Goal: Information Seeking & Learning: Learn about a topic

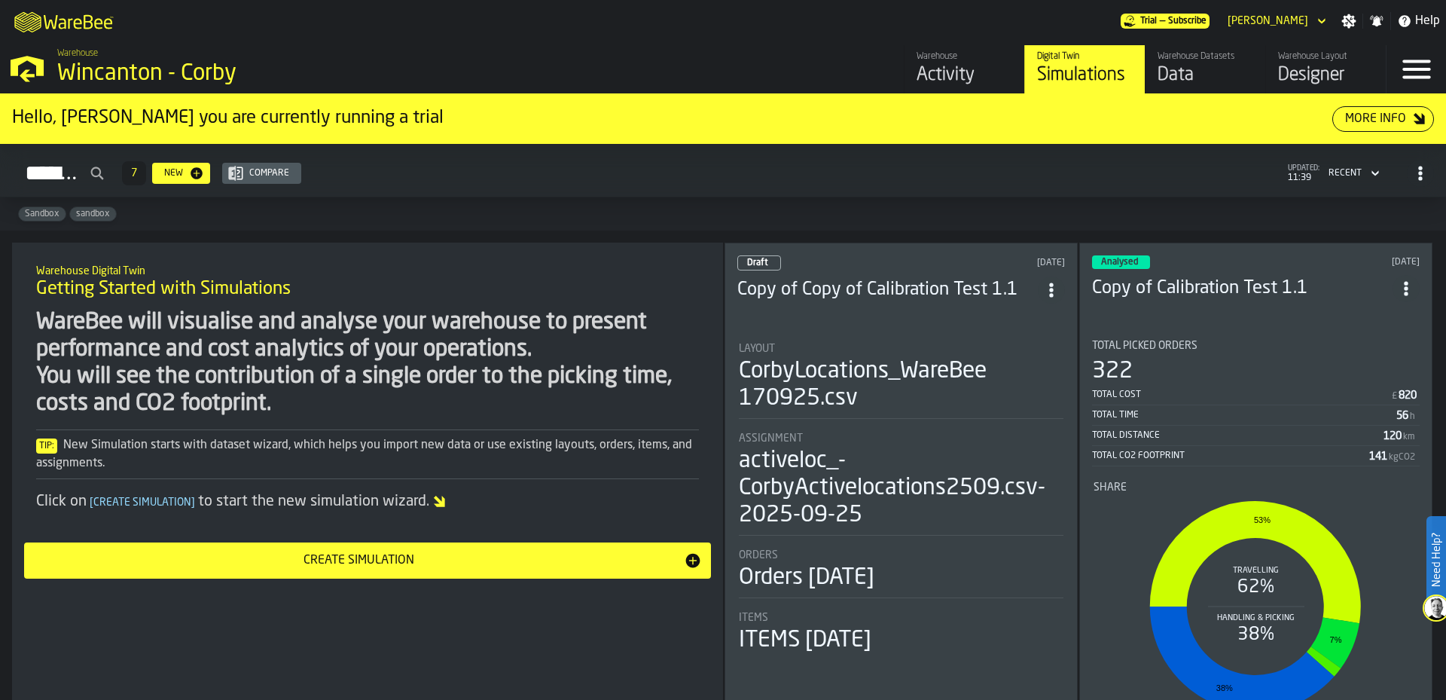
click at [946, 303] on header "Draft 1 day ago Copy of Copy of Calibration Test 1.1" at bounding box center [901, 285] width 328 height 60
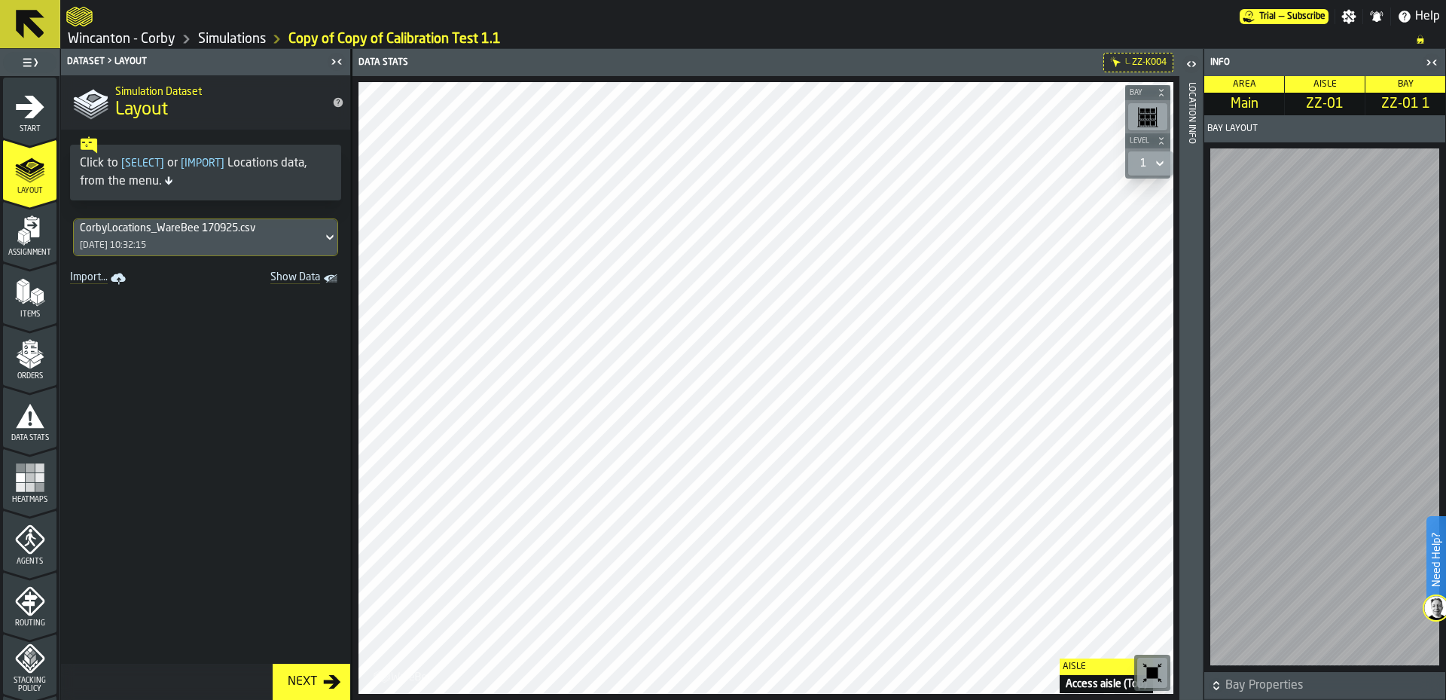
click at [1050, 699] on html "Need Help? Trial — Subscribe Settings Notifications Help Wincanton - Corby Simu…" at bounding box center [723, 350] width 1446 height 700
click at [29, 233] on icon "menu Assignment" at bounding box center [31, 228] width 15 height 20
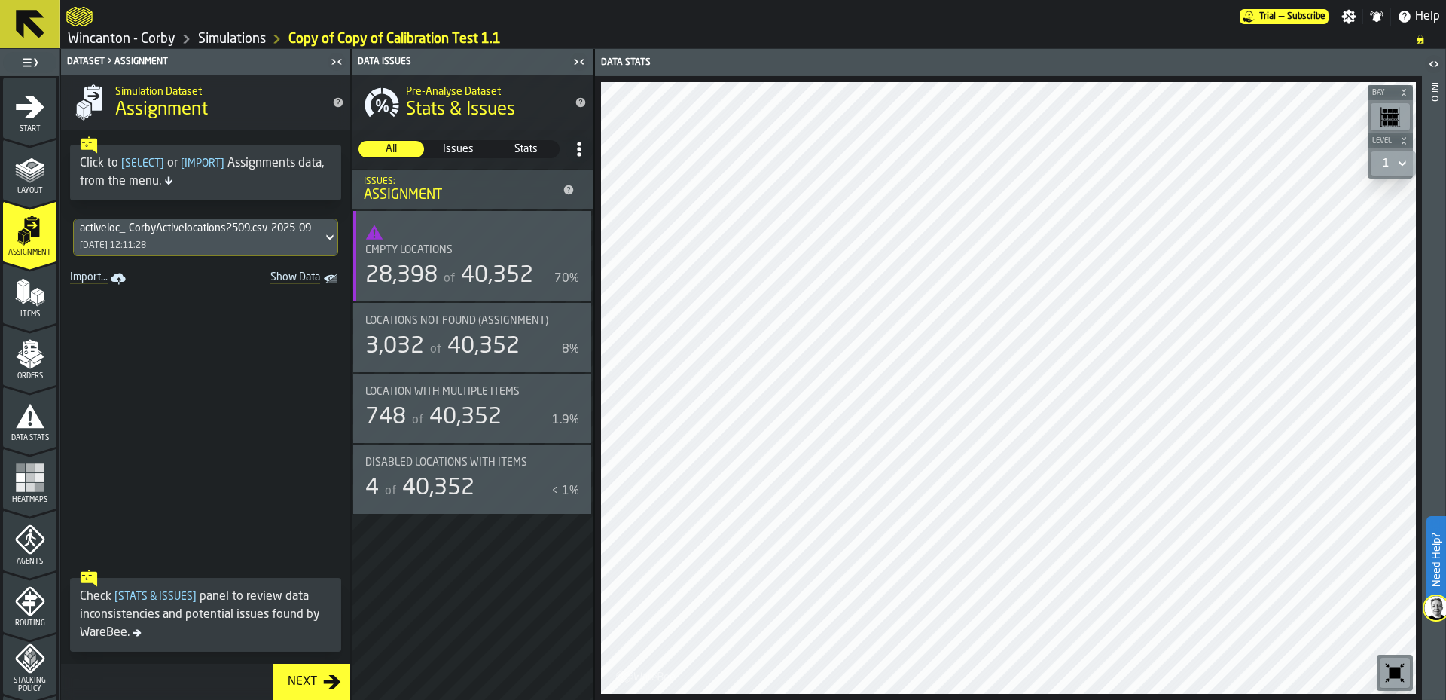
click at [26, 300] on icon "menu Items" at bounding box center [27, 300] width 8 height 6
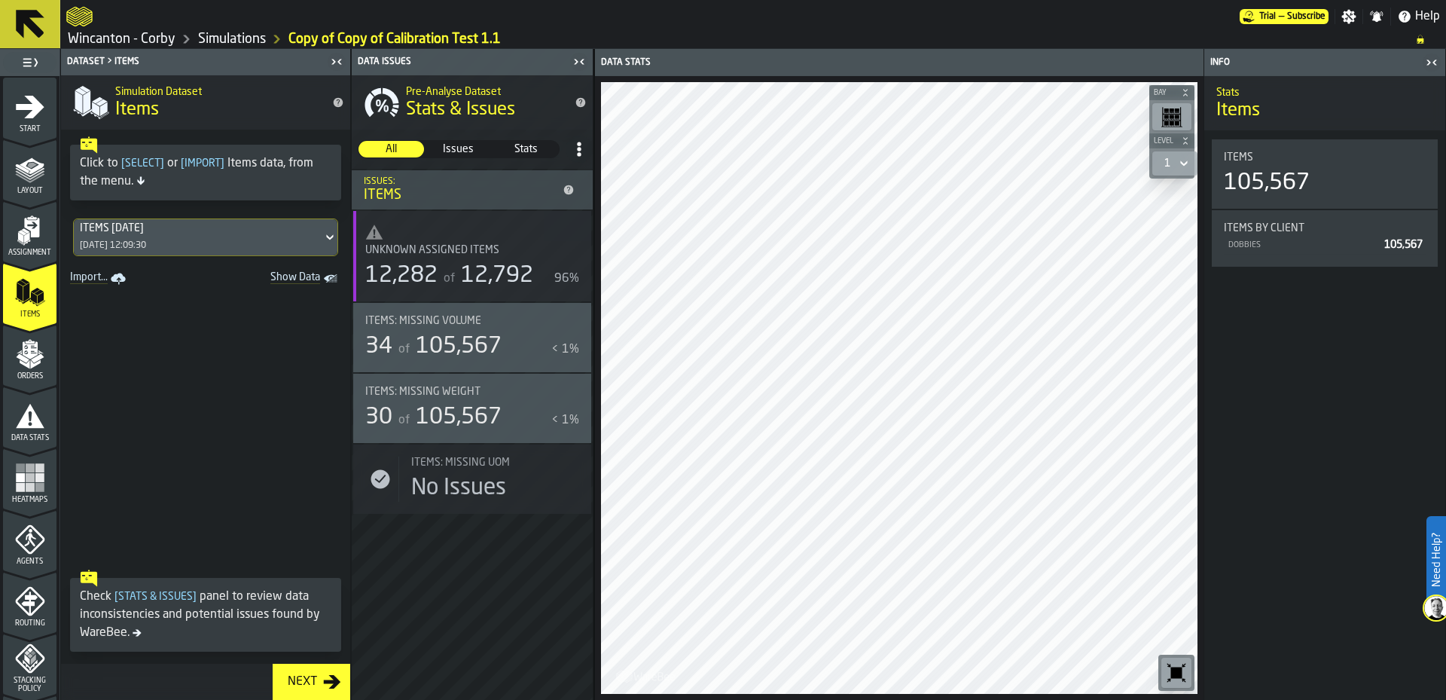
click at [31, 344] on icon "menu Orders" at bounding box center [29, 349] width 15 height 17
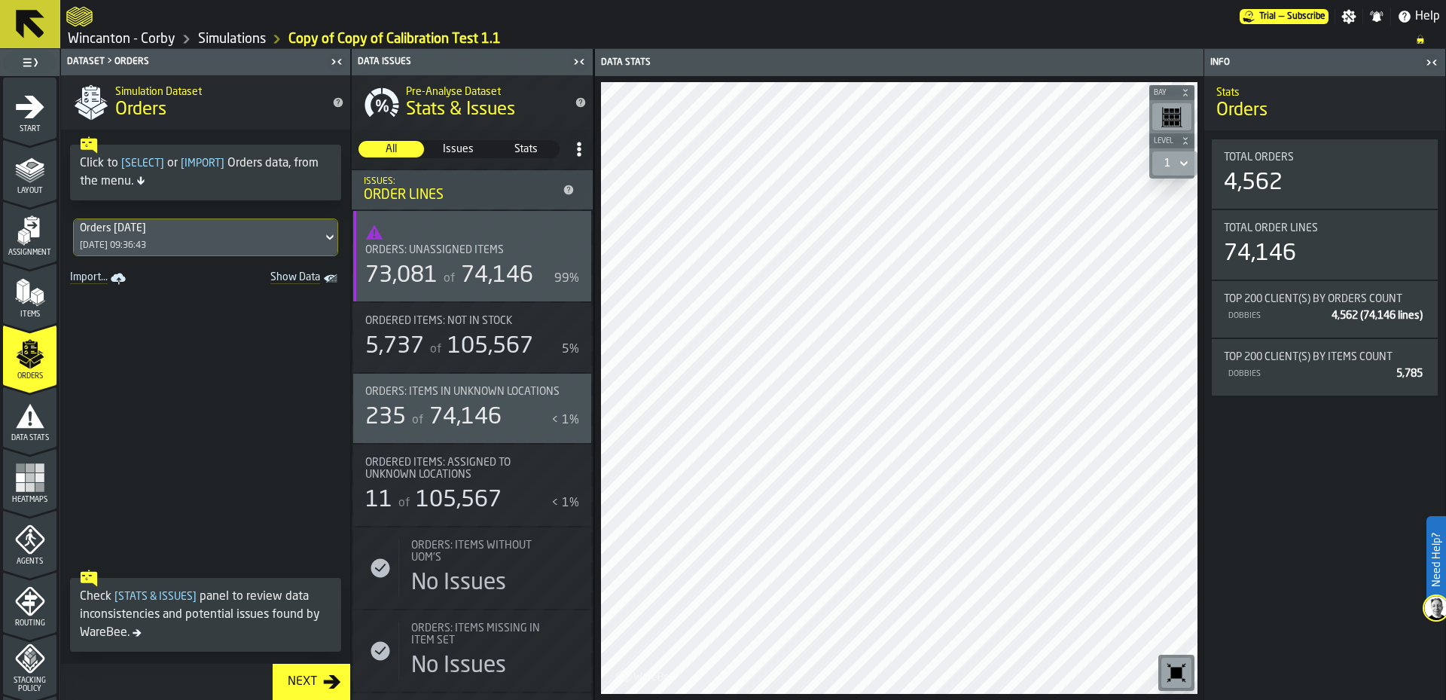
click at [31, 495] on span "Heatmaps" at bounding box center [29, 499] width 53 height 8
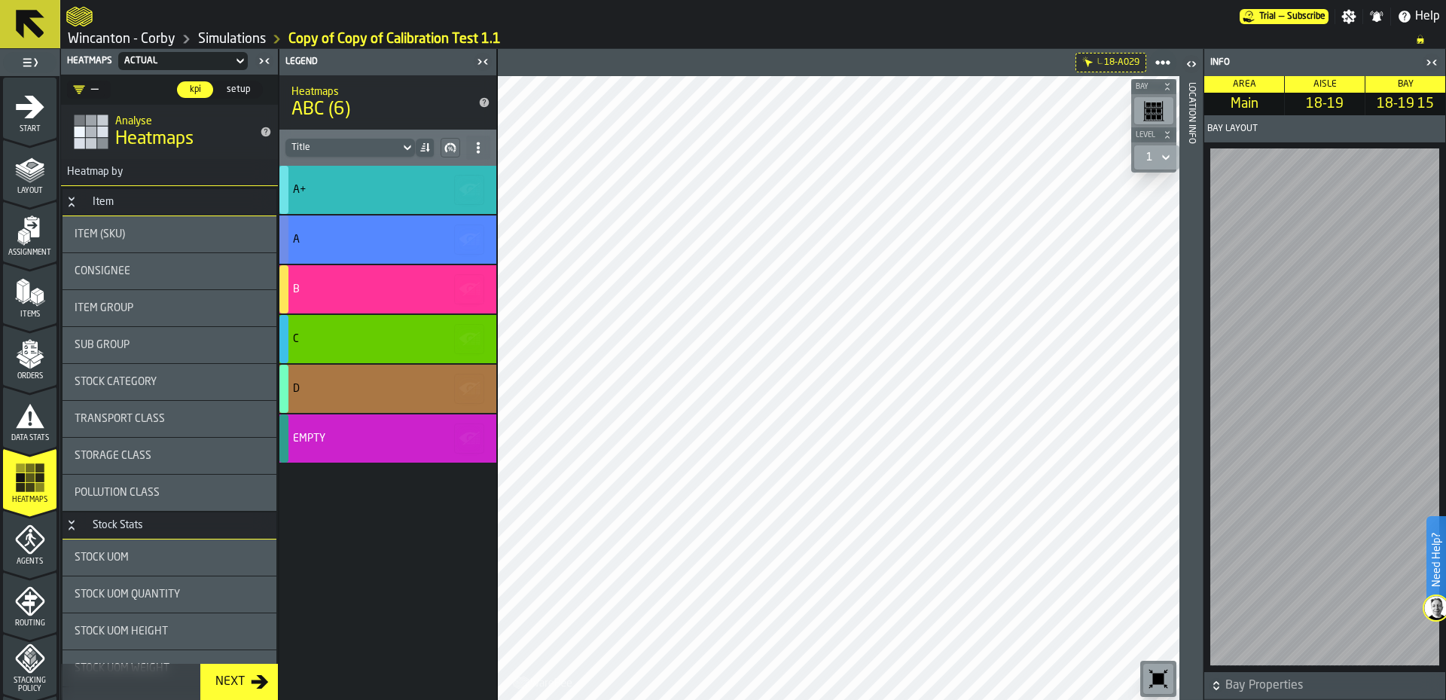
click at [1191, 66] on icon "button-toggle-Open" at bounding box center [1191, 64] width 18 height 18
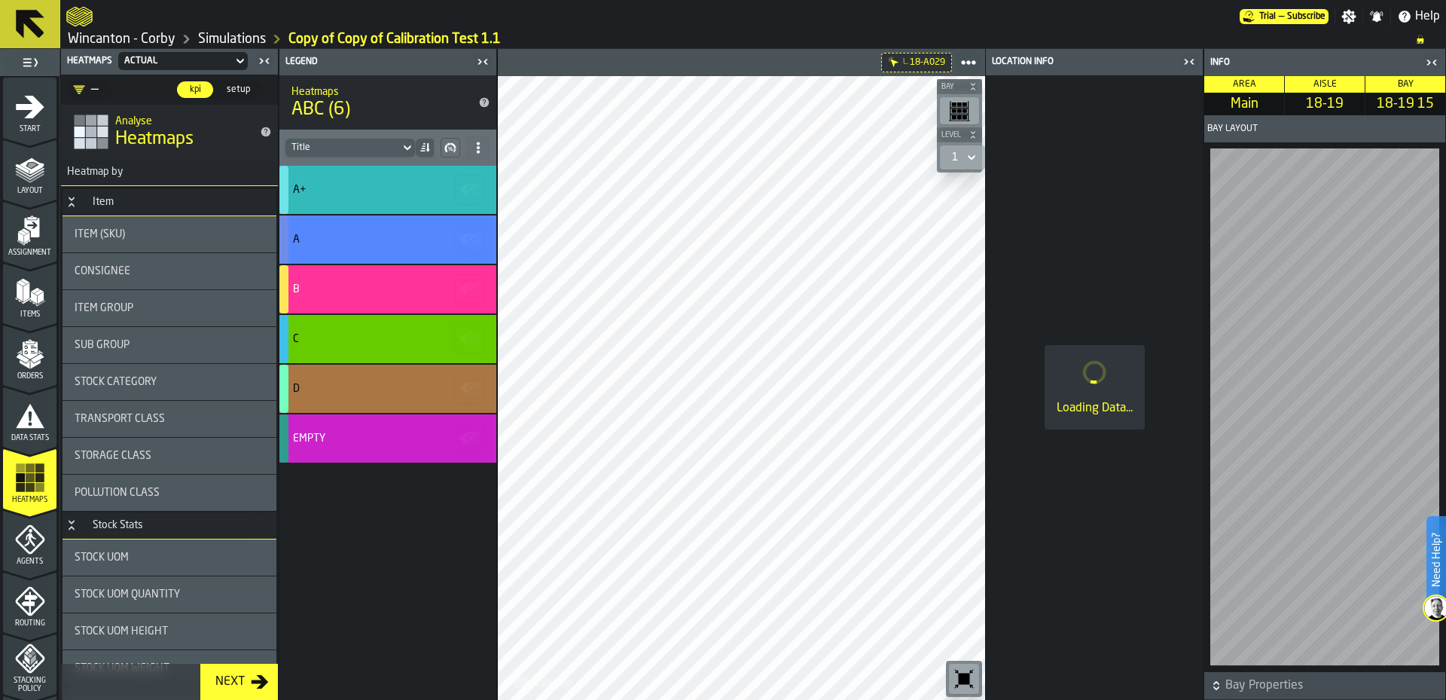
click at [1215, 684] on icon "button-" at bounding box center [1216, 685] width 15 height 15
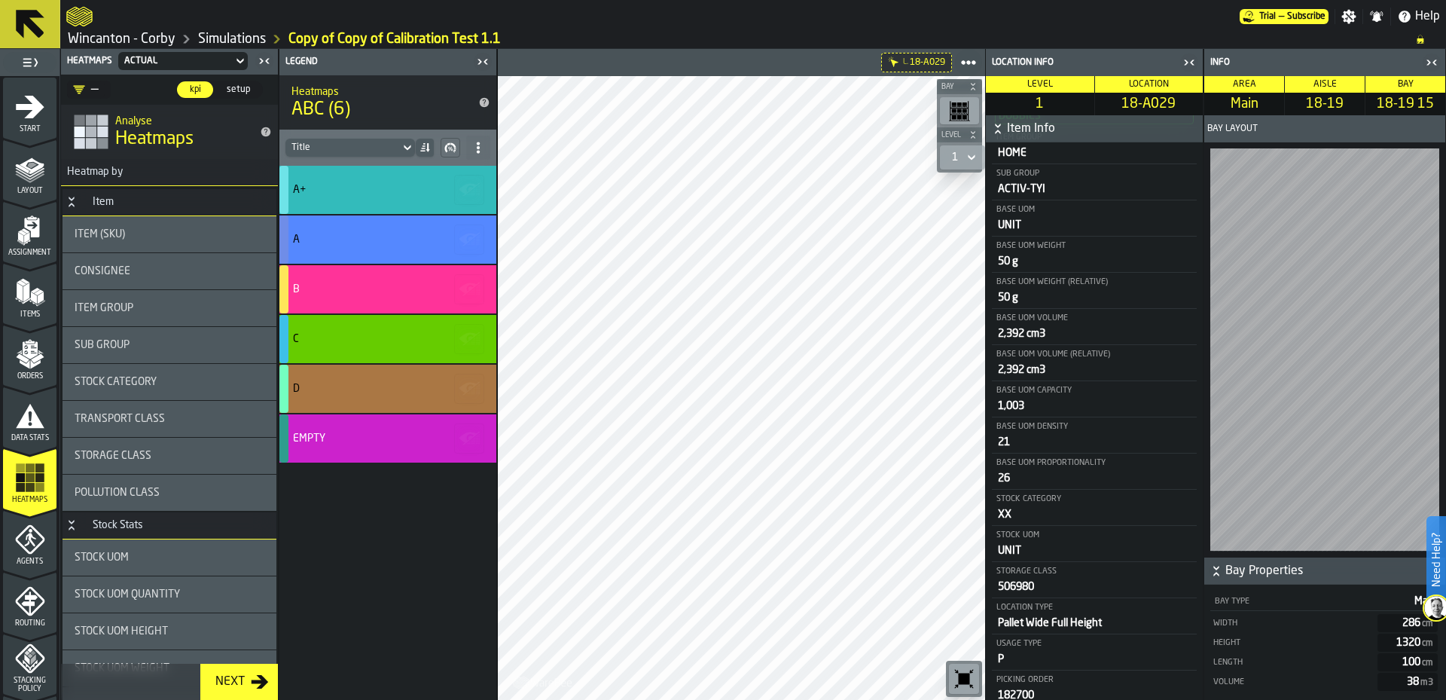
scroll to position [165, 0]
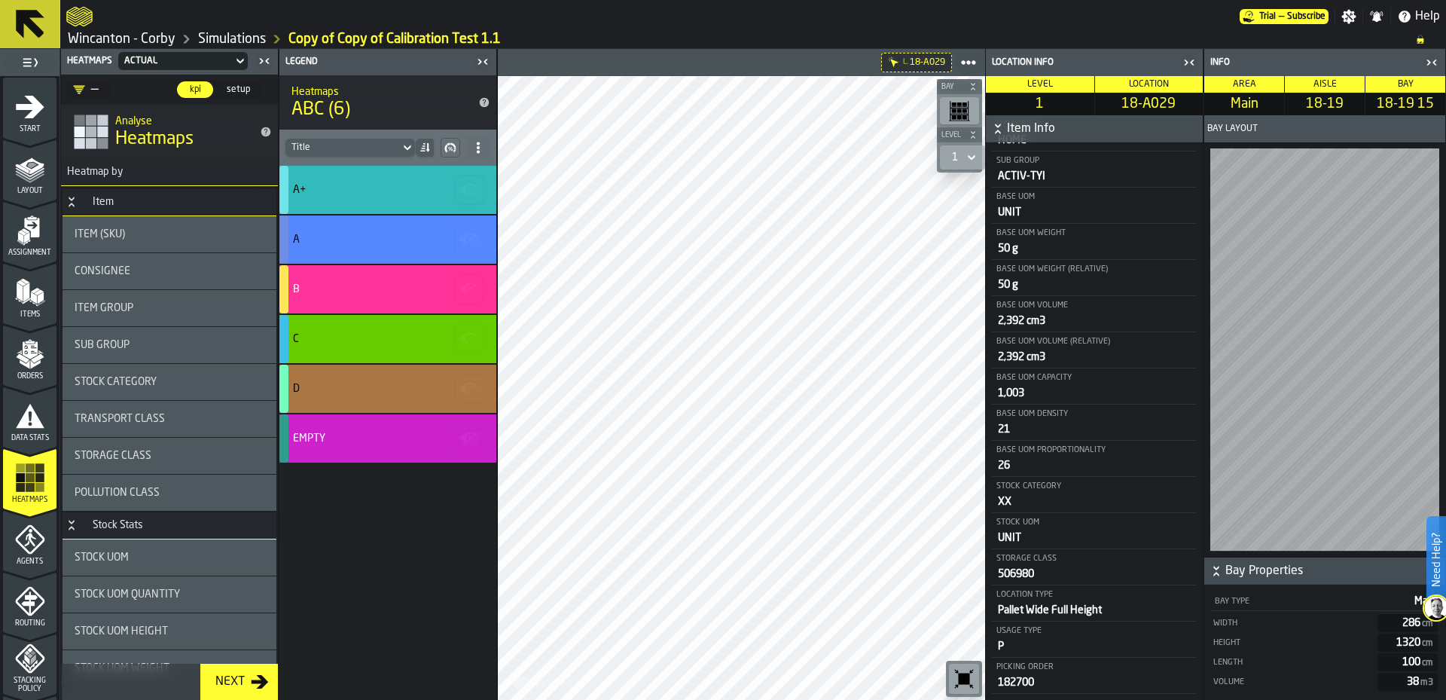
click at [162, 564] on div "Stock UOM" at bounding box center [169, 557] width 214 height 36
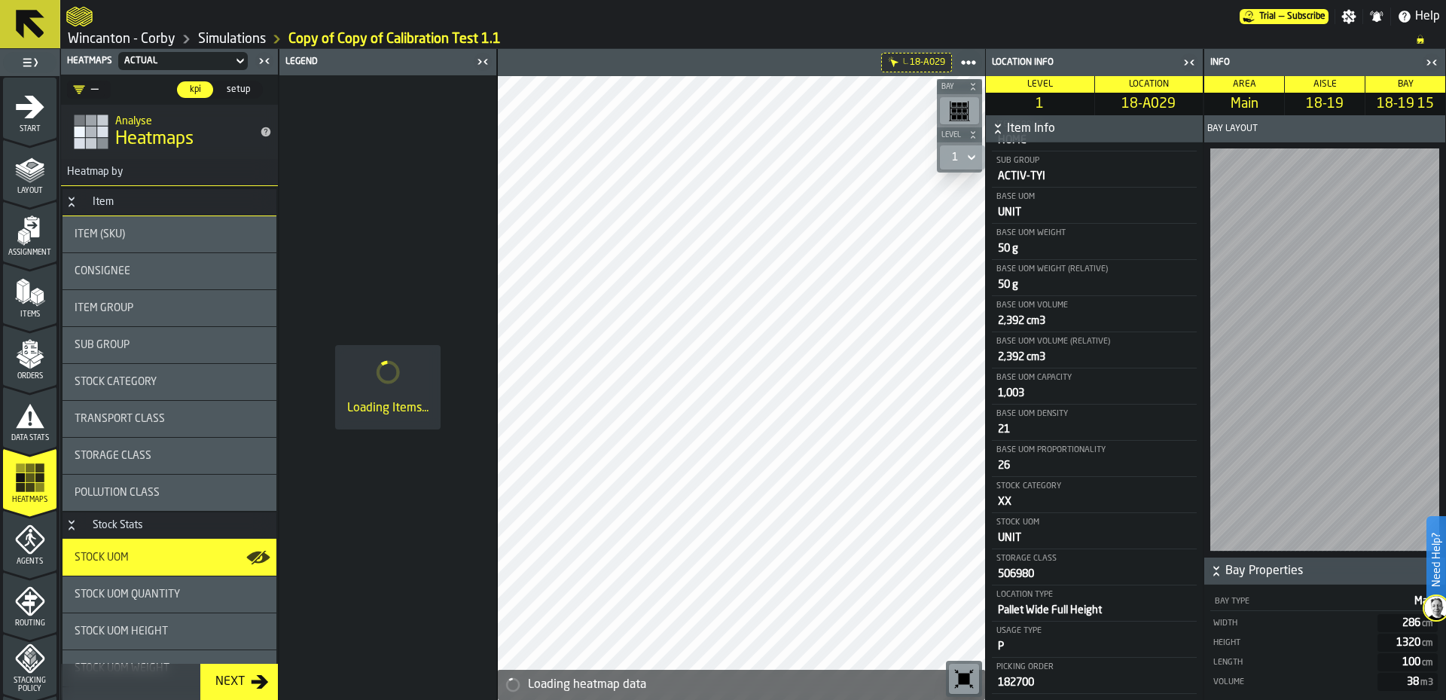
click at [1195, 64] on icon "button-toggle-Close me" at bounding box center [1189, 62] width 18 height 18
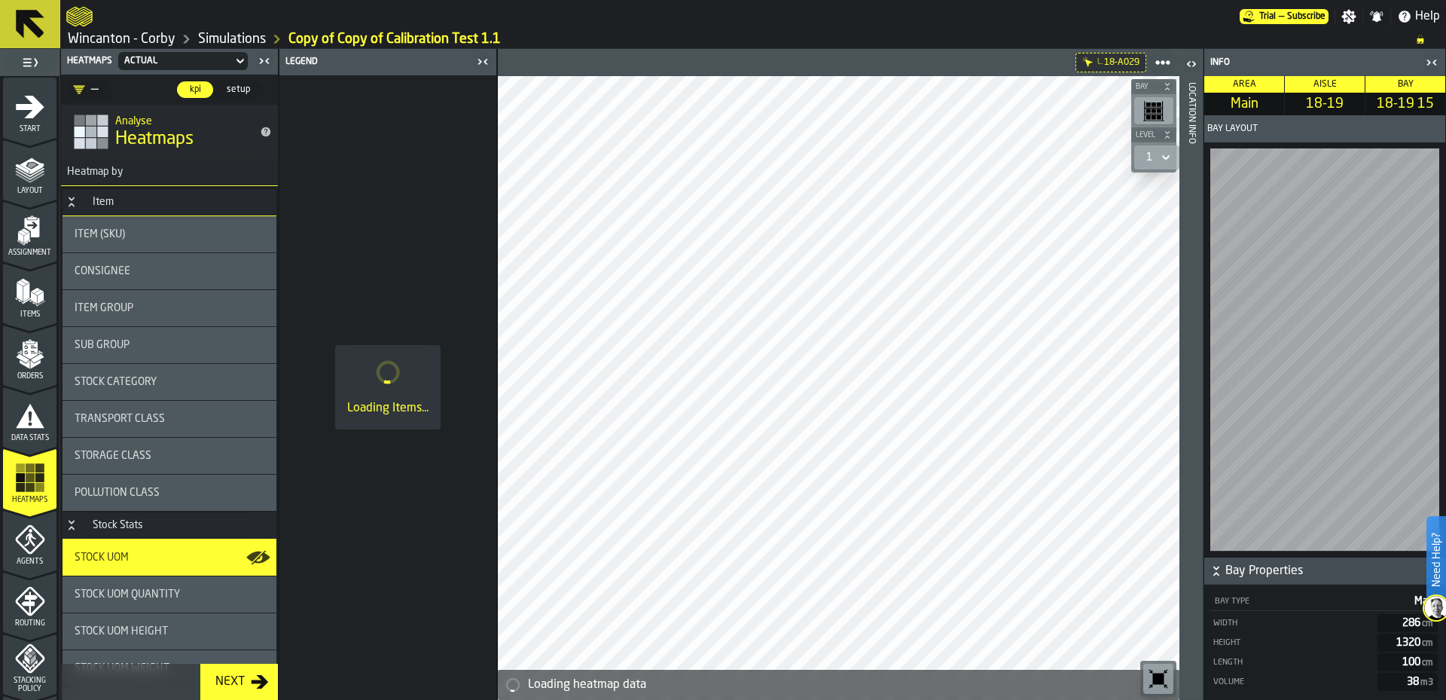
click at [1438, 59] on icon "button-toggle-Close me" at bounding box center [1431, 62] width 18 height 18
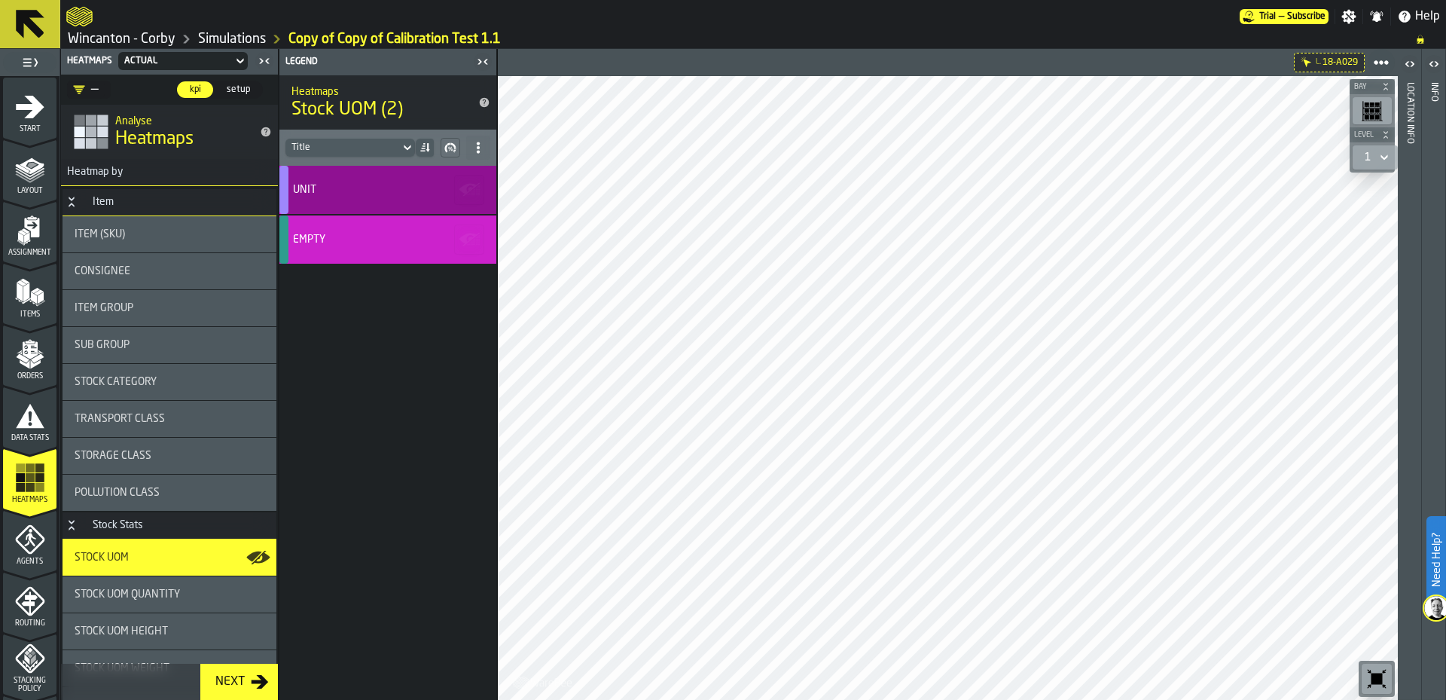
click at [358, 184] on div "UNIT" at bounding box center [385, 190] width 185 height 12
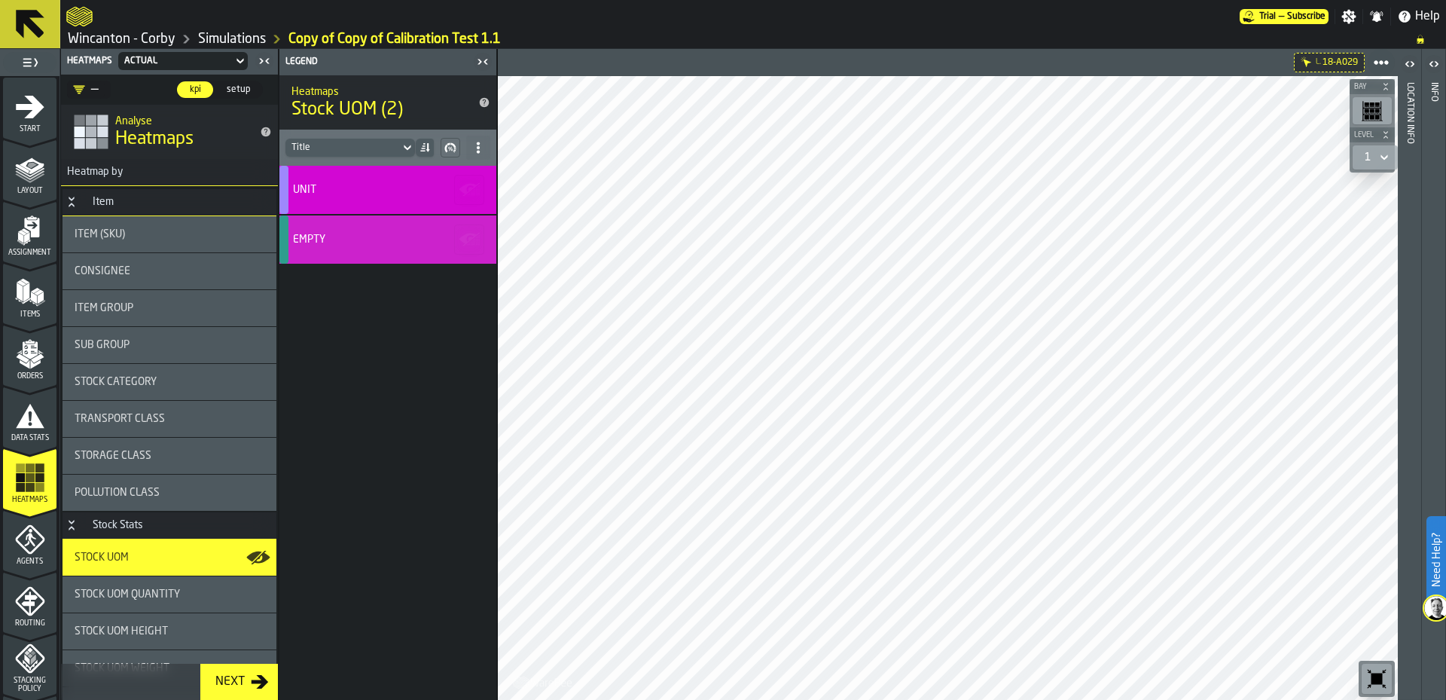
click at [376, 184] on div "UNIT" at bounding box center [385, 190] width 185 height 12
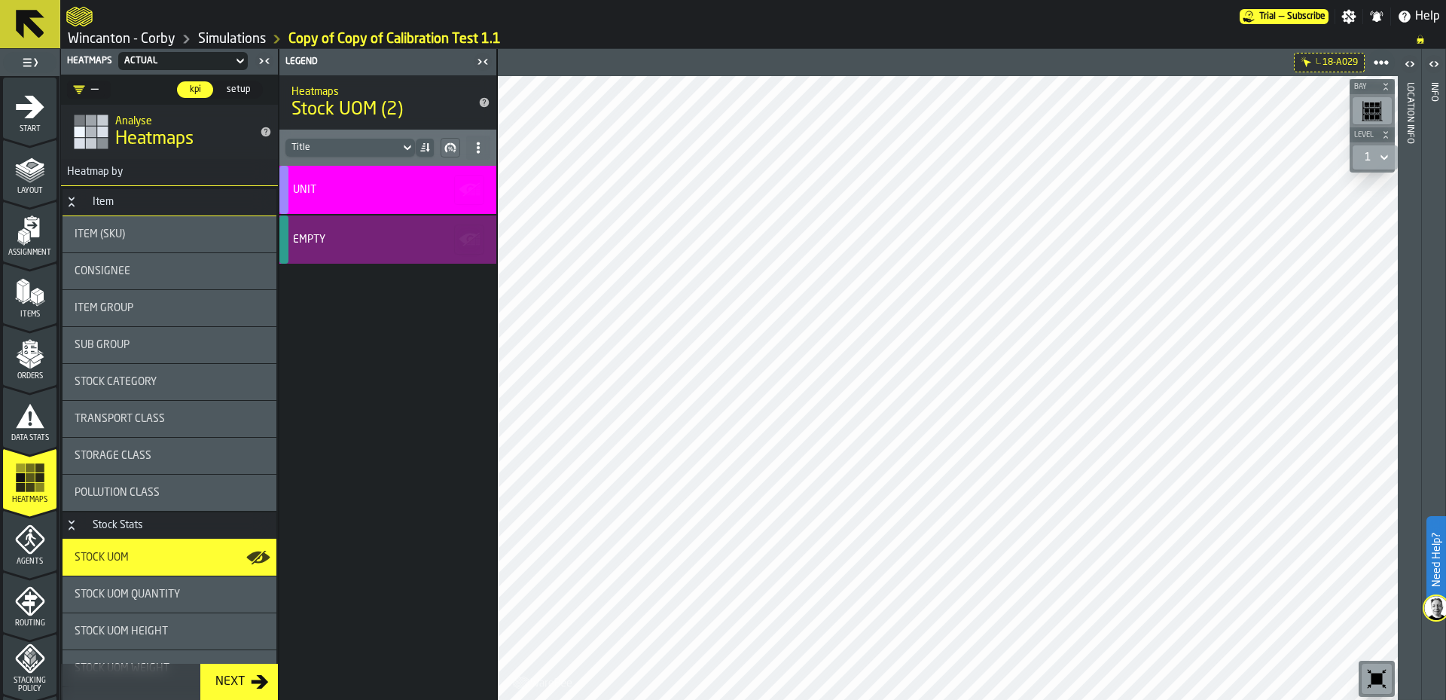
click at [375, 236] on div "Empty" at bounding box center [385, 239] width 185 height 12
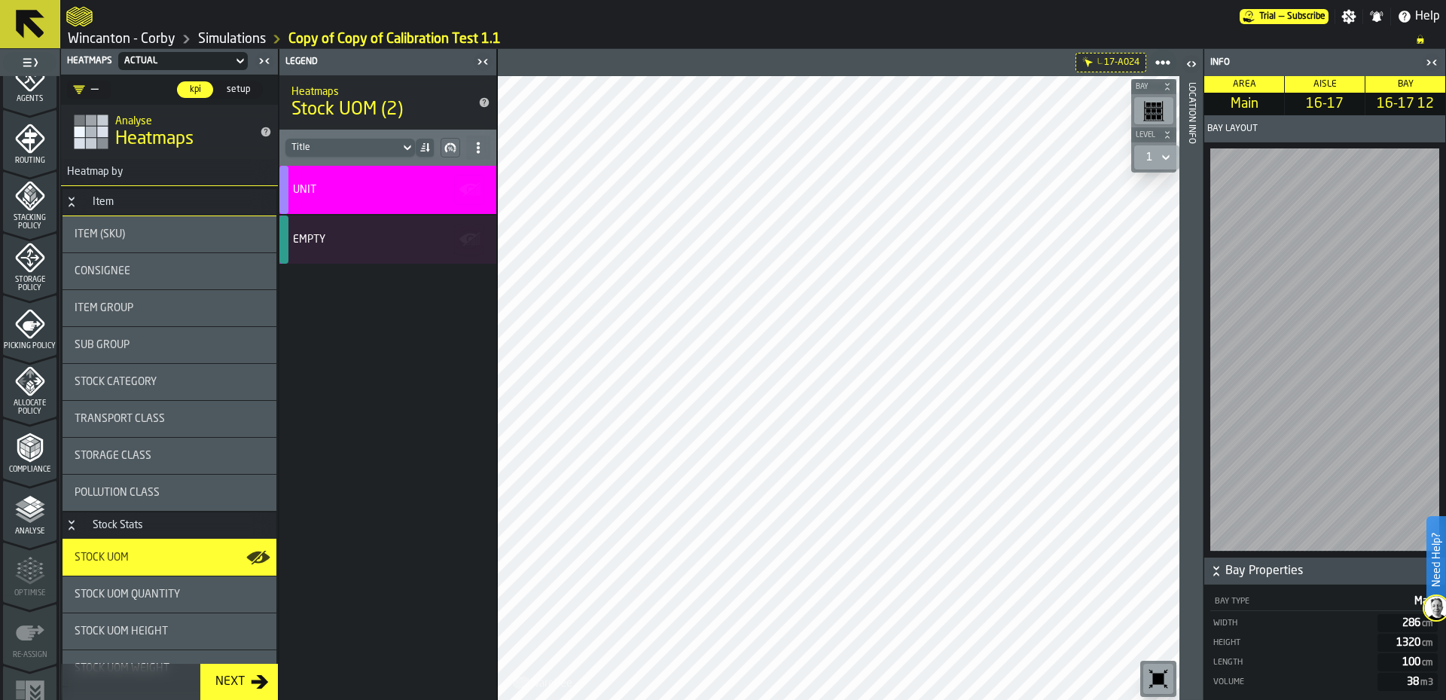
scroll to position [488, 0]
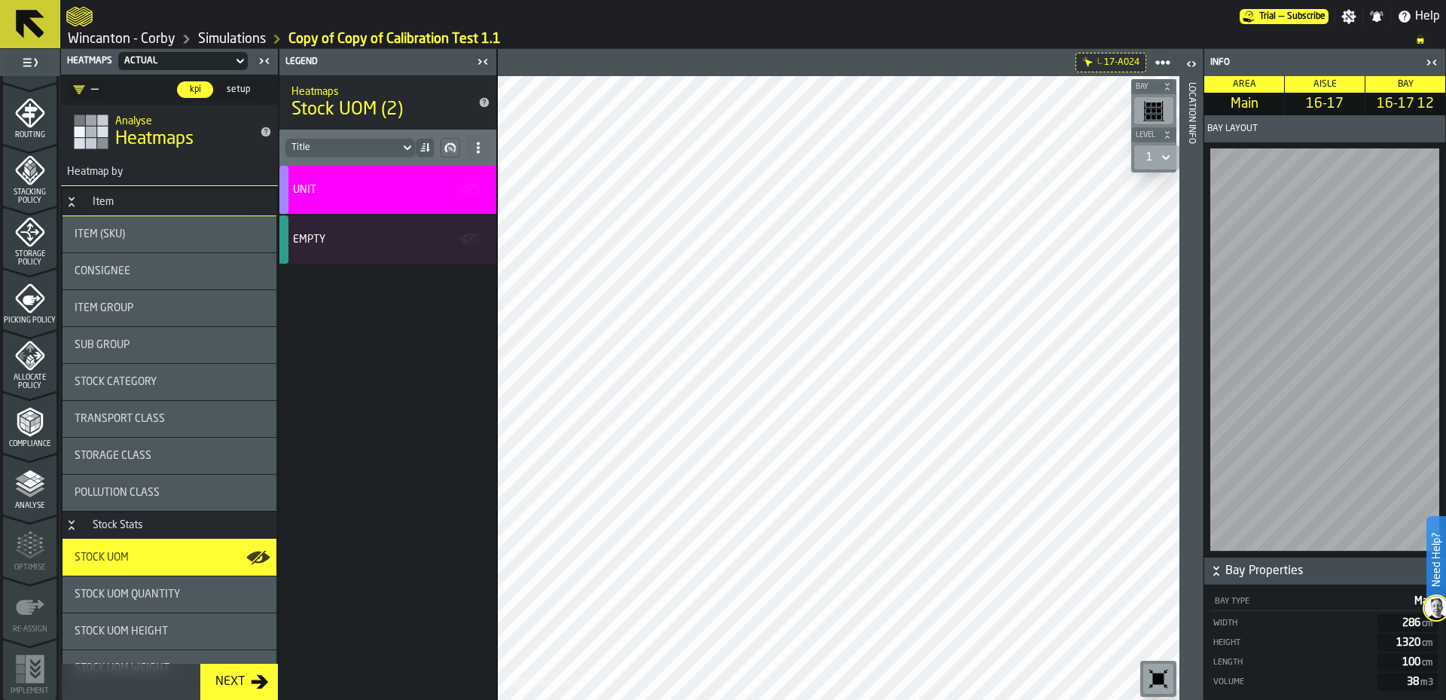
click at [26, 492] on icon "menu Analyse" at bounding box center [30, 483] width 30 height 30
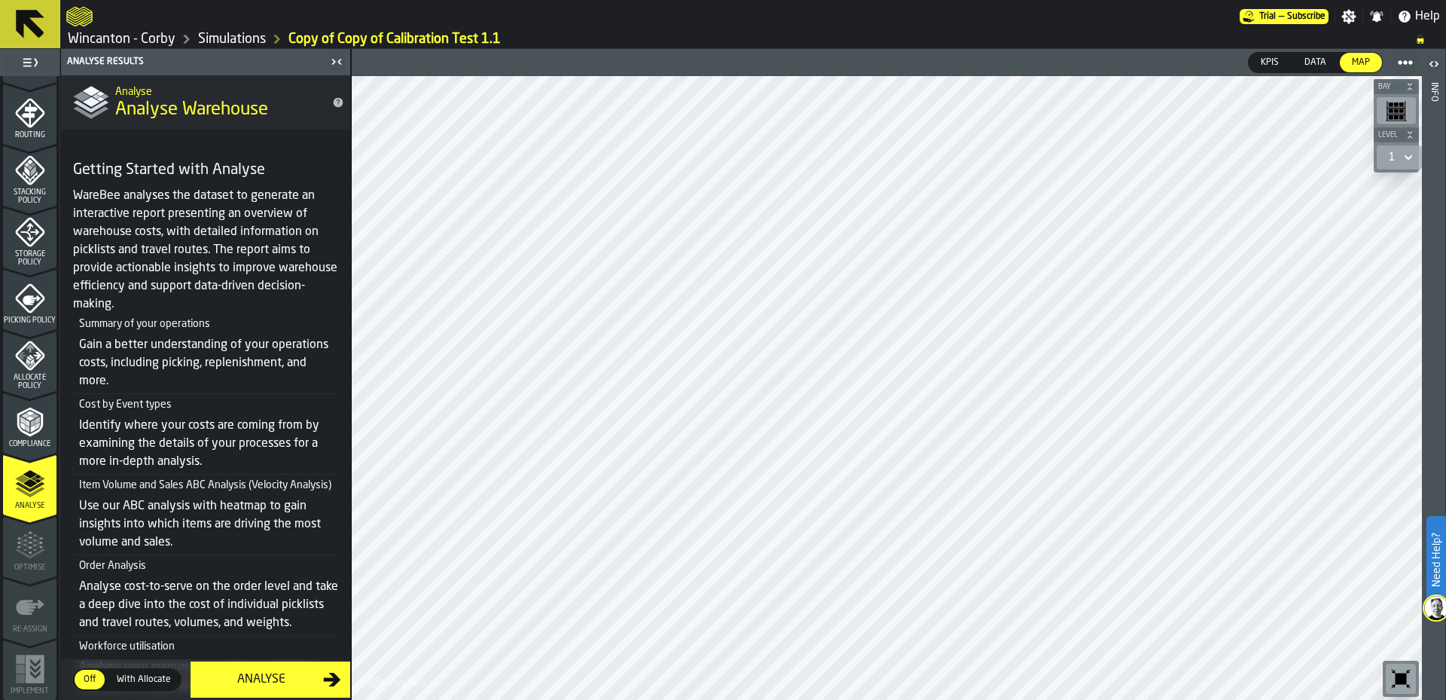
click at [31, 432] on icon "menu Compliance" at bounding box center [30, 421] width 26 height 29
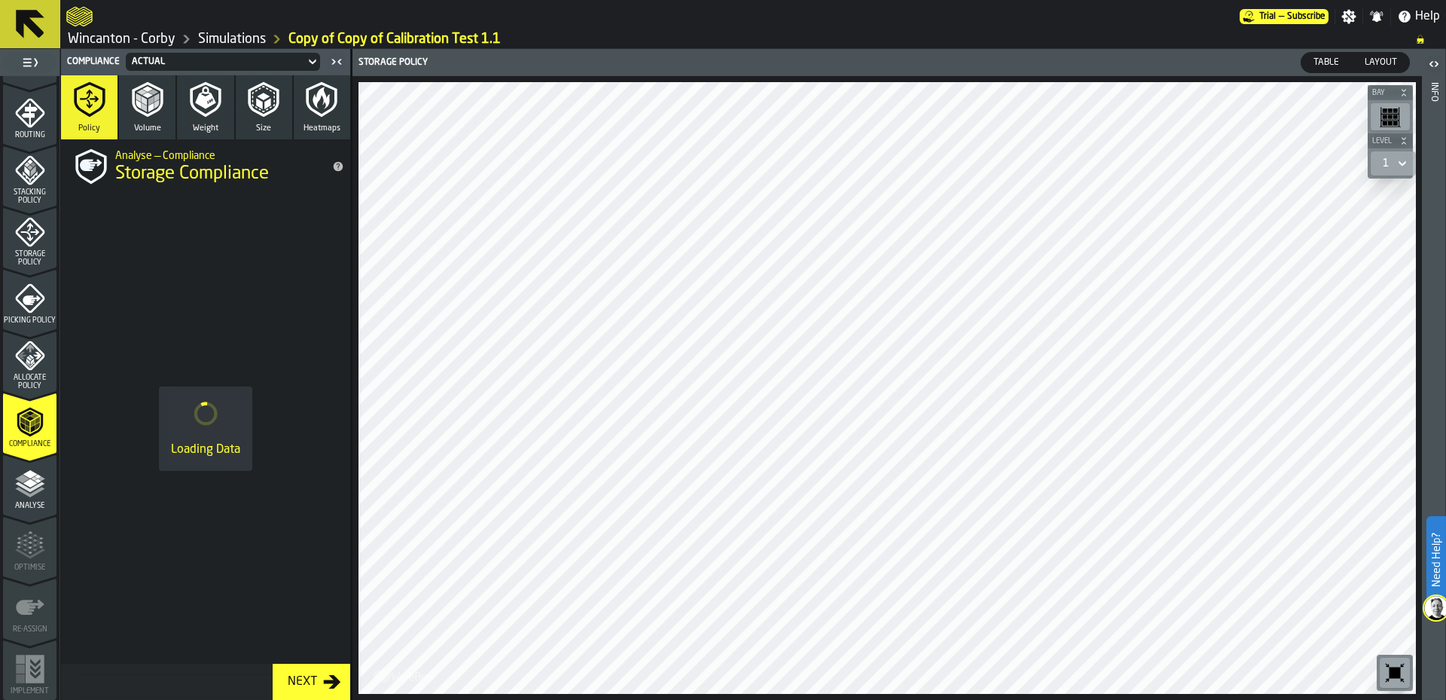
click at [28, 370] on div "Allocate Policy" at bounding box center [29, 365] width 53 height 50
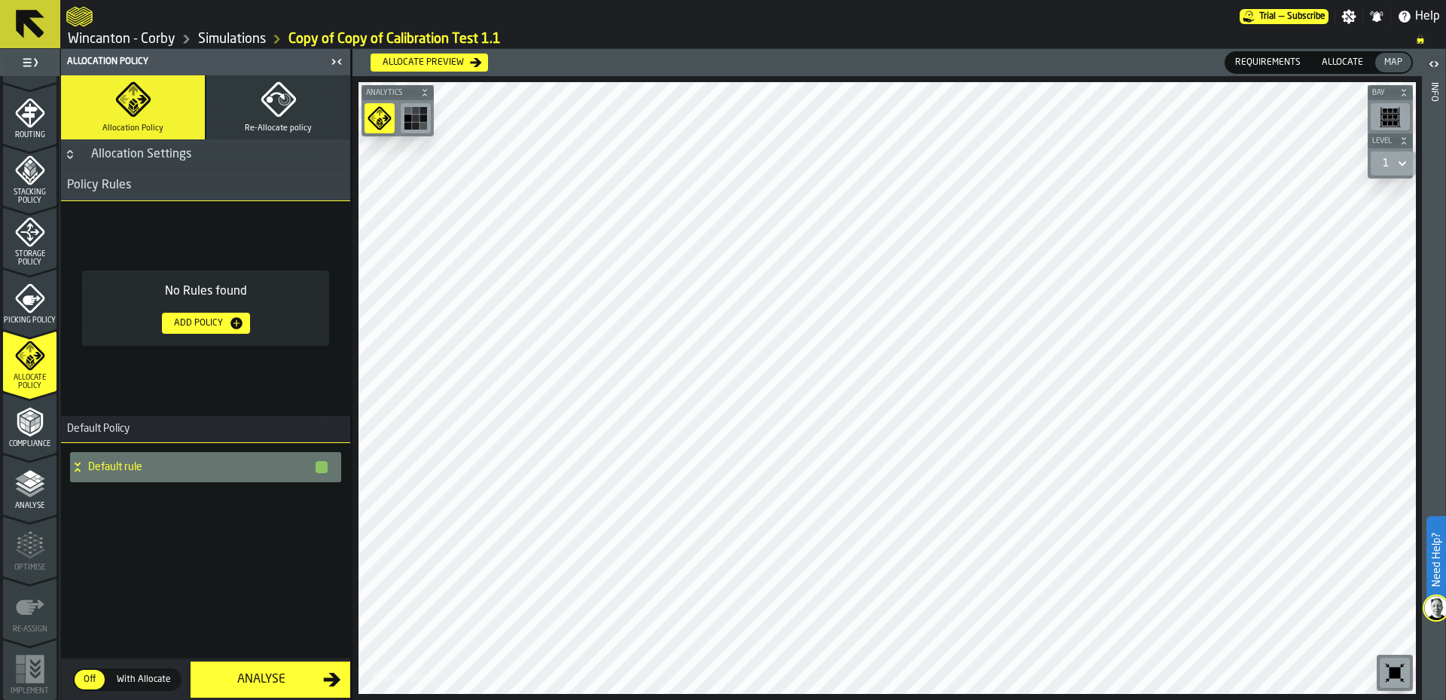
click at [21, 274] on div "Picking Policy" at bounding box center [29, 299] width 53 height 50
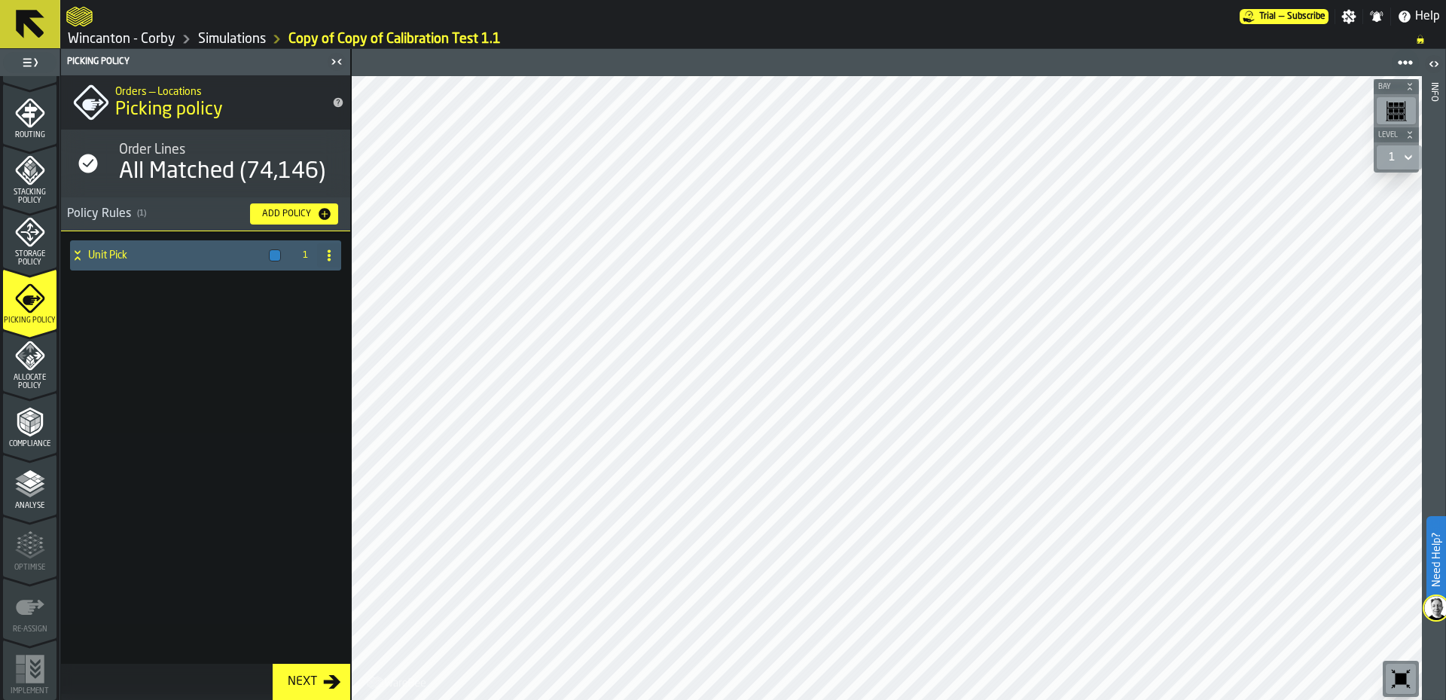
click at [20, 229] on icon "menu Storage Policy" at bounding box center [30, 232] width 30 height 30
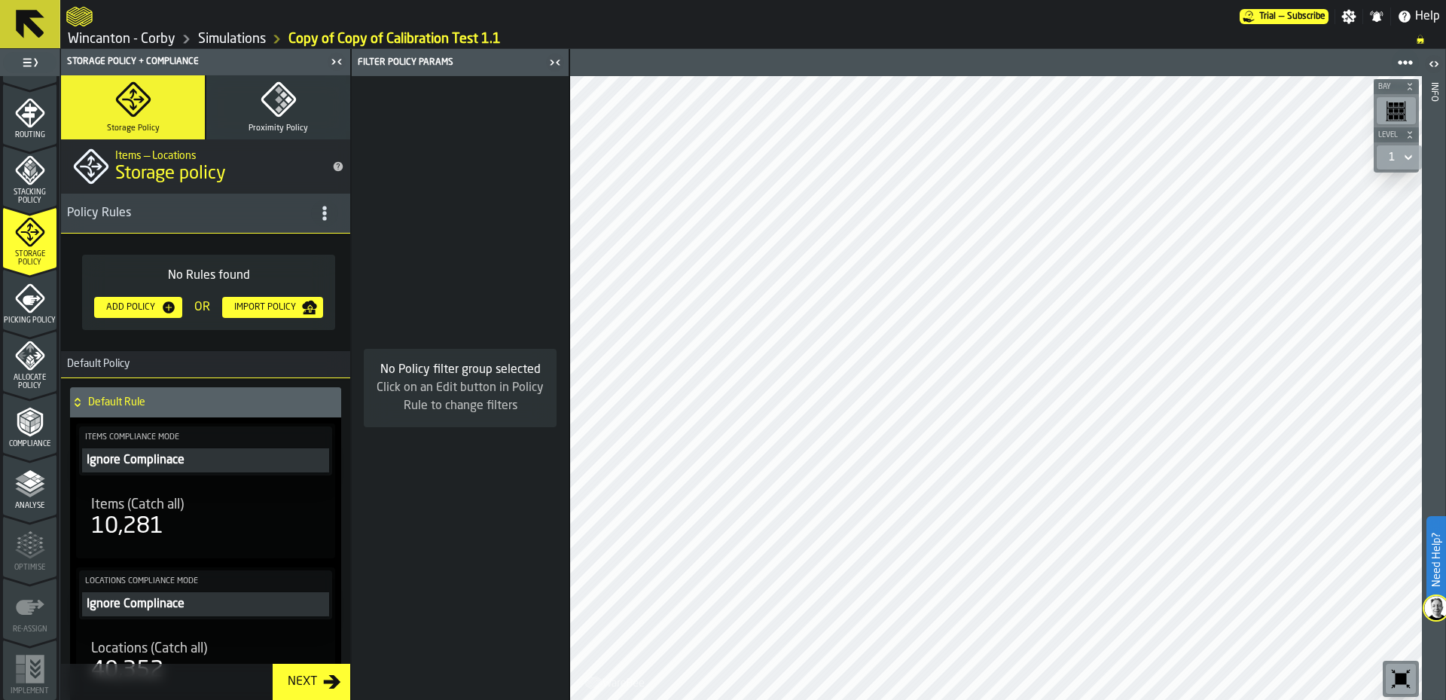
click at [25, 201] on span "Stacking Policy" at bounding box center [29, 196] width 53 height 17
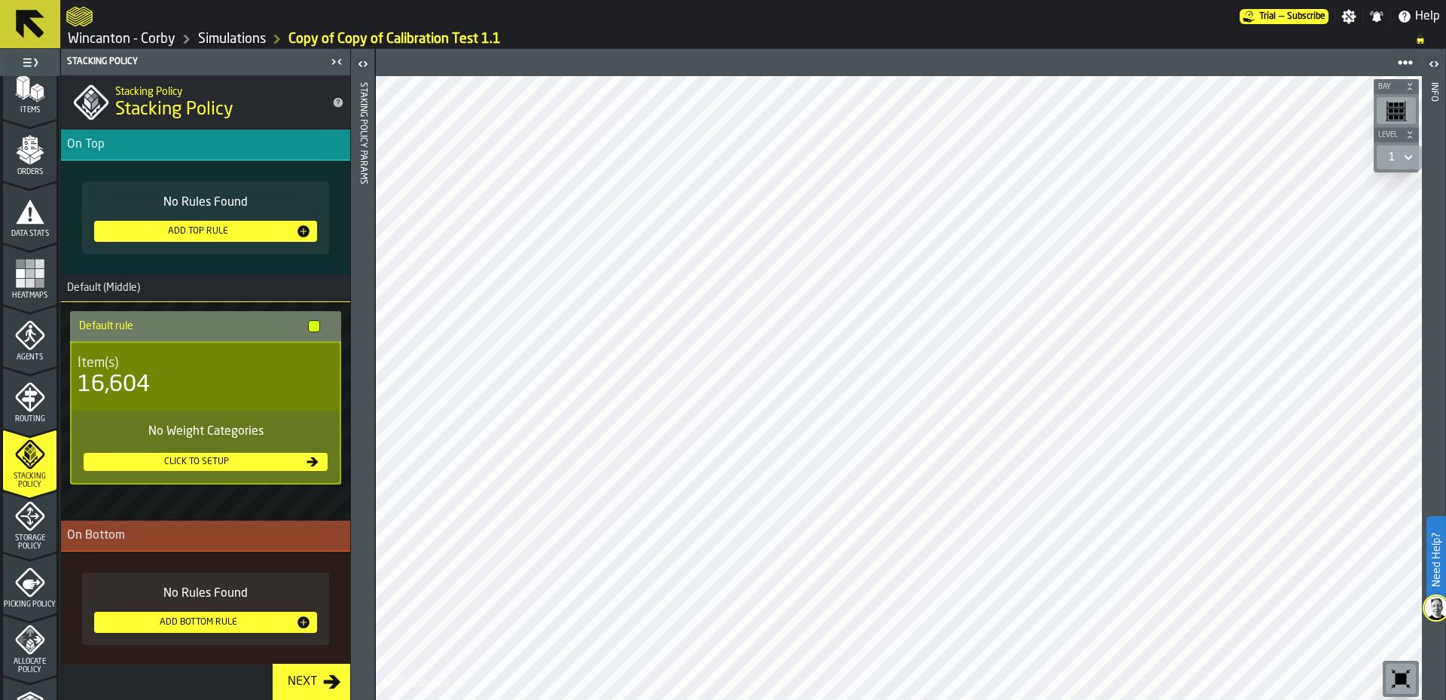
scroll to position [187, 0]
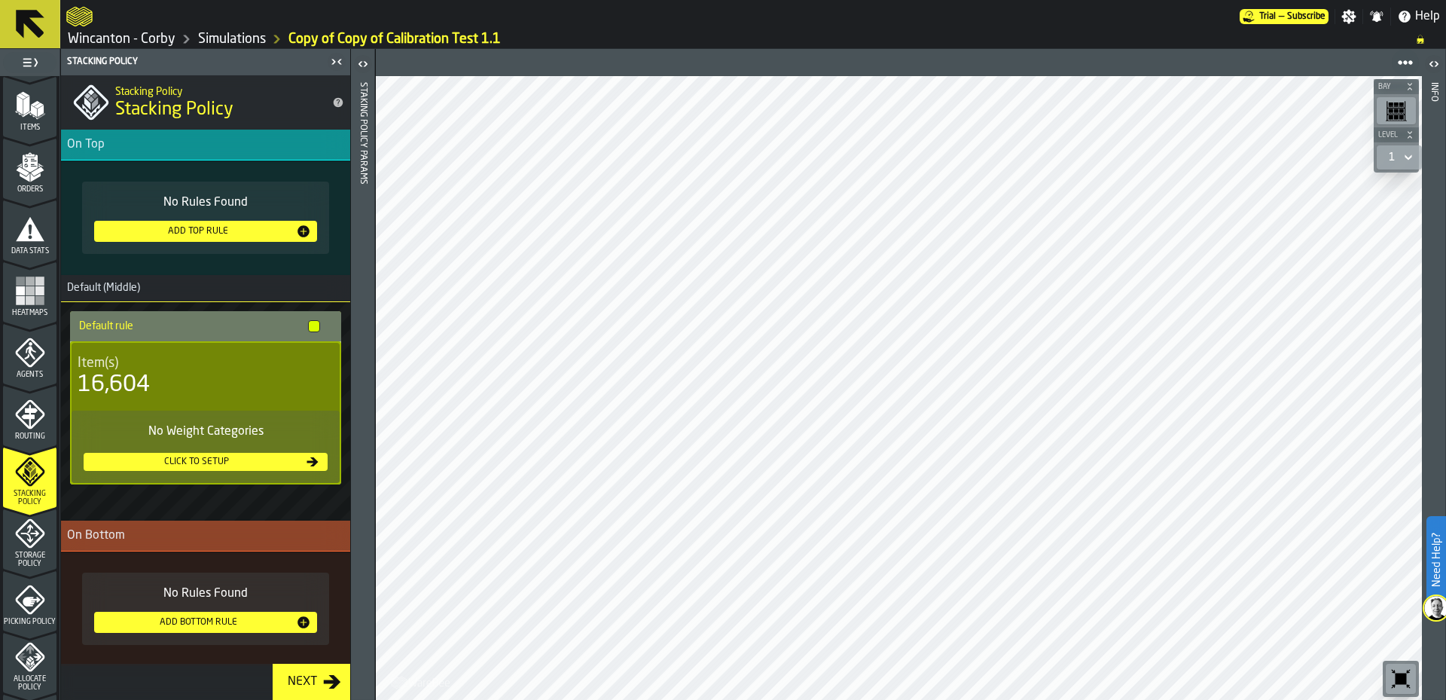
click at [16, 180] on icon "menu Orders" at bounding box center [30, 167] width 30 height 30
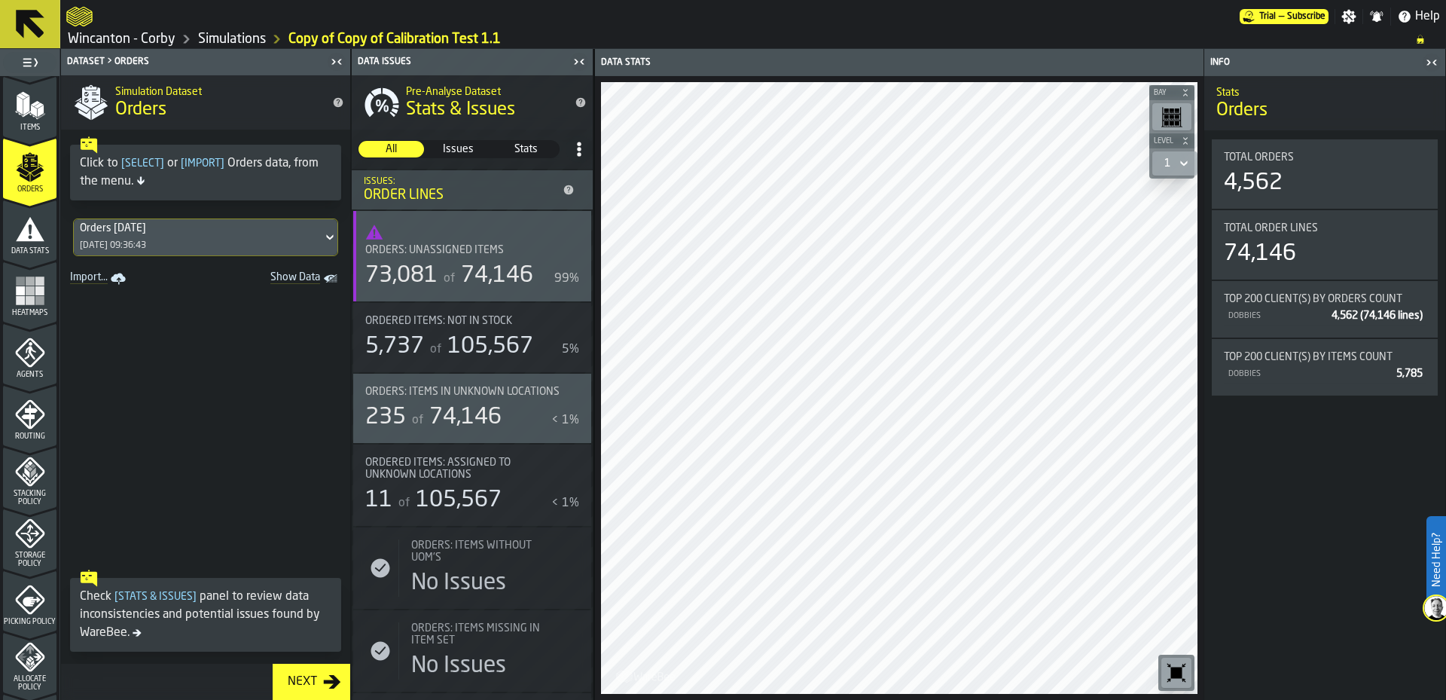
click at [295, 280] on span "Show Data" at bounding box center [269, 278] width 102 height 15
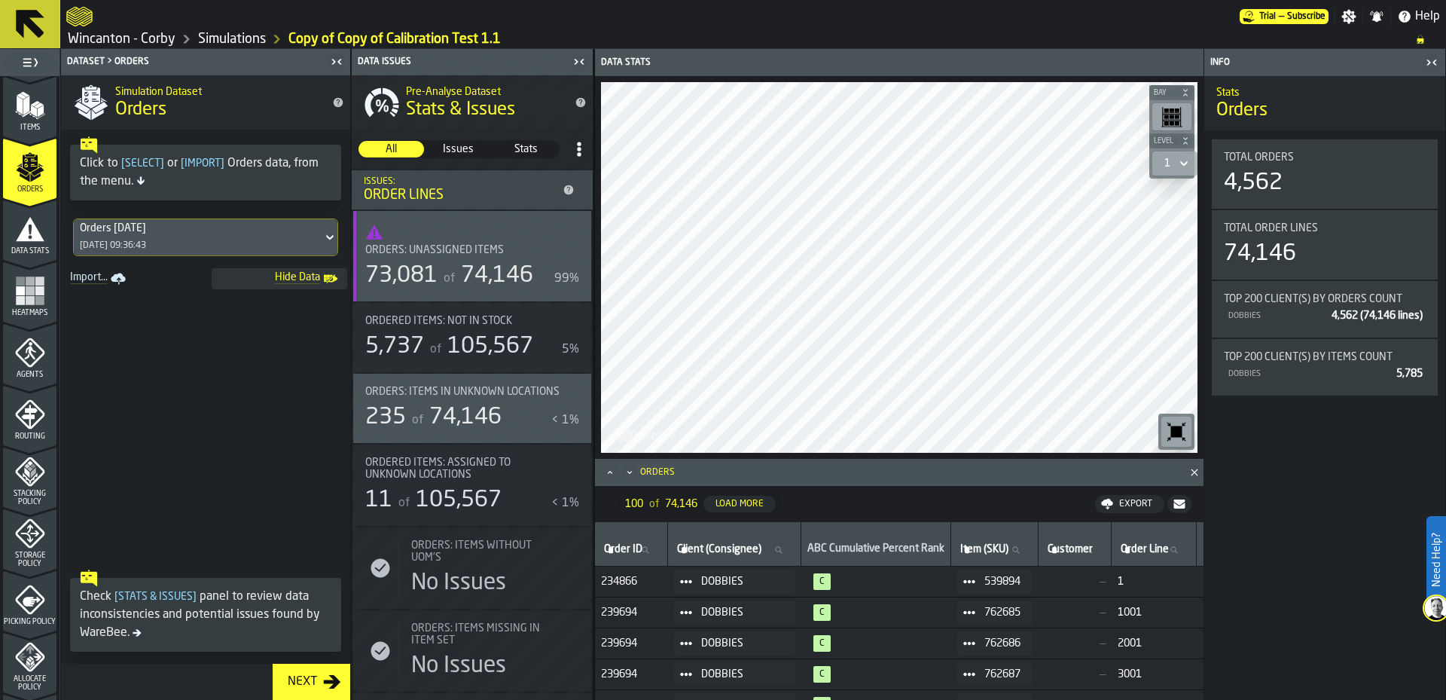
click at [614, 580] on span "234866" at bounding box center [631, 581] width 61 height 12
click at [911, 587] on span "C" at bounding box center [876, 581] width 138 height 17
click at [1004, 584] on span "539894" at bounding box center [1002, 581] width 36 height 12
click at [975, 584] on icon at bounding box center [969, 581] width 12 height 12
click at [1018, 609] on div "Show Assignment" at bounding box center [1015, 607] width 78 height 10
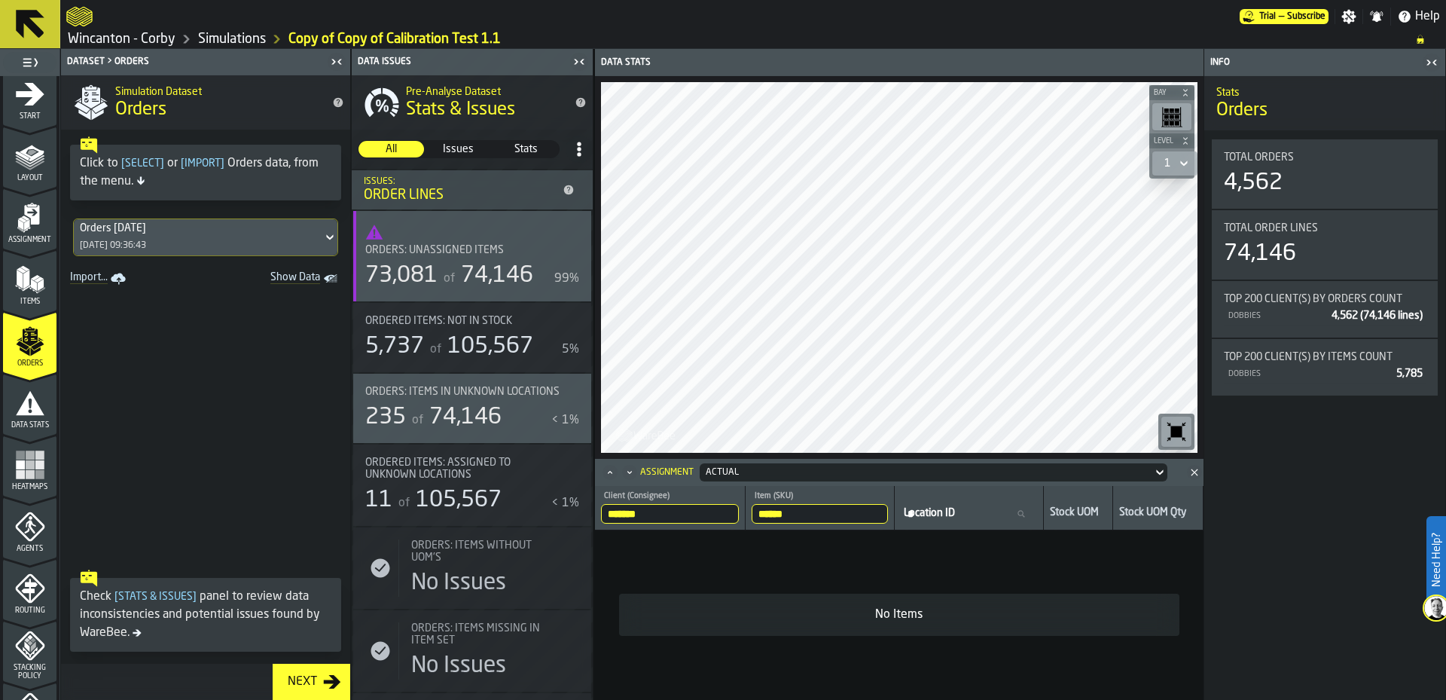
scroll to position [0, 0]
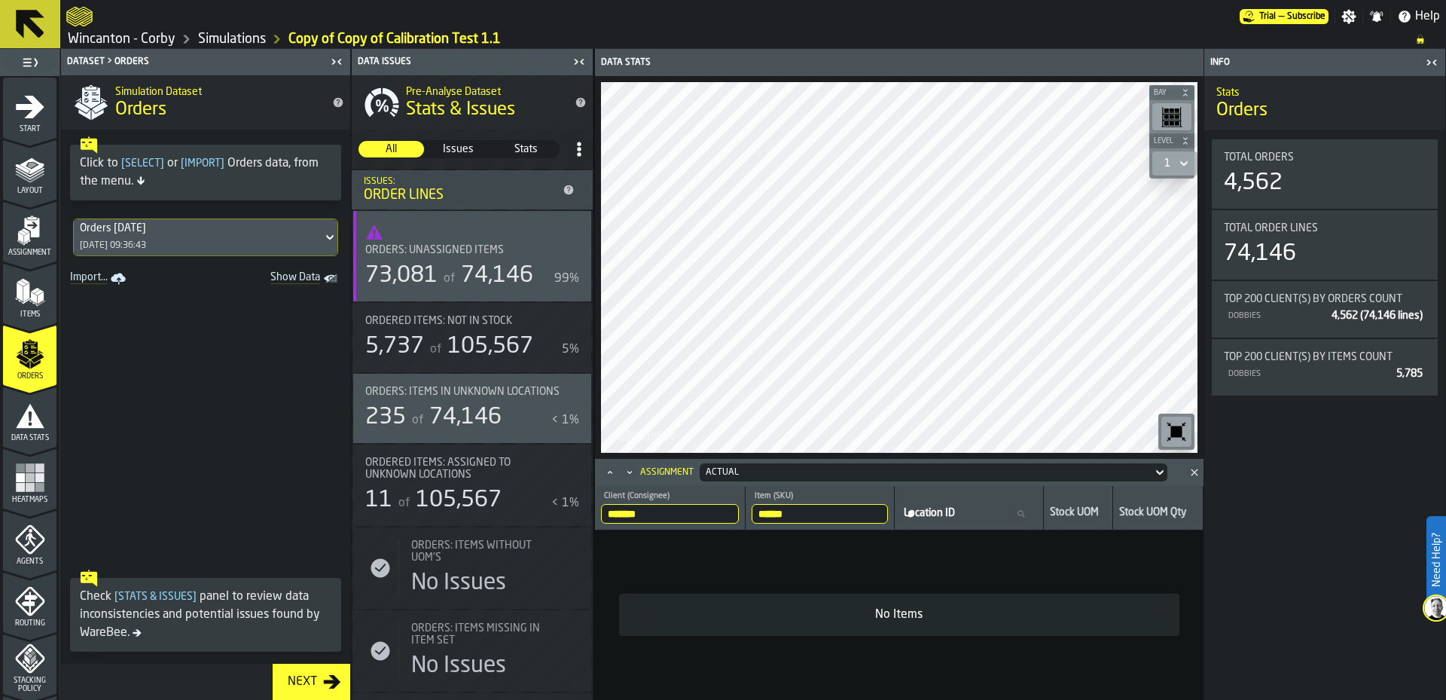
click at [7, 231] on div "Assignment" at bounding box center [29, 235] width 53 height 41
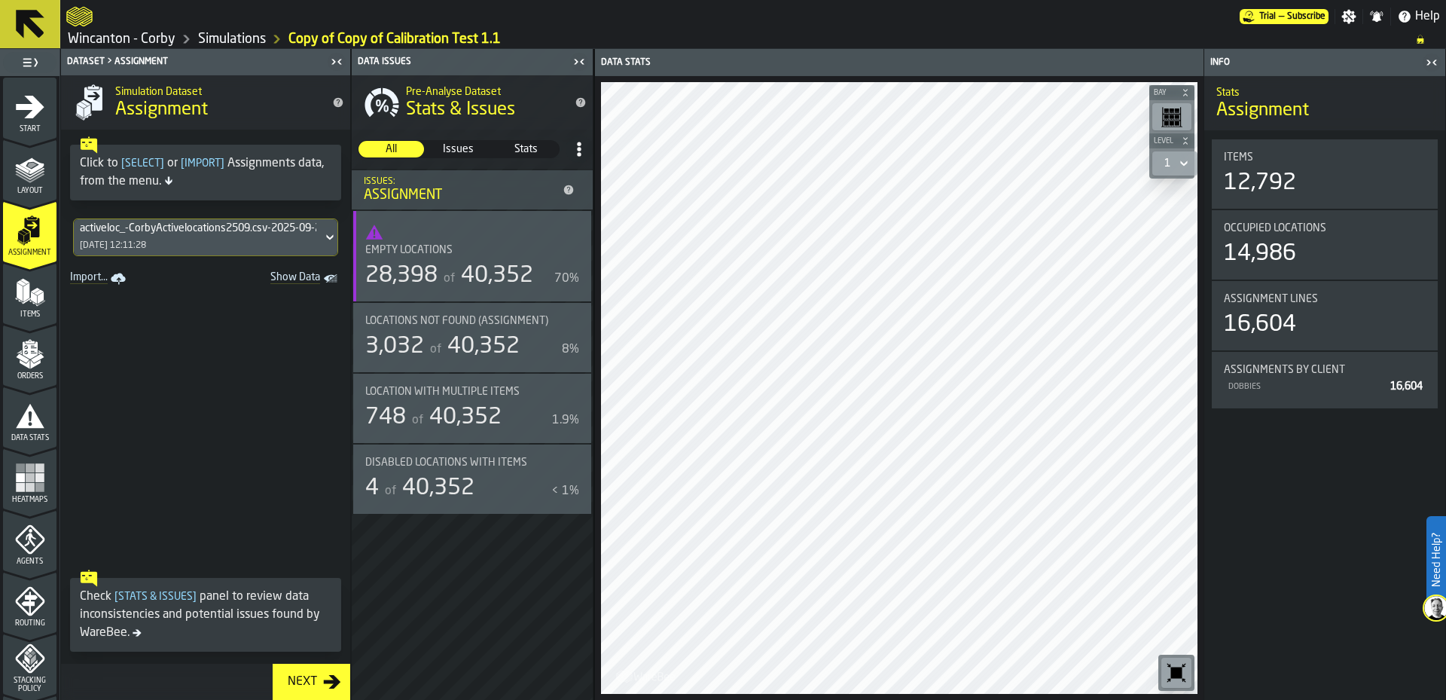
click at [492, 378] on div "Location with multiple Items 748 of 40,352 1.9%" at bounding box center [472, 407] width 238 height 69
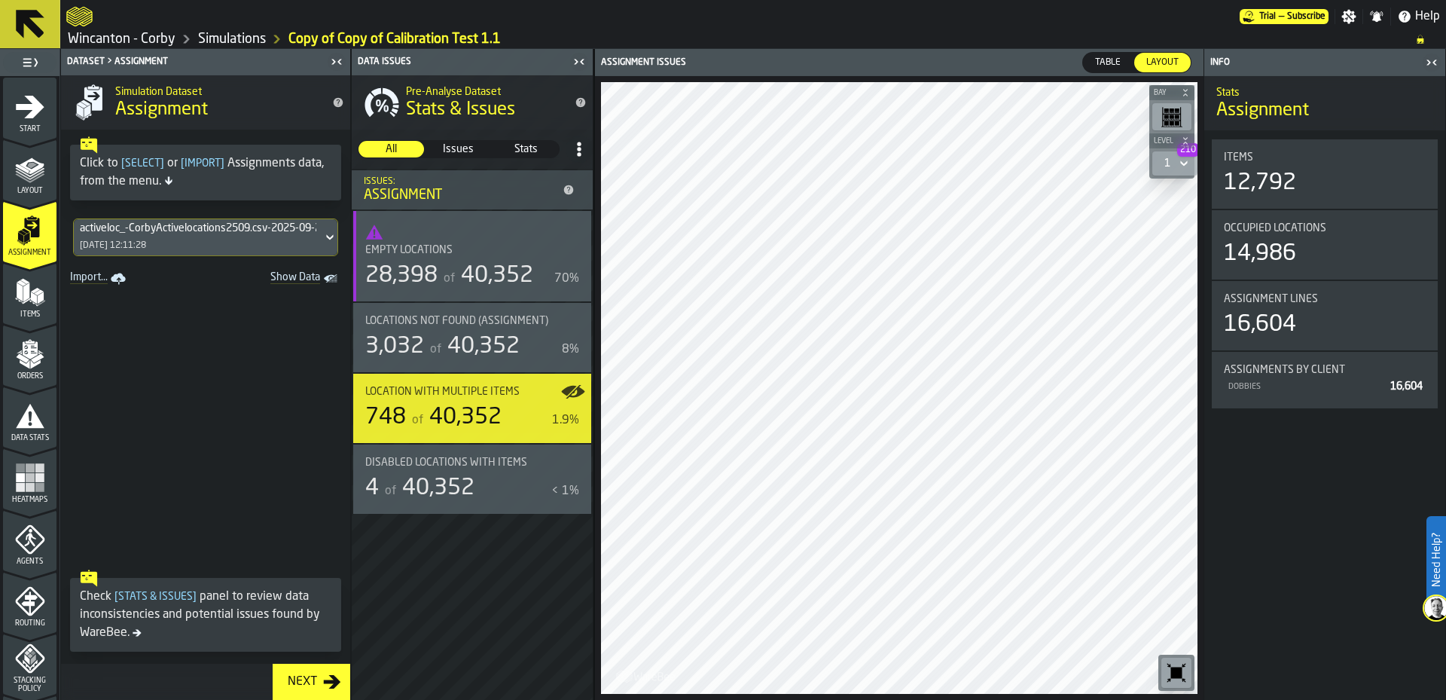
click at [437, 333] on div "of 40,352" at bounding box center [473, 346] width 93 height 27
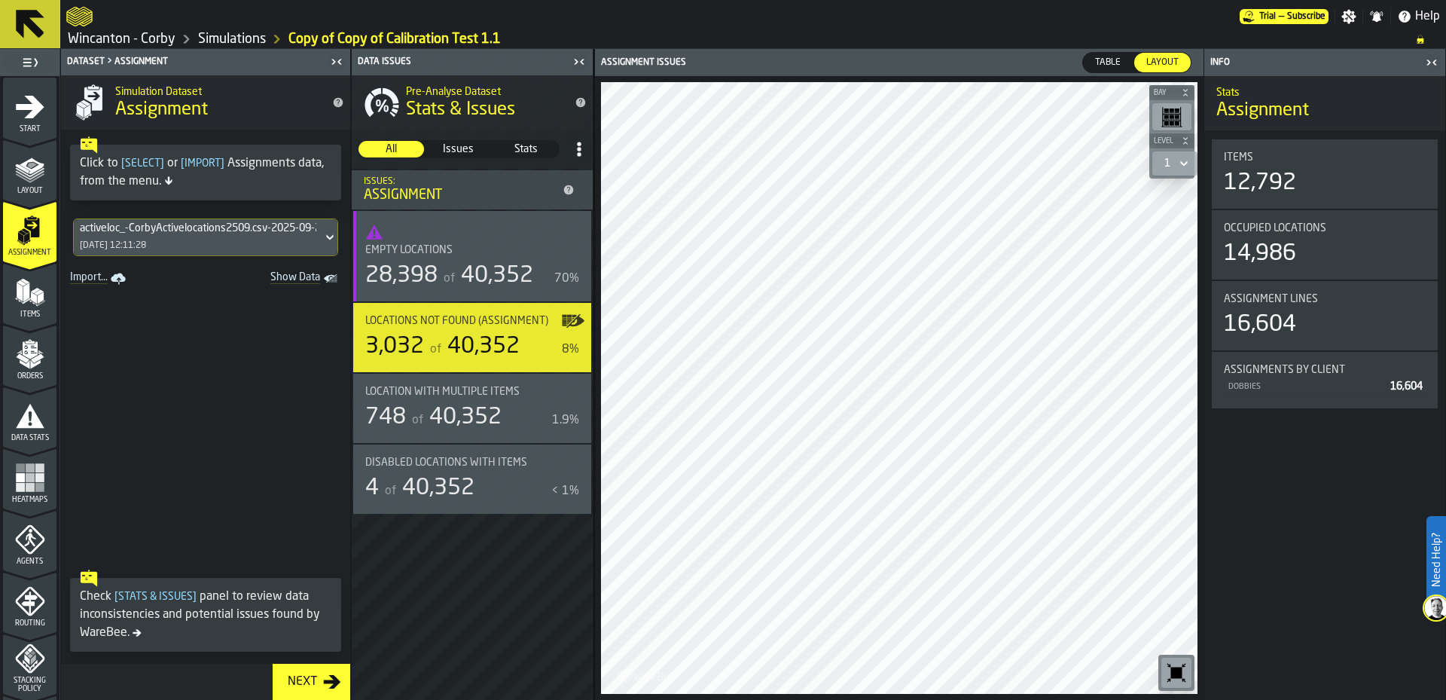
click at [467, 242] on div "Empty locations 28,398 of 40,352 70%" at bounding box center [472, 256] width 238 height 90
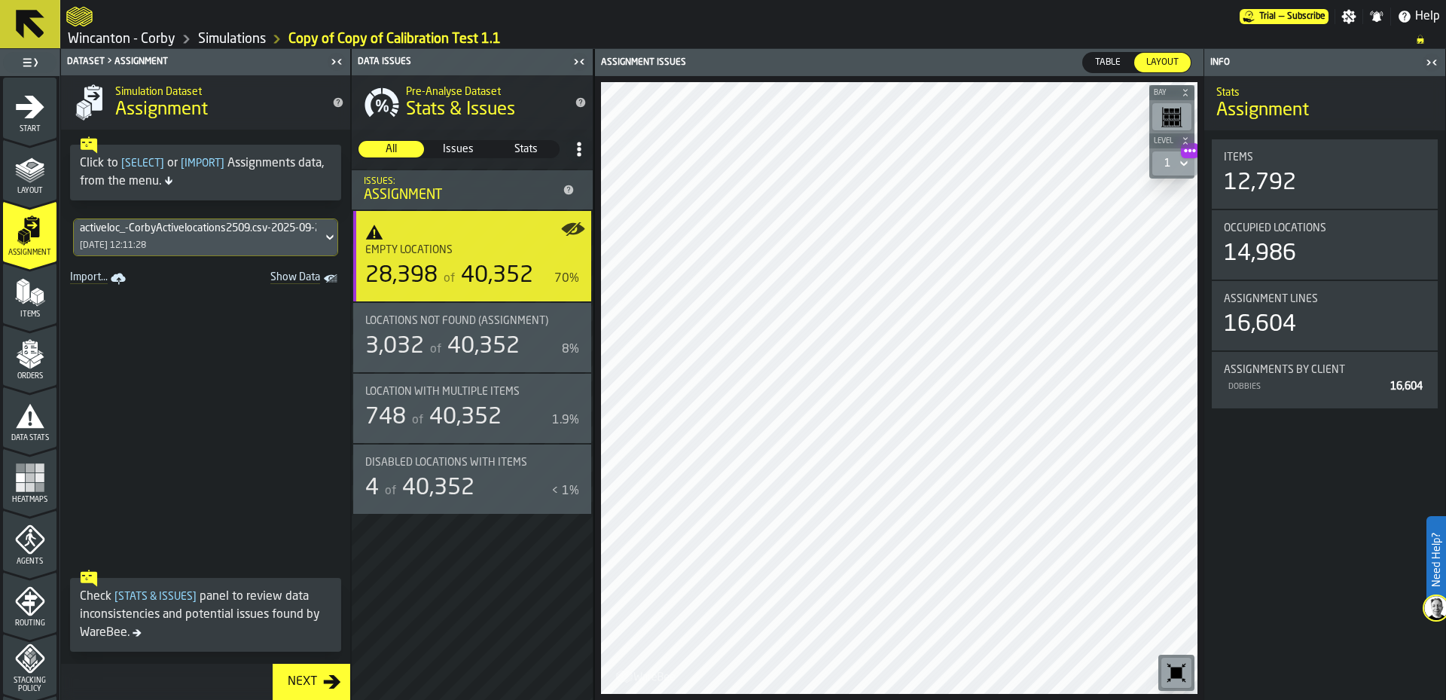
click at [22, 184] on div "Layout" at bounding box center [29, 174] width 53 height 41
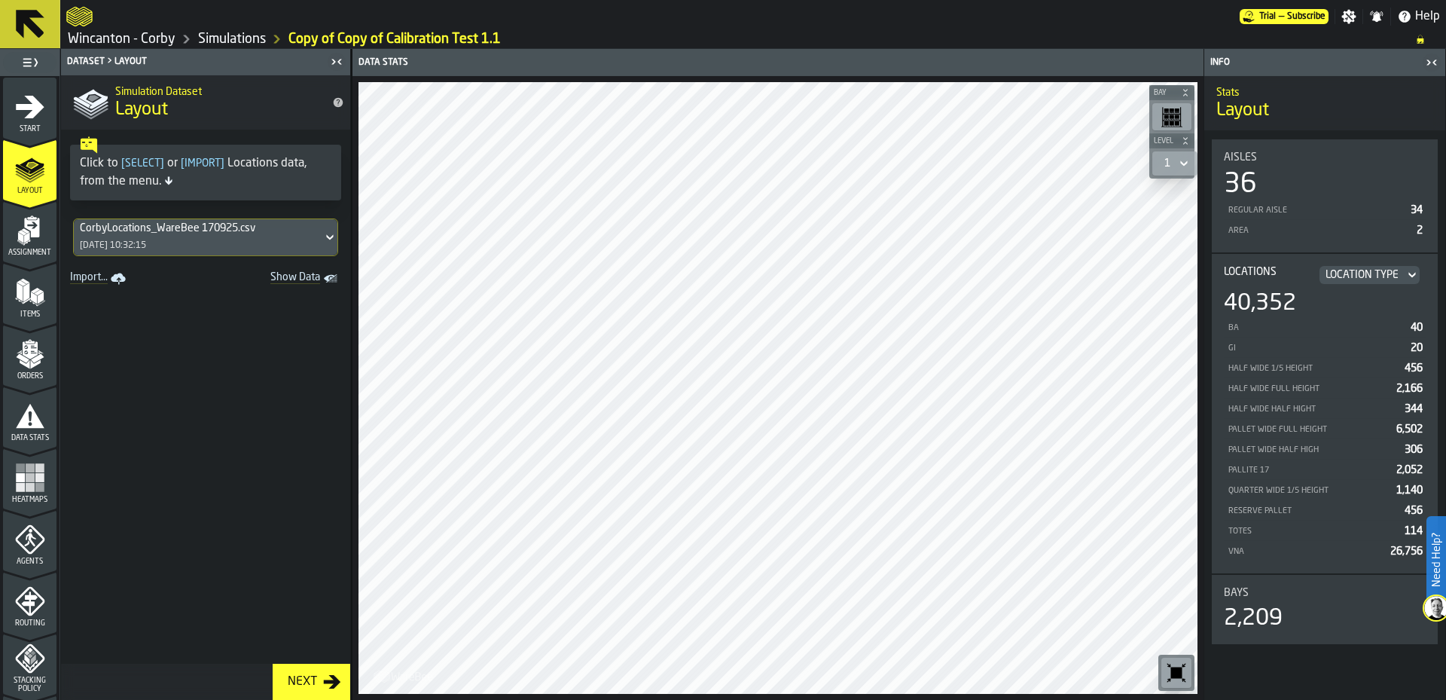
click at [38, 105] on icon "menu Start" at bounding box center [30, 106] width 29 height 23
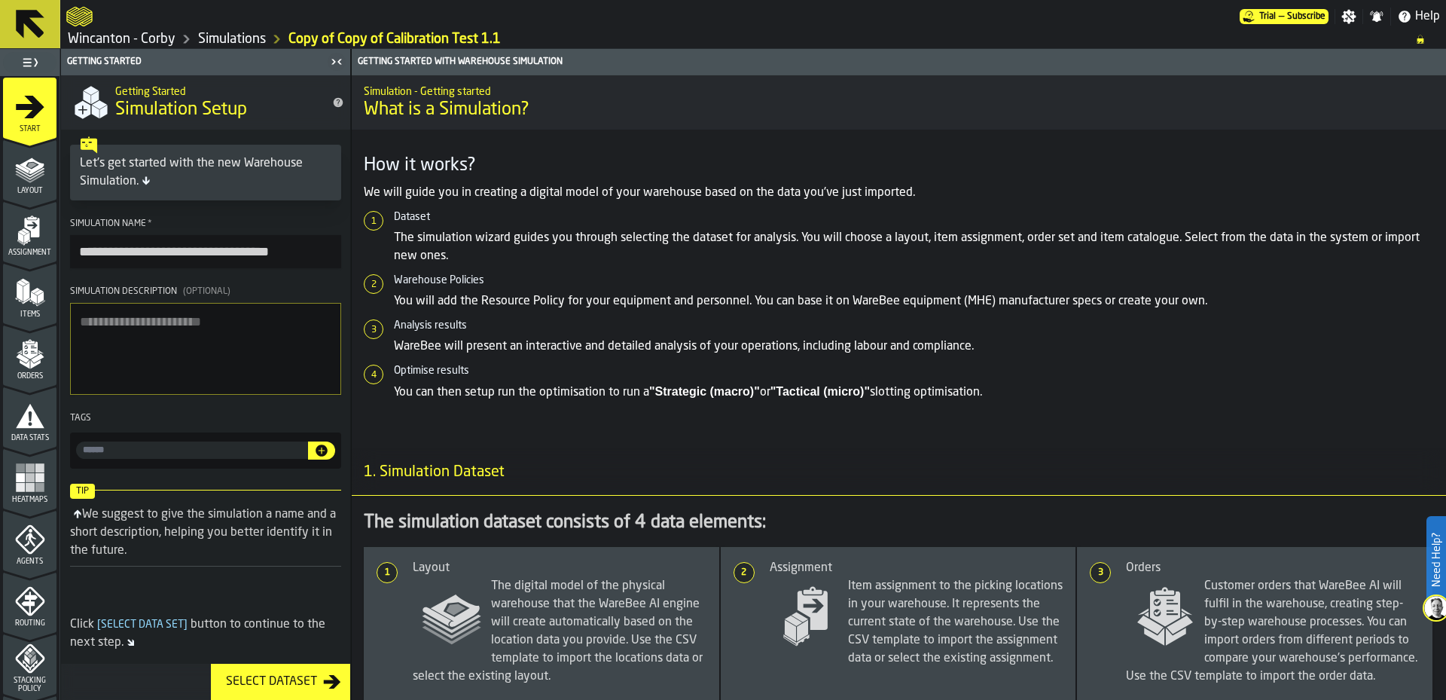
click at [32, 156] on icon "menu Layout" at bounding box center [30, 169] width 30 height 30
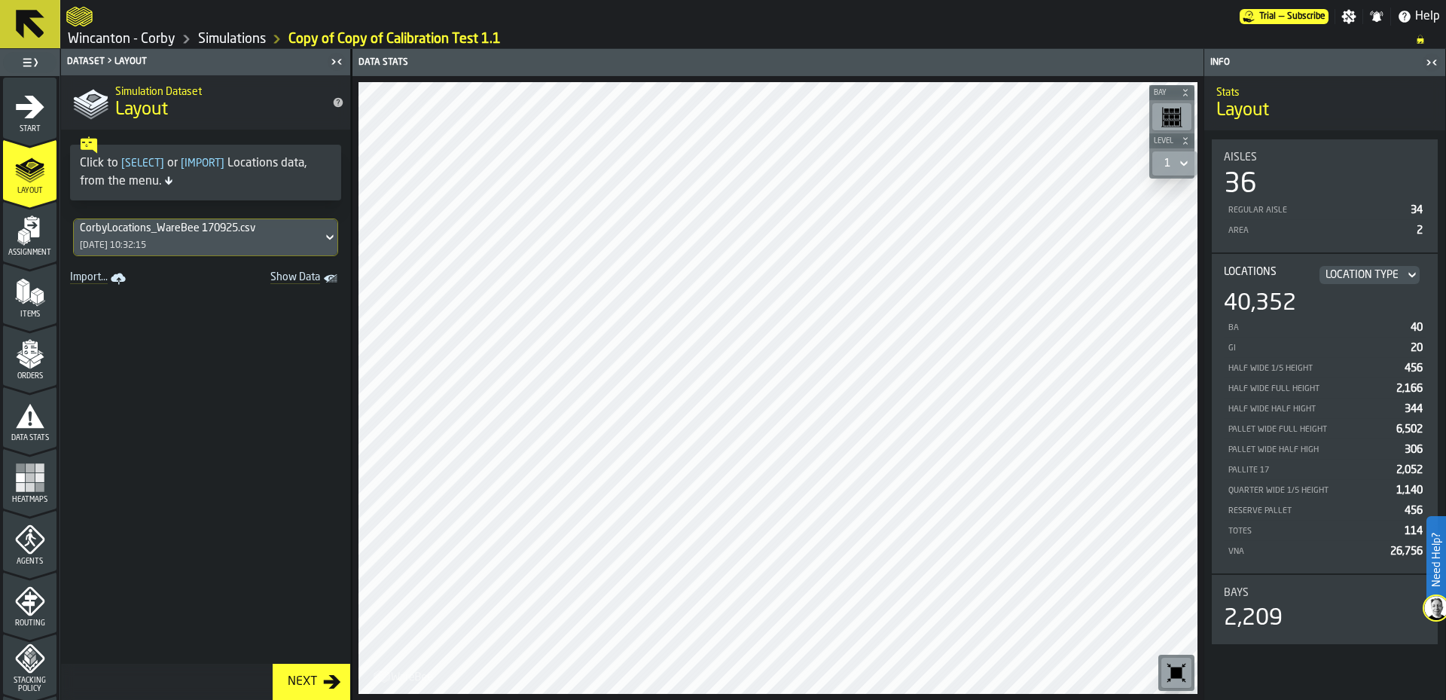
click at [33, 231] on icon "menu Assignment" at bounding box center [31, 228] width 15 height 20
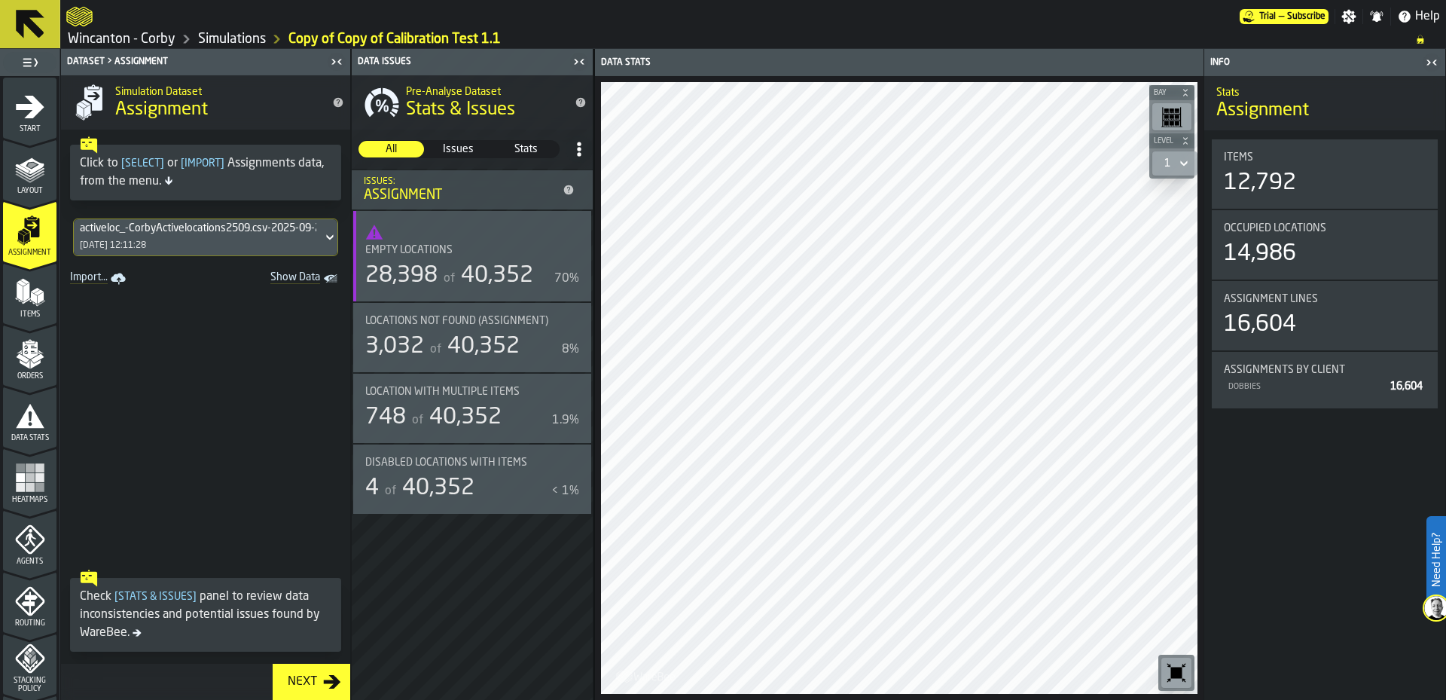
click at [194, 401] on span at bounding box center [205, 425] width 289 height 273
click at [126, 43] on link "Wincanton - Corby" at bounding box center [122, 39] width 108 height 17
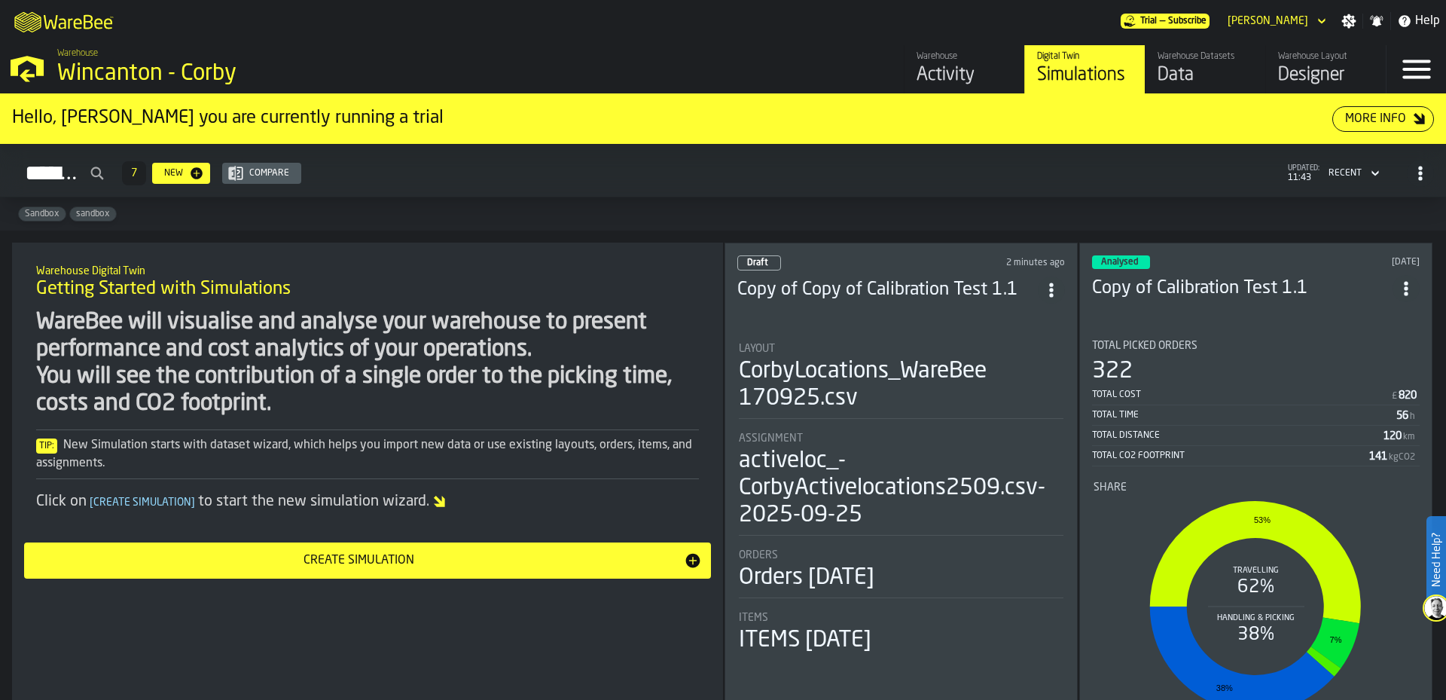
click at [1318, 321] on div "Analysed 1 day ago Copy of Calibration Test 1.1 Total Picked Orders 322 Total C…" at bounding box center [1255, 494] width 353 height 504
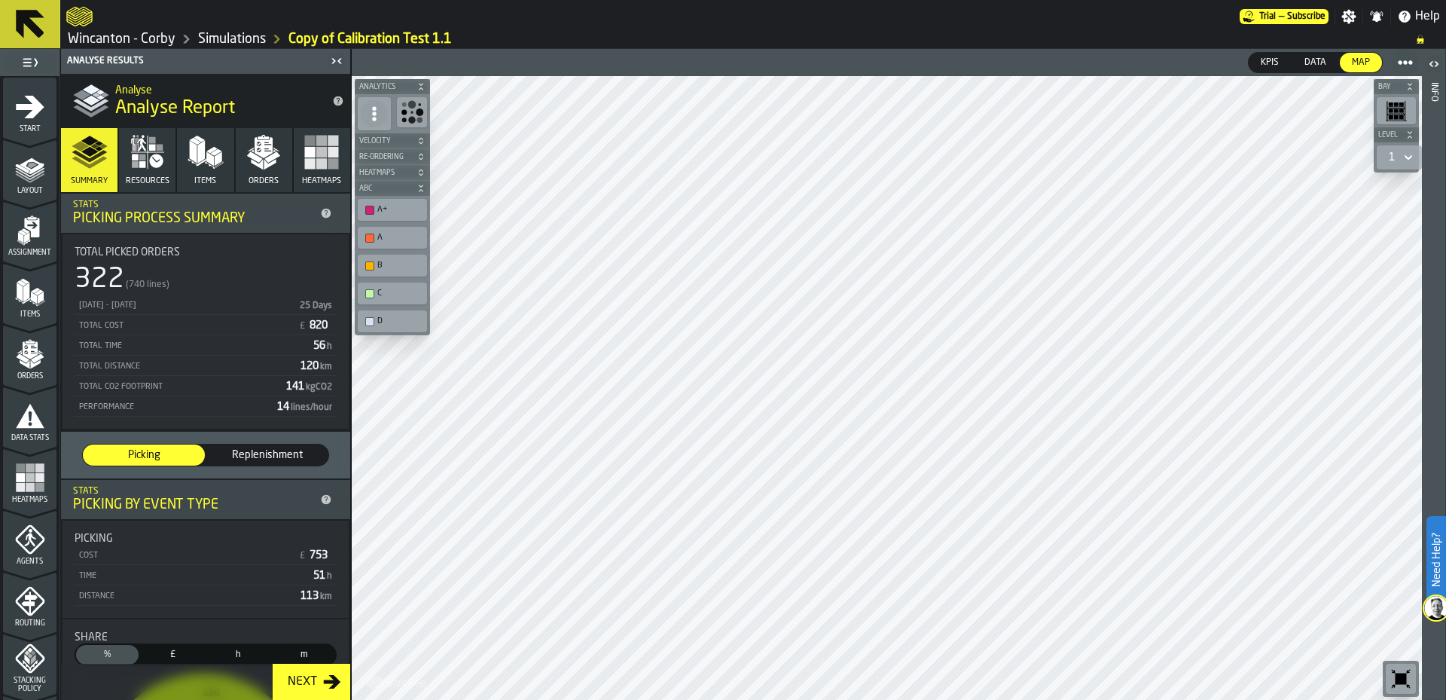
click at [249, 459] on span "Replenishment" at bounding box center [267, 454] width 110 height 15
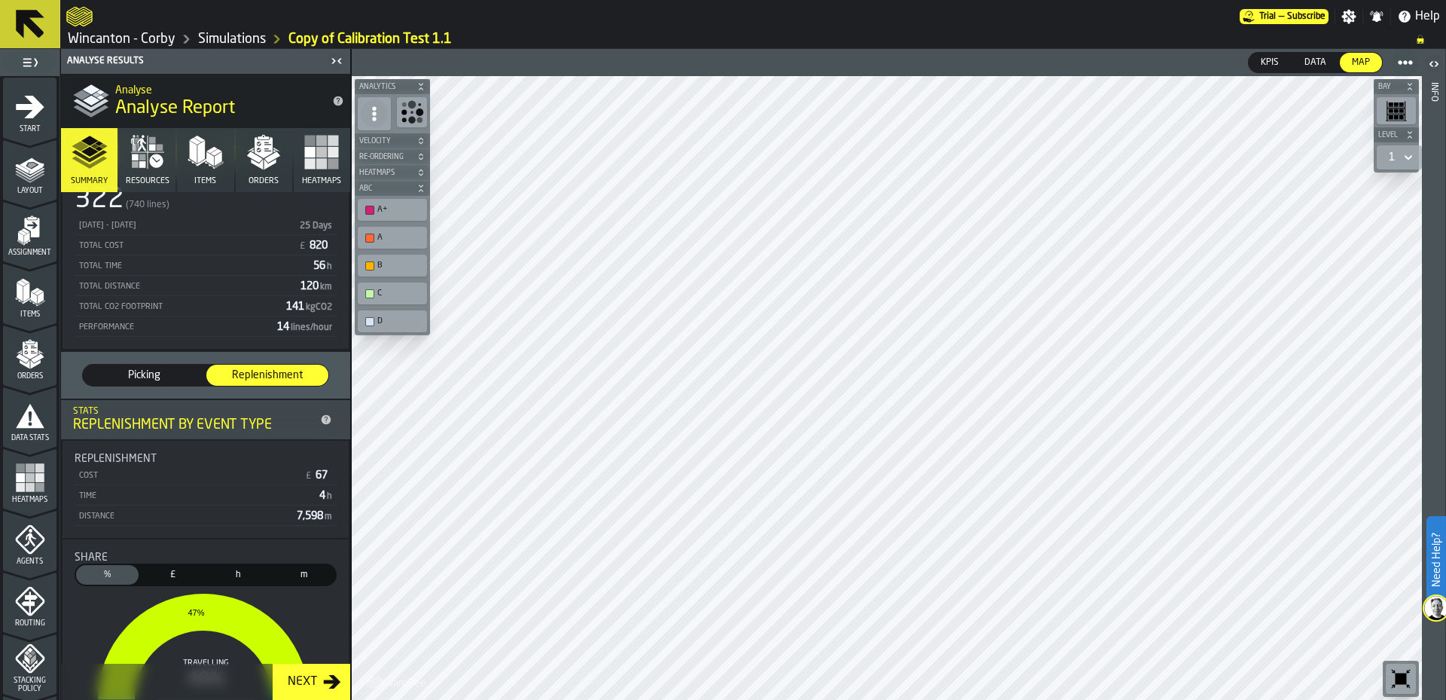
scroll to position [306, 0]
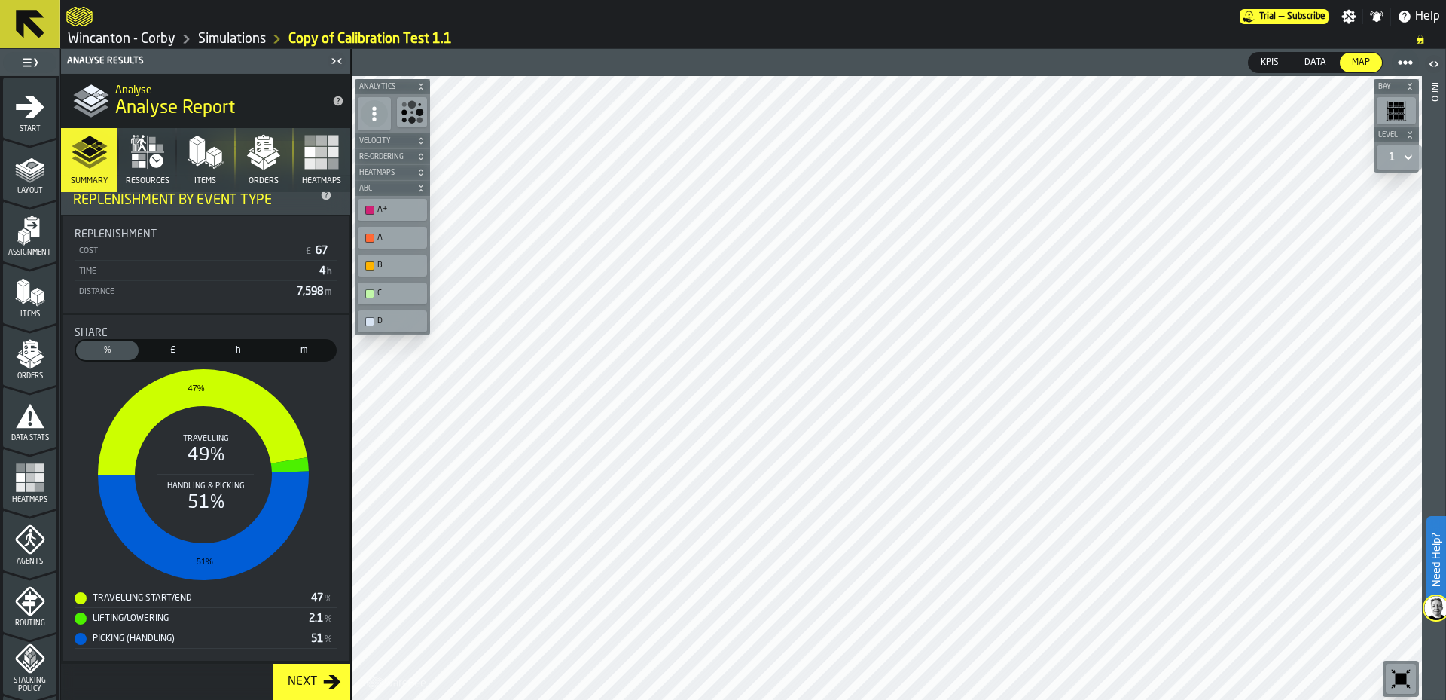
click at [261, 154] on icon "button" at bounding box center [264, 147] width 18 height 21
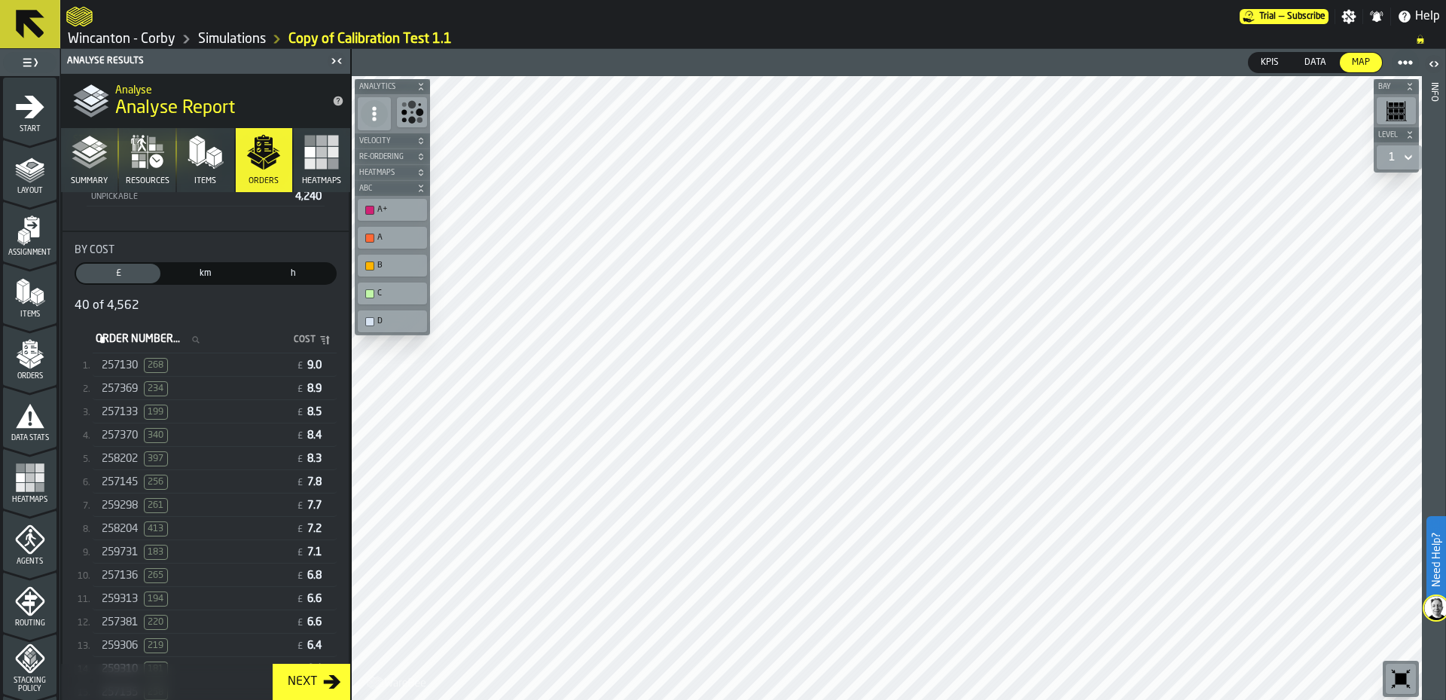
scroll to position [195, 0]
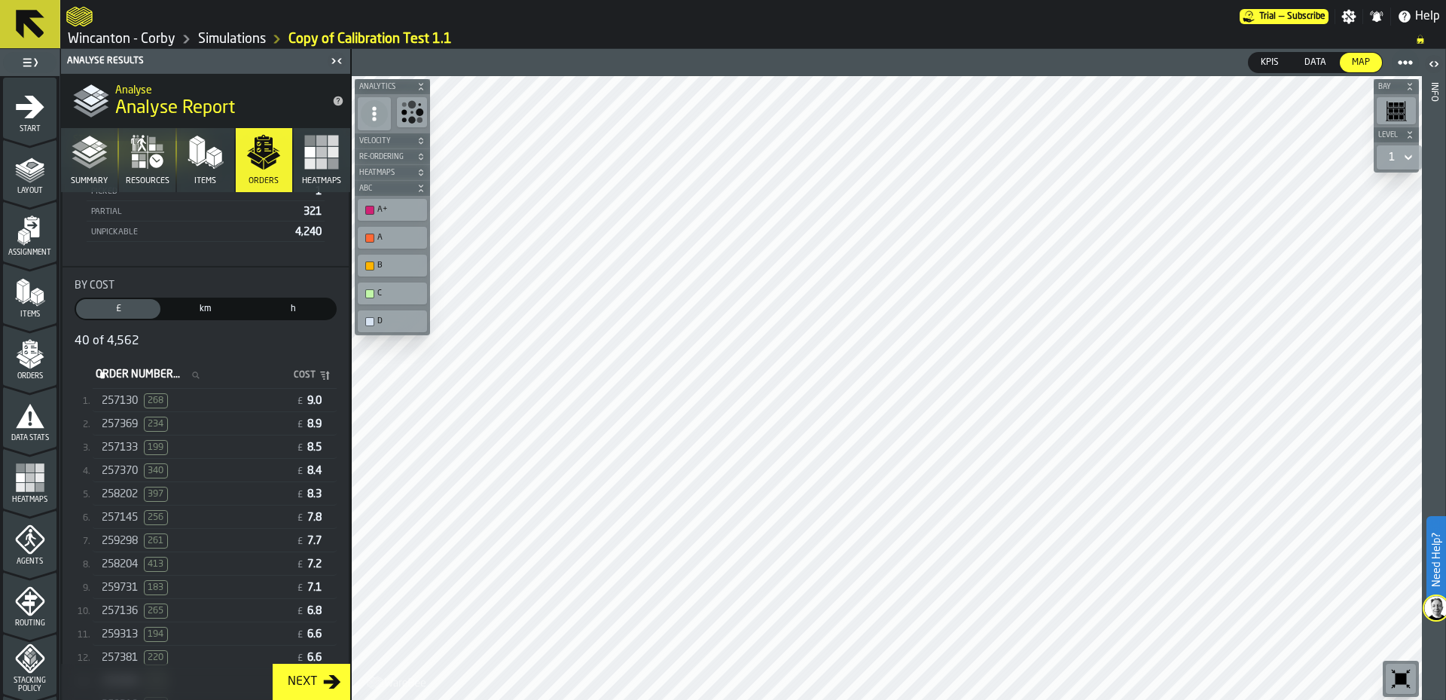
click at [191, 401] on div "257130 268" at bounding box center [196, 400] width 188 height 15
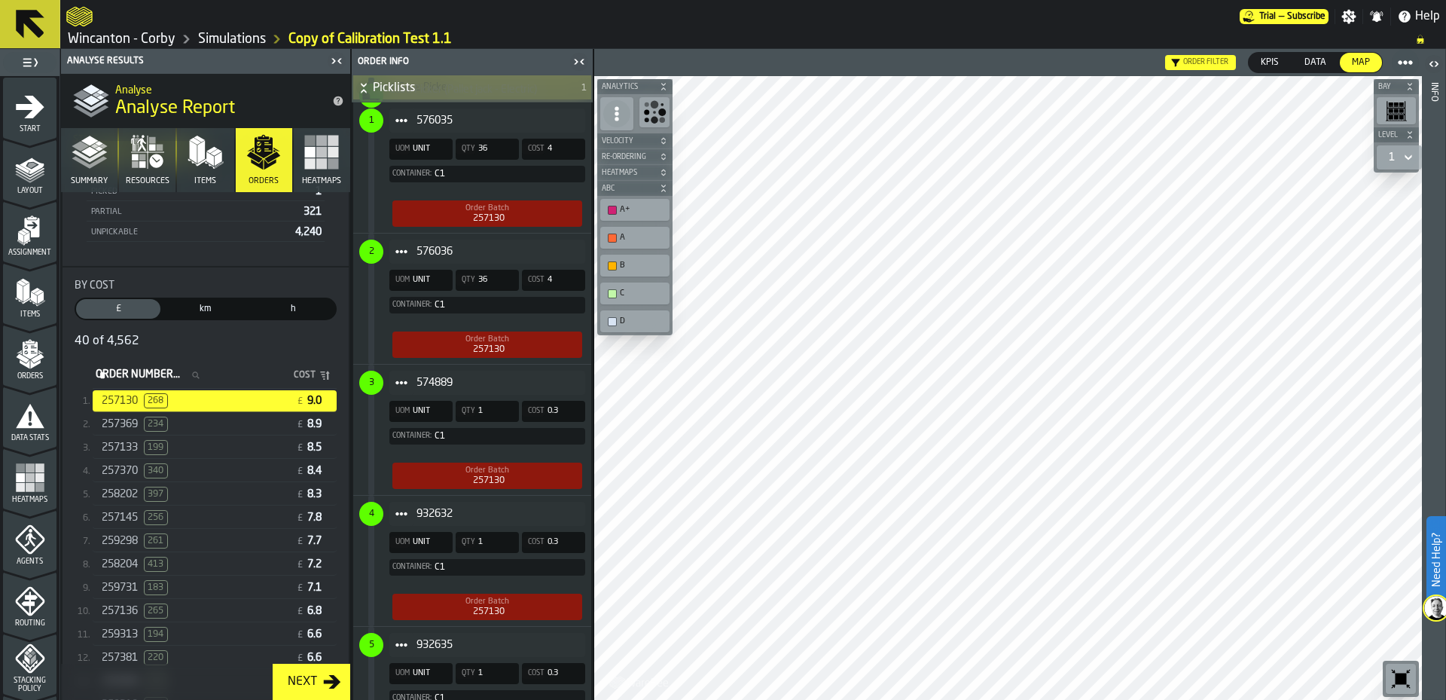
scroll to position [829, 0]
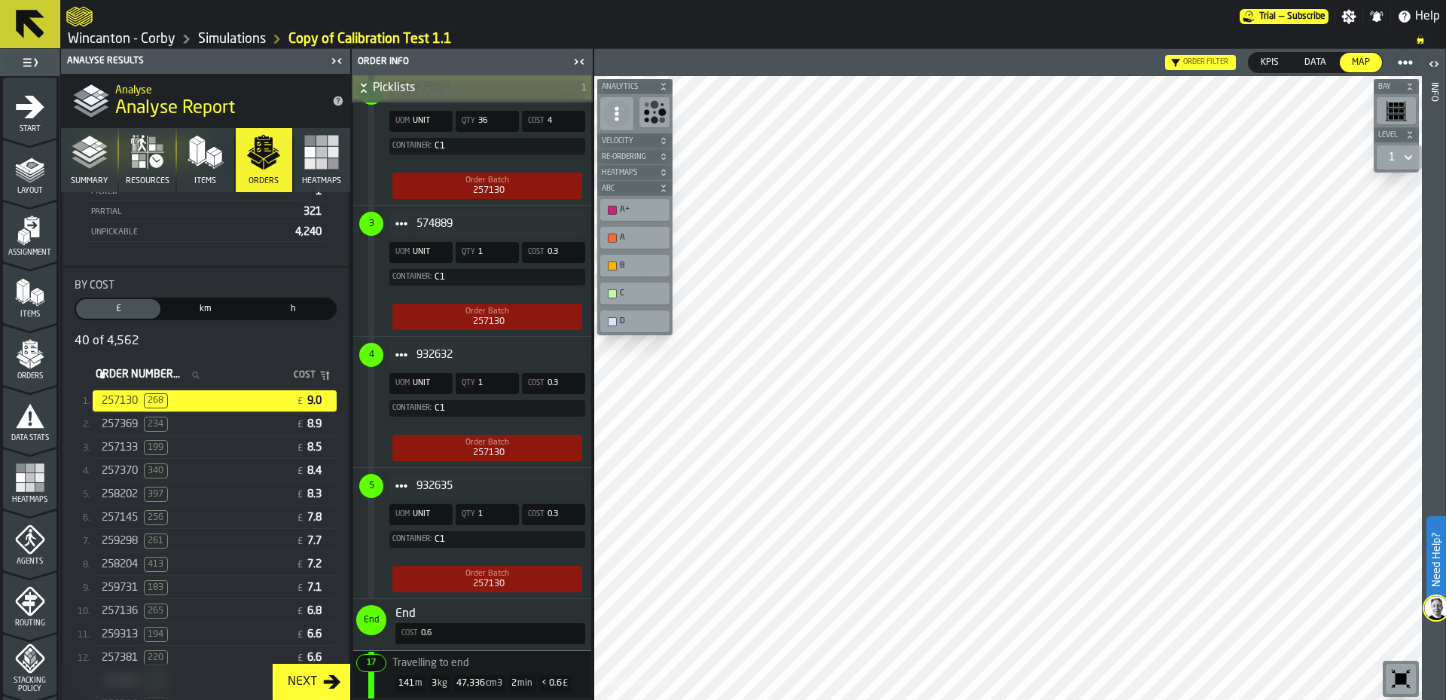
click at [203, 308] on span "km" at bounding box center [205, 309] width 78 height 14
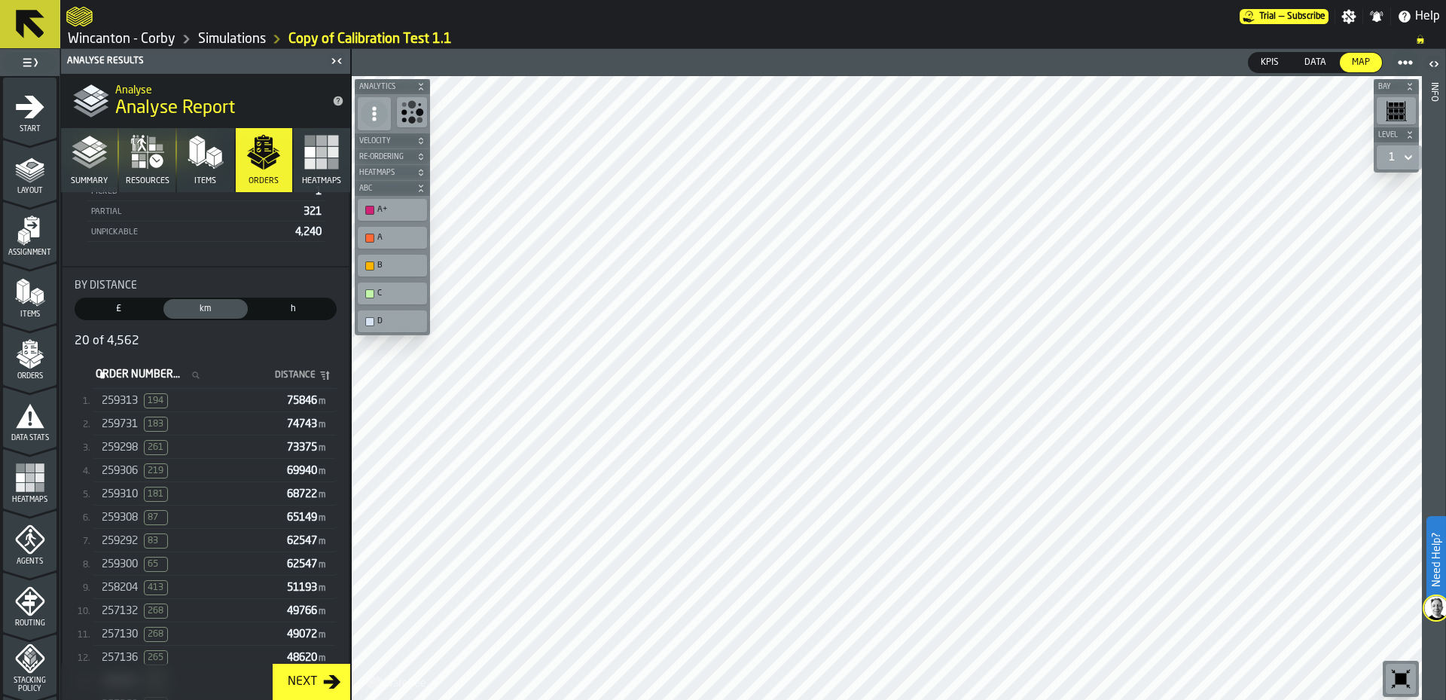
click at [221, 407] on div "259313 194" at bounding box center [191, 400] width 179 height 15
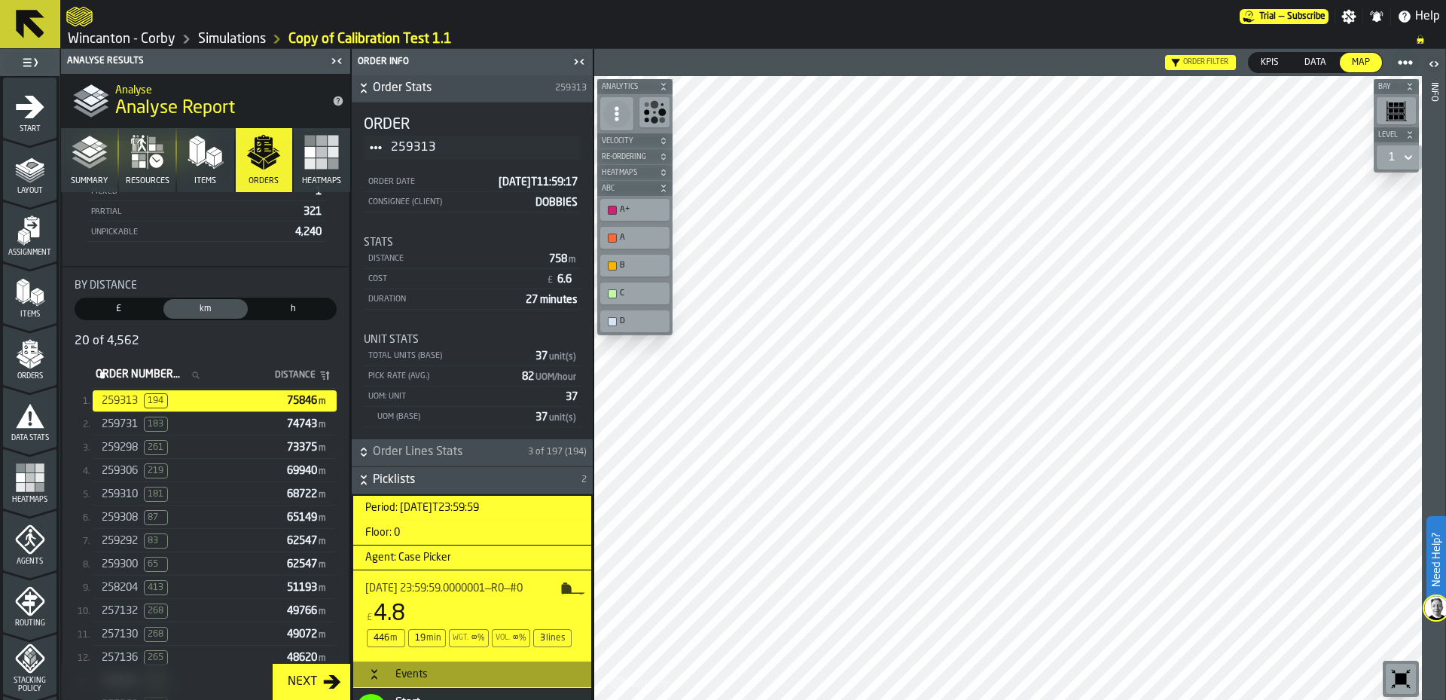
click at [1022, 550] on div at bounding box center [1008, 387] width 828 height 623
click at [309, 167] on rect "button" at bounding box center [310, 163] width 11 height 11
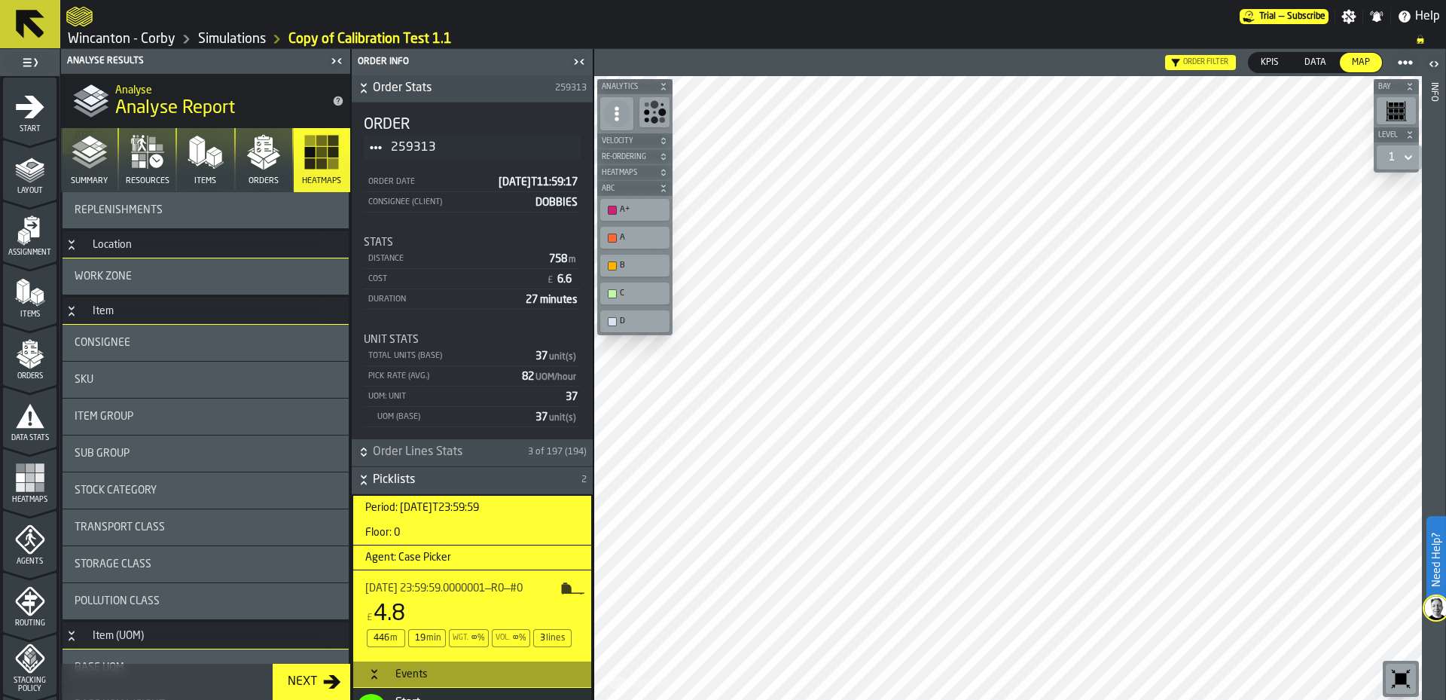
click at [151, 278] on div "Work Zone" at bounding box center [206, 276] width 262 height 12
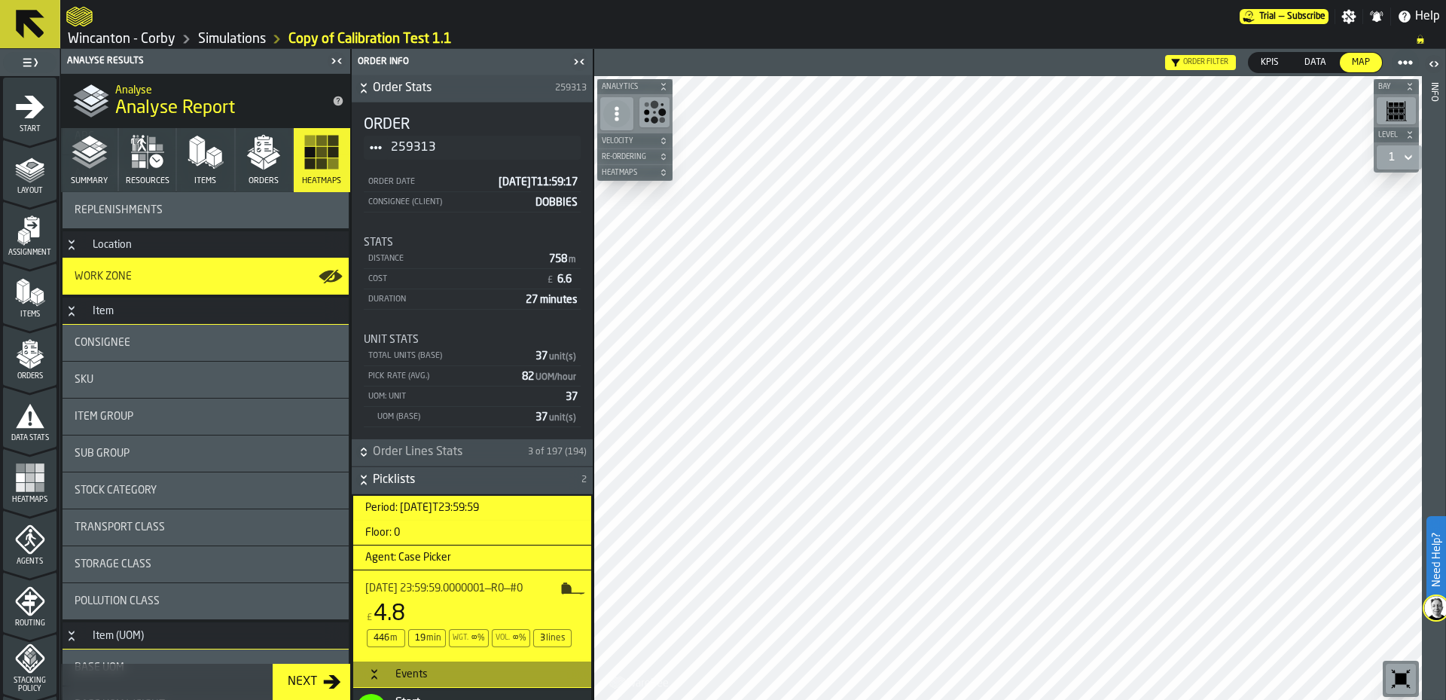
click at [240, 346] on div "Consignee" at bounding box center [206, 343] width 262 height 12
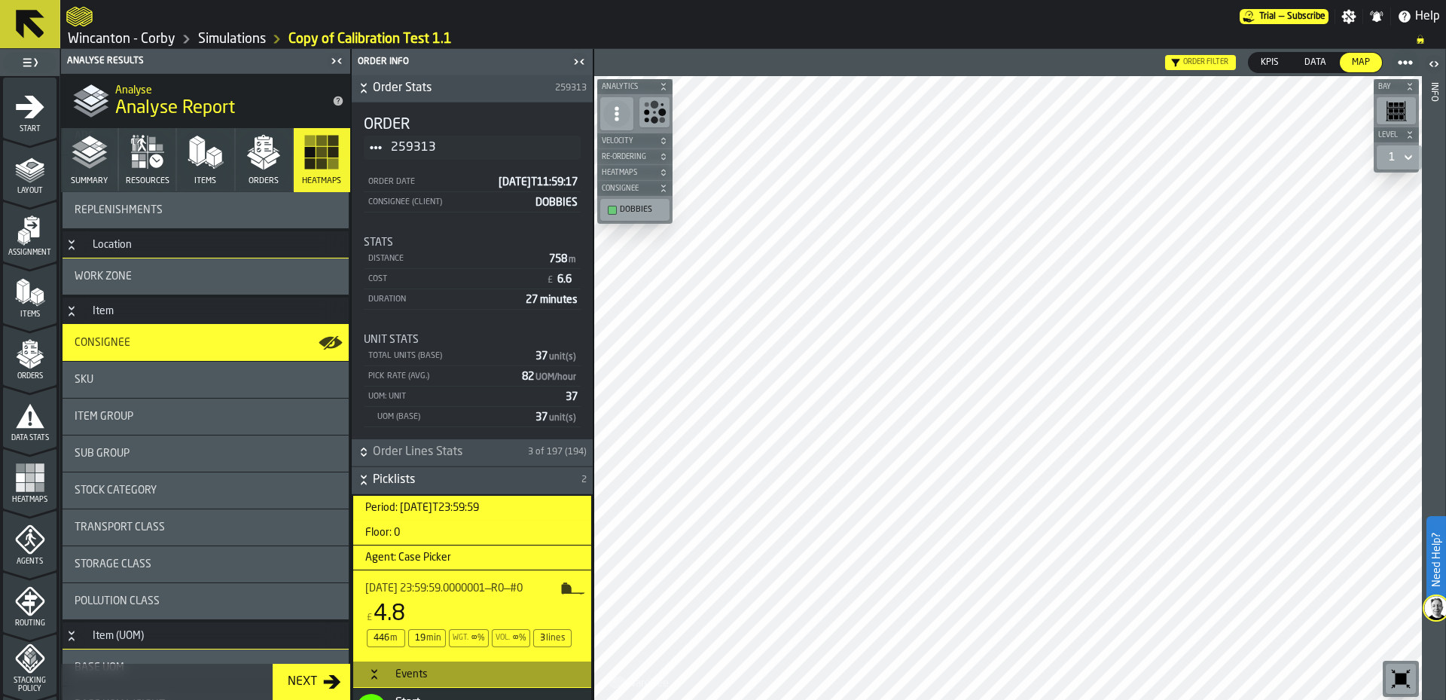
click at [249, 380] on div "SKU" at bounding box center [206, 379] width 262 height 12
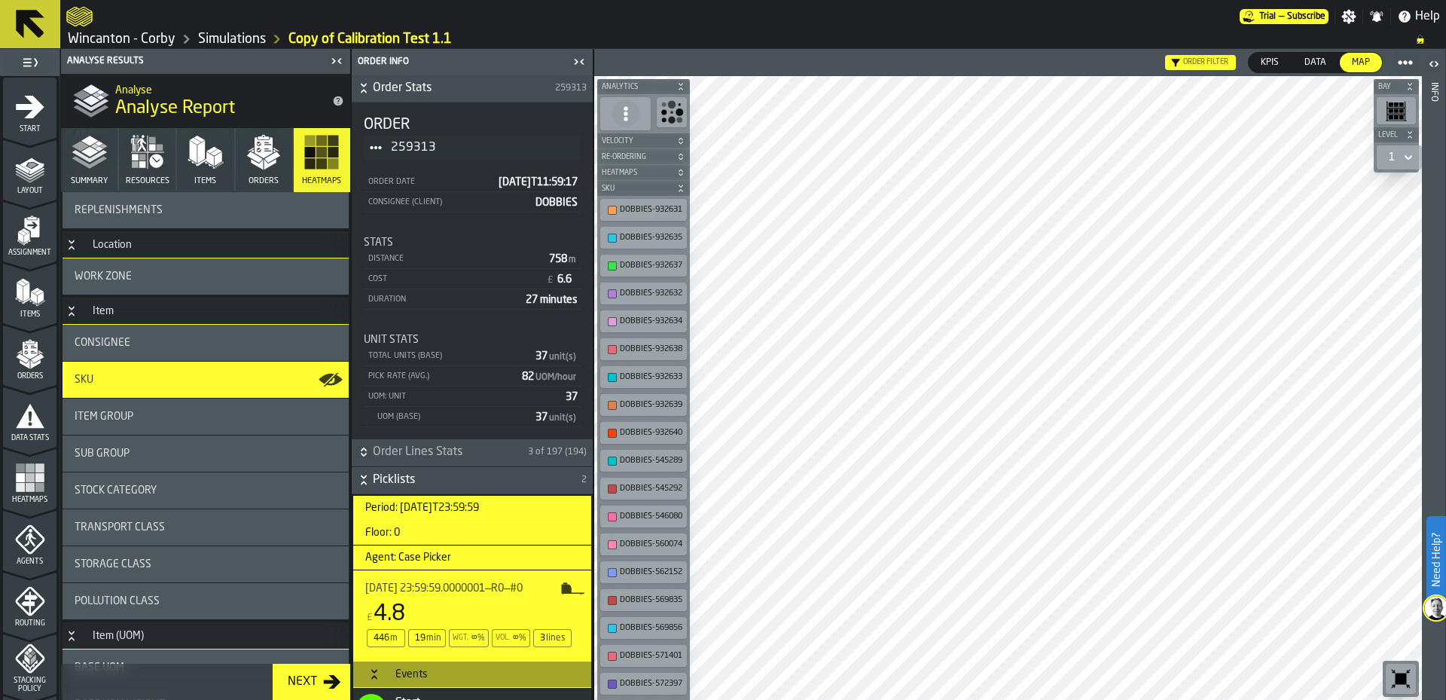
click at [245, 408] on div "Item Group" at bounding box center [205, 416] width 286 height 36
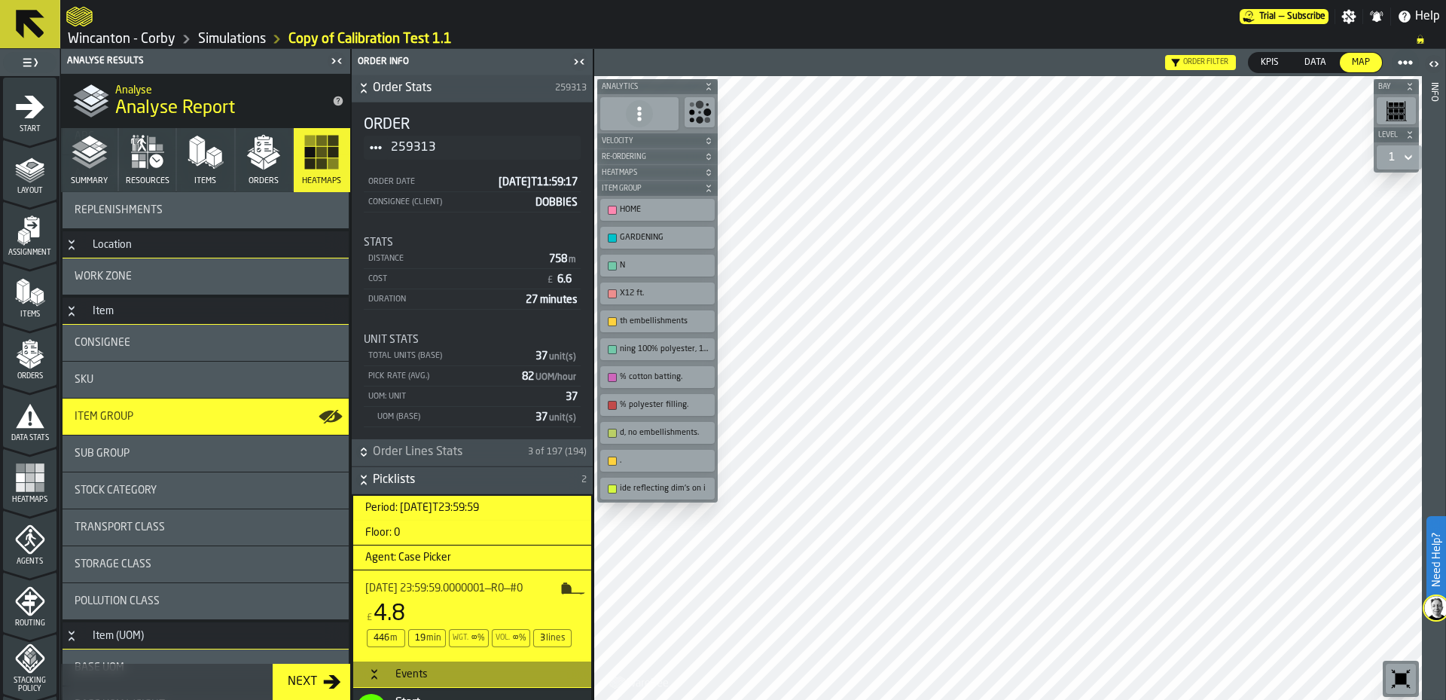
click at [251, 161] on polygon "button" at bounding box center [257, 164] width 12 height 11
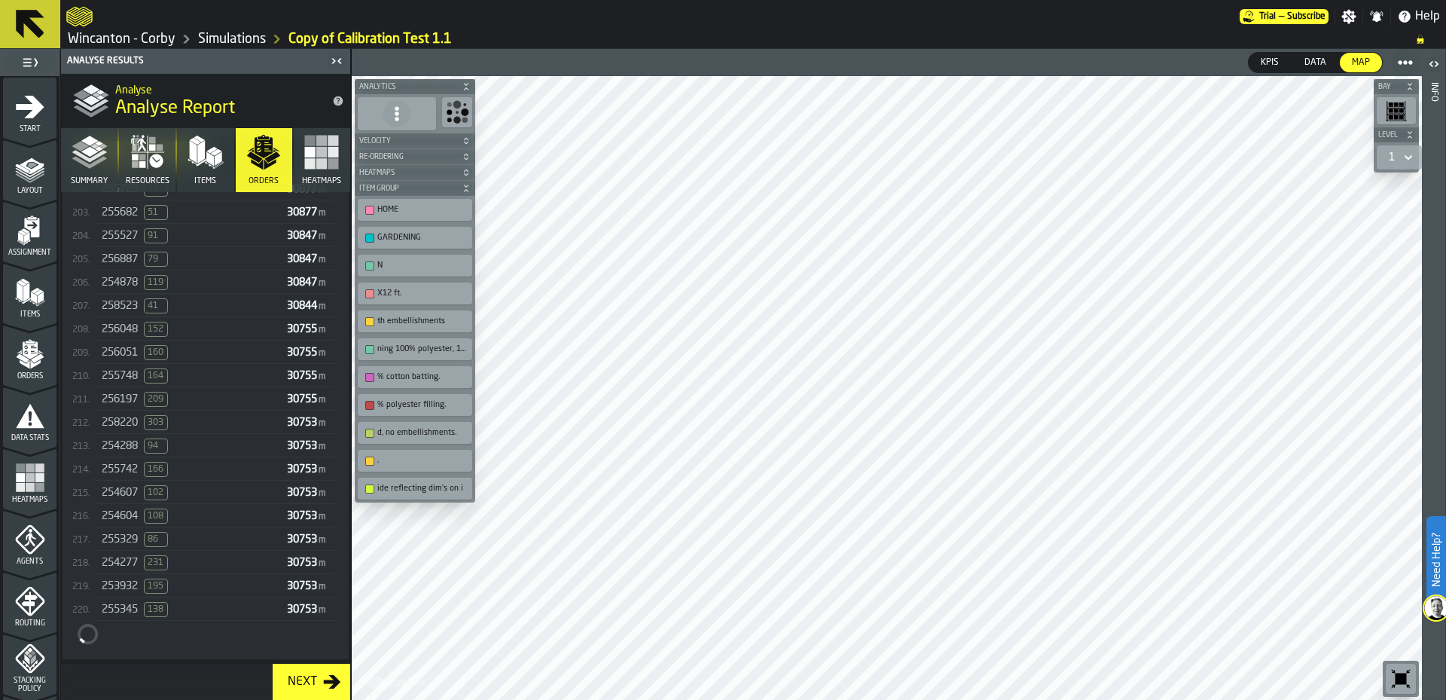
scroll to position [5239, 0]
click at [197, 359] on div "254607 102" at bounding box center [191, 351] width 179 height 15
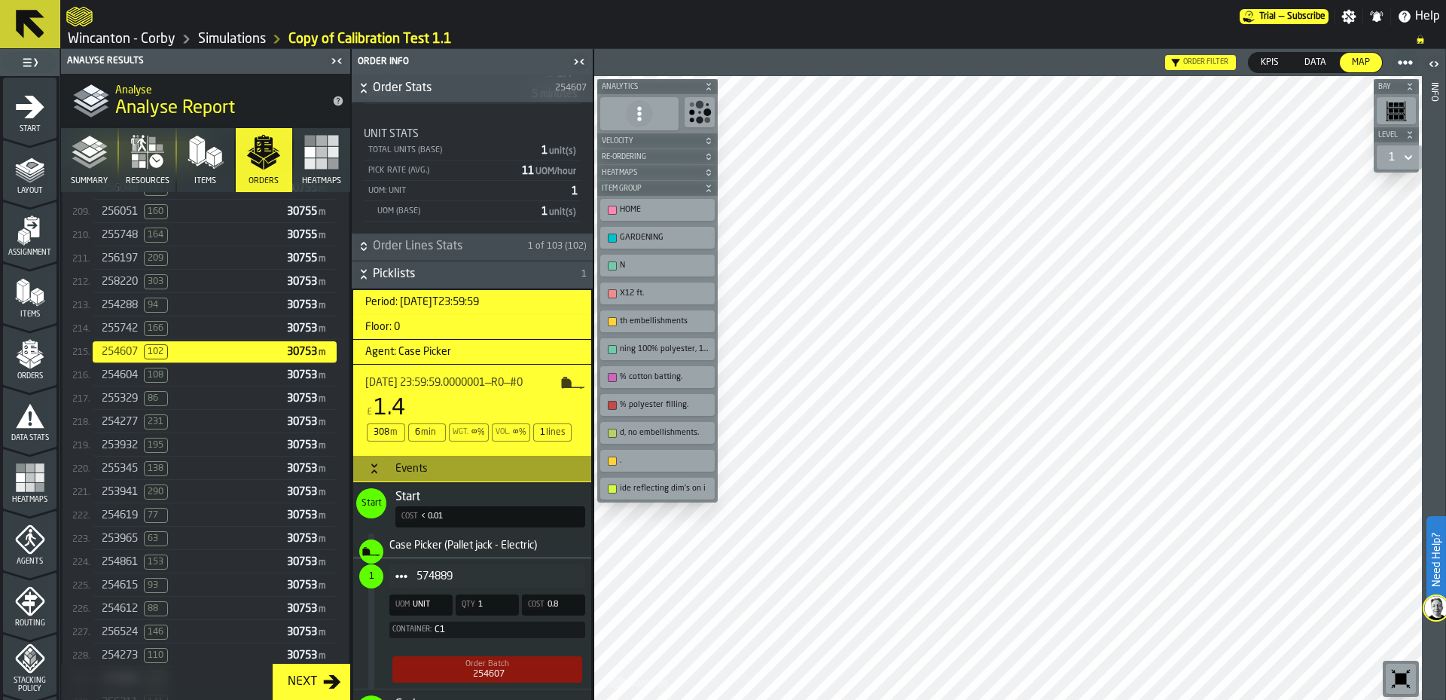
scroll to position [299, 0]
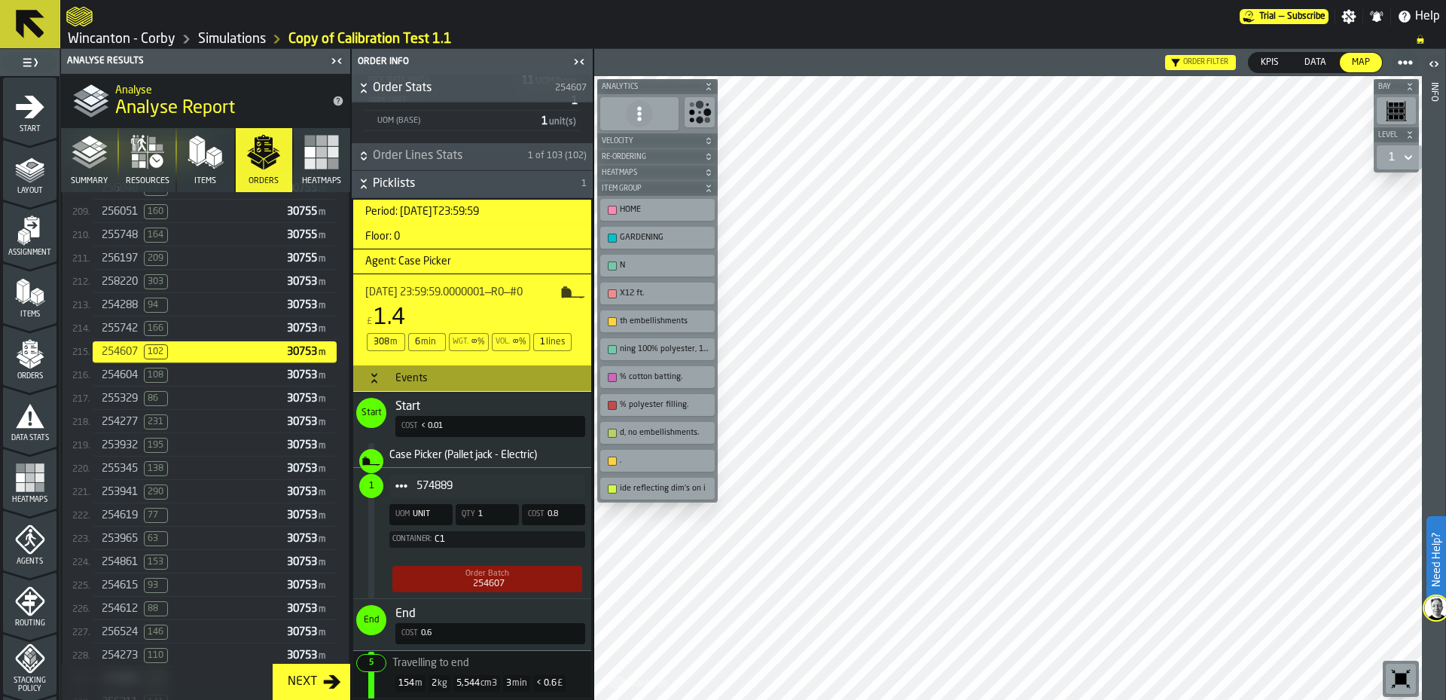
click at [569, 469] on div "574889 UOM UNIT Qty 1 Cost 0.8 Container: C1 Order Batch 254607" at bounding box center [469, 533] width 232 height 130
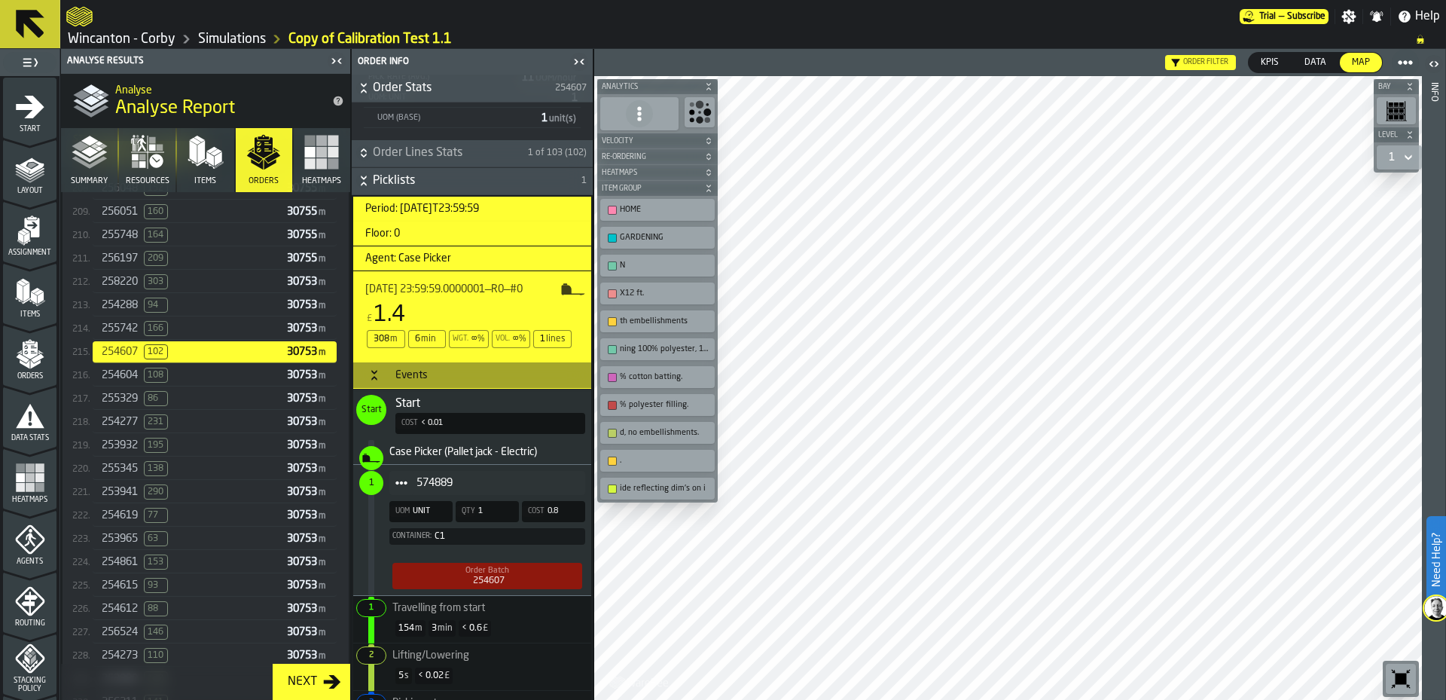
click at [569, 441] on div "Case Picker (Pallet jack - Electric)" at bounding box center [469, 452] width 232 height 24
click at [552, 398] on div "Start" at bounding box center [490, 404] width 190 height 18
click at [370, 479] on span "1" at bounding box center [371, 482] width 5 height 11
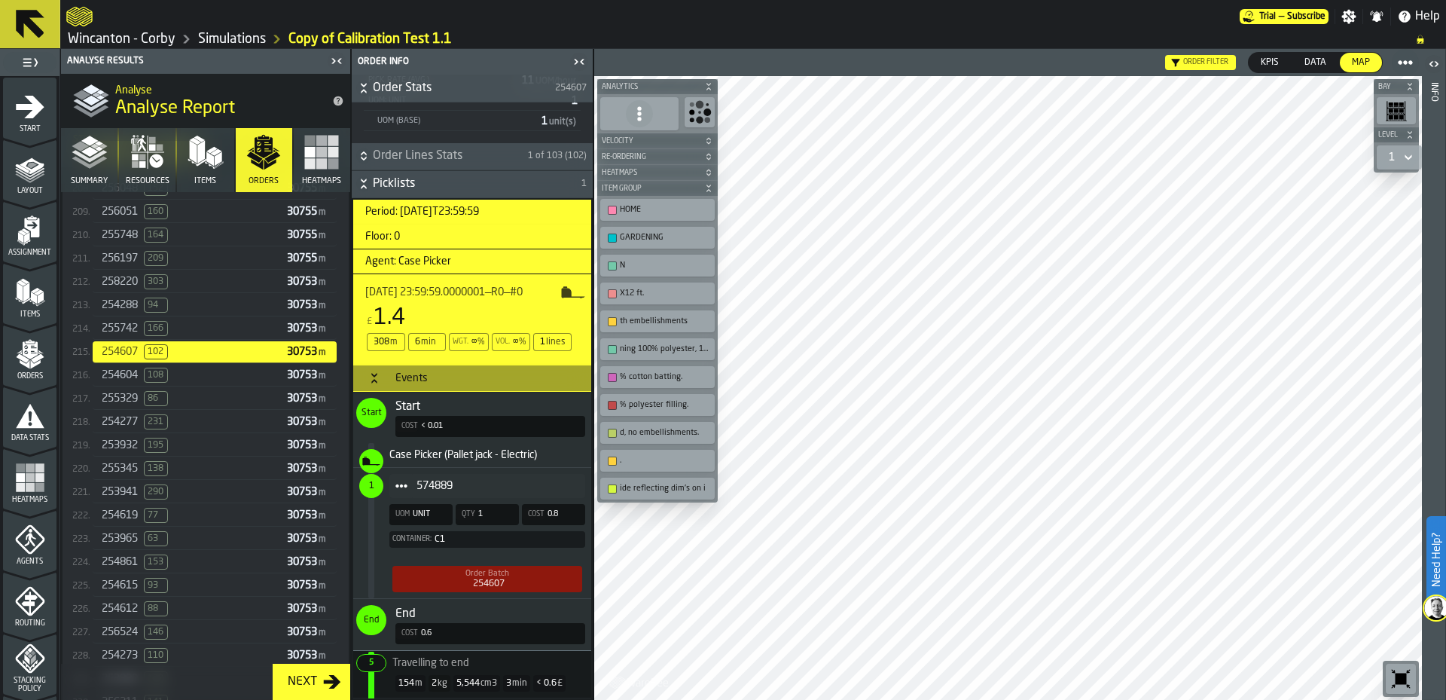
click at [458, 577] on div "Order Batch 254607" at bounding box center [487, 578] width 190 height 26
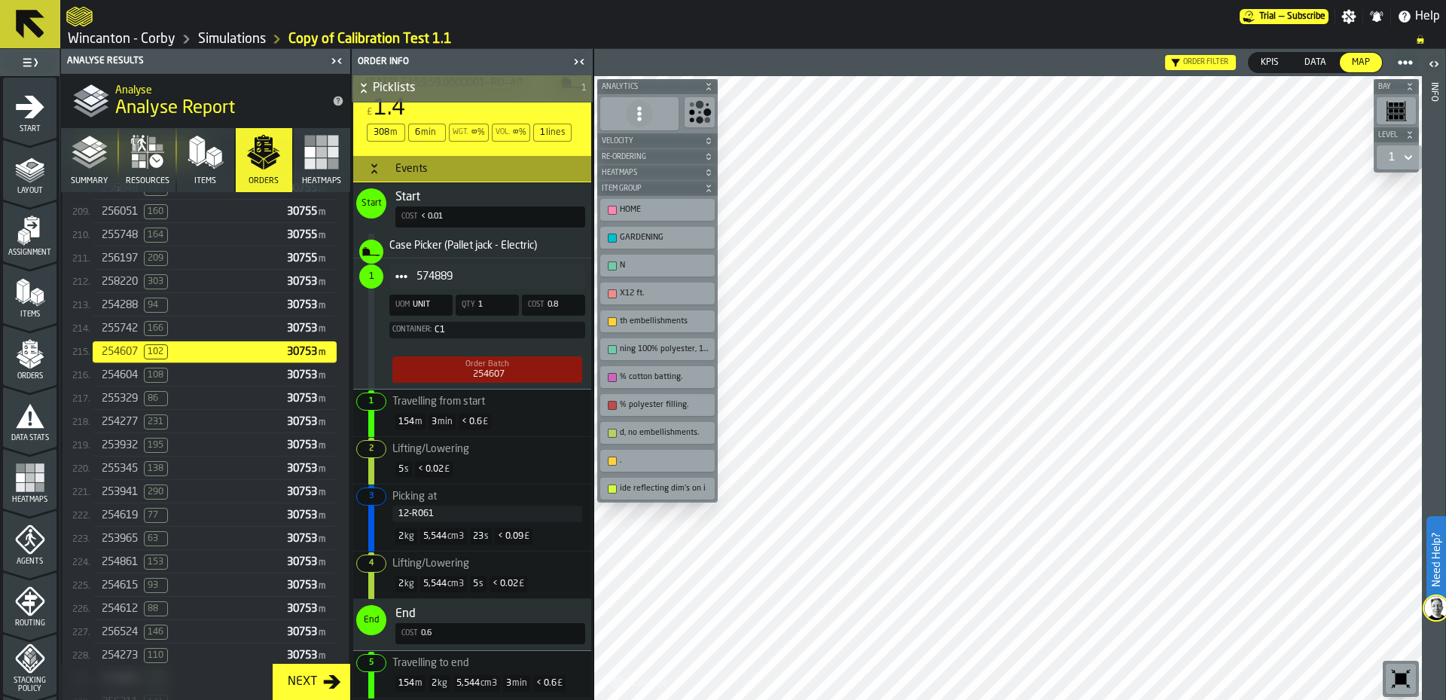
scroll to position [512, 0]
click at [491, 489] on span "Picking at 12-R061" at bounding box center [469, 503] width 226 height 38
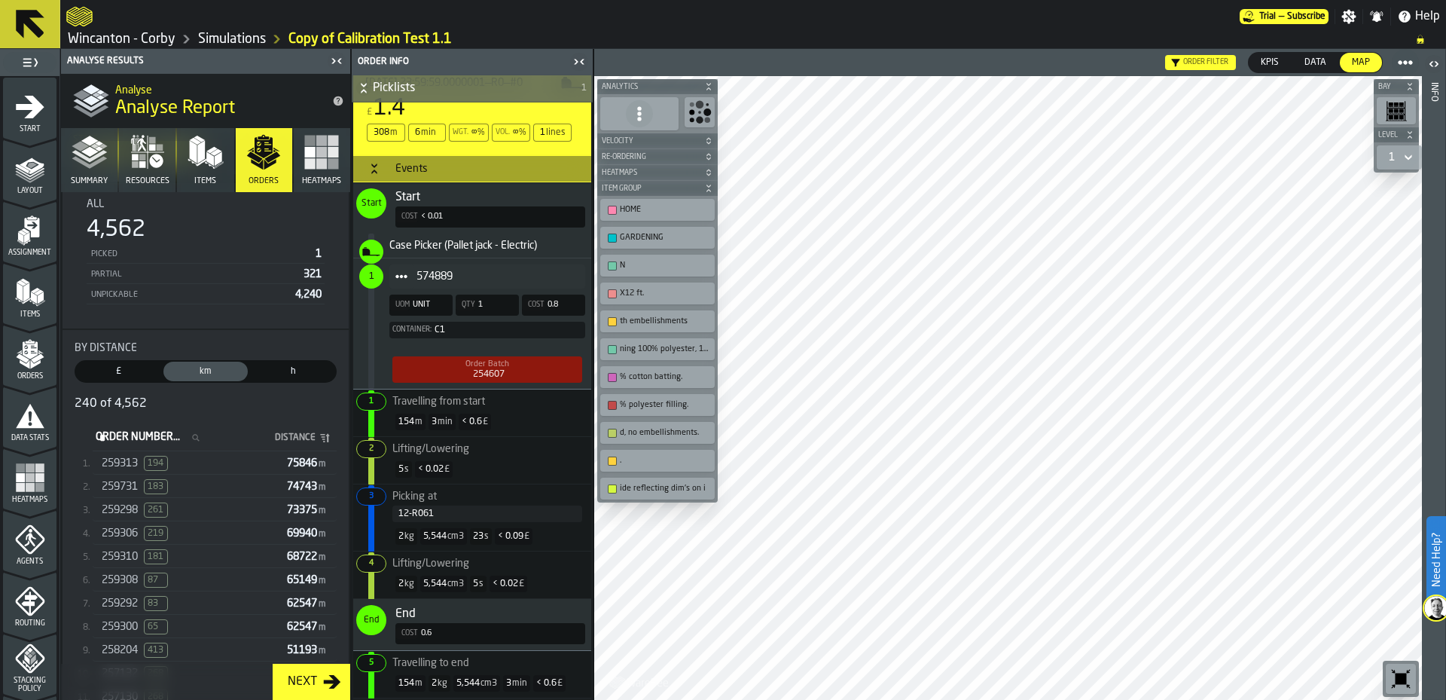
scroll to position [0, 0]
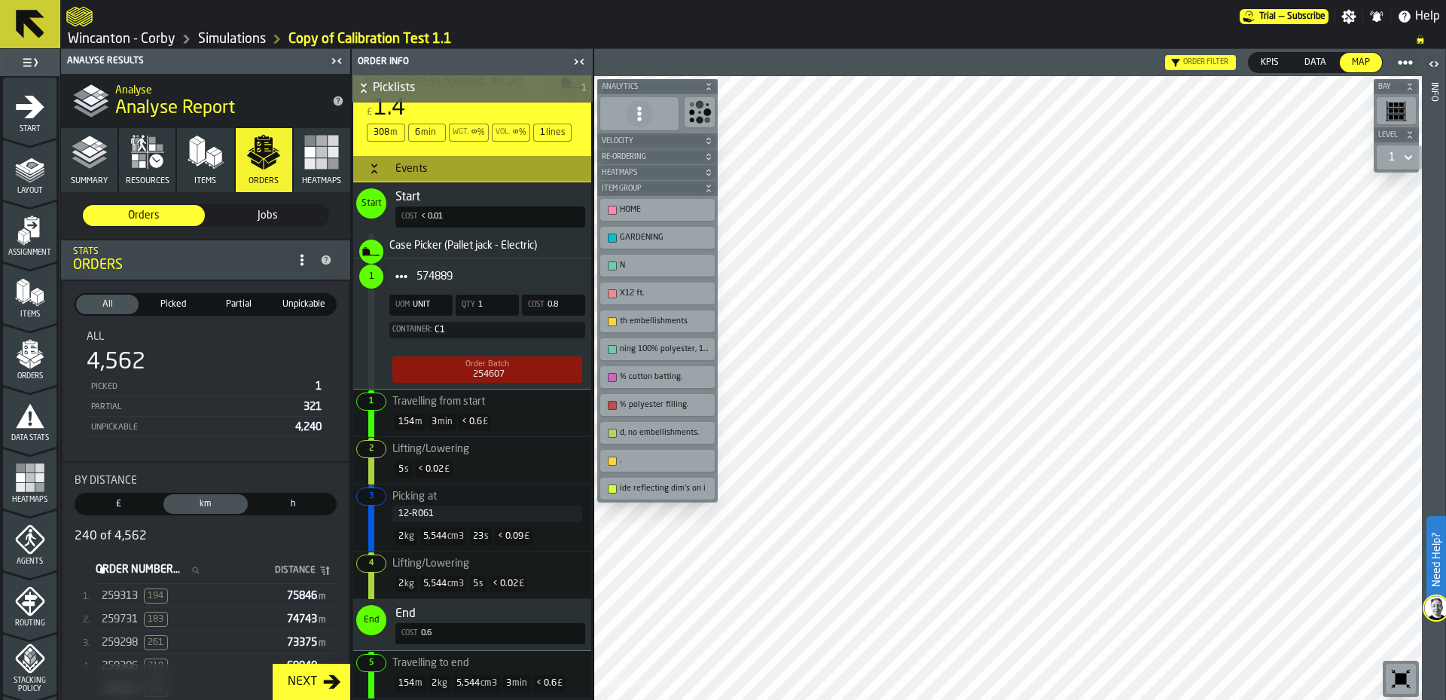
click at [90, 157] on polyline "button" at bounding box center [89, 156] width 35 height 12
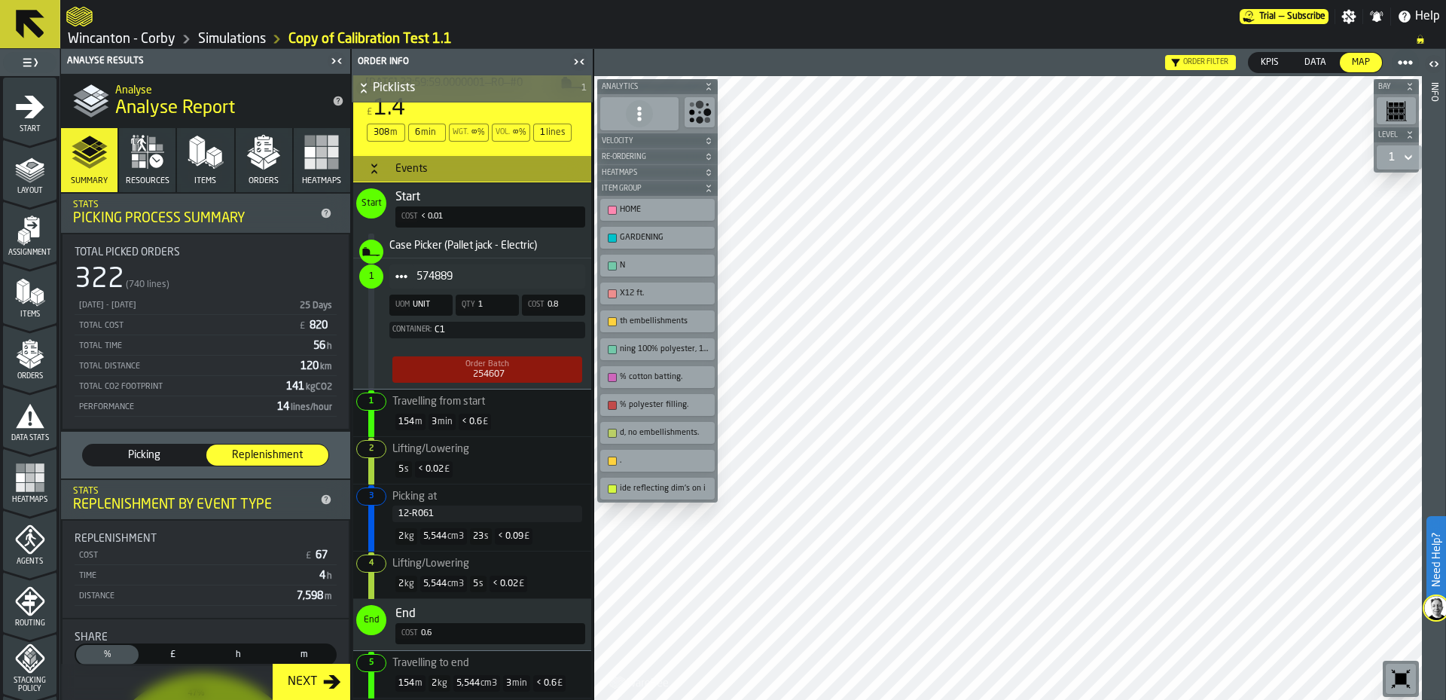
click at [149, 158] on icon "button" at bounding box center [156, 161] width 14 height 14
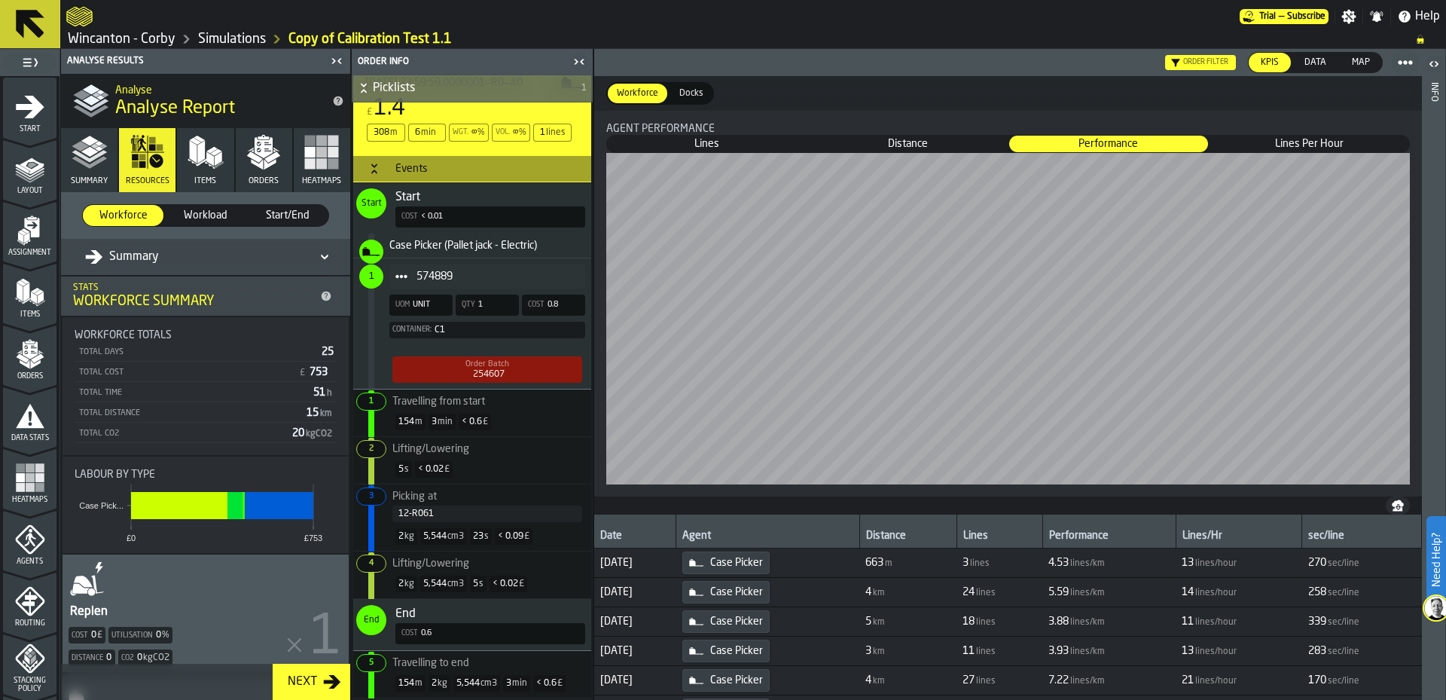
click at [1278, 139] on span "Lines Per Hour" at bounding box center [1309, 143] width 198 height 15
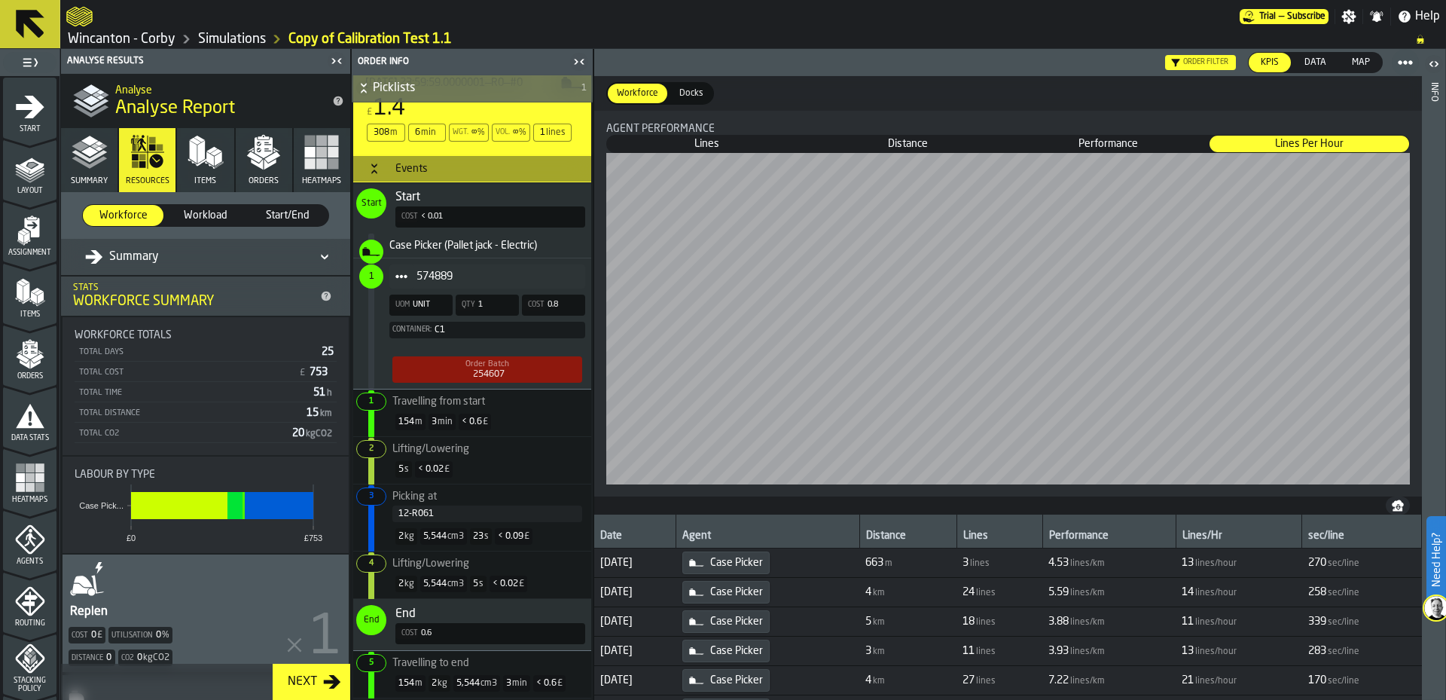
click at [770, 571] on div "Case Picker" at bounding box center [725, 562] width 87 height 23
click at [853, 559] on span "Case Picker" at bounding box center [767, 562] width 171 height 23
click at [892, 560] on span "m" at bounding box center [889, 563] width 8 height 11
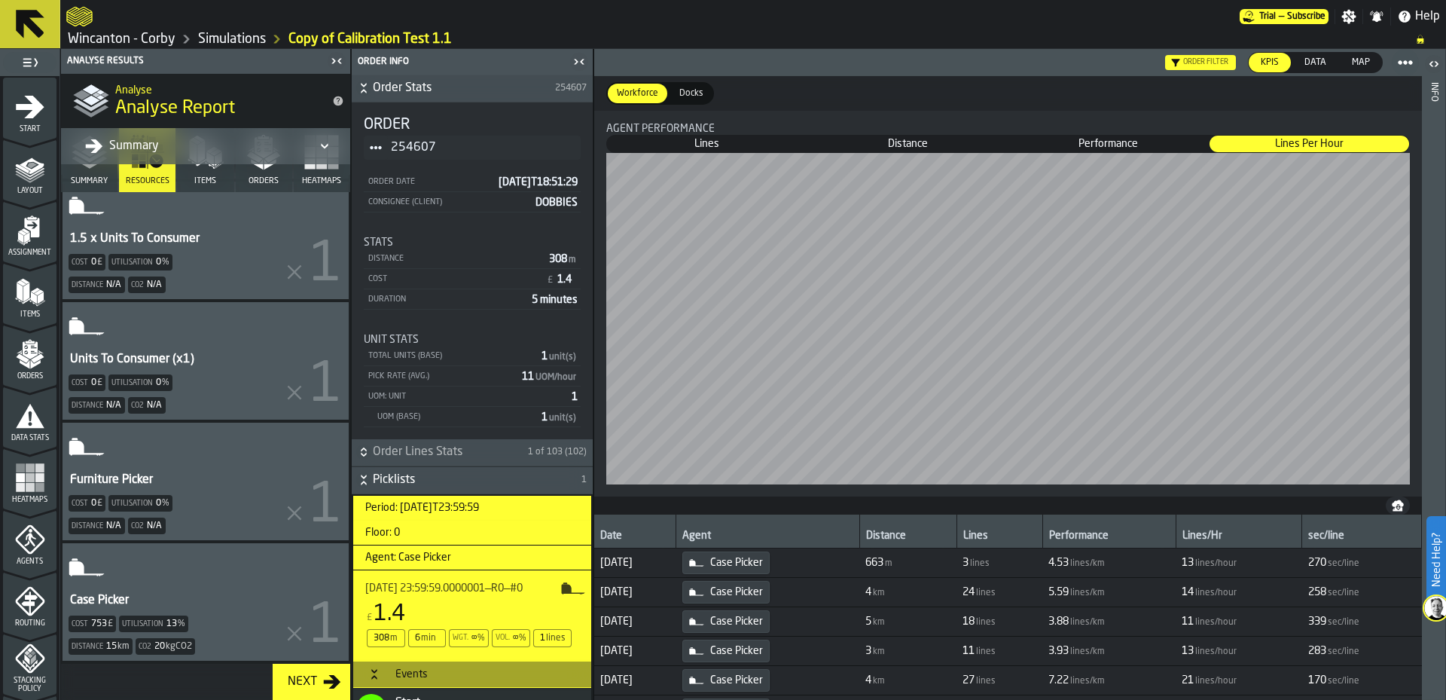
scroll to position [501, 0]
click at [212, 550] on div "Case Picker Cost 753 £ Utilisation 13 % Distance 15 km Co2 20 kgCO2" at bounding box center [205, 601] width 286 height 117
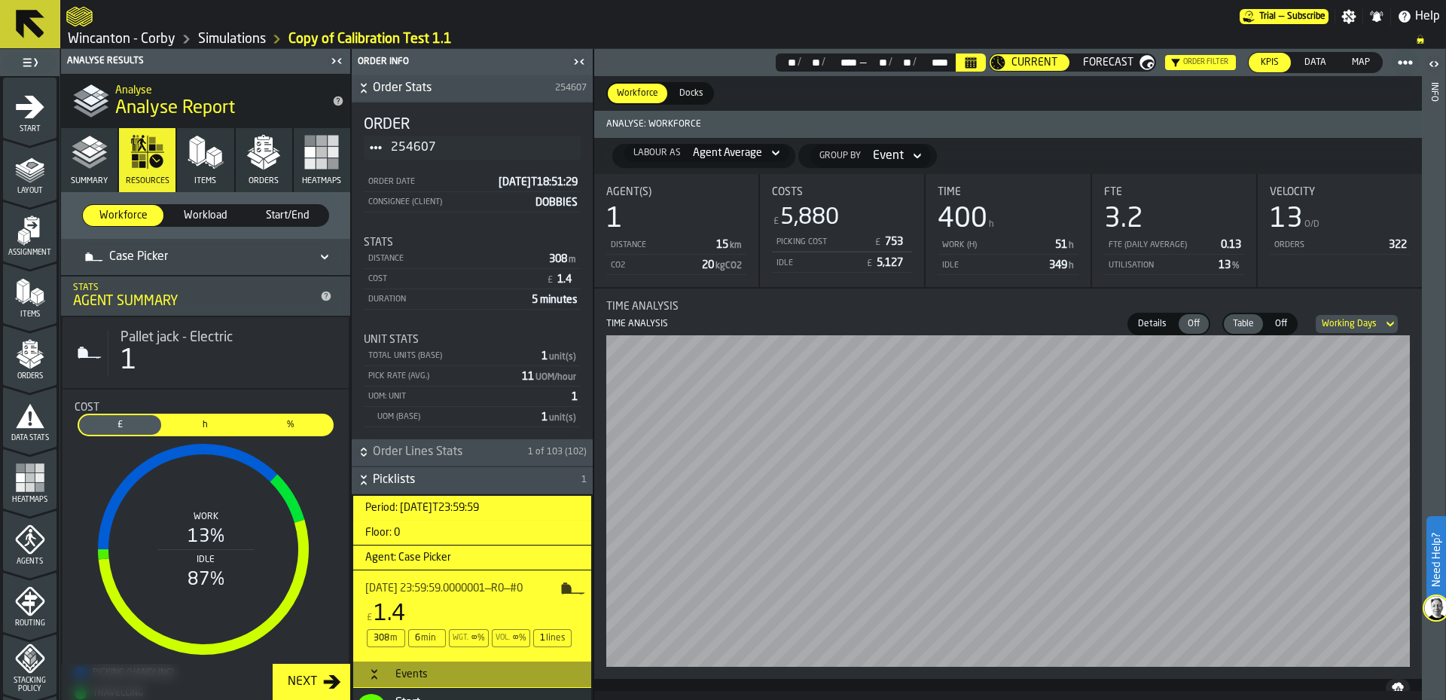
click at [1366, 54] on div "Map" at bounding box center [1361, 63] width 42 height 20
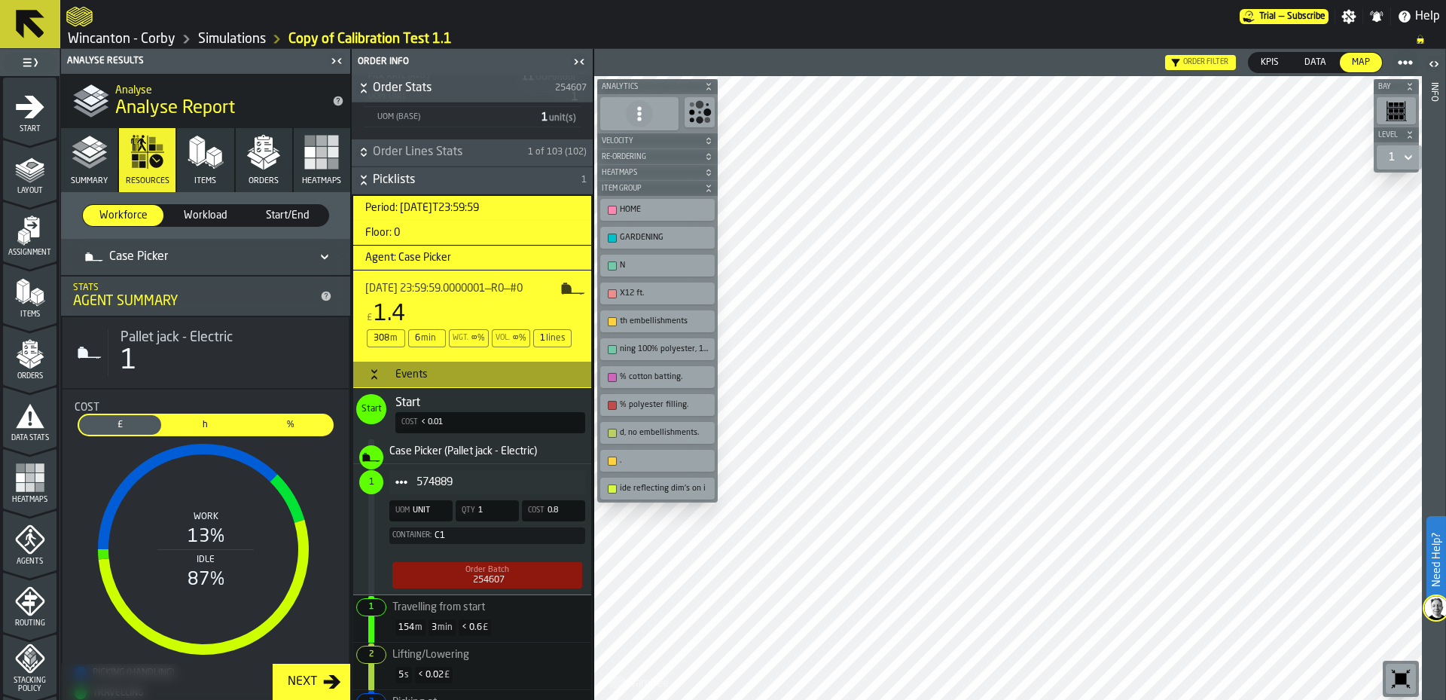
scroll to position [301, 0]
click at [223, 215] on span "Workload" at bounding box center [205, 215] width 69 height 15
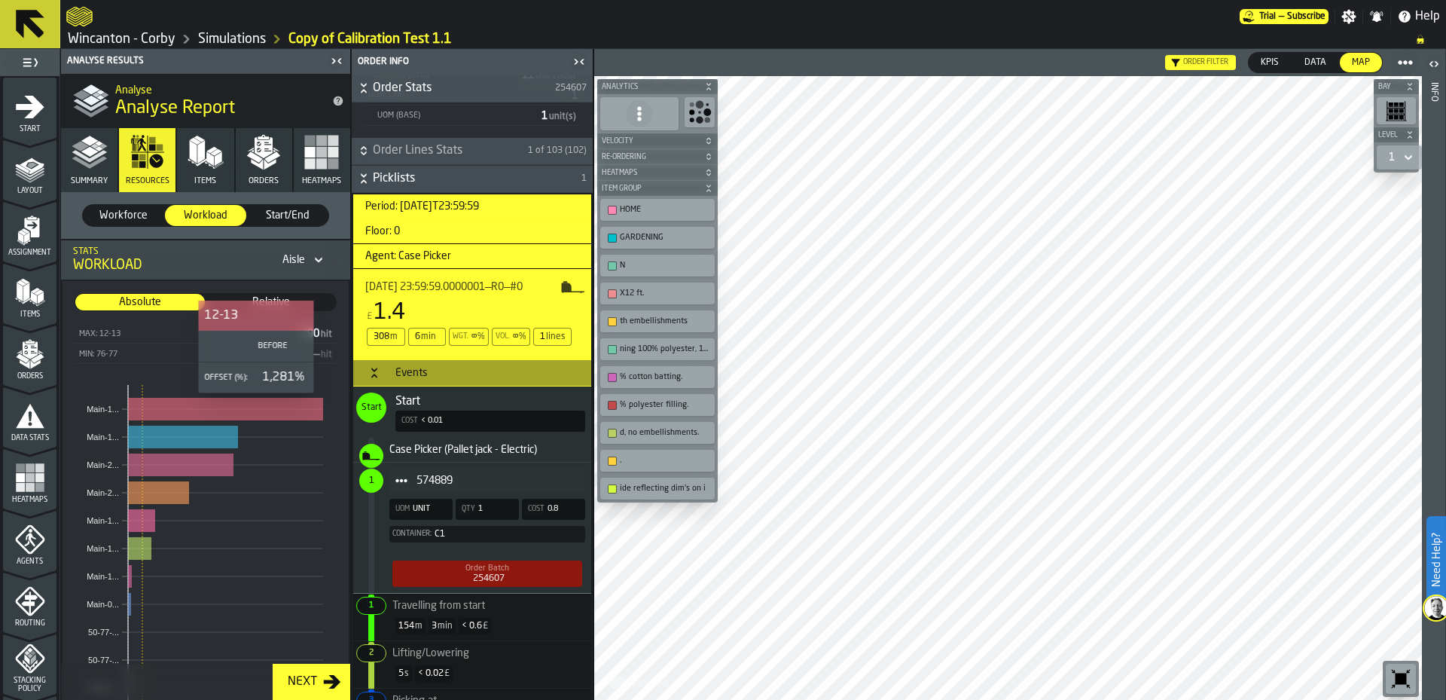
click at [256, 404] on rect "stat-" at bounding box center [225, 409] width 195 height 23
click at [258, 212] on span "Start/End" at bounding box center [288, 215] width 69 height 15
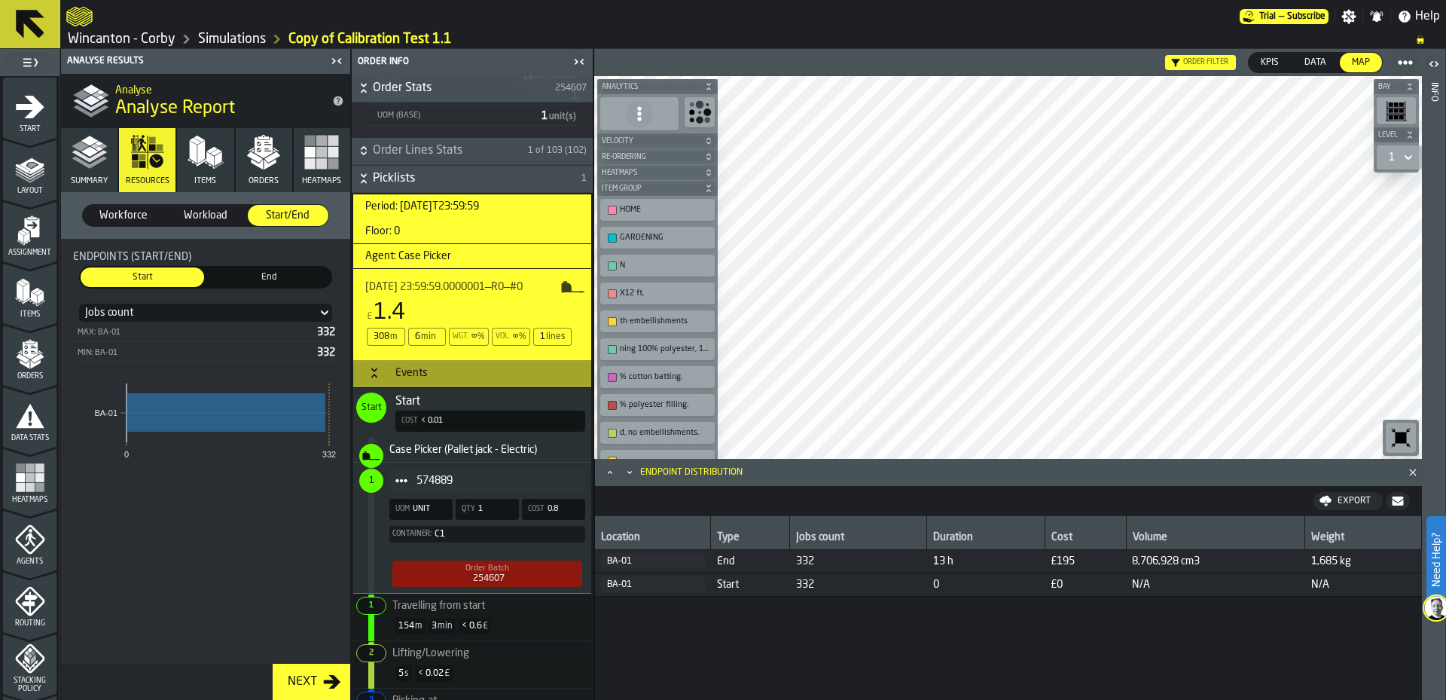
click at [587, 62] on icon "button-toggle-Close me" at bounding box center [579, 62] width 18 height 18
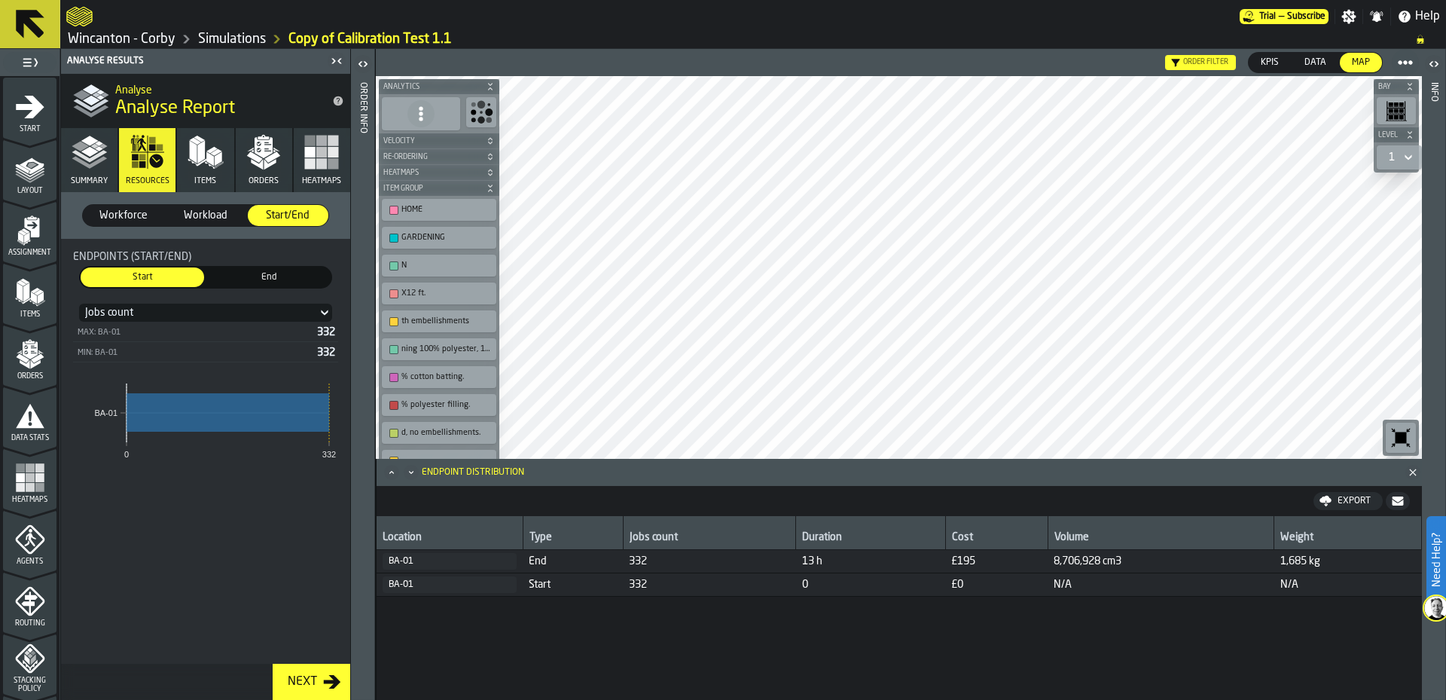
click at [745, 557] on span "332" at bounding box center [709, 561] width 161 height 12
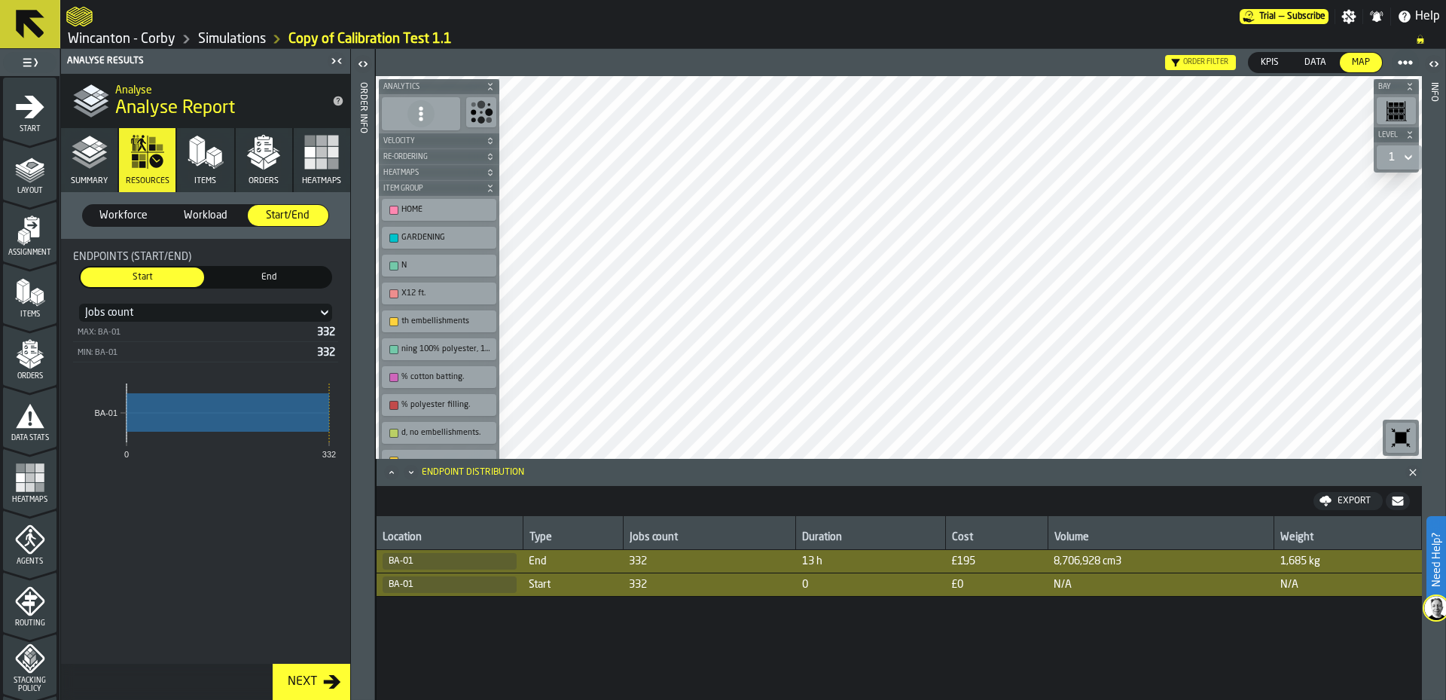
click at [486, 100] on icon "button-toolbar-undefined" at bounding box center [481, 112] width 24 height 24
click at [268, 160] on polygon "button" at bounding box center [272, 156] width 16 height 11
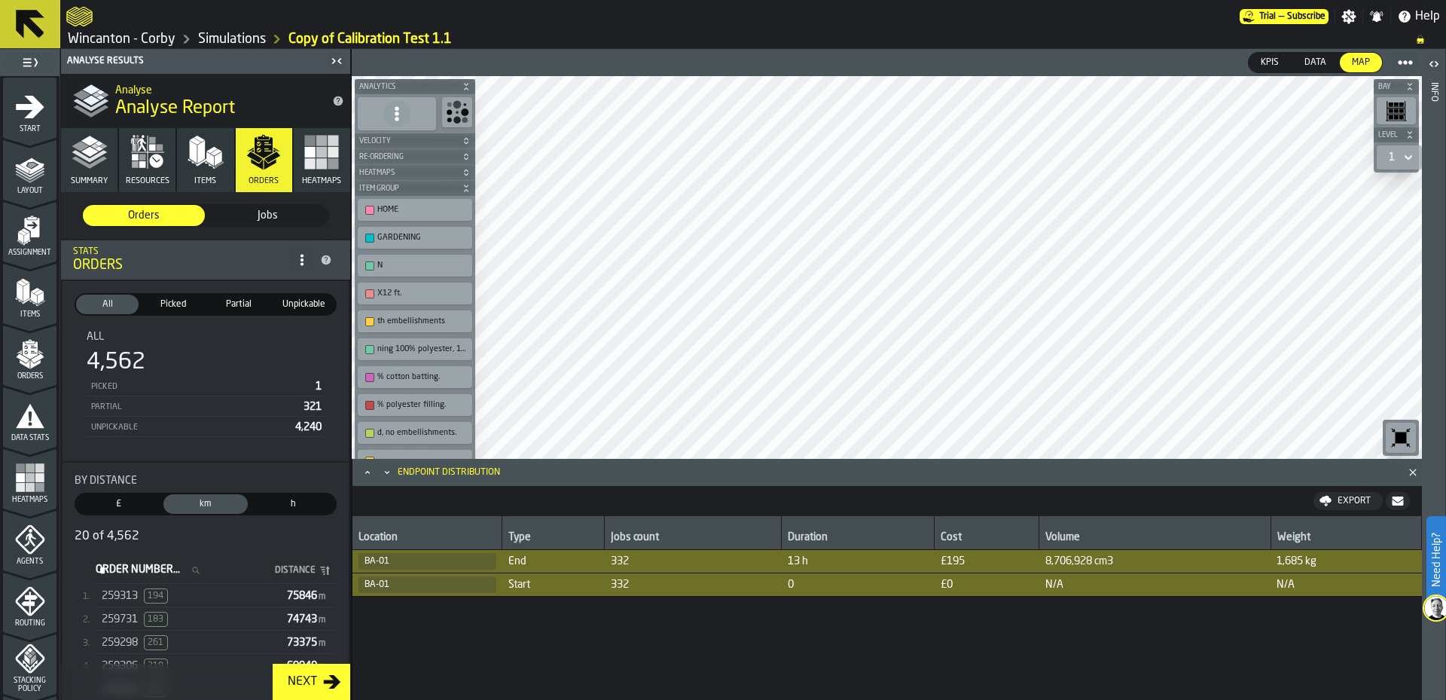
click at [168, 309] on span "Picked" at bounding box center [173, 304] width 56 height 14
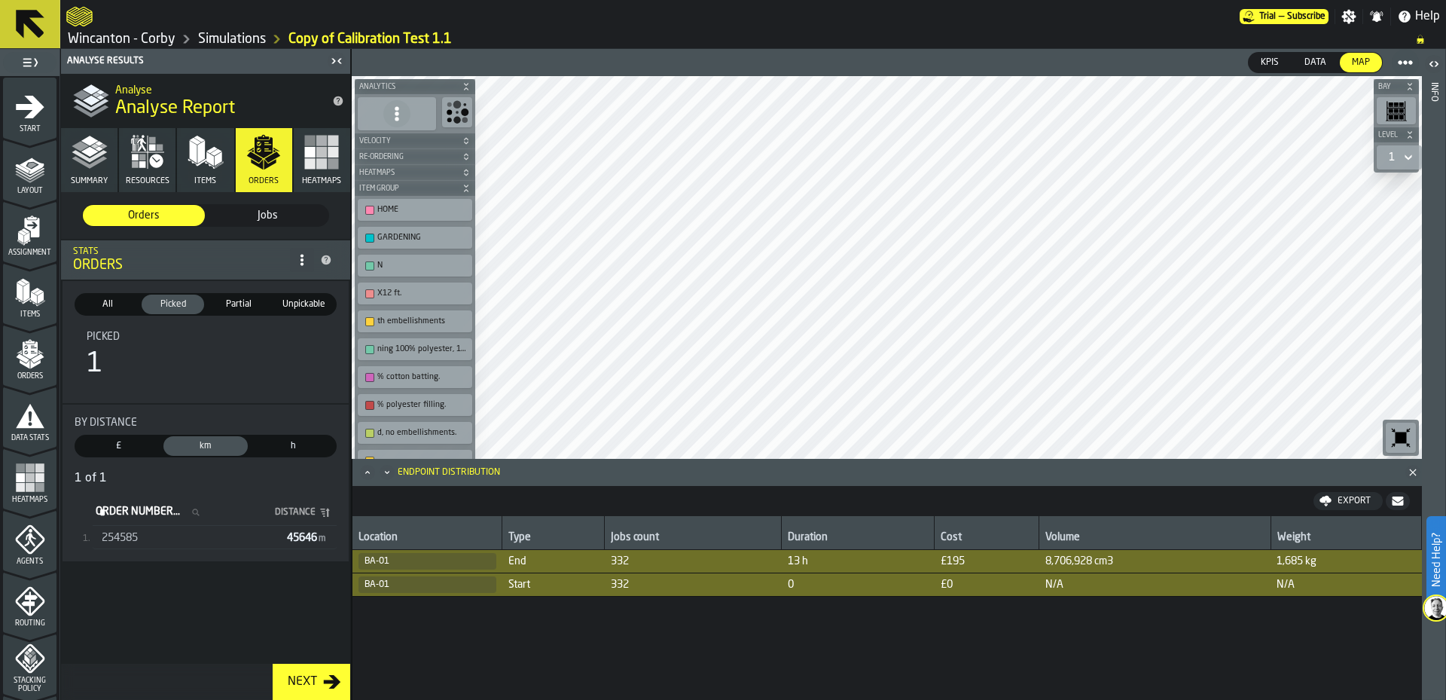
click at [171, 544] on div "254585" at bounding box center [191, 538] width 179 height 12
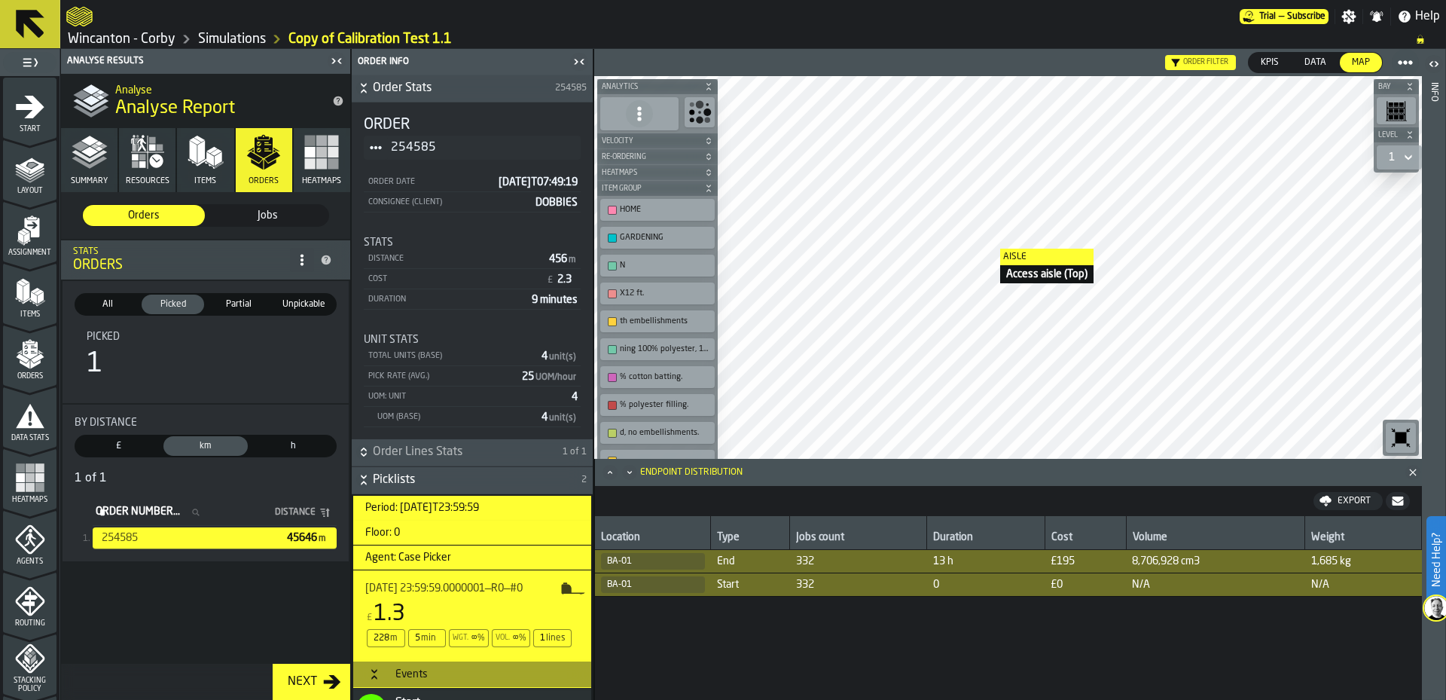
click at [877, 45] on main "Trial — Subscribe Settings Notifications Help Wincanton - Corby Simulations Cop…" at bounding box center [723, 350] width 1446 height 700
click at [682, 225] on div "Bay Level 1 M A K I N G W A R E H O U S E S M O R E EF F I C I E N T Aisle 74-7…" at bounding box center [1008, 267] width 828 height 383
click at [251, 299] on span "Partial" at bounding box center [238, 304] width 56 height 14
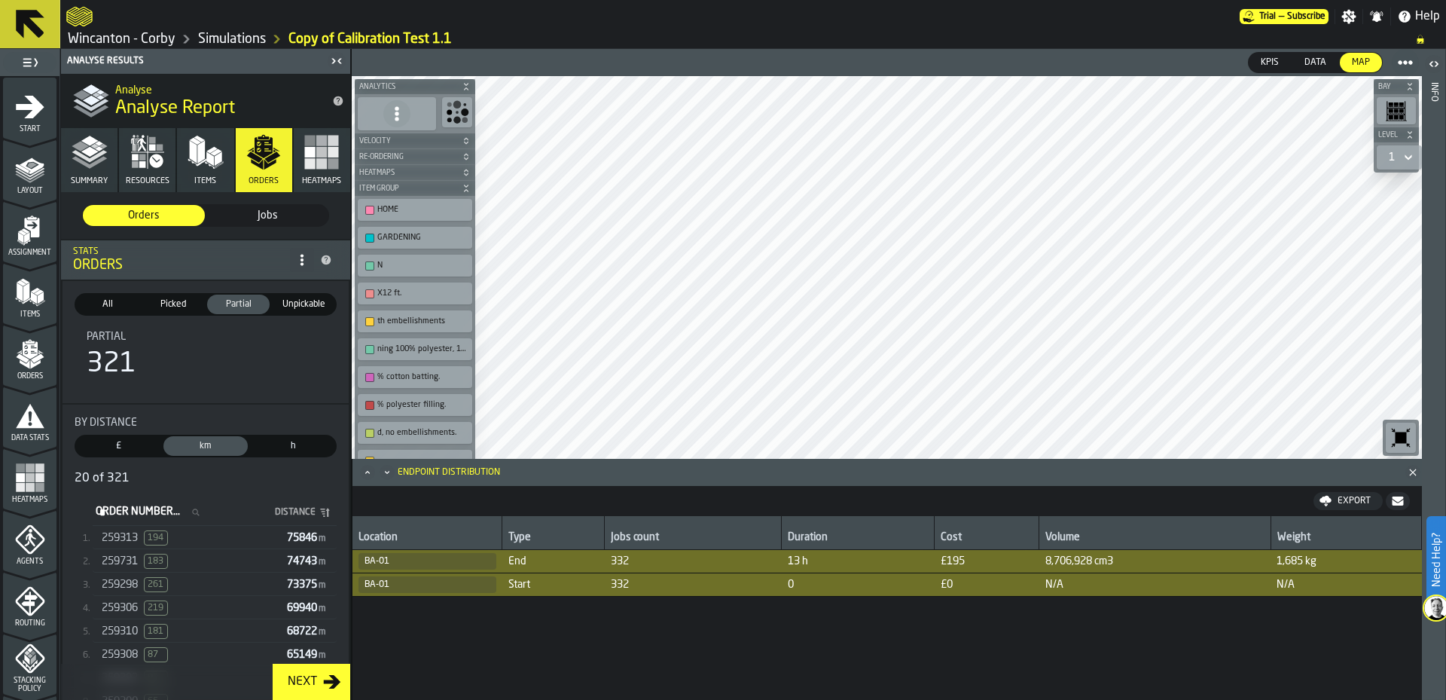
click at [258, 538] on div "259313 194" at bounding box center [191, 537] width 179 height 15
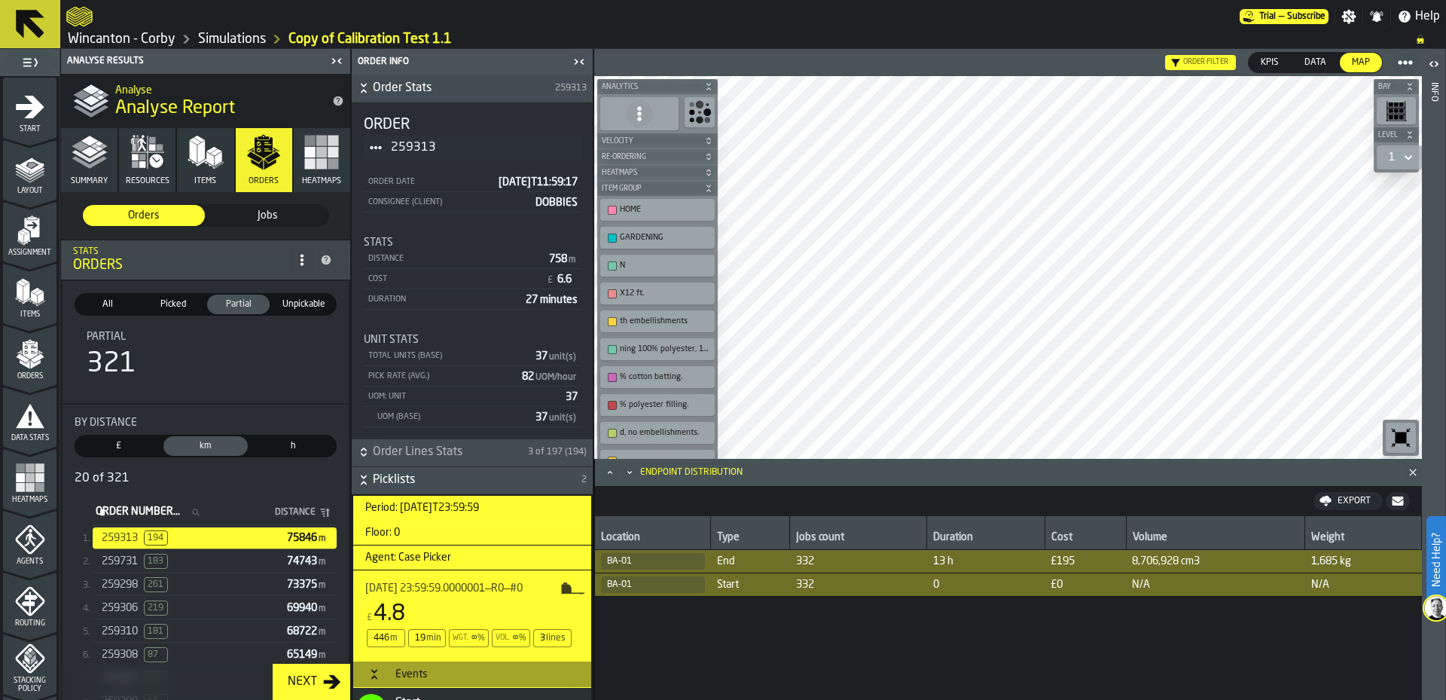
click at [303, 306] on span "Unpickable" at bounding box center [304, 304] width 56 height 14
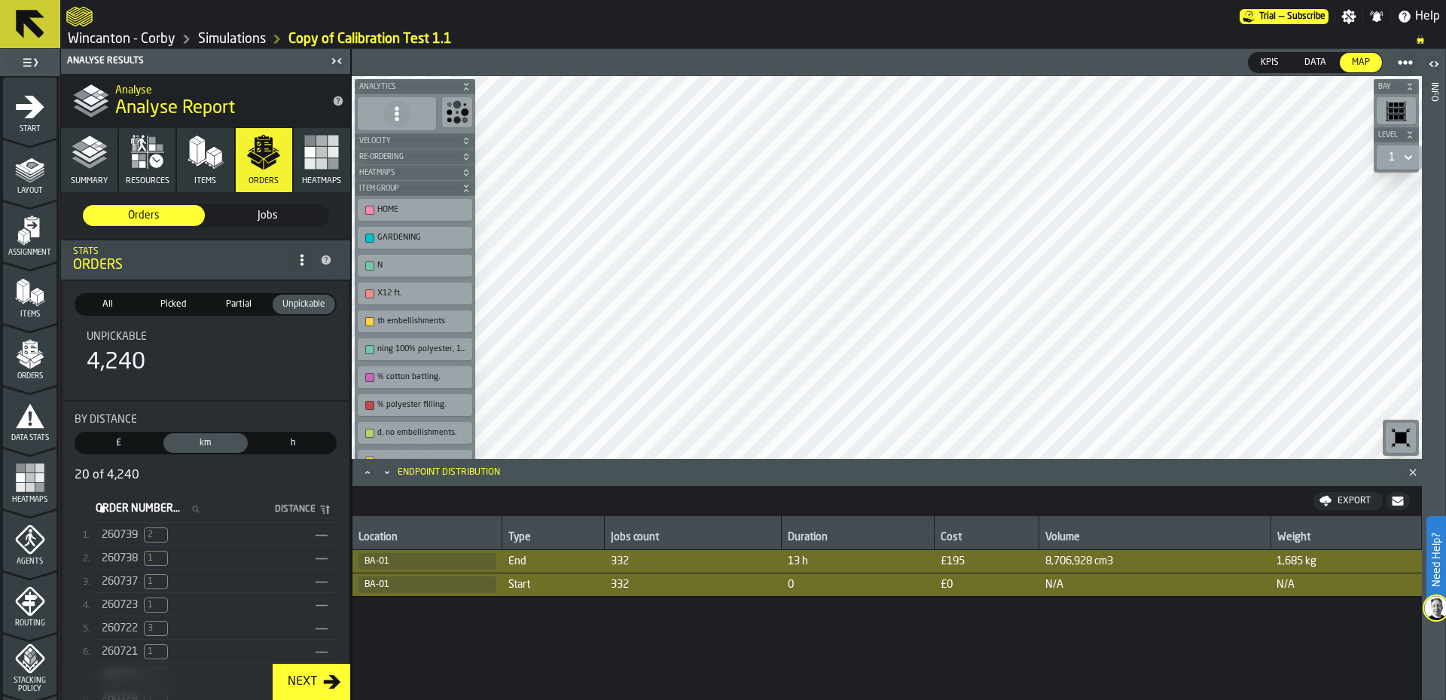
click at [201, 545] on div "260739 2 ——" at bounding box center [215, 535] width 244 height 22
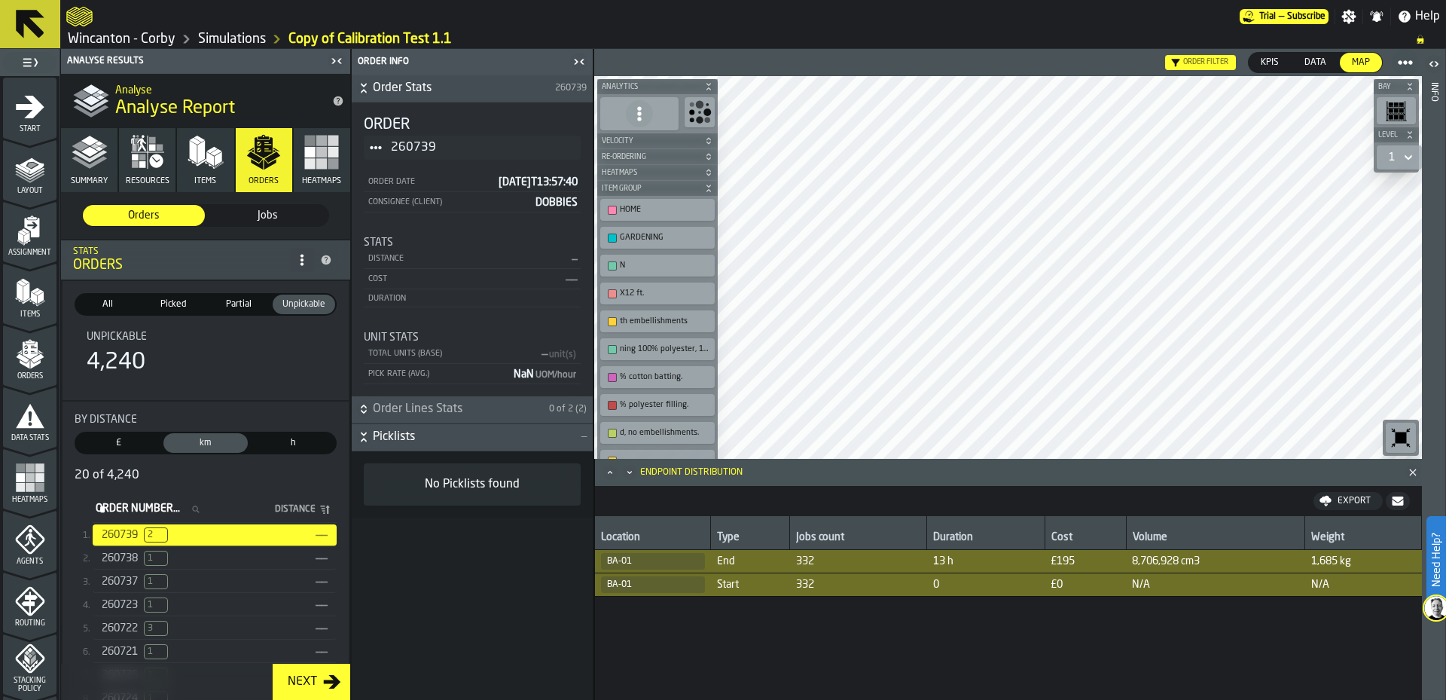
click at [1416, 474] on icon "Close" at bounding box center [1412, 472] width 15 height 15
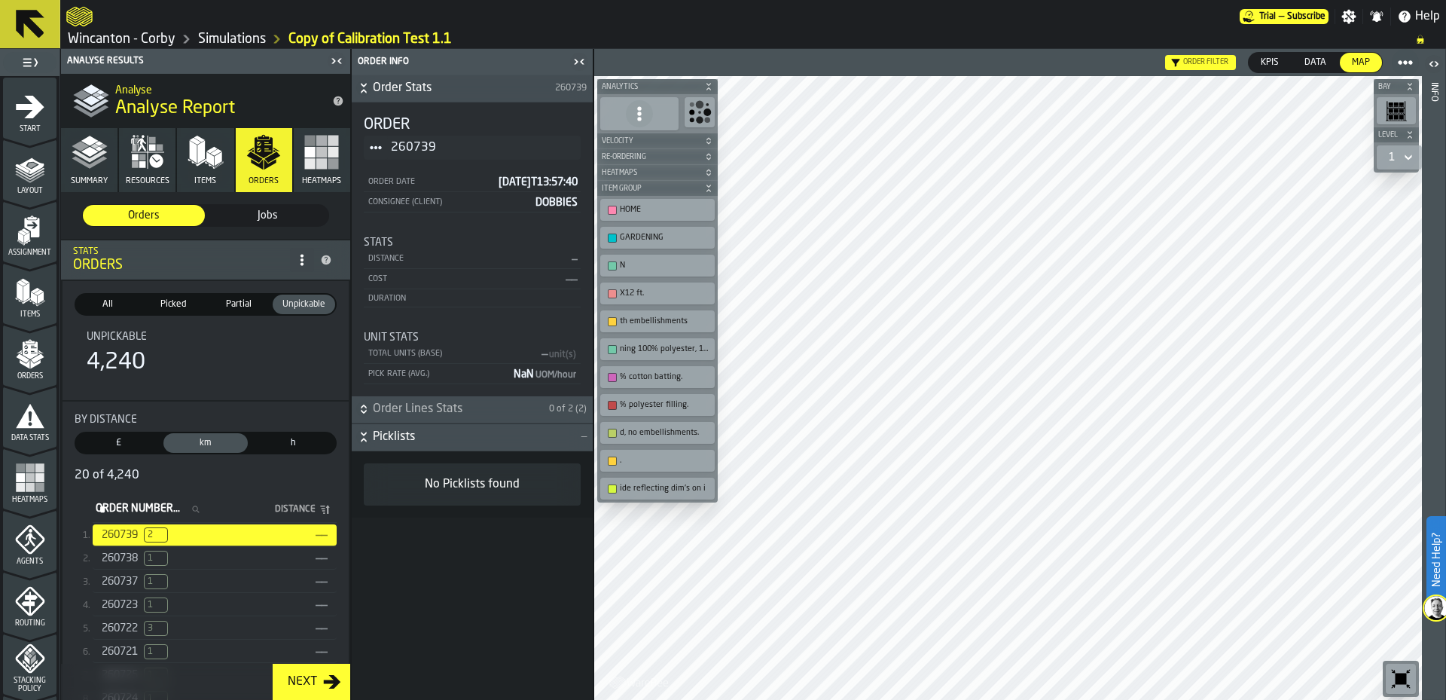
click at [358, 435] on icon "button-" at bounding box center [363, 436] width 15 height 15
click at [365, 431] on icon "button-" at bounding box center [363, 436] width 15 height 15
click at [163, 304] on span "Picked" at bounding box center [173, 304] width 56 height 14
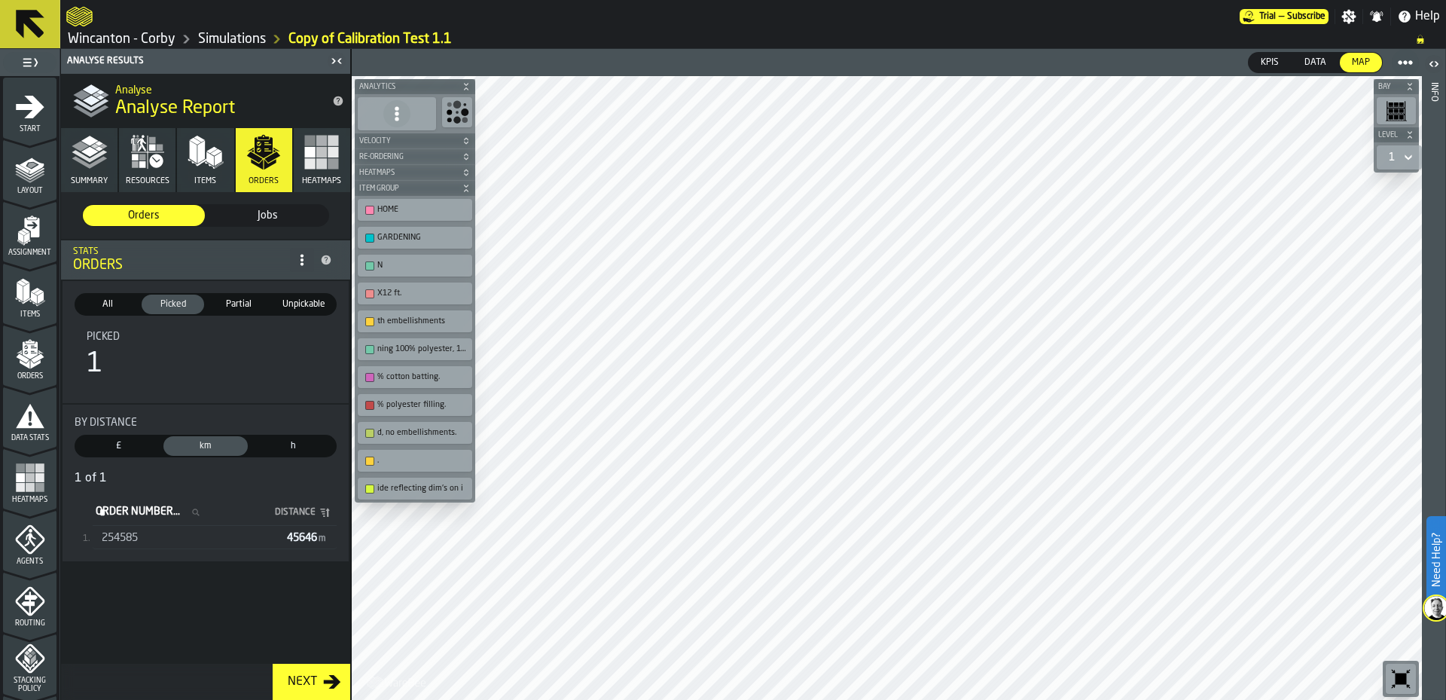
click at [178, 543] on div "254585" at bounding box center [191, 538] width 179 height 12
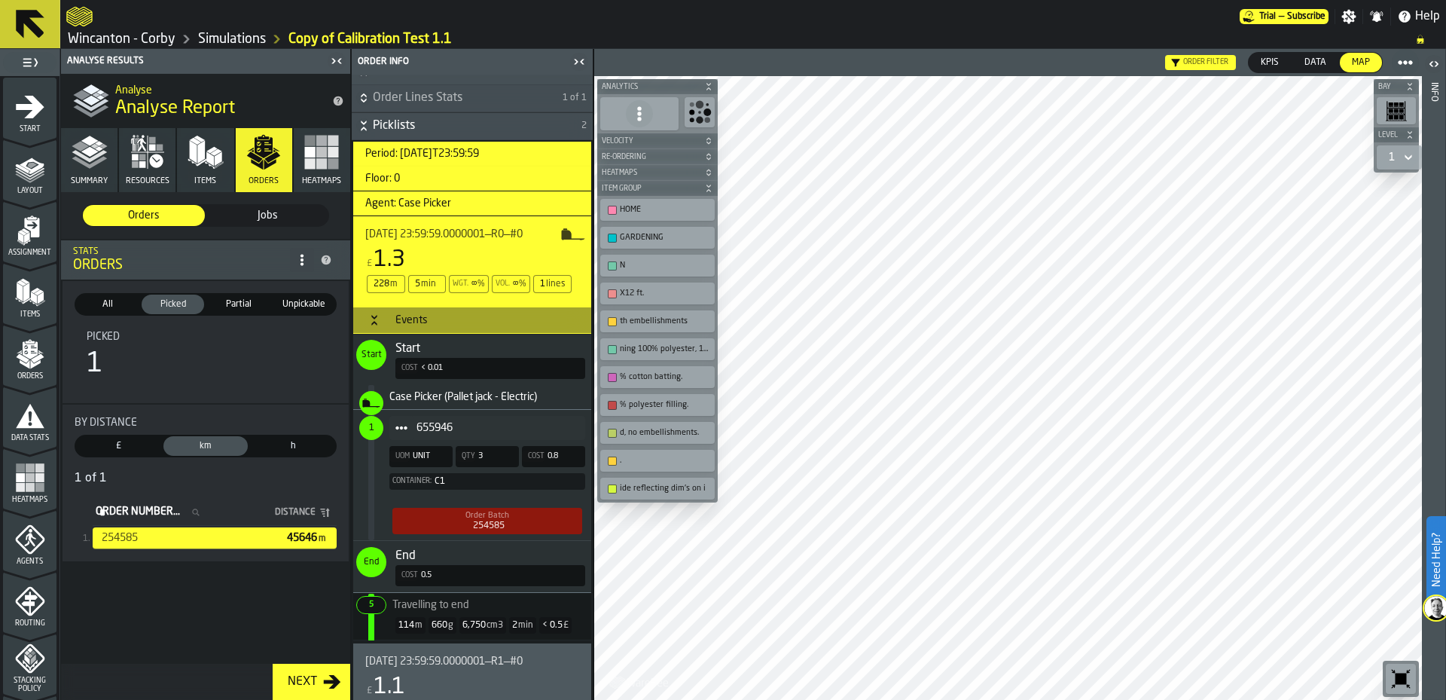
scroll to position [393, 0]
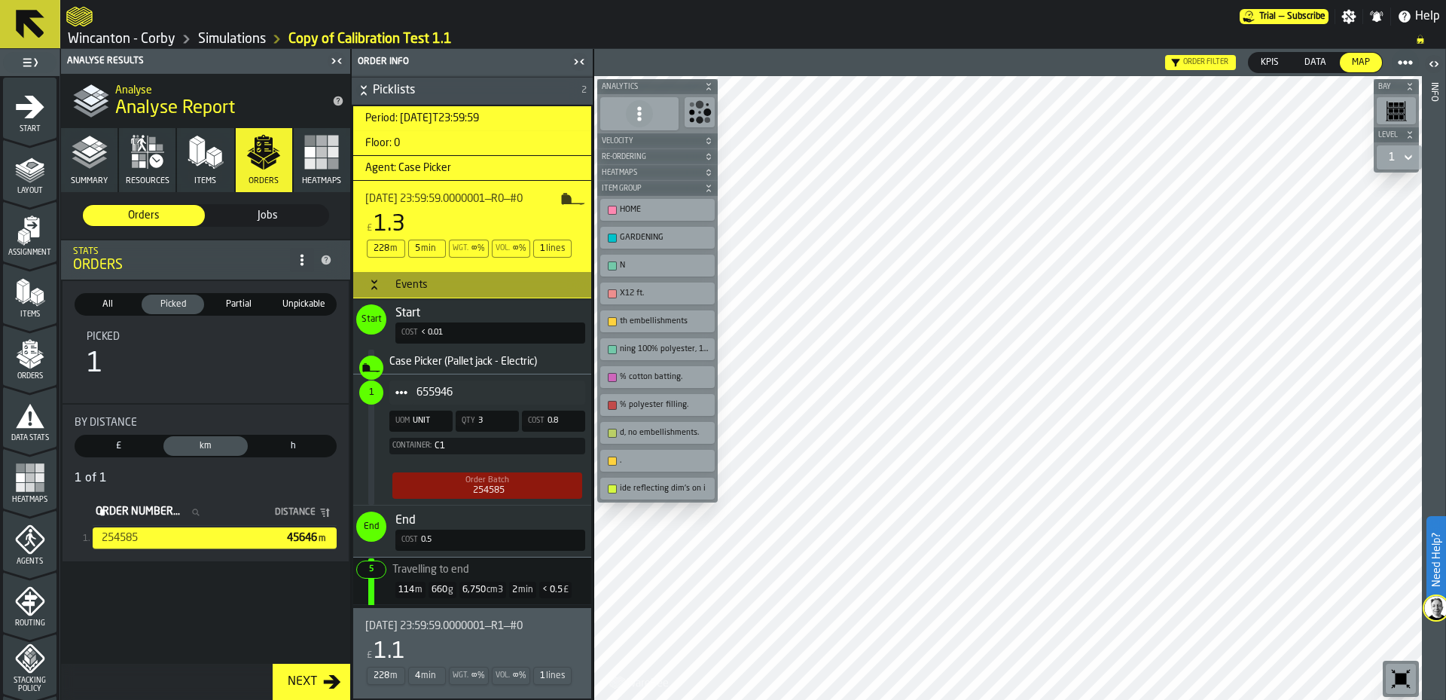
click at [469, 634] on div "2025-08-26 23:59:59.0000001—R1—#0 £ 1.1 228 m 4 min Wgt. ∞ % Vol. ∞ % 1 lines" at bounding box center [469, 653] width 208 height 66
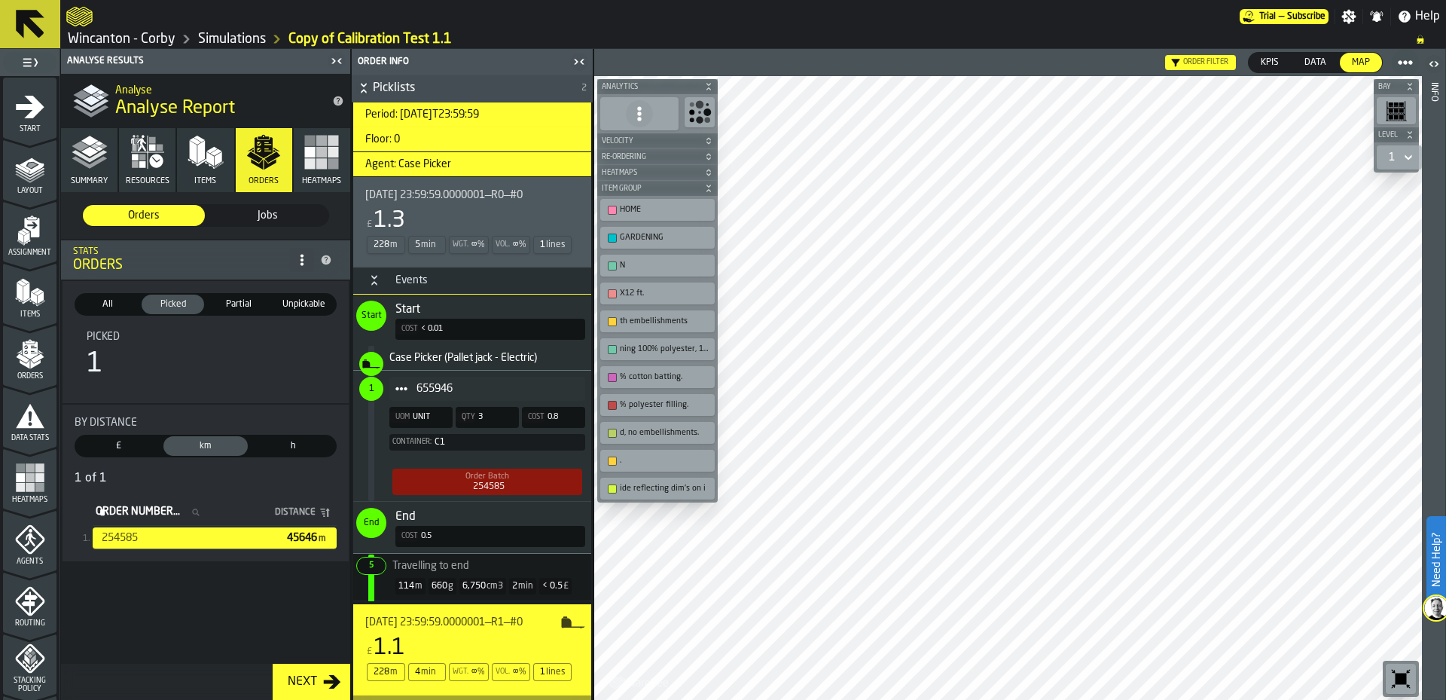
click at [120, 445] on span "£" at bounding box center [118, 446] width 78 height 14
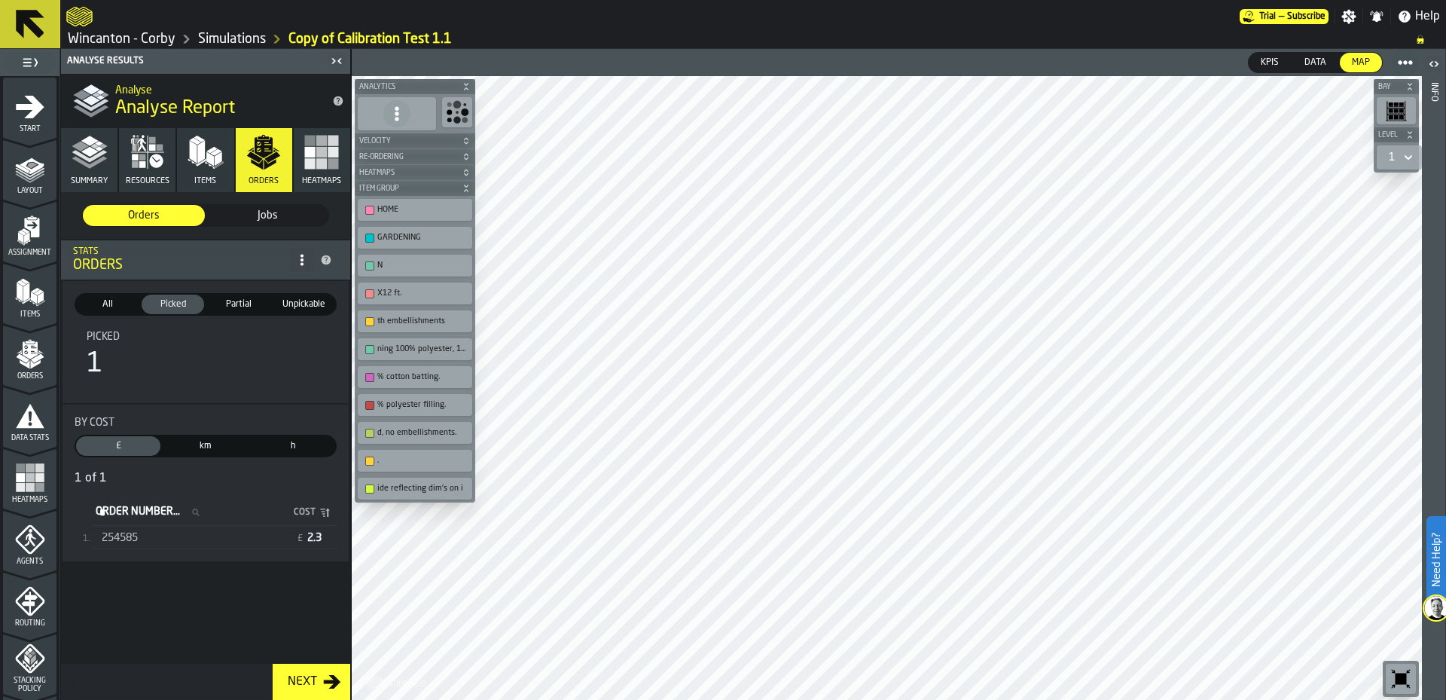
click at [100, 295] on div "All" at bounding box center [107, 304] width 62 height 20
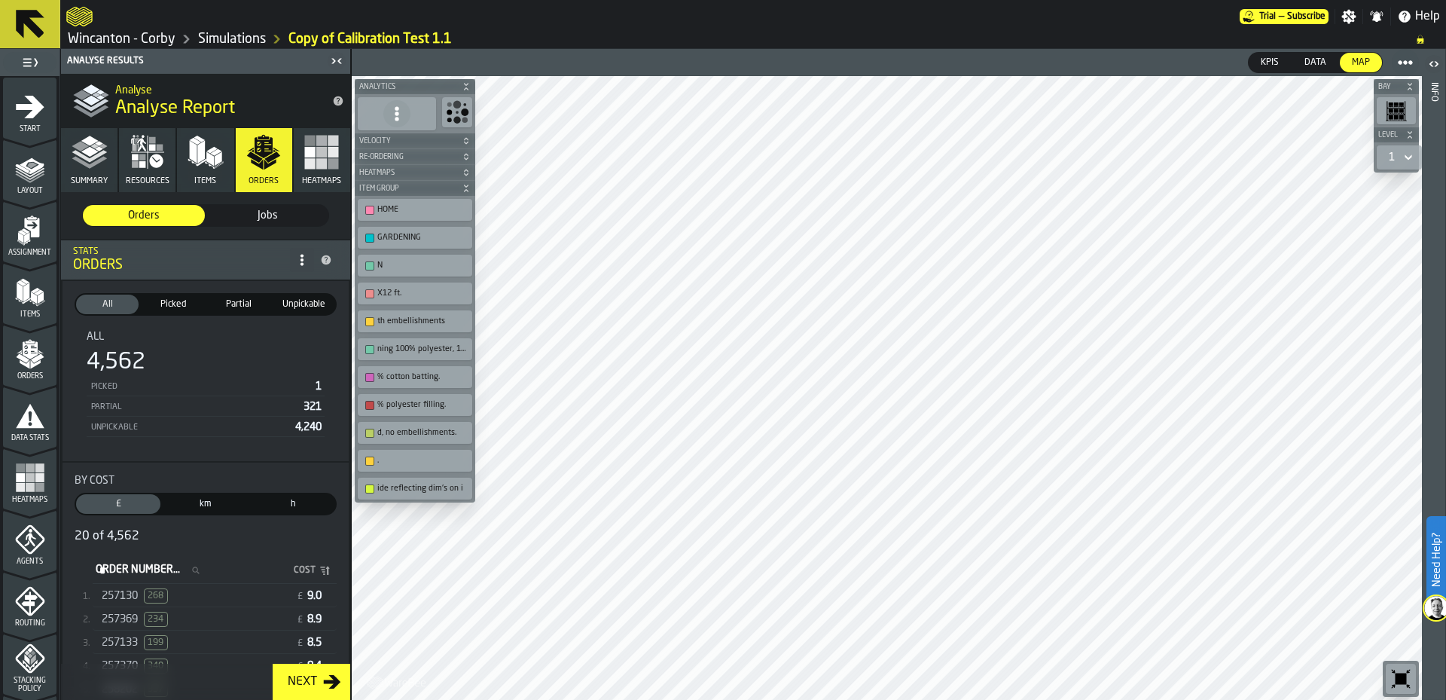
click at [205, 602] on div "257130 268" at bounding box center [196, 595] width 188 height 15
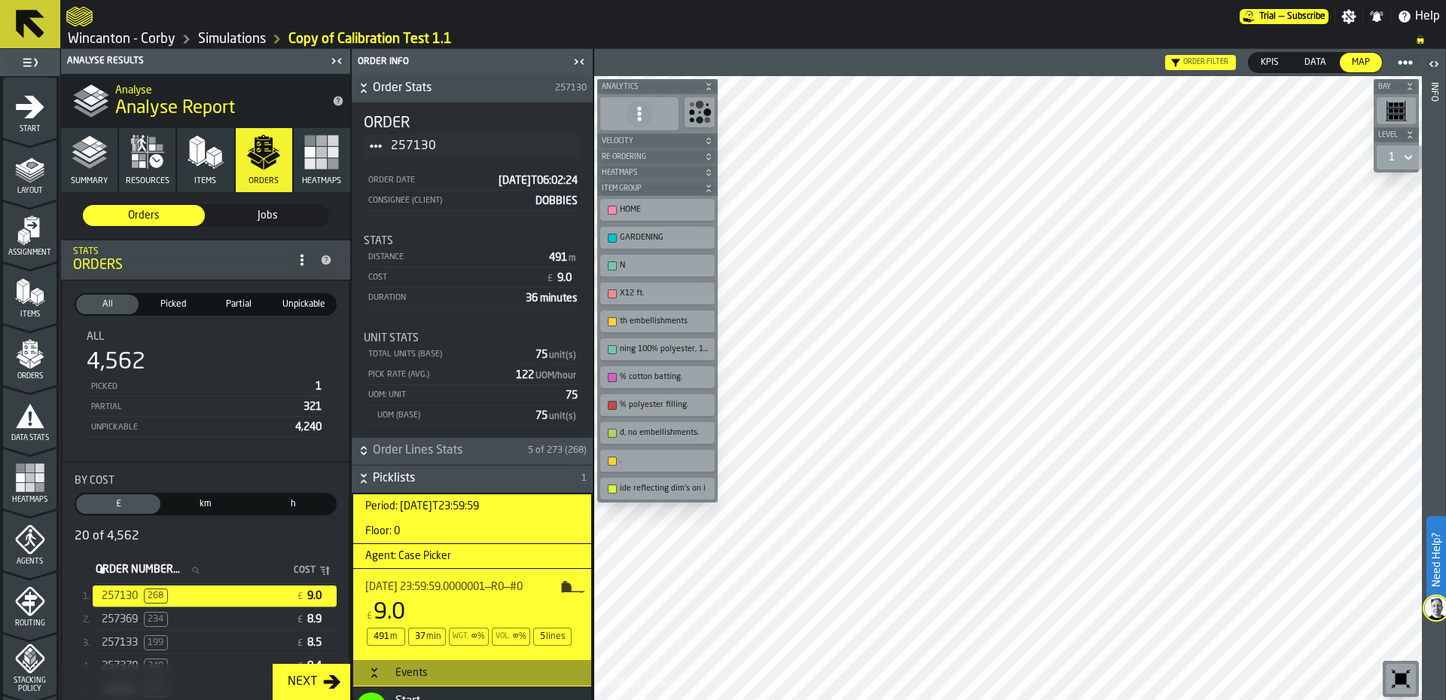
scroll to position [0, 0]
drag, startPoint x: 224, startPoint y: 345, endPoint x: 223, endPoint y: 282, distance: 63.3
click at [223, 282] on div "All All (4,562) Picked Picked (1) Partial Partial (321) Unpickable Unpickable (…" at bounding box center [205, 371] width 286 height 180
drag, startPoint x: 195, startPoint y: 473, endPoint x: 205, endPoint y: 379, distance: 93.9
click at [205, 379] on li "All All (4,562) Picked Picked (1) Partial Partial (321) Unpickable Unpickable (…" at bounding box center [205, 672] width 289 height 786
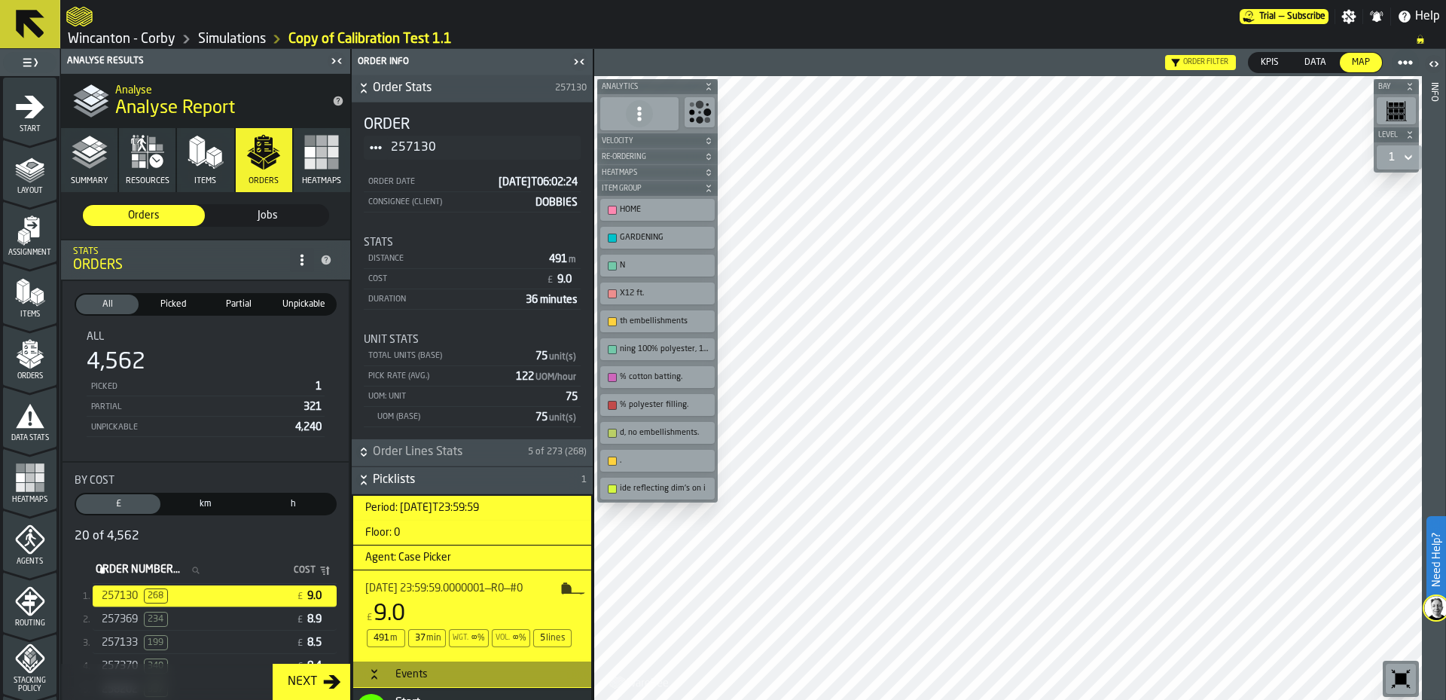
click at [268, 206] on div "Jobs" at bounding box center [267, 215] width 122 height 21
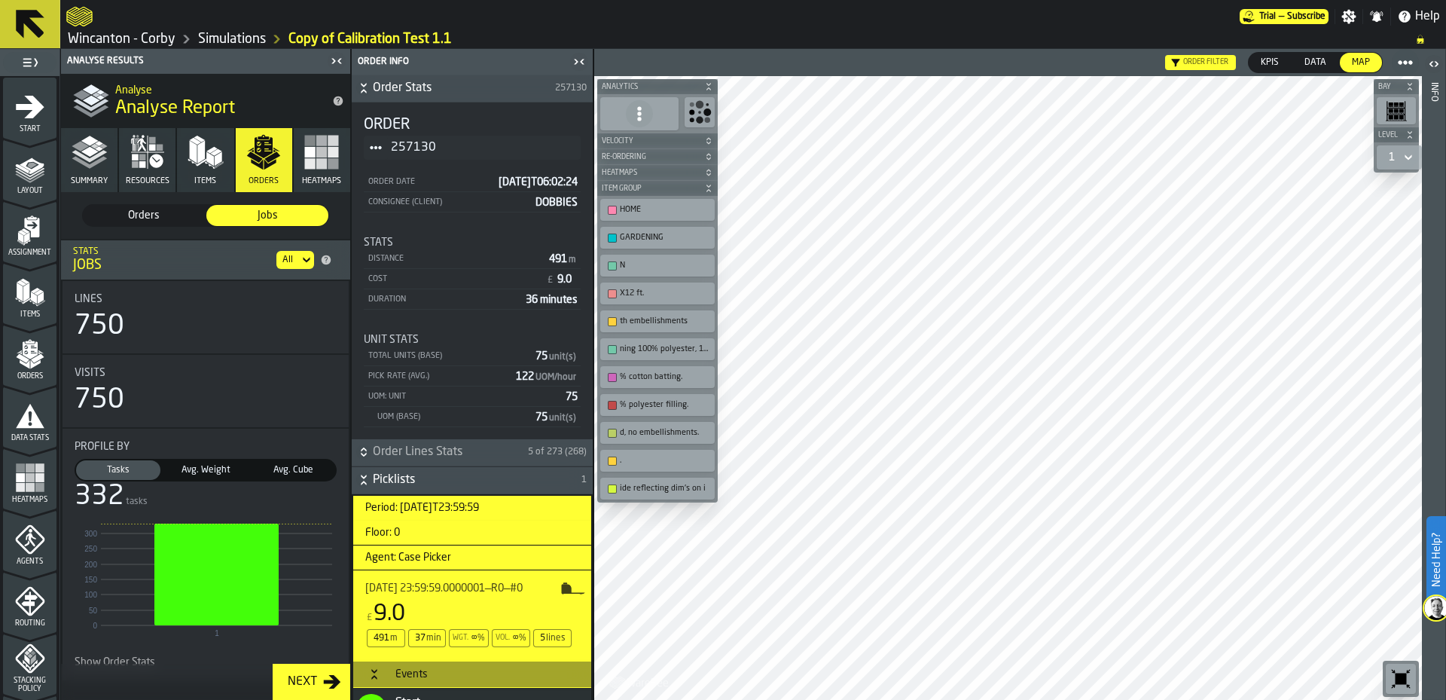
click at [202, 311] on div "Lines 750" at bounding box center [206, 317] width 262 height 48
click at [206, 562] on rect "stat-Profile by" at bounding box center [216, 574] width 124 height 102
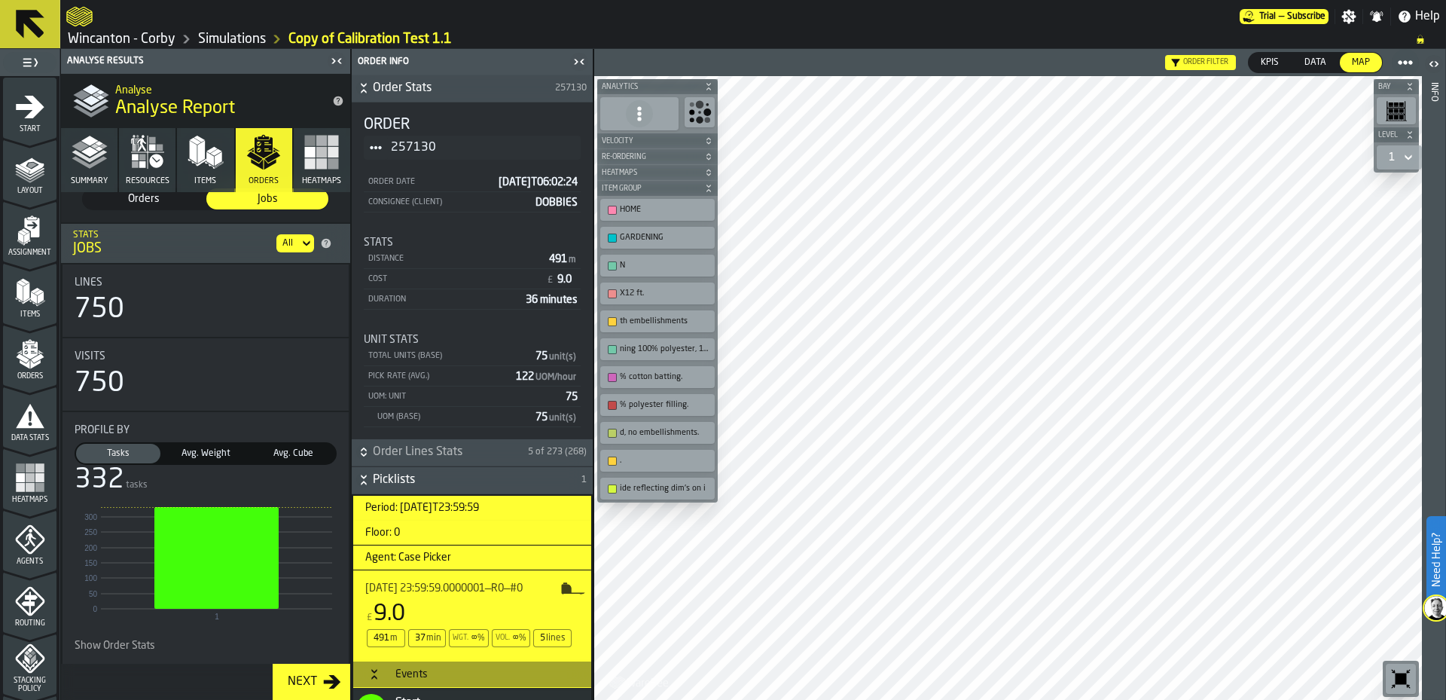
scroll to position [21, 0]
click at [121, 641] on span "Show Order Stats" at bounding box center [115, 642] width 81 height 12
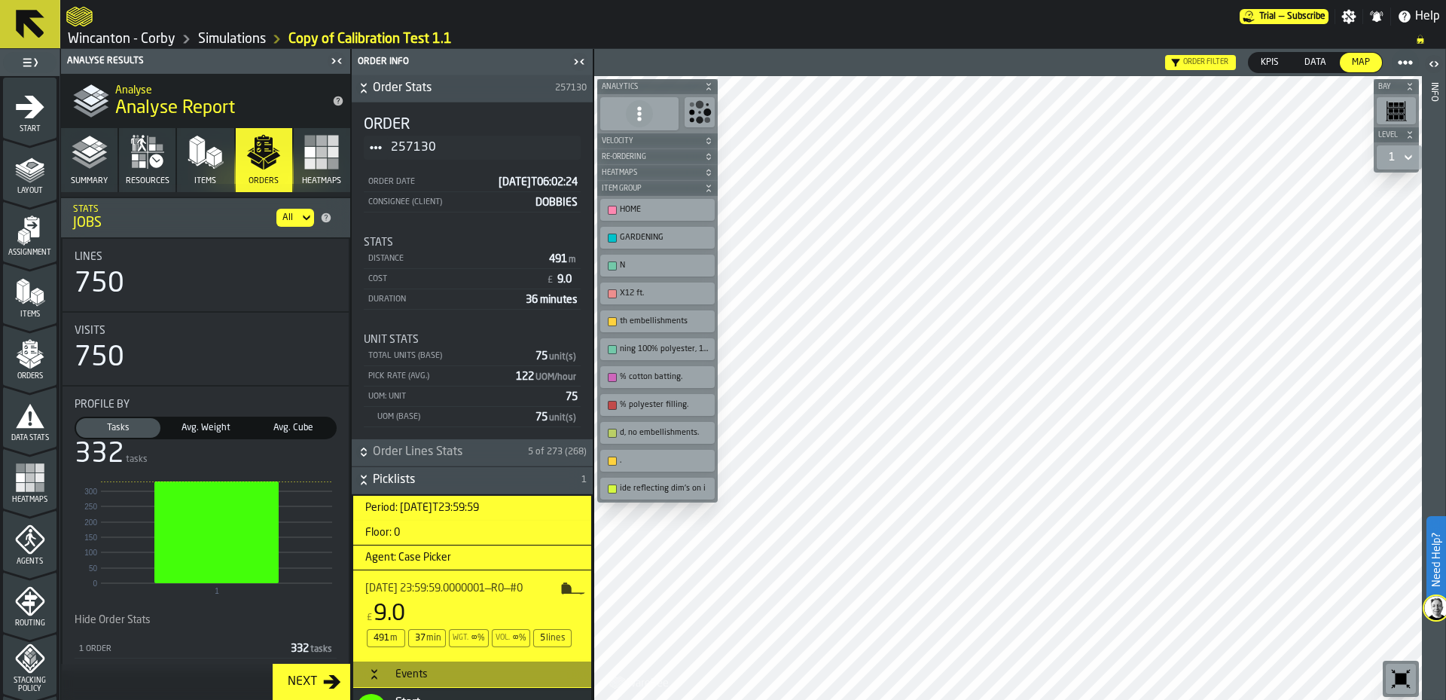
scroll to position [53, 0]
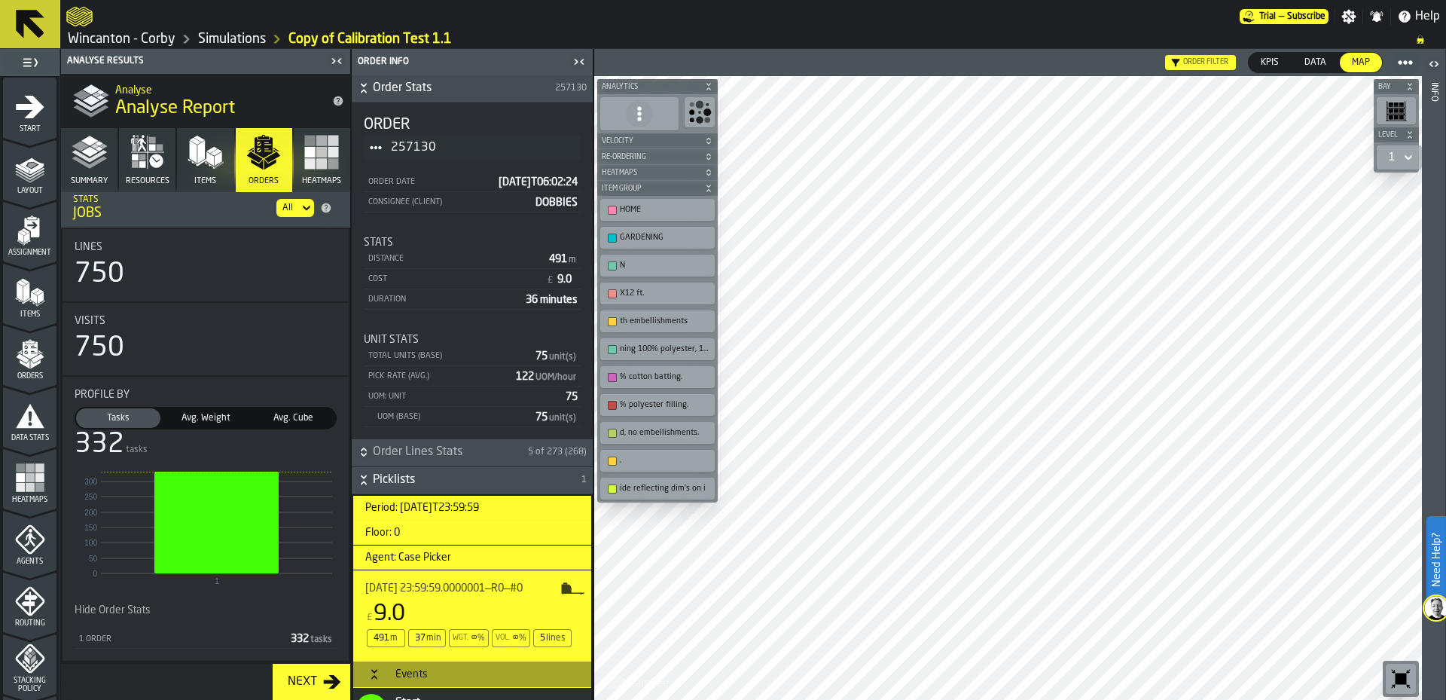
drag, startPoint x: 309, startPoint y: 638, endPoint x: 221, endPoint y: 647, distance: 88.6
click at [310, 638] on span "tasks" at bounding box center [321, 639] width 22 height 9
click at [96, 638] on div "1 order" at bounding box center [181, 639] width 207 height 10
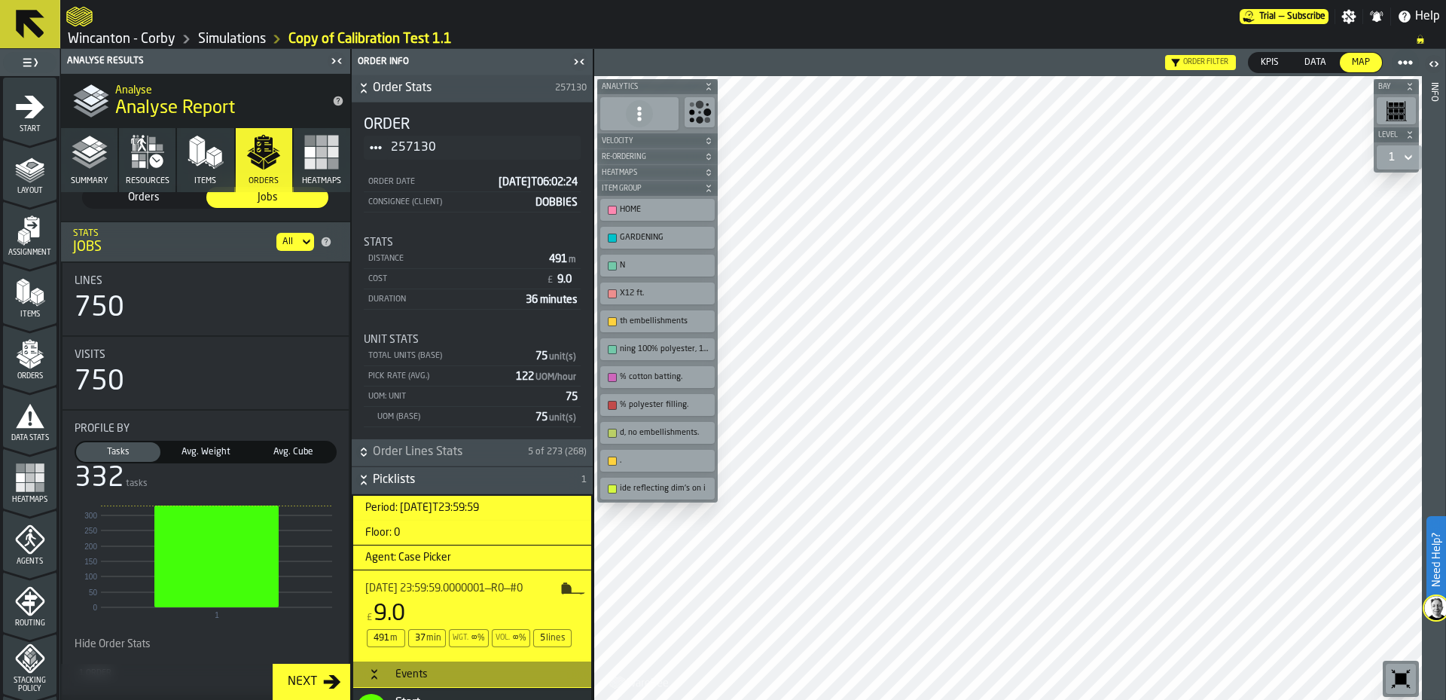
scroll to position [0, 0]
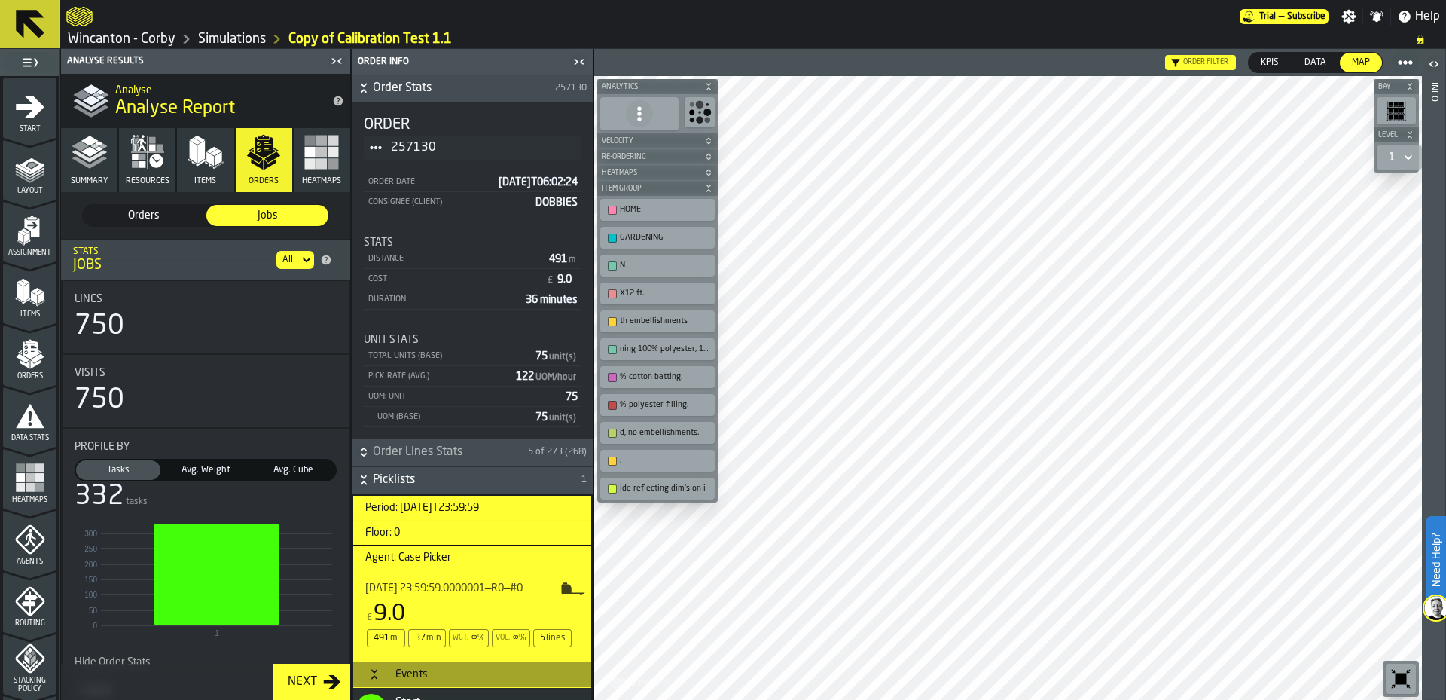
click at [81, 160] on polyline "button" at bounding box center [89, 162] width 35 height 12
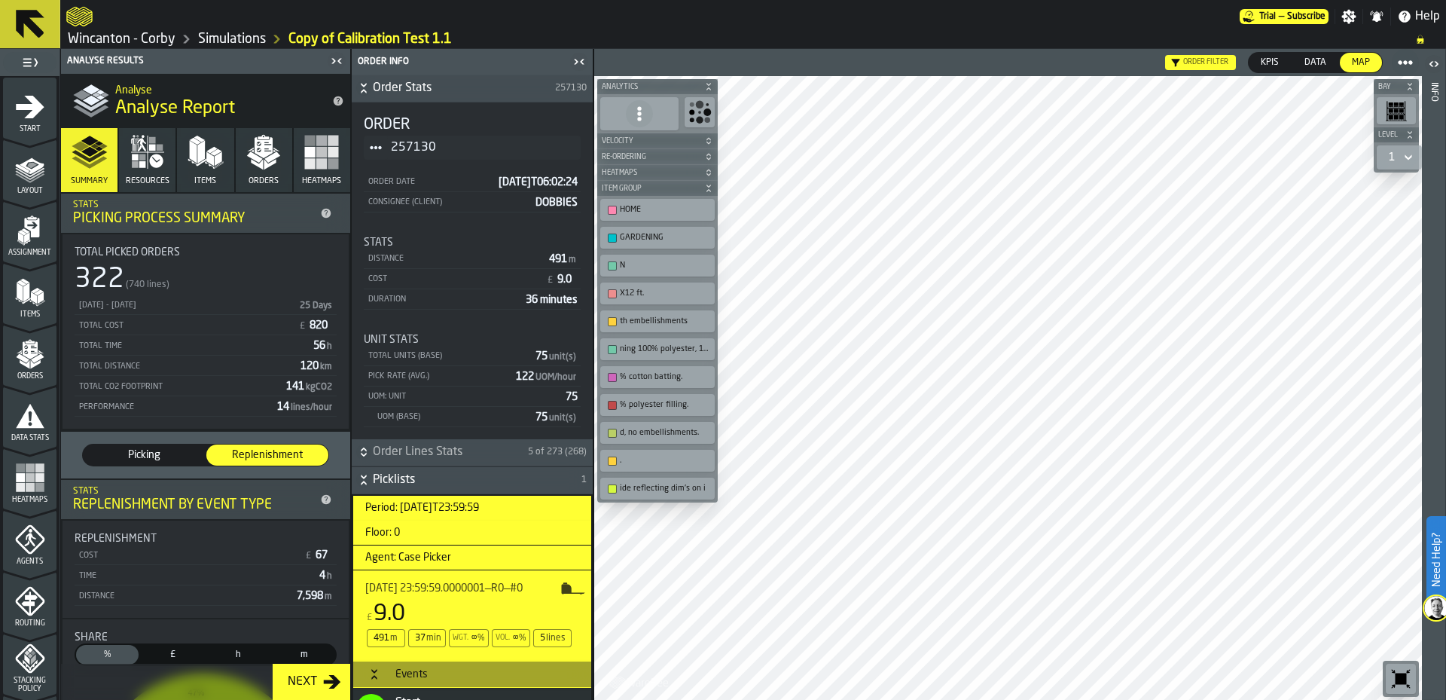
click at [169, 159] on button "Resources" at bounding box center [147, 160] width 56 height 64
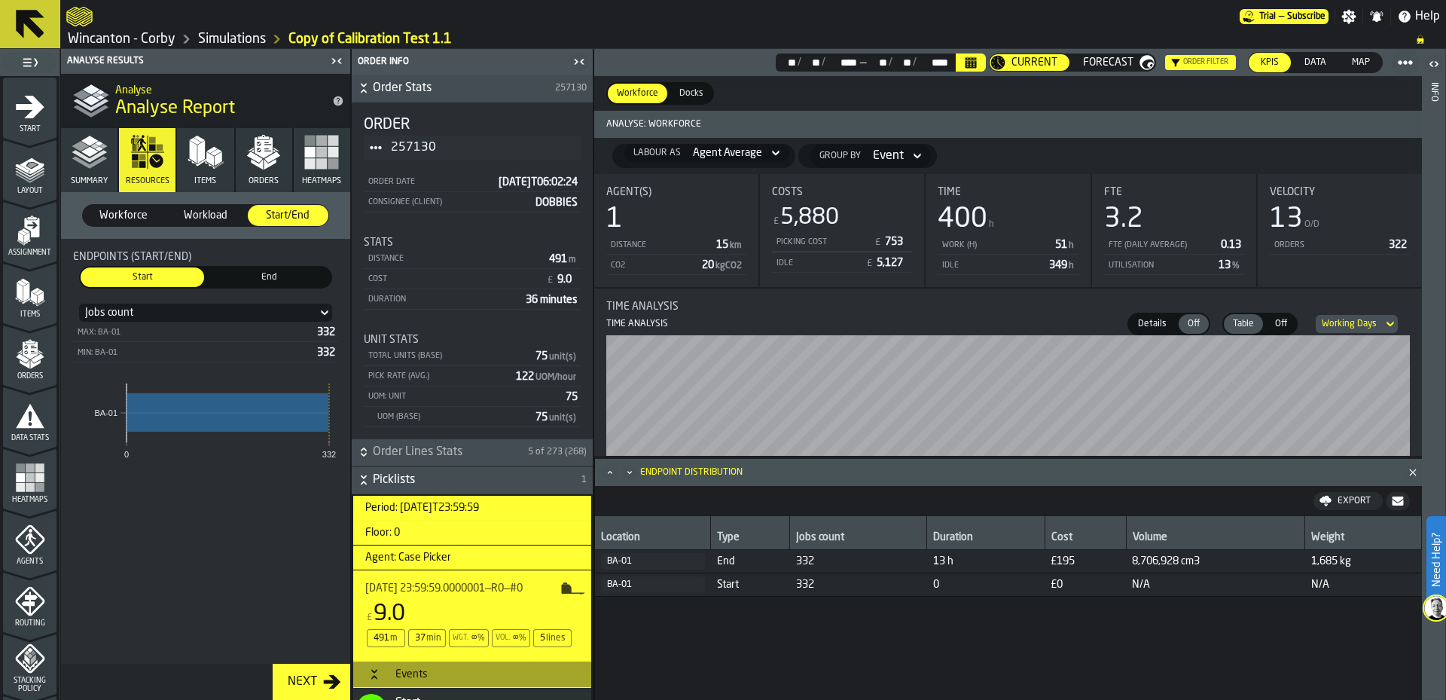
click at [205, 154] on polygon "button" at bounding box center [201, 152] width 8 height 23
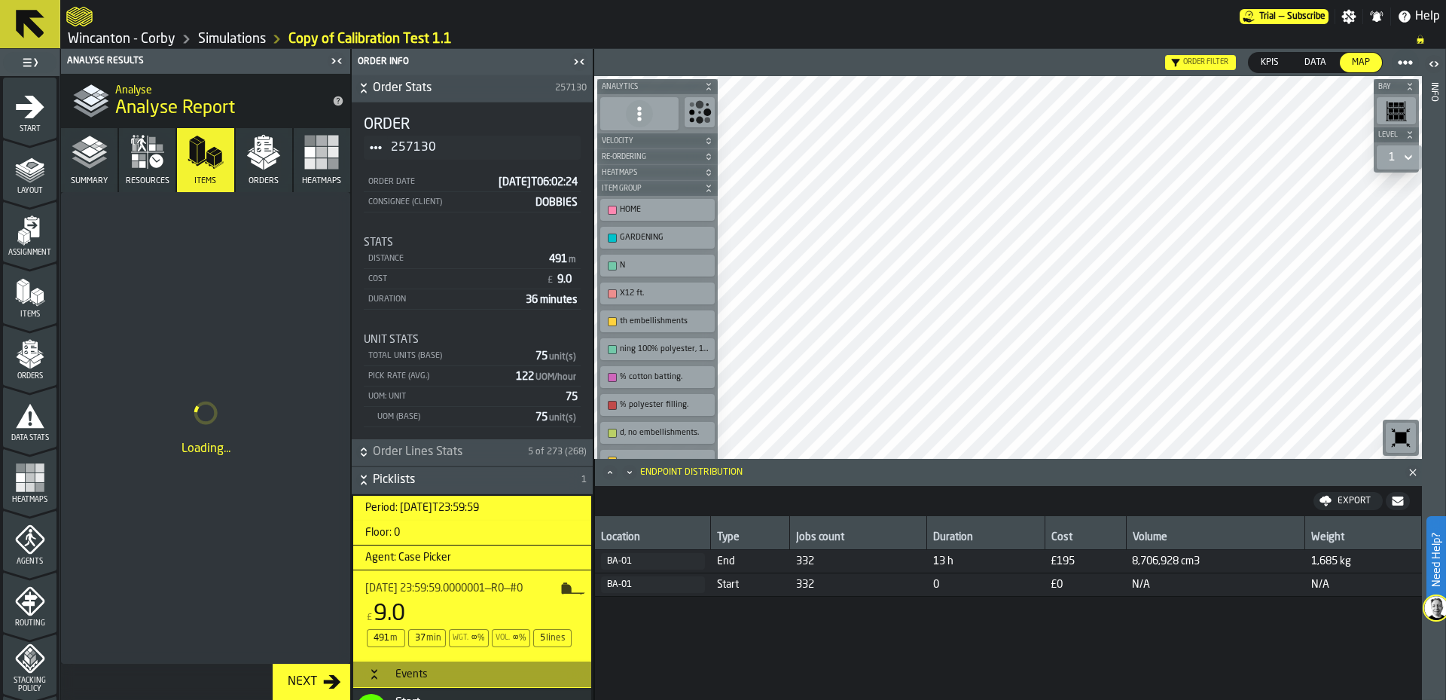
click at [279, 160] on icon "button" at bounding box center [263, 152] width 36 height 36
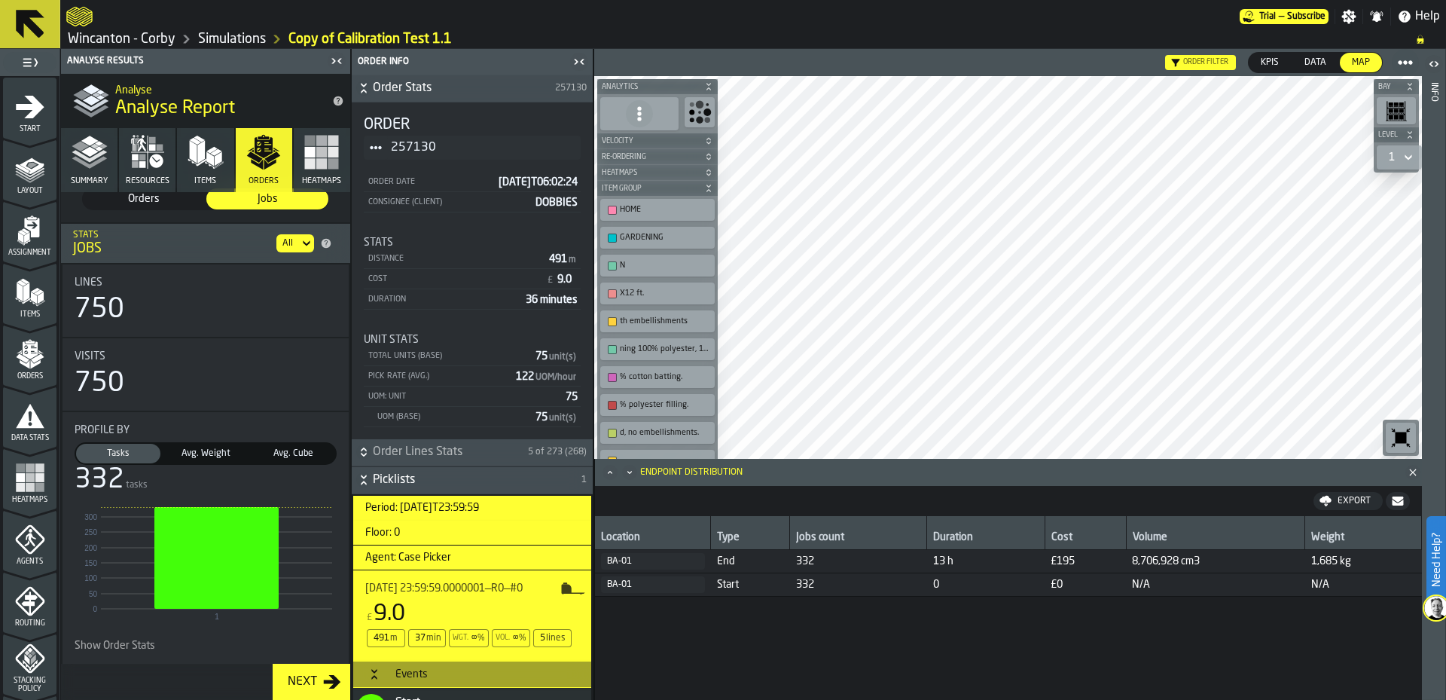
scroll to position [21, 0]
click at [191, 260] on li "Lines 750 Visits 750 Profile by Tasks Tasks Avg. Weight Avg. Weight Avg. Cube A…" at bounding box center [205, 461] width 289 height 402
click at [291, 232] on div "All" at bounding box center [287, 240] width 23 height 17
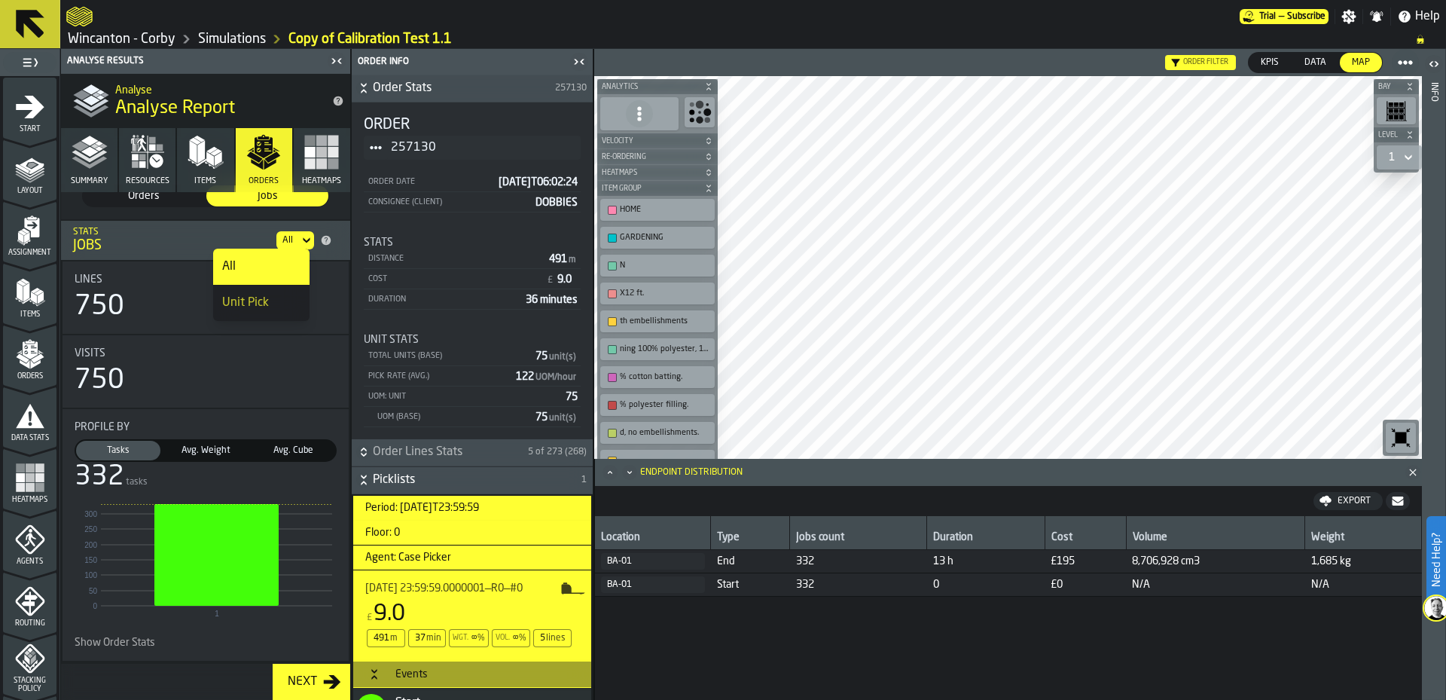
click at [265, 309] on div "Unit Pick" at bounding box center [261, 303] width 78 height 18
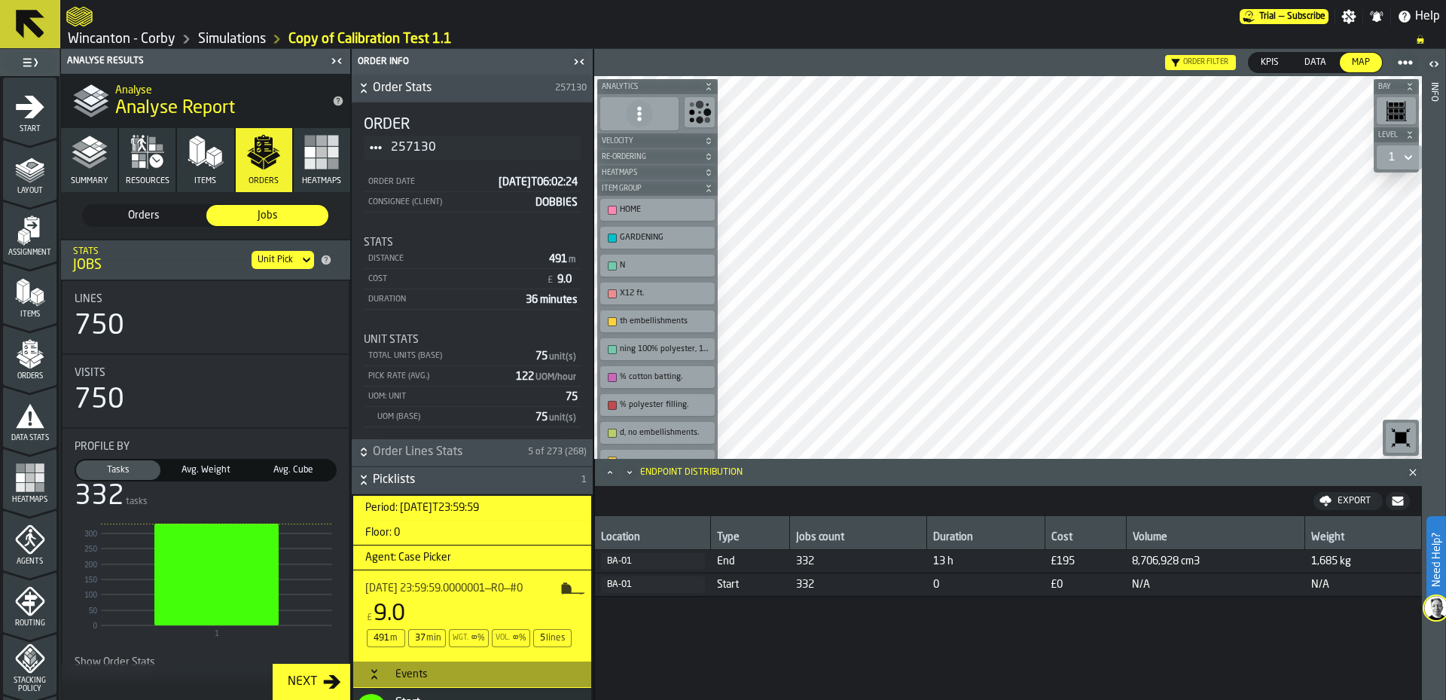
click at [156, 213] on span "Orders" at bounding box center [144, 215] width 110 height 15
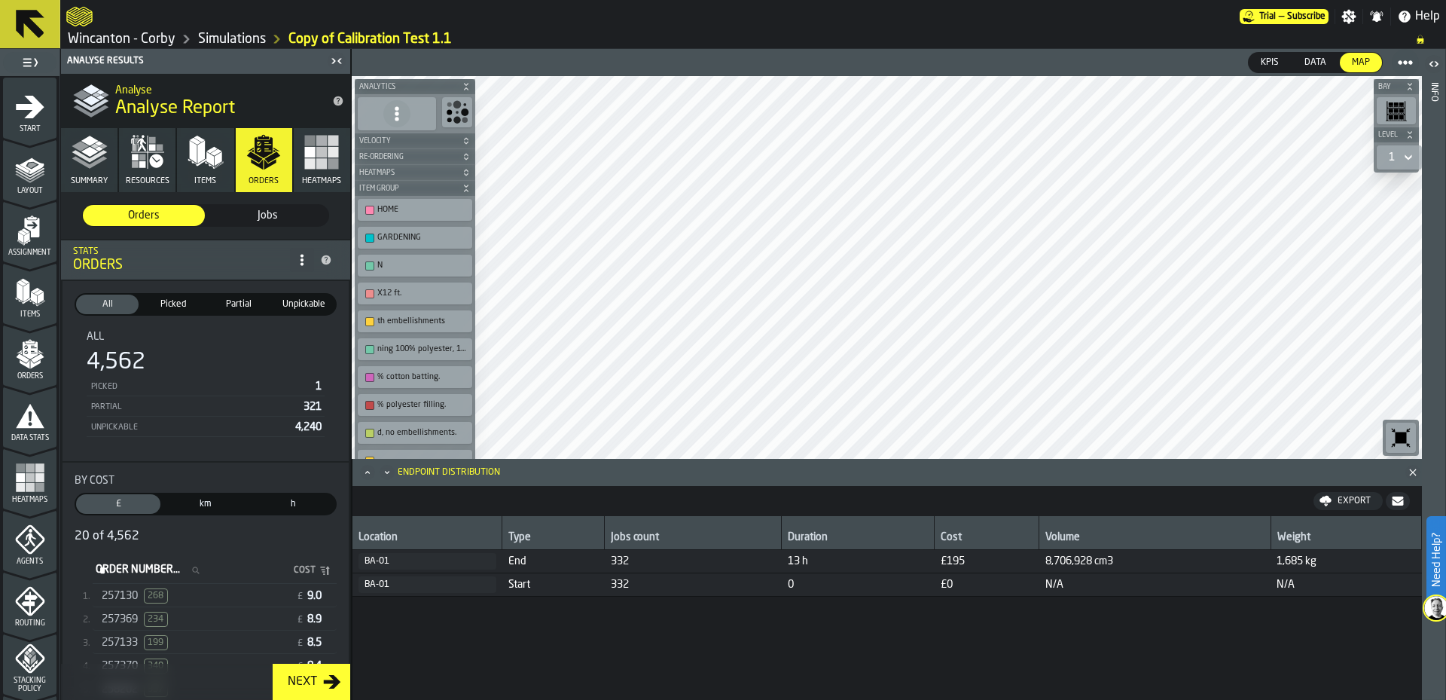
click at [296, 261] on icon at bounding box center [302, 260] width 12 height 12
click at [244, 259] on div "Orders" at bounding box center [181, 265] width 217 height 17
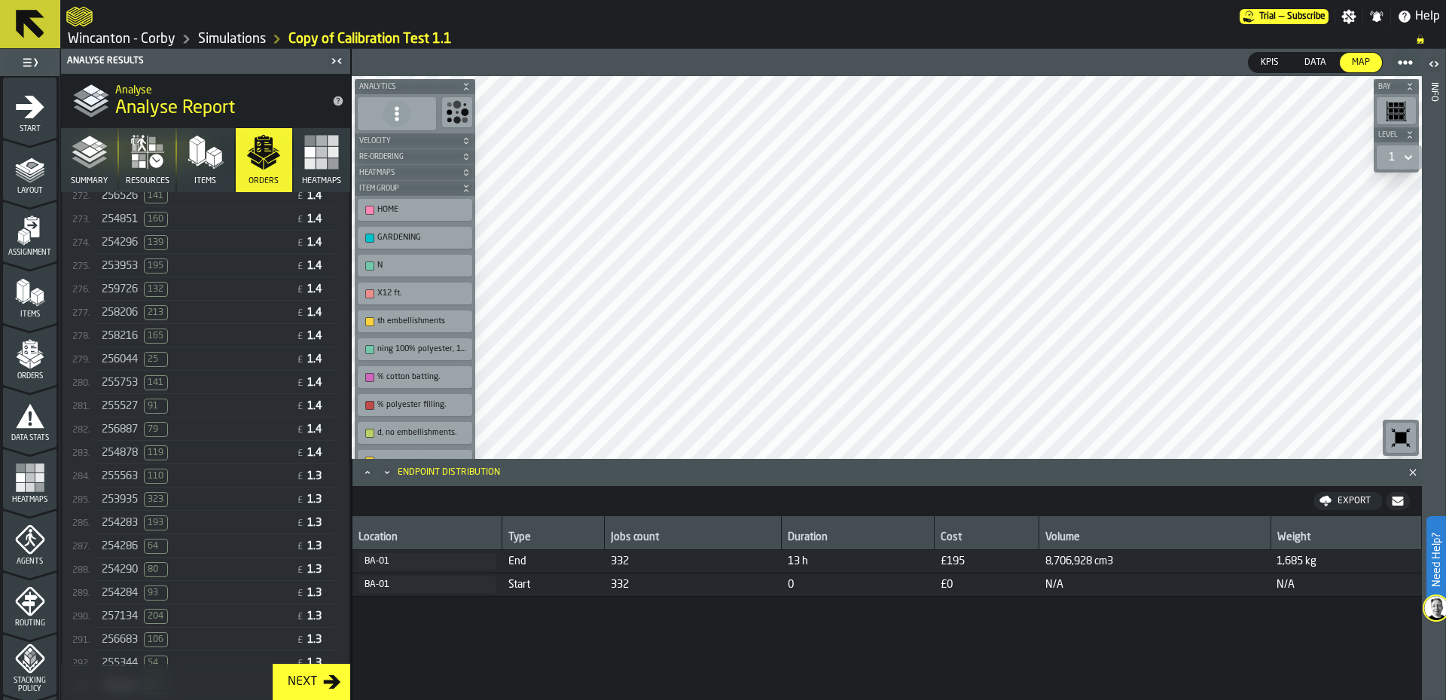
scroll to position [6711, 0]
click at [228, 358] on div "258216 165" at bounding box center [196, 350] width 188 height 15
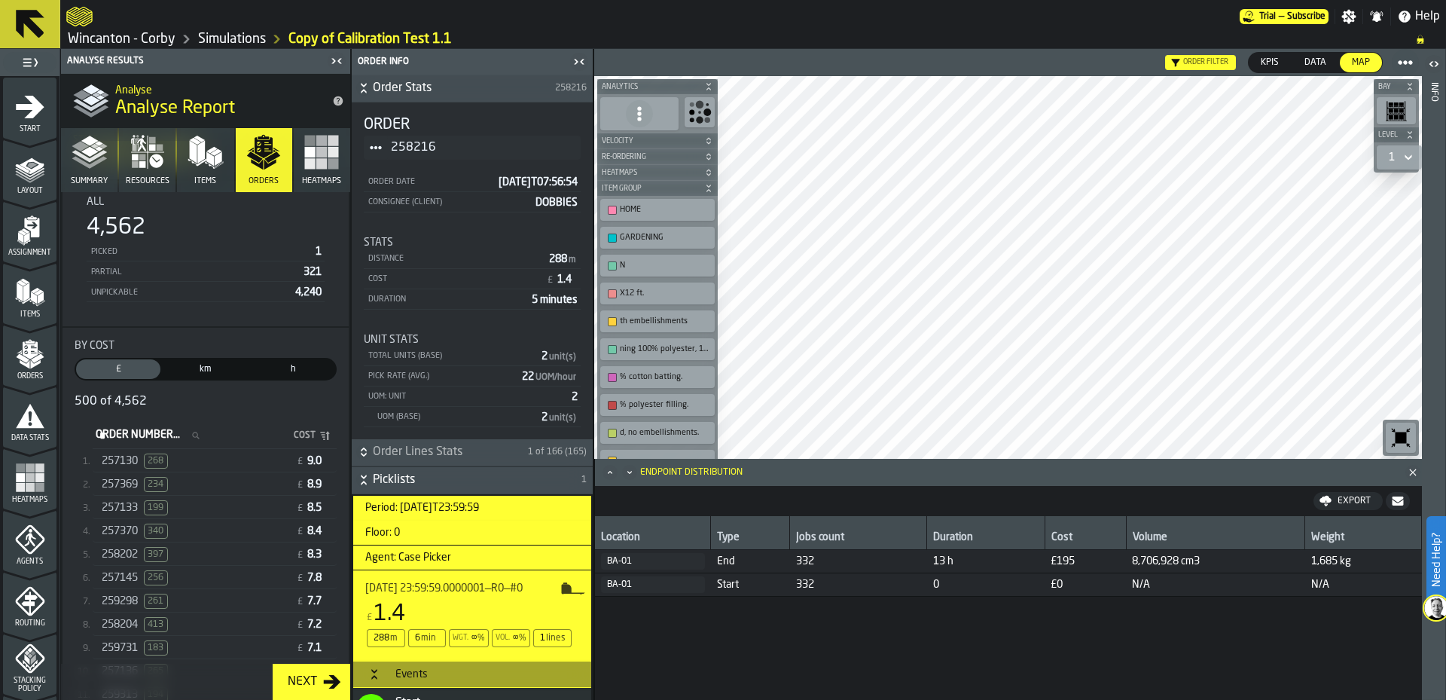
scroll to position [226, 0]
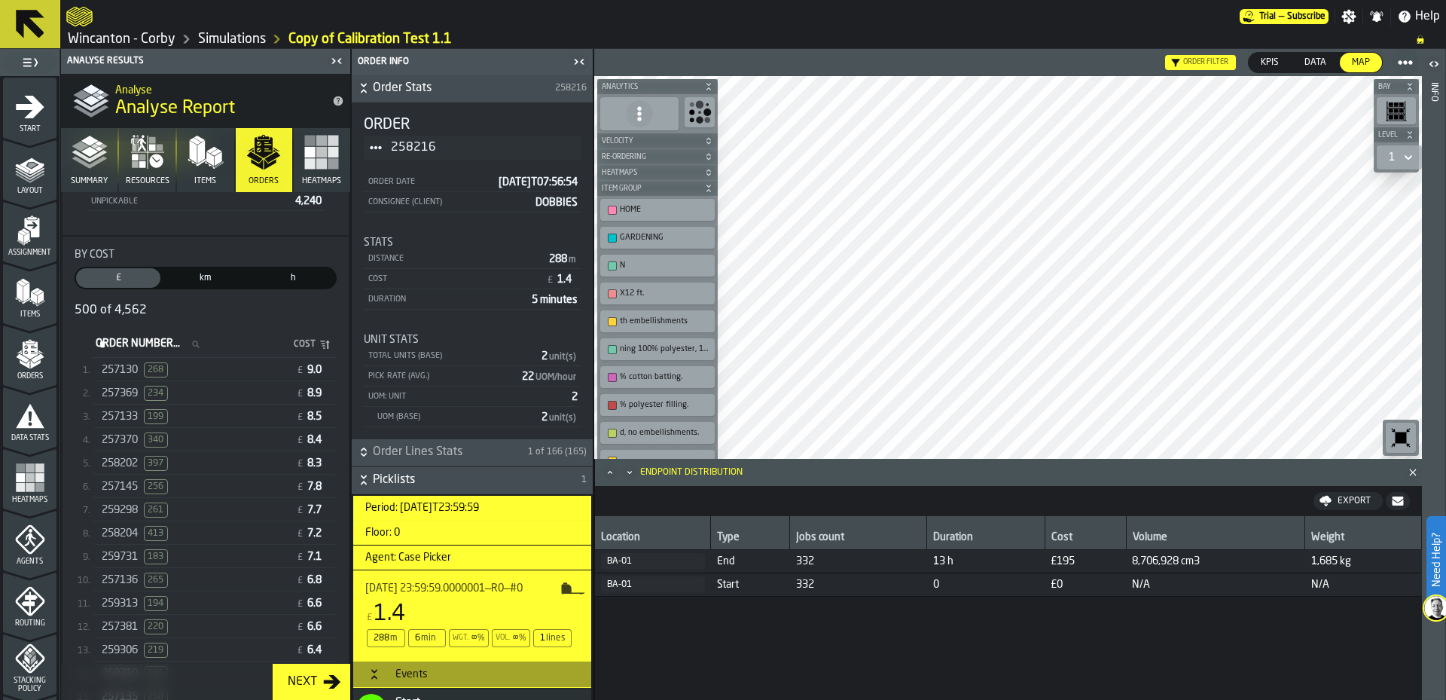
click at [136, 350] on label "Order Number... Order Number..." at bounding box center [152, 344] width 119 height 20
click at [136, 350] on input "Order Number... Order Number..." at bounding box center [152, 344] width 119 height 20
click at [253, 315] on div "500 of 4,562" at bounding box center [206, 310] width 262 height 18
click at [321, 346] on icon "stat-By Cost" at bounding box center [325, 344] width 12 height 12
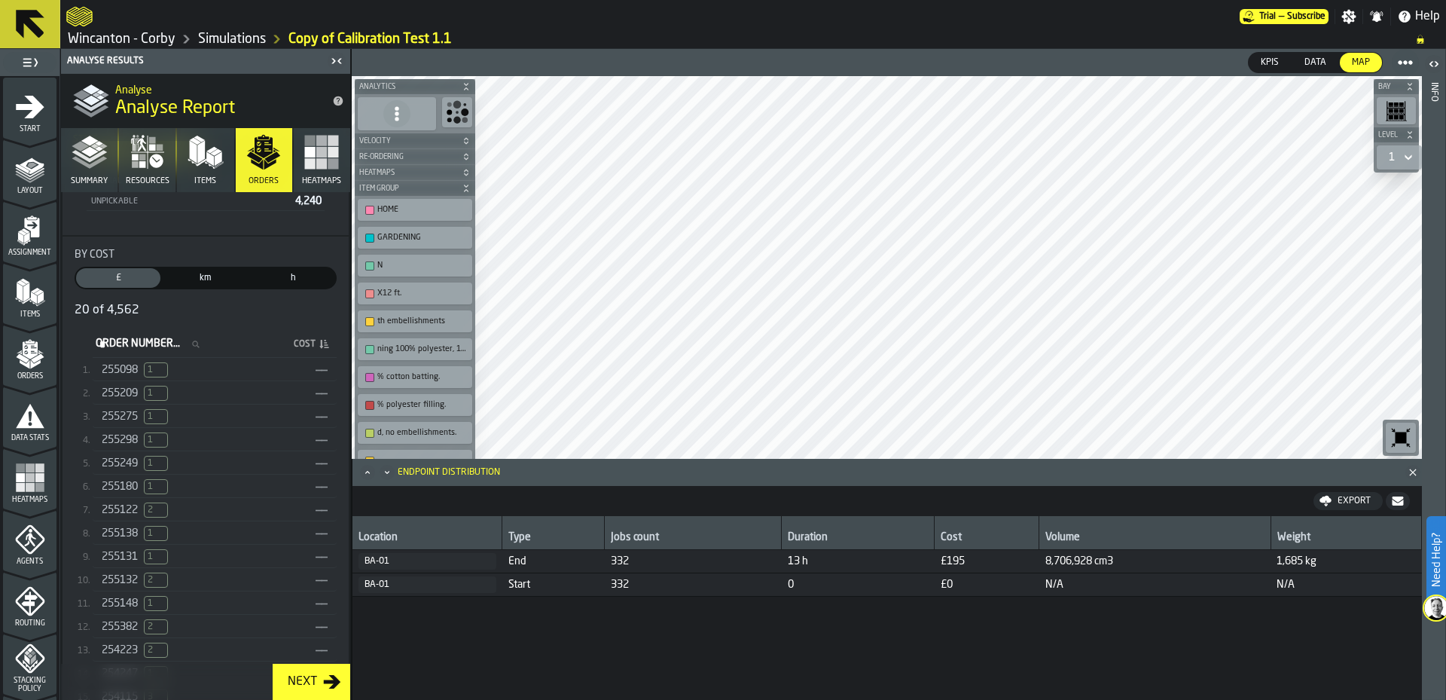
click at [237, 362] on div "255098 1 ——" at bounding box center [215, 370] width 244 height 22
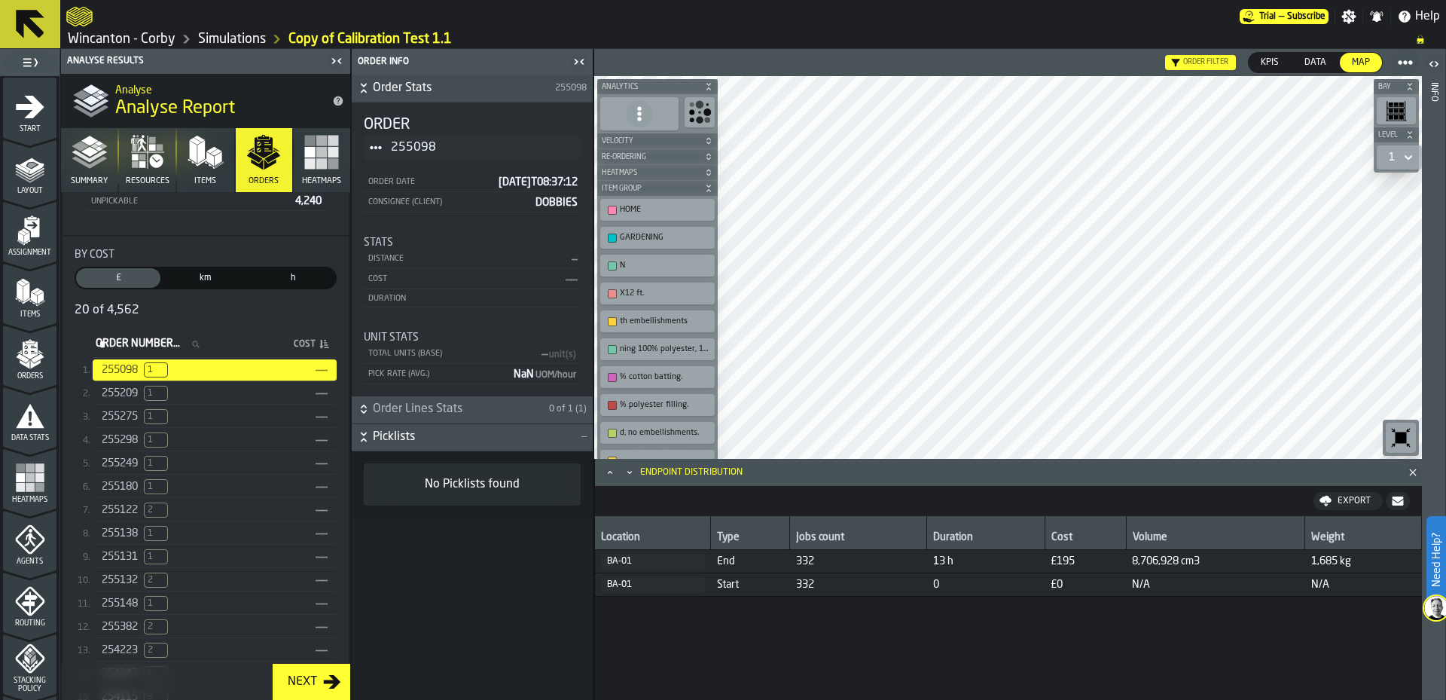
click at [239, 395] on div "255209 1" at bounding box center [206, 393] width 208 height 15
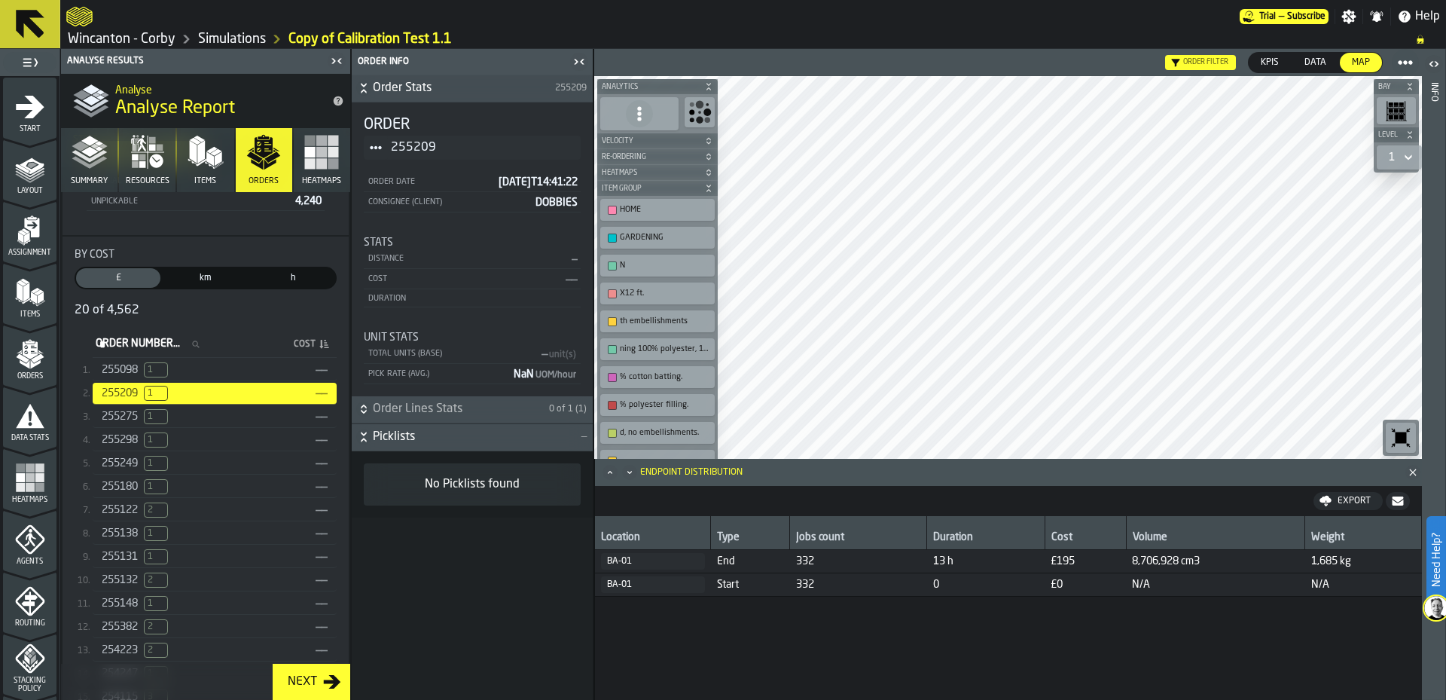
click at [233, 421] on div "255275 1" at bounding box center [206, 416] width 208 height 15
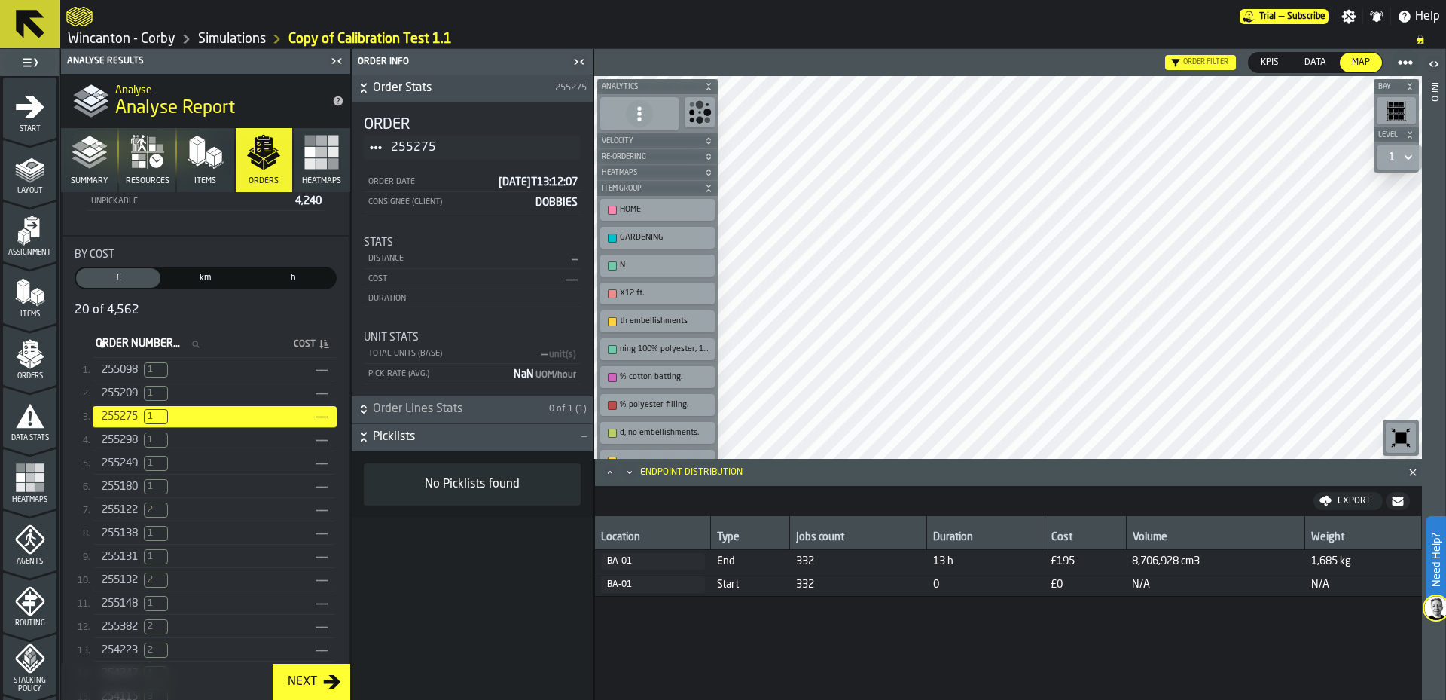
click at [232, 440] on div "255298 1" at bounding box center [206, 439] width 208 height 15
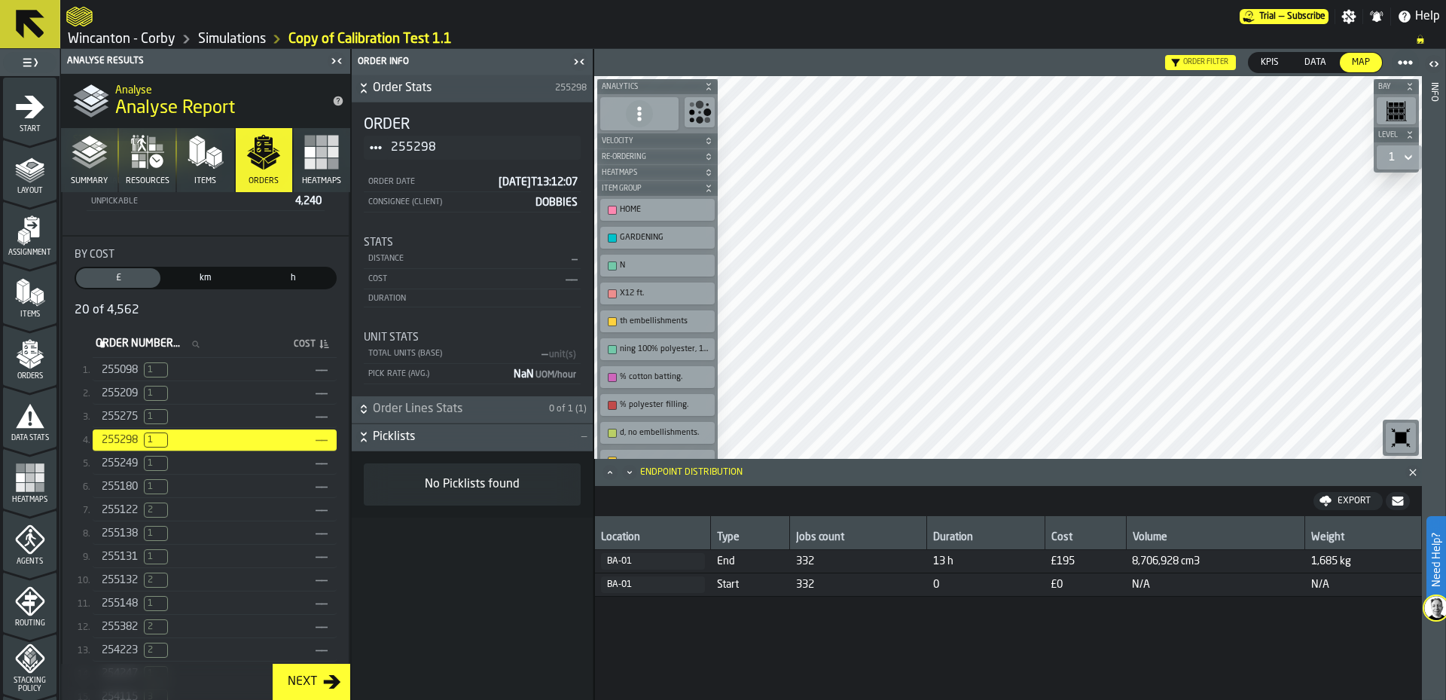
click at [231, 461] on div "255249 1" at bounding box center [206, 463] width 208 height 15
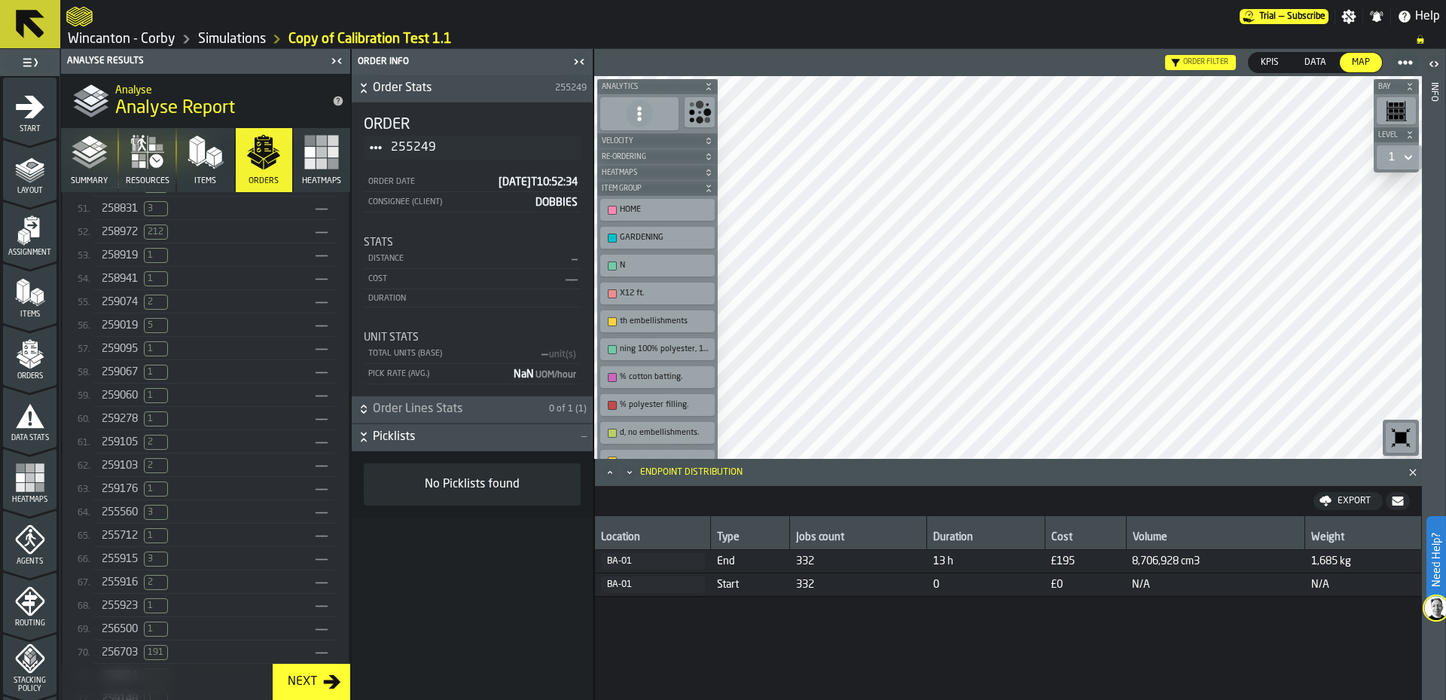
scroll to position [0, 0]
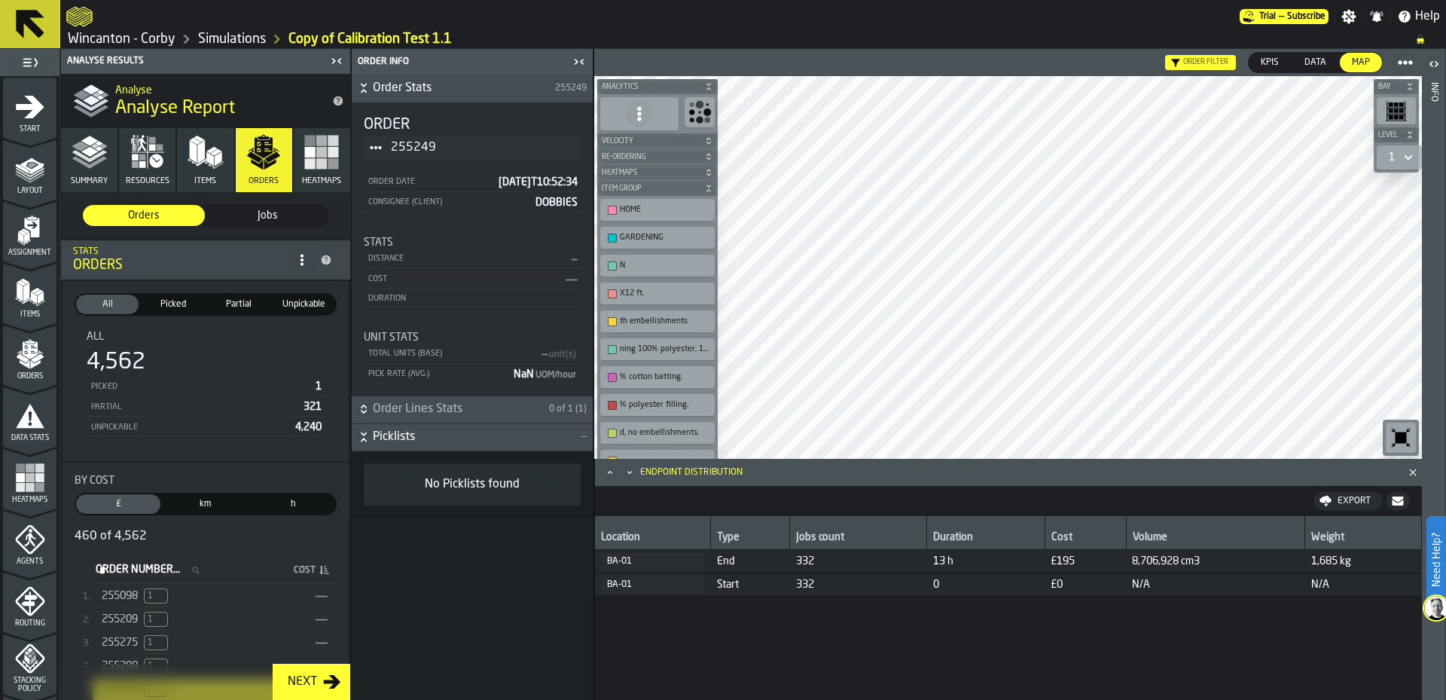
click at [312, 565] on div "Order Number... Order Number... Cost" at bounding box center [215, 570] width 244 height 26
click at [319, 572] on icon "stat-By Cost" at bounding box center [321, 569] width 4 height 9
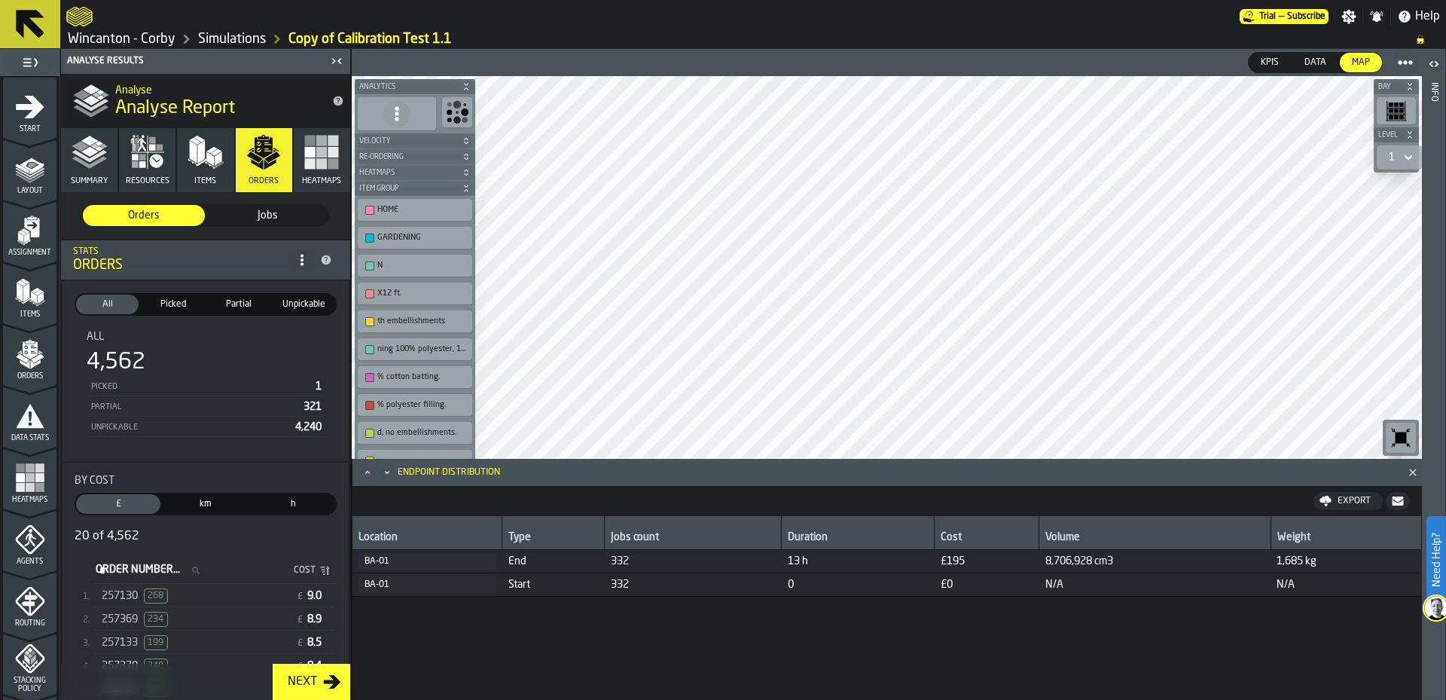
click at [19, 358] on polygon "menu Orders" at bounding box center [22, 357] width 13 height 9
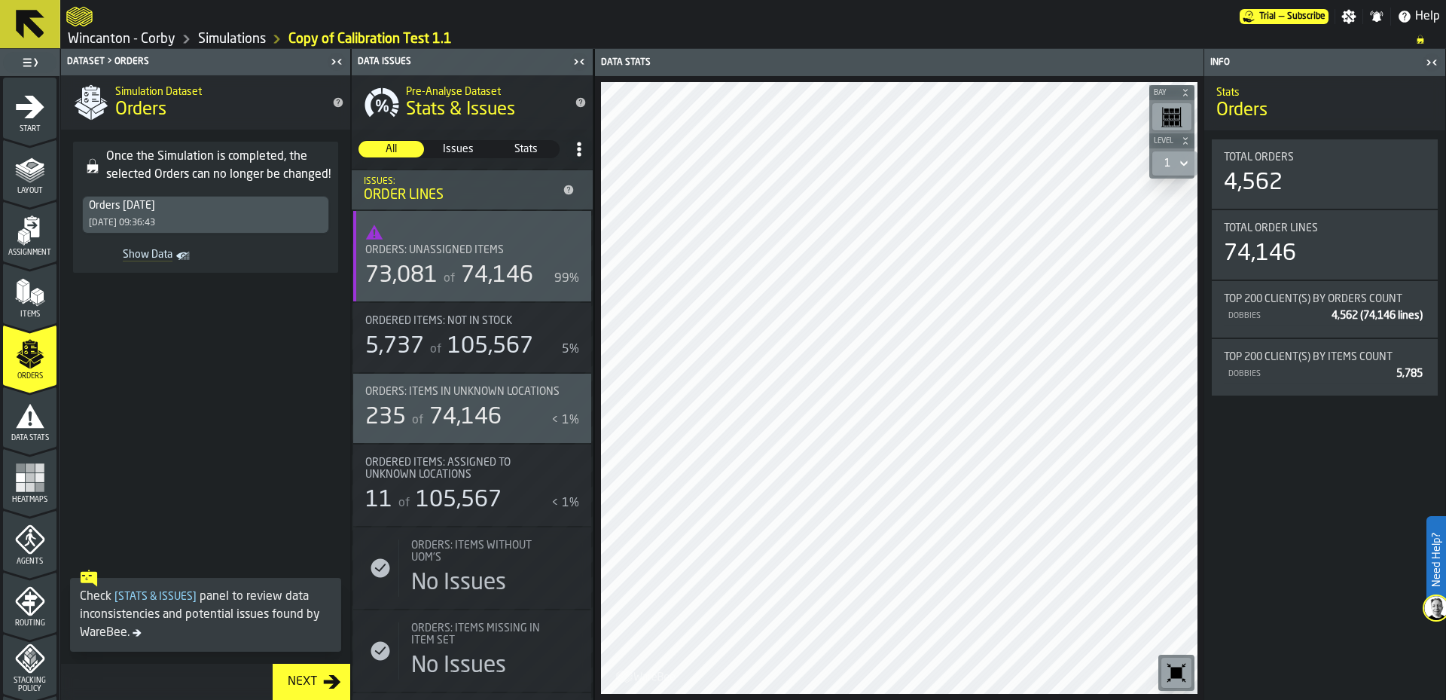
click at [544, 152] on span "Stats" at bounding box center [526, 149] width 64 height 15
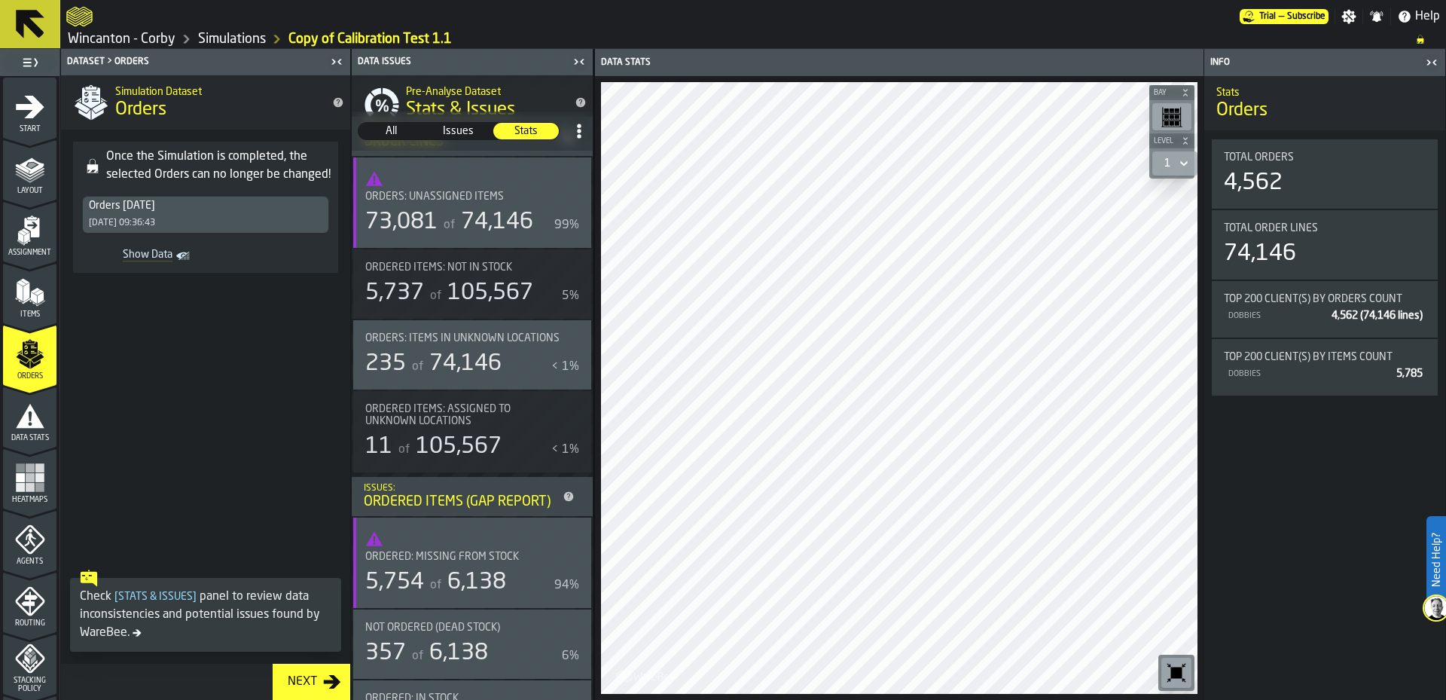
scroll to position [120, 0]
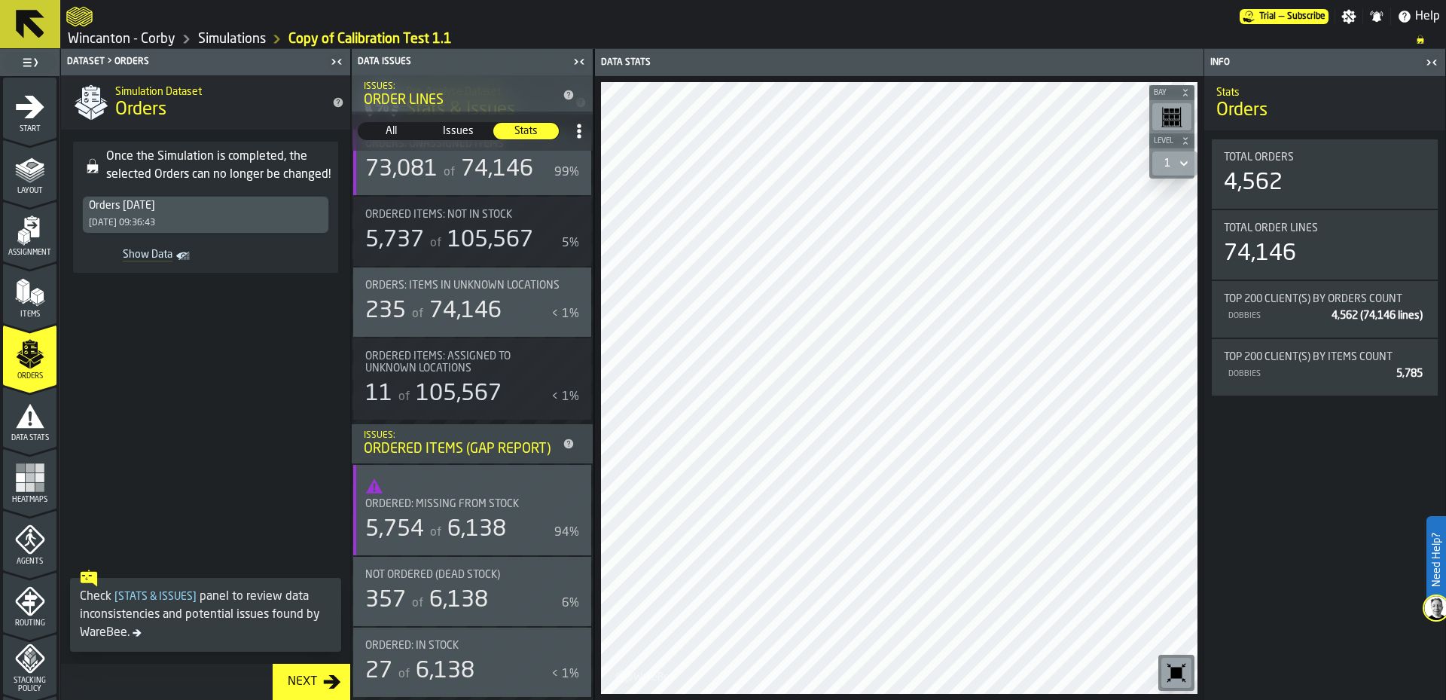
click at [450, 500] on span "Ordered: Missing from Stock" at bounding box center [442, 504] width 154 height 12
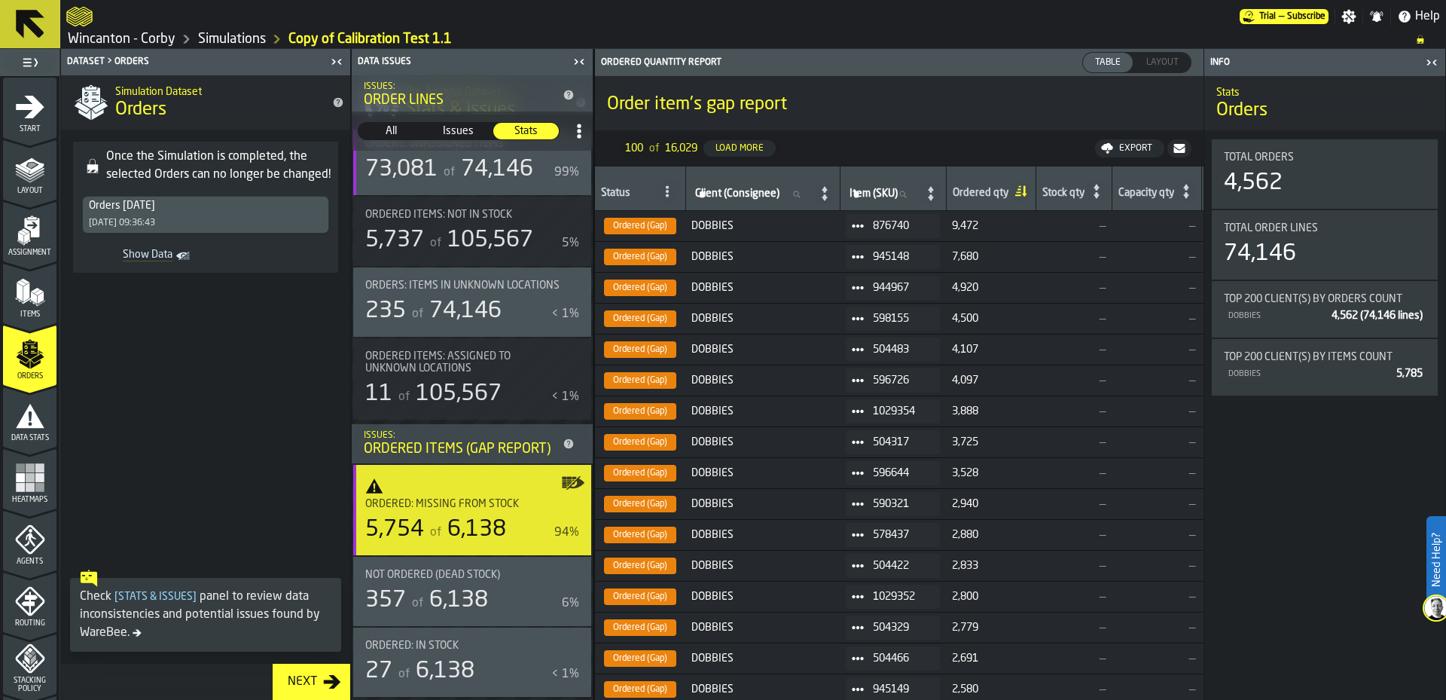
click at [913, 221] on span "876740" at bounding box center [900, 226] width 55 height 12
click at [864, 227] on icon at bounding box center [858, 226] width 12 height 12
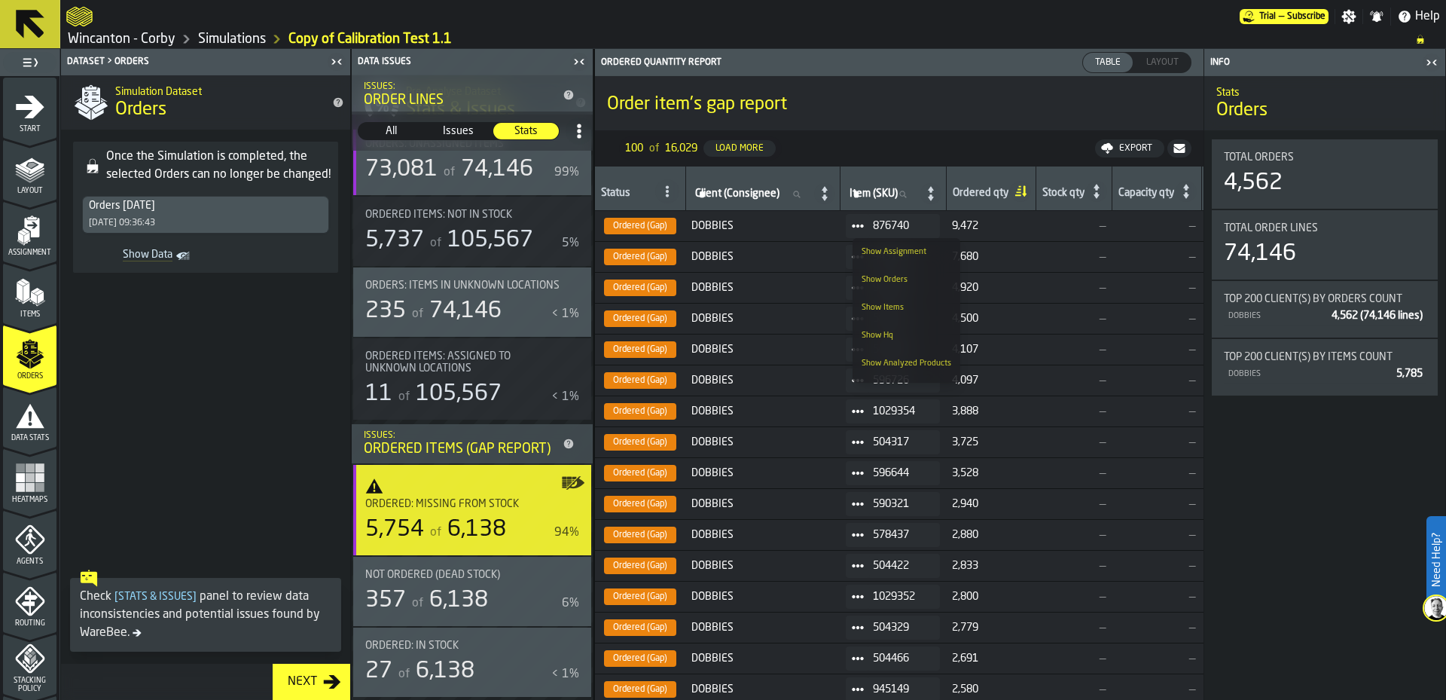
click at [897, 245] on li "Show Assignment" at bounding box center [906, 252] width 108 height 28
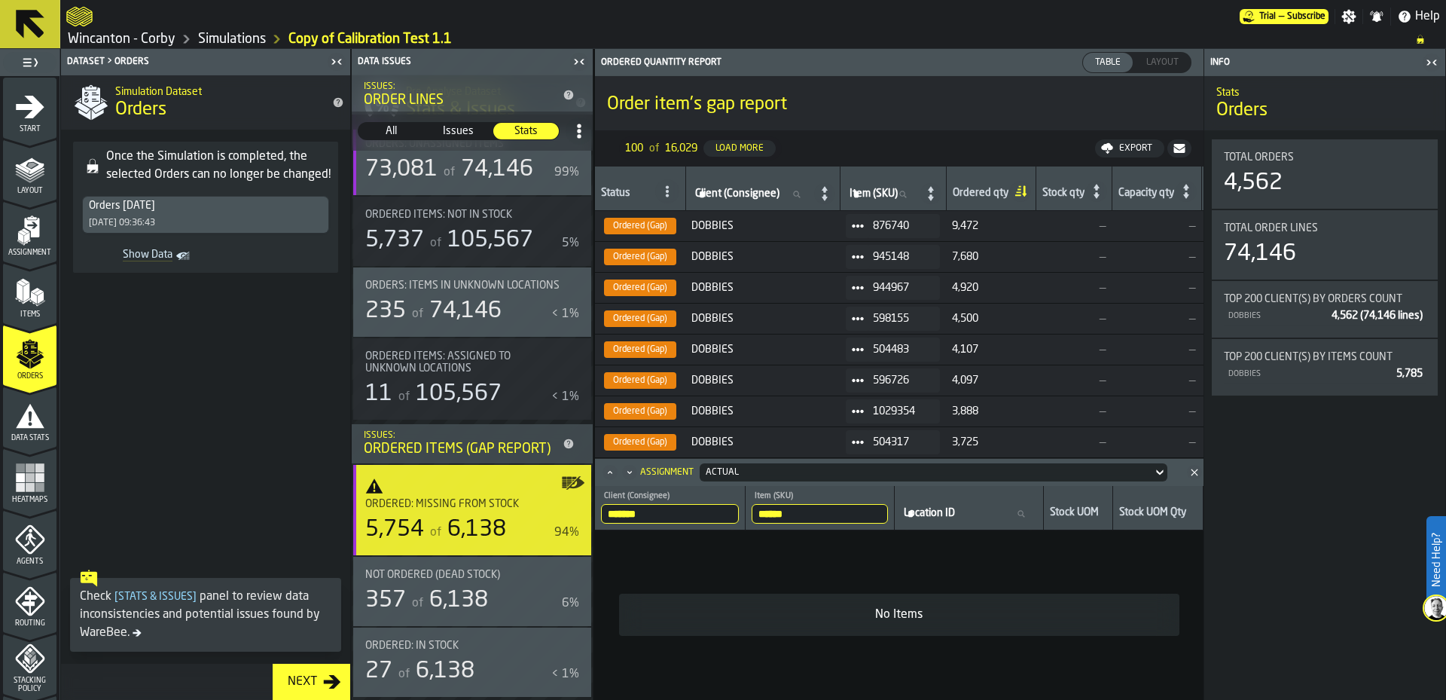
click at [864, 229] on icon at bounding box center [858, 226] width 12 height 12
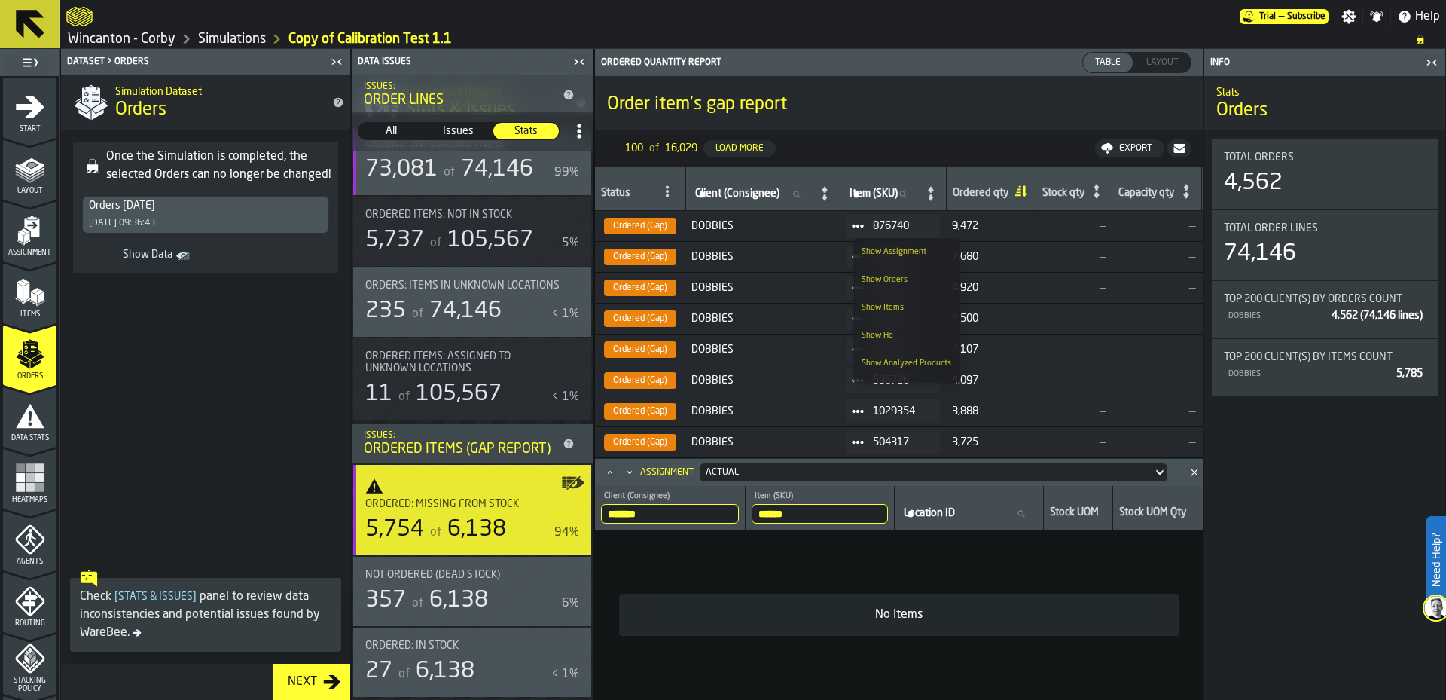
click at [900, 315] on li "Show Items" at bounding box center [906, 308] width 108 height 28
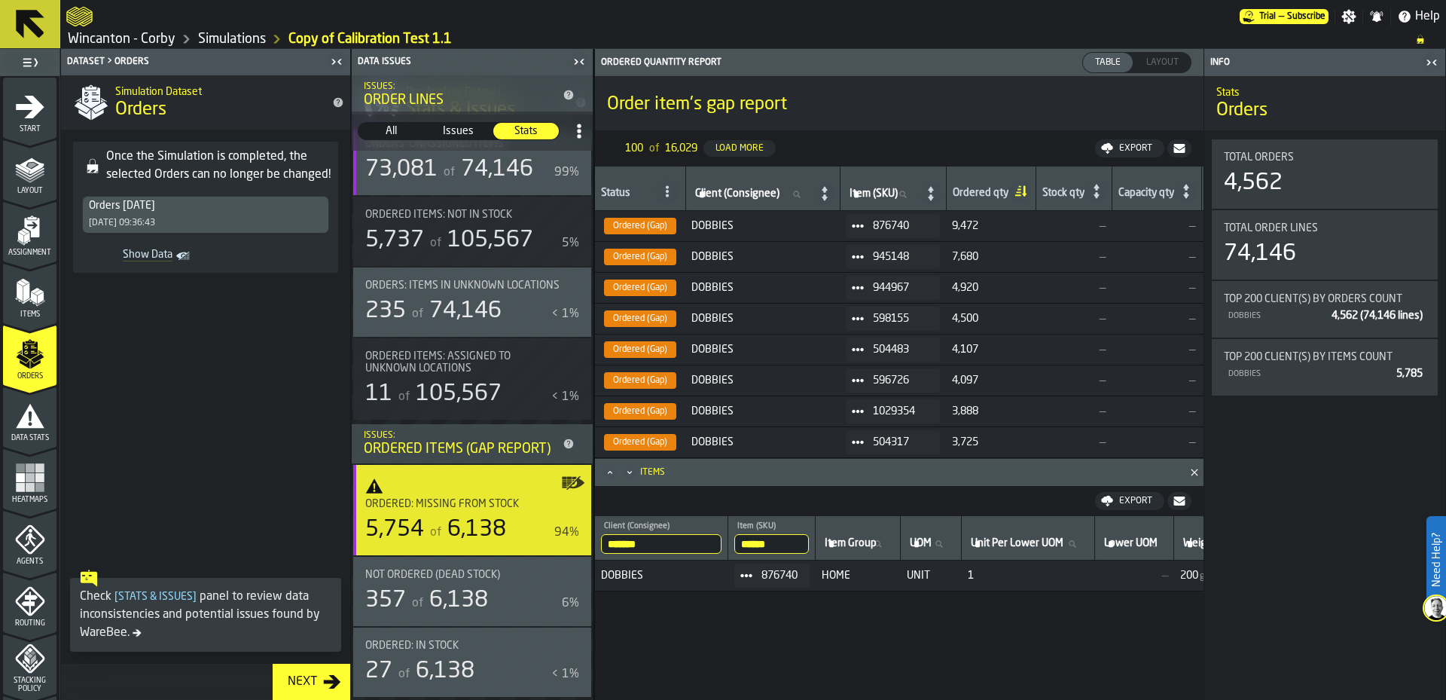
click at [1433, 61] on icon "button-toggle-Close me" at bounding box center [1431, 62] width 18 height 18
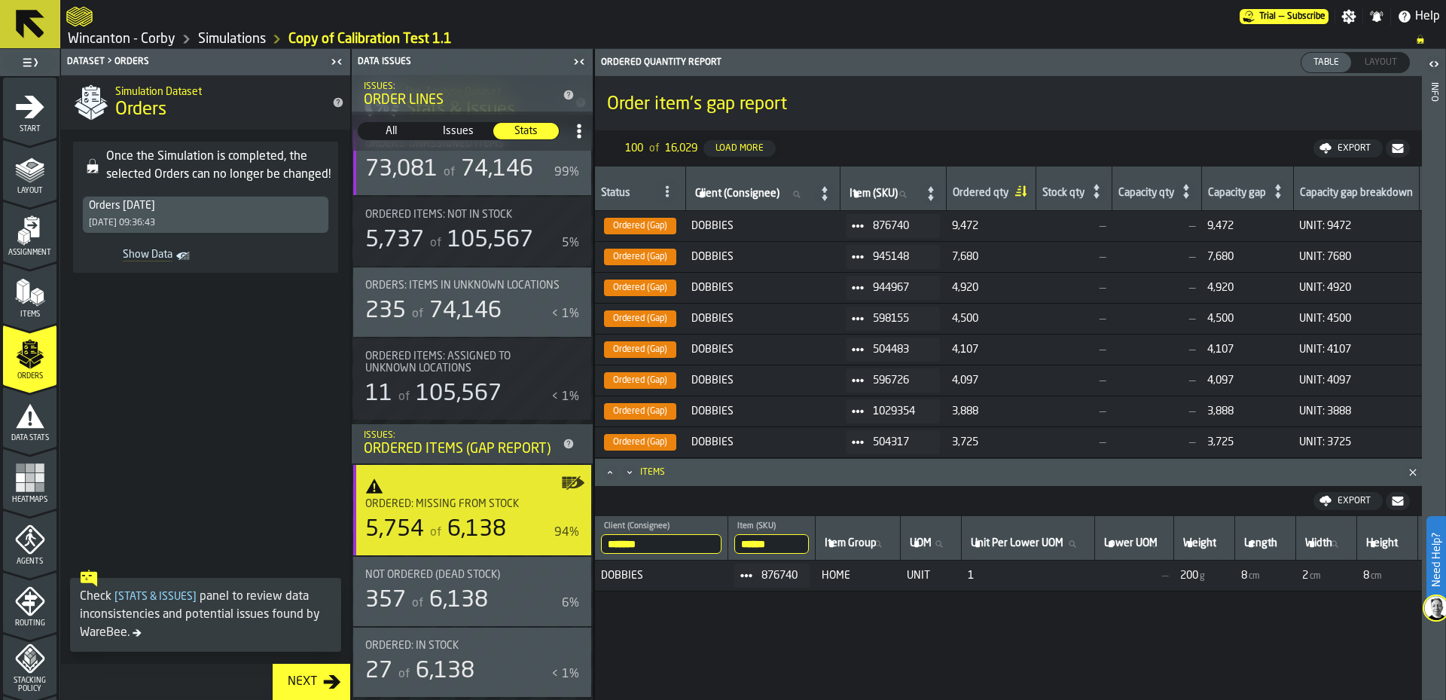
click at [1273, 679] on div "******* Client (Consignee) DOBBIES ****** Item (SKU) 876740 Item Group Item Gro…" at bounding box center [1008, 623] width 827 height 214
click at [512, 583] on div "Not Ordered (Dead Stock) 357 of 6,138 6%" at bounding box center [472, 590] width 214 height 45
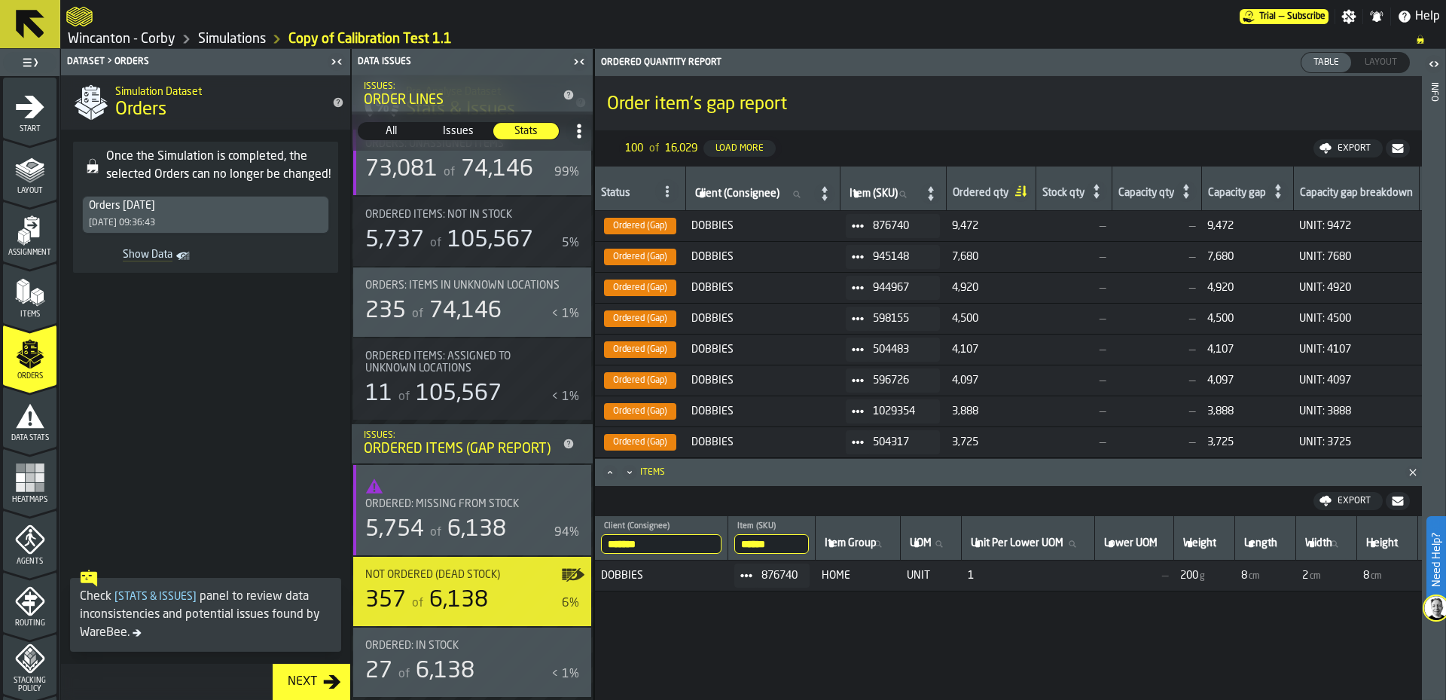
click at [572, 481] on icon "button-toggle-Show on Map" at bounding box center [574, 482] width 5 height 4
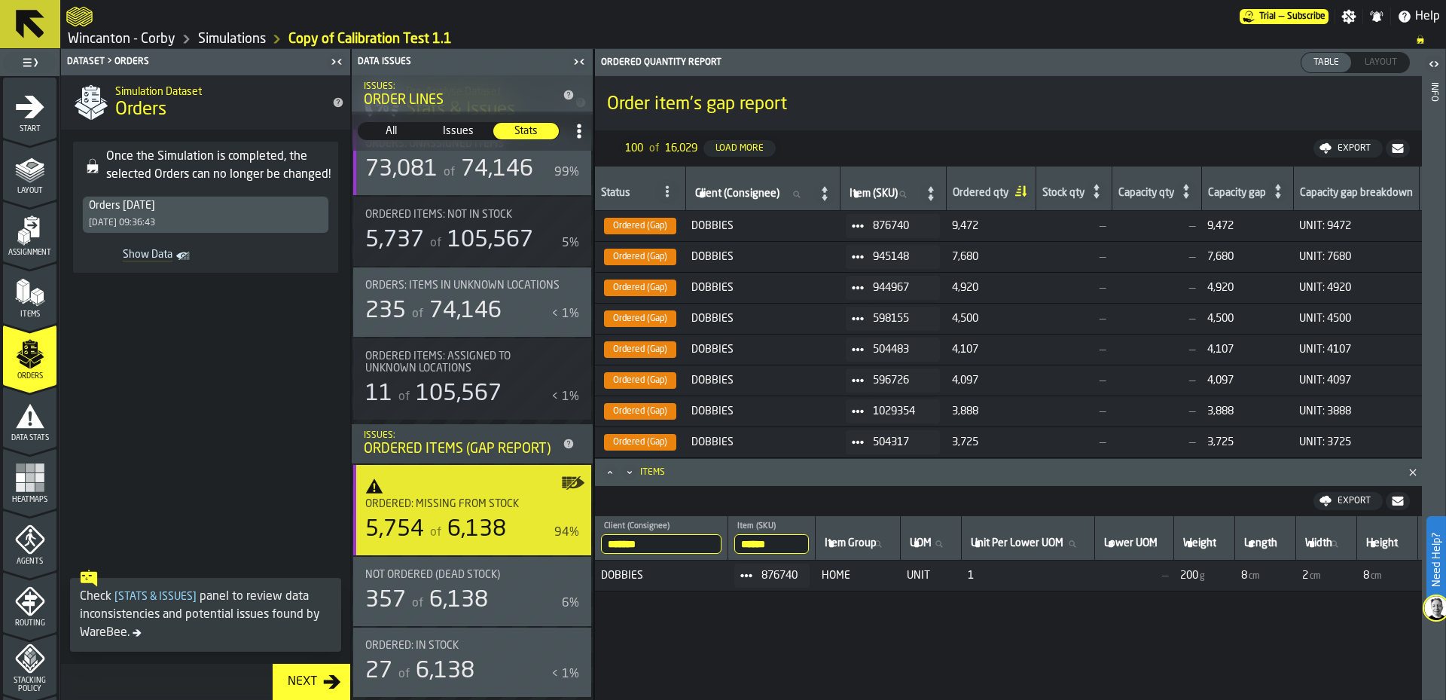
click at [505, 578] on div "Not Ordered (Dead Stock)" at bounding box center [463, 574] width 196 height 12
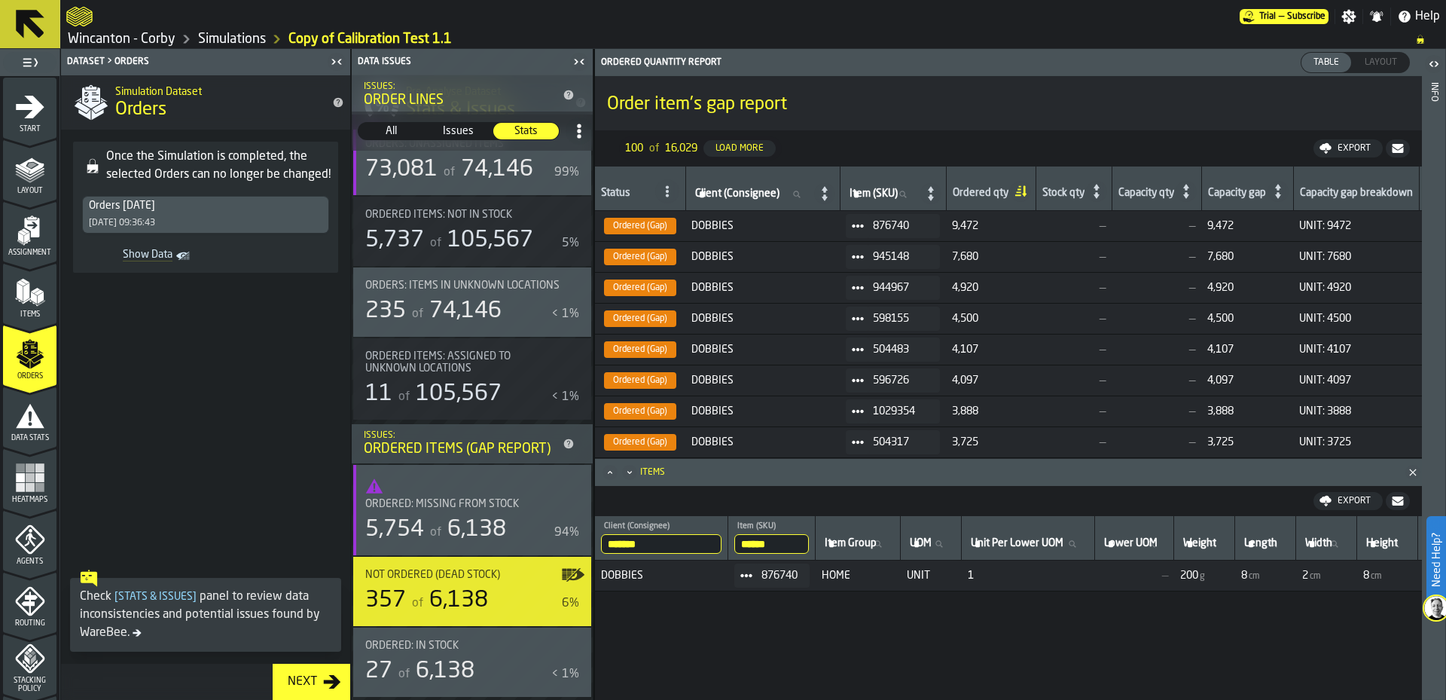
click at [505, 578] on div "Not Ordered (Dead Stock)" at bounding box center [463, 574] width 196 height 12
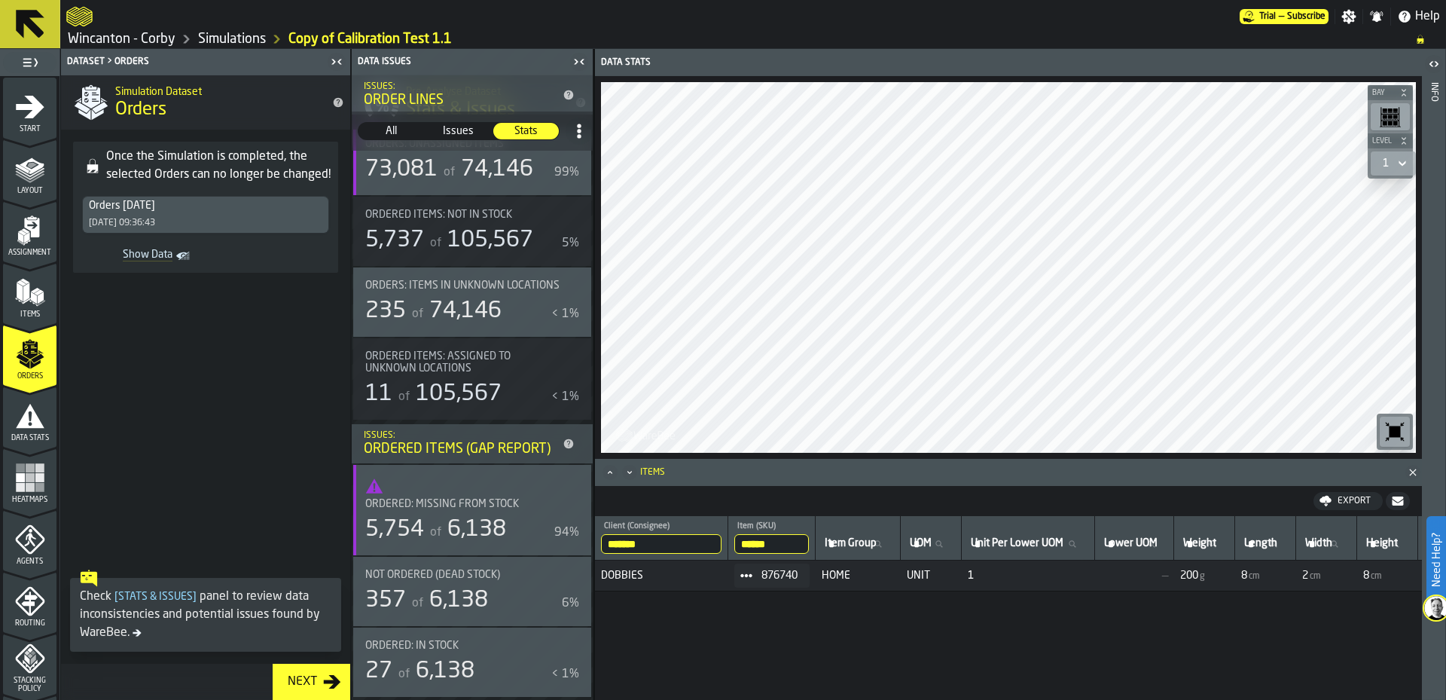
click at [1416, 474] on icon "Close" at bounding box center [1412, 472] width 15 height 15
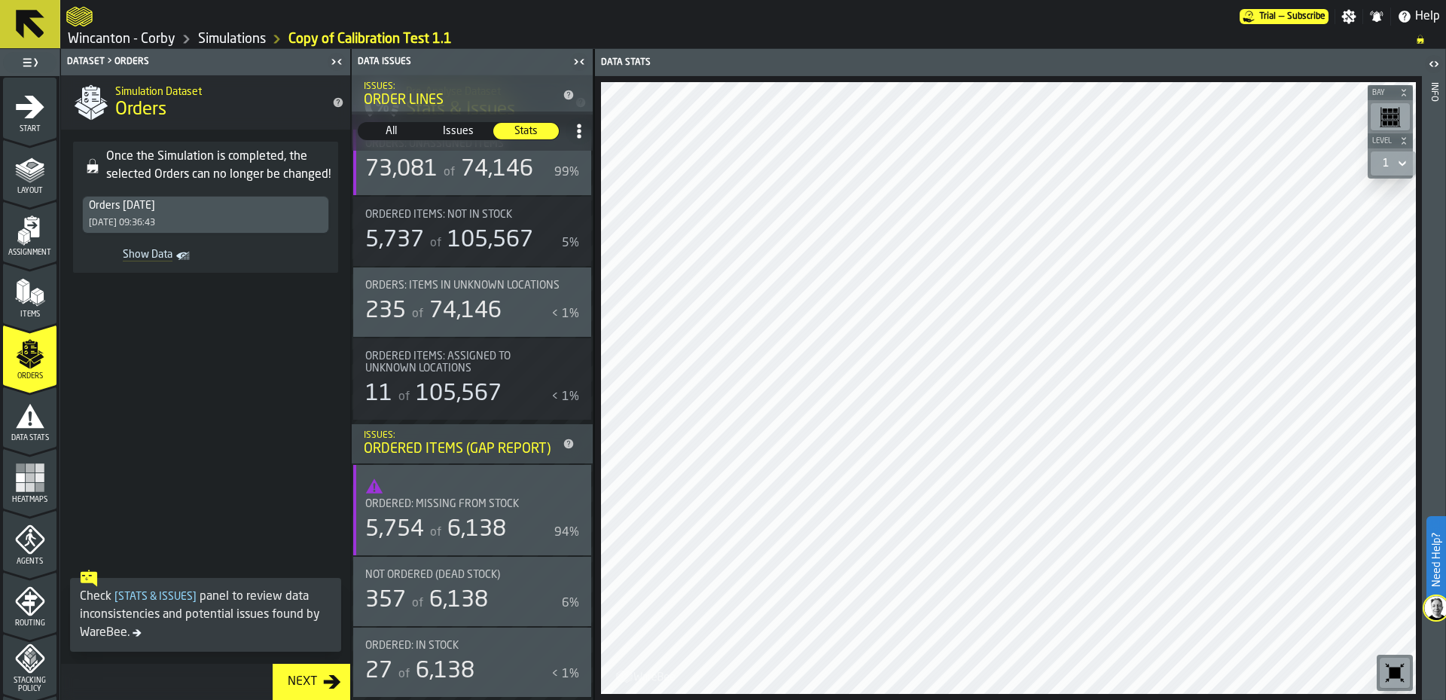
click at [568, 571] on icon "button-toggle-Show on Map" at bounding box center [573, 574] width 24 height 24
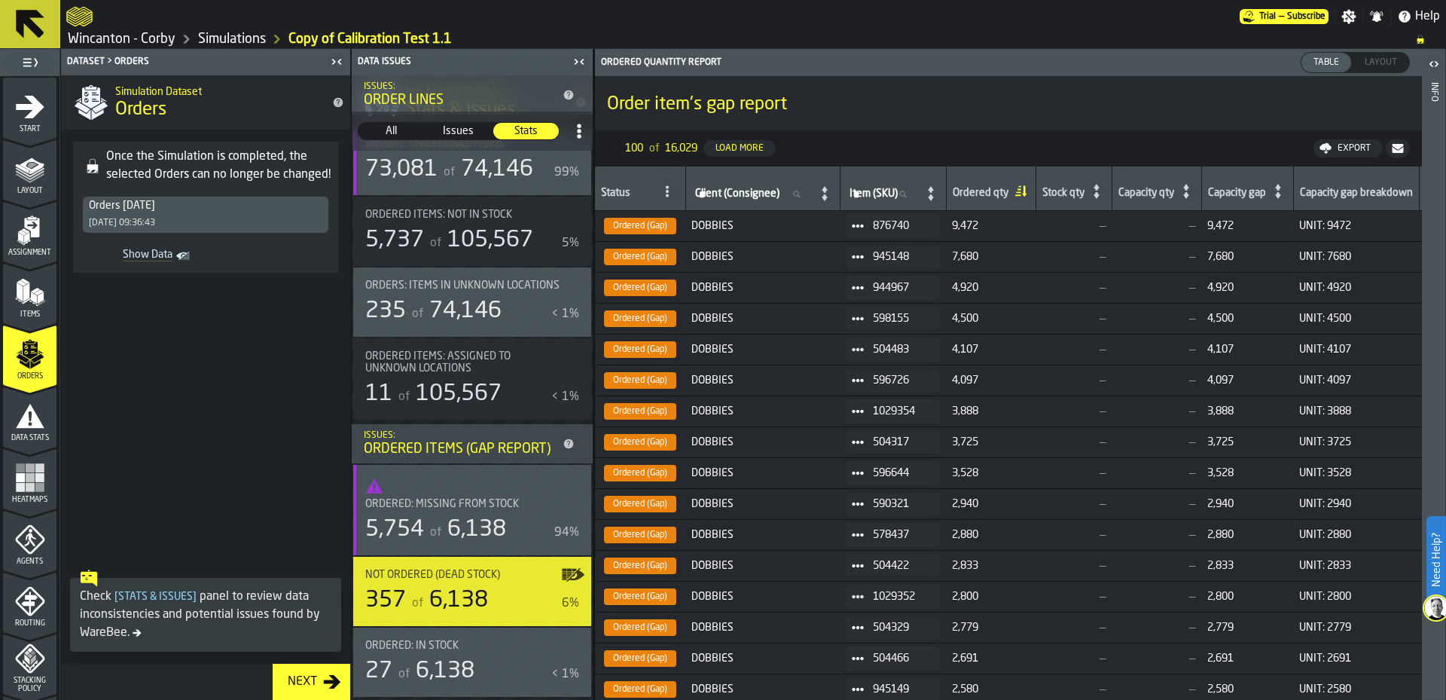
click at [572, 644] on icon "button-toggle-Show on Map" at bounding box center [574, 644] width 5 height 4
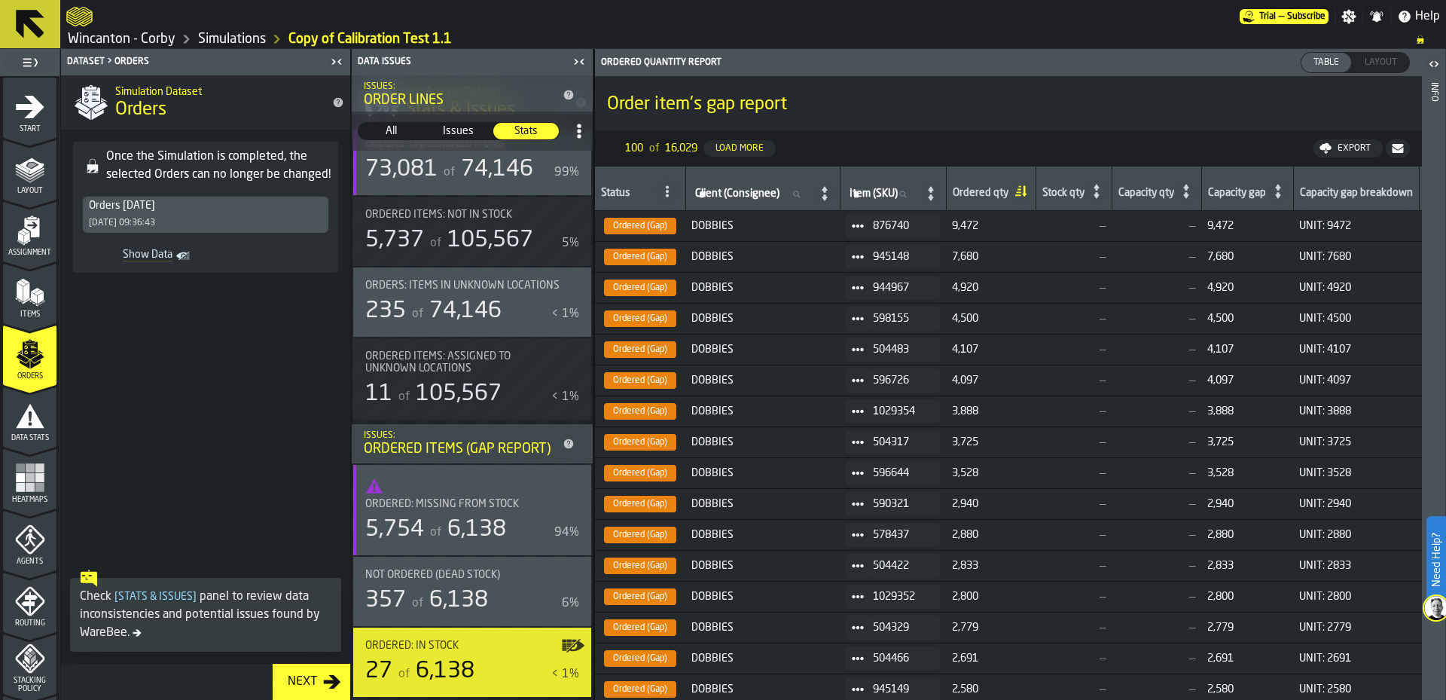
click at [480, 364] on span "Ordered items: Assigned to unknown locations" at bounding box center [463, 362] width 196 height 24
click at [576, 577] on icon "button-toggle-Show on Map" at bounding box center [573, 574] width 24 height 24
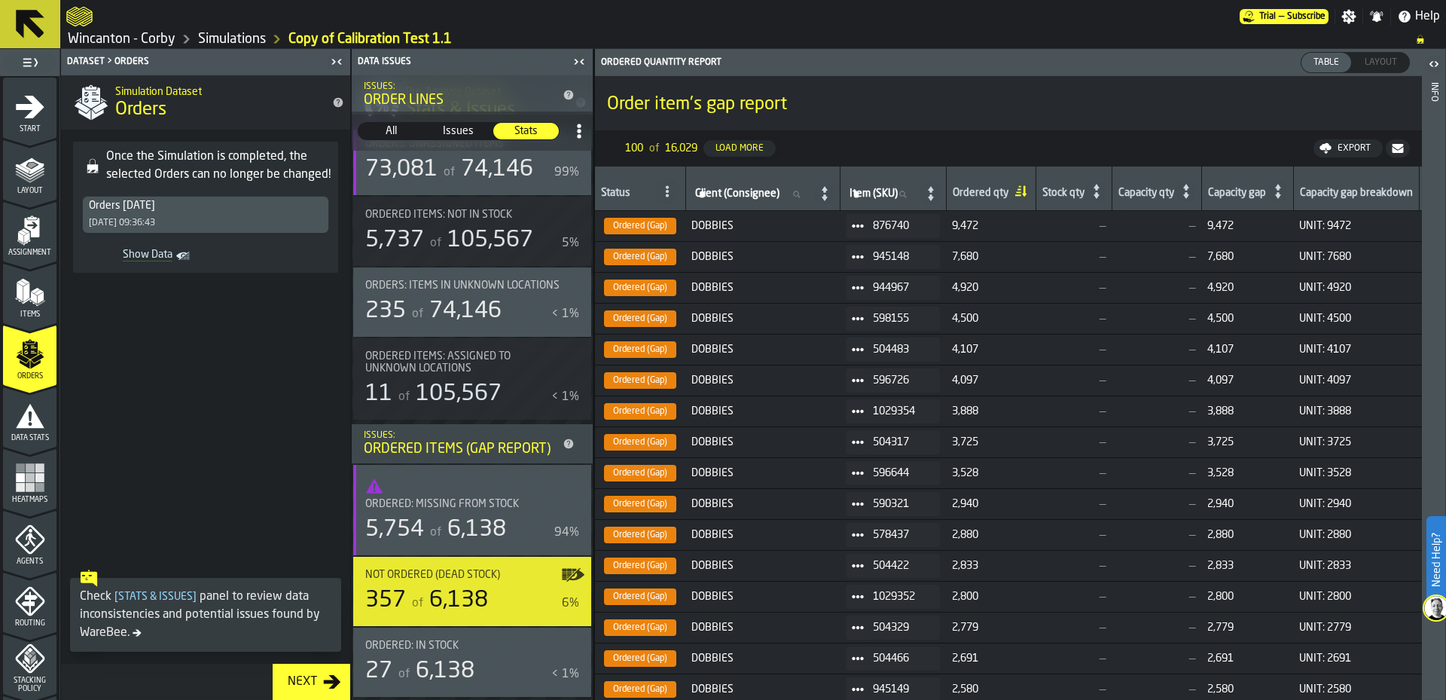
click at [572, 480] on icon "button-toggle-Show on Map" at bounding box center [573, 483] width 24 height 24
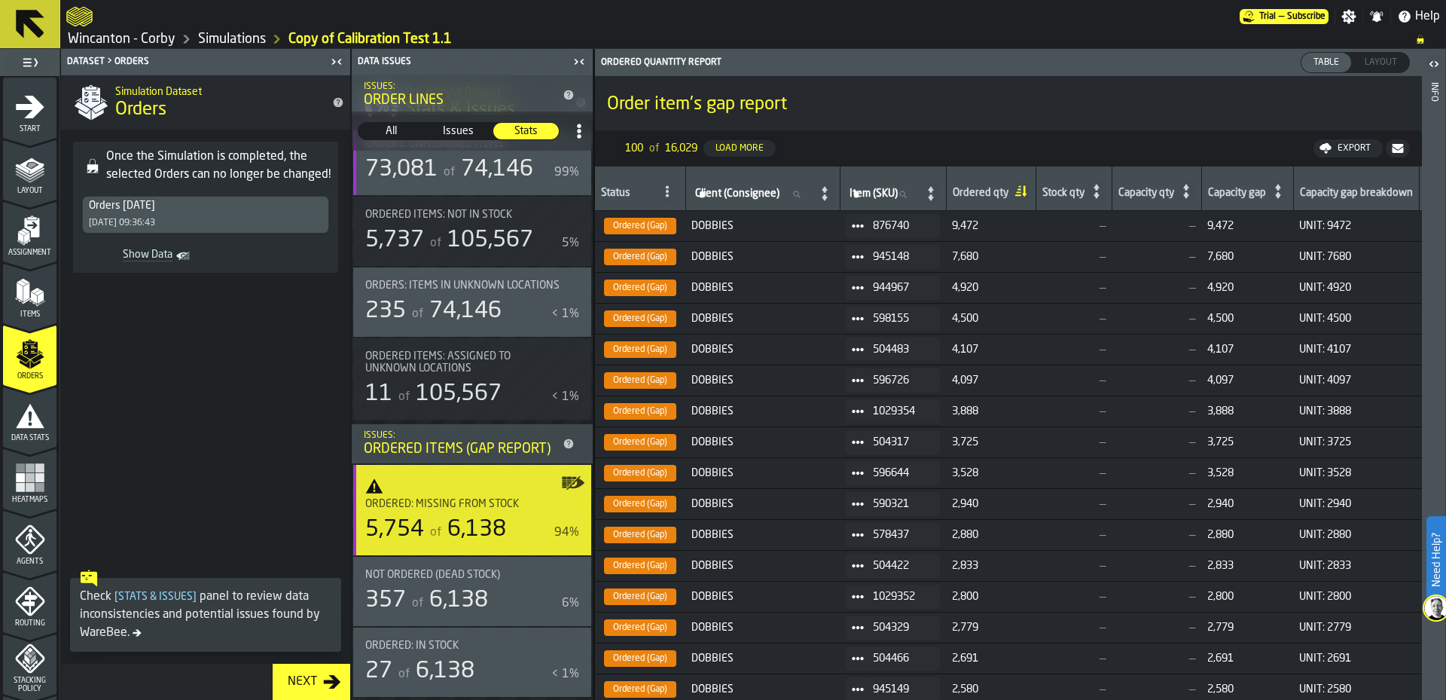
click at [1394, 65] on span "Layout" at bounding box center [1380, 63] width 44 height 14
click at [1385, 60] on span "Layout" at bounding box center [1380, 63] width 44 height 14
click at [36, 244] on icon "menu Assignment" at bounding box center [30, 230] width 30 height 30
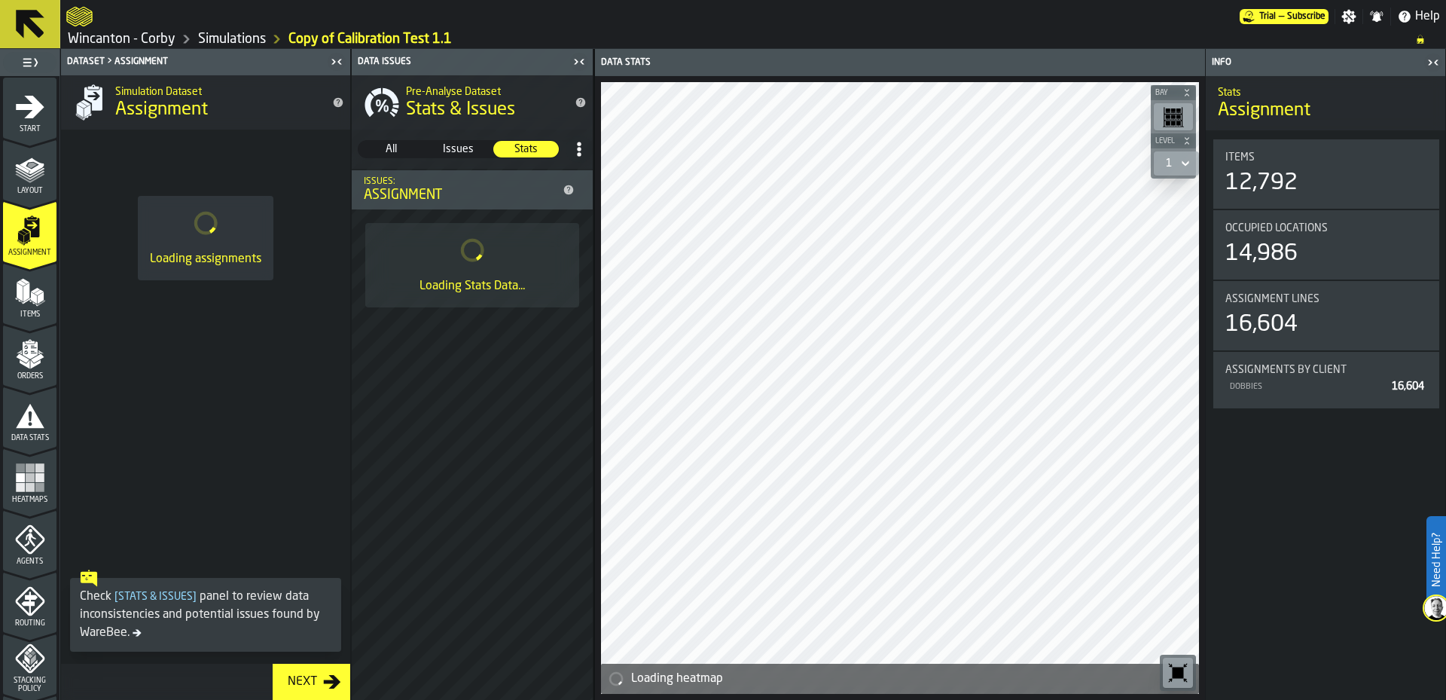
scroll to position [0, 0]
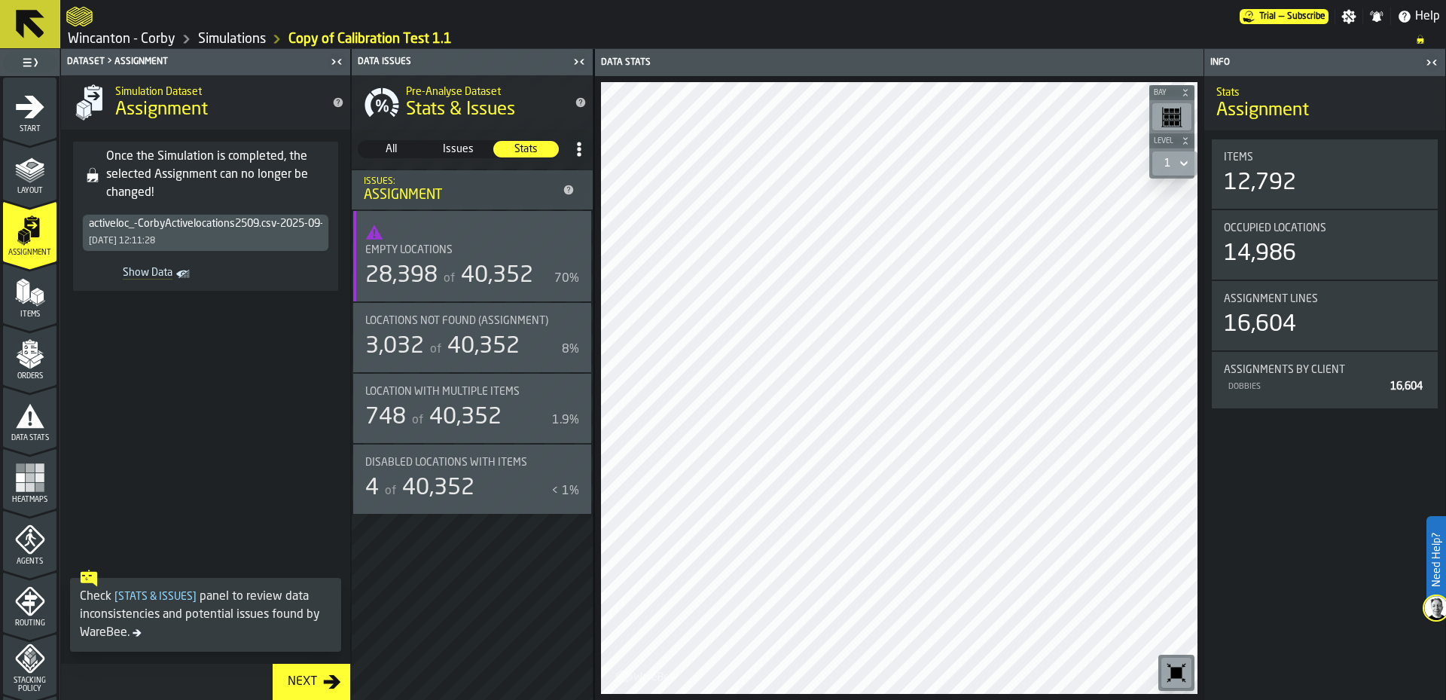
click at [483, 498] on div "4 of 40,352" at bounding box center [455, 487] width 180 height 27
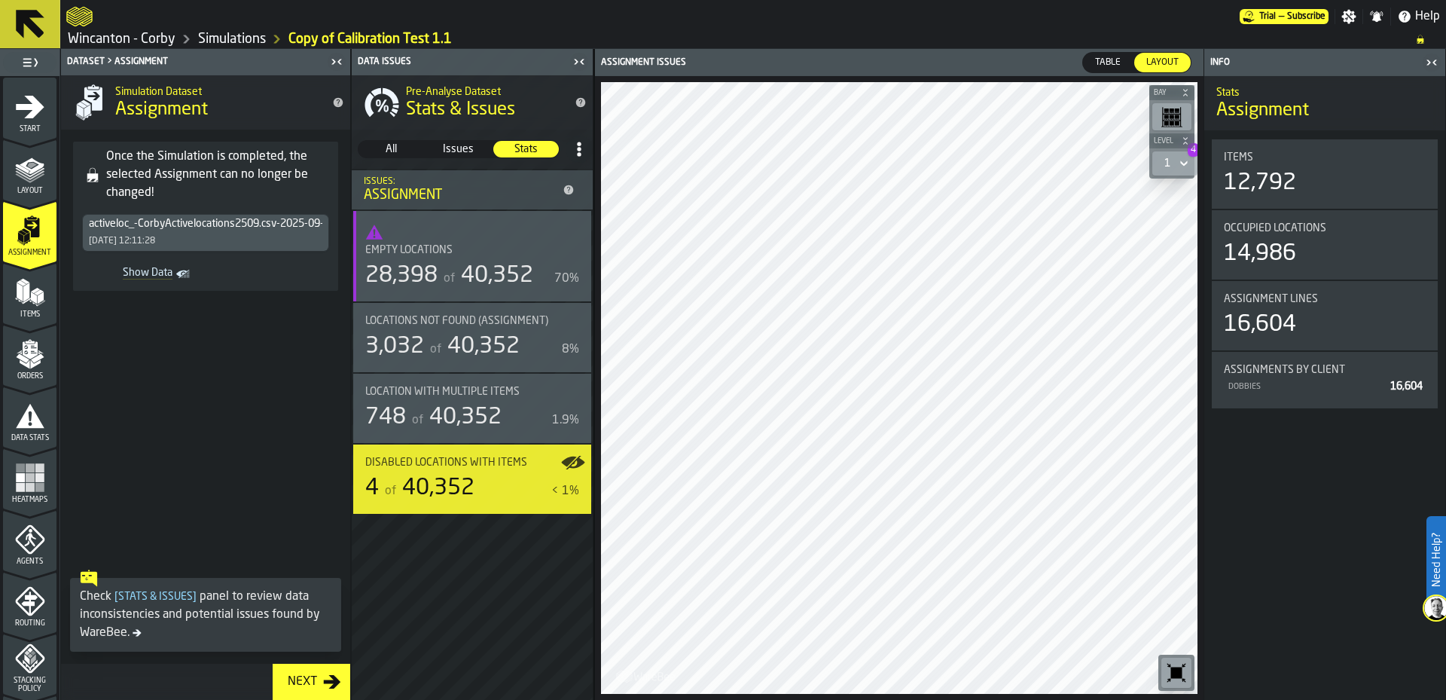
click at [31, 302] on polygon "menu Items" at bounding box center [33, 303] width 8 height 6
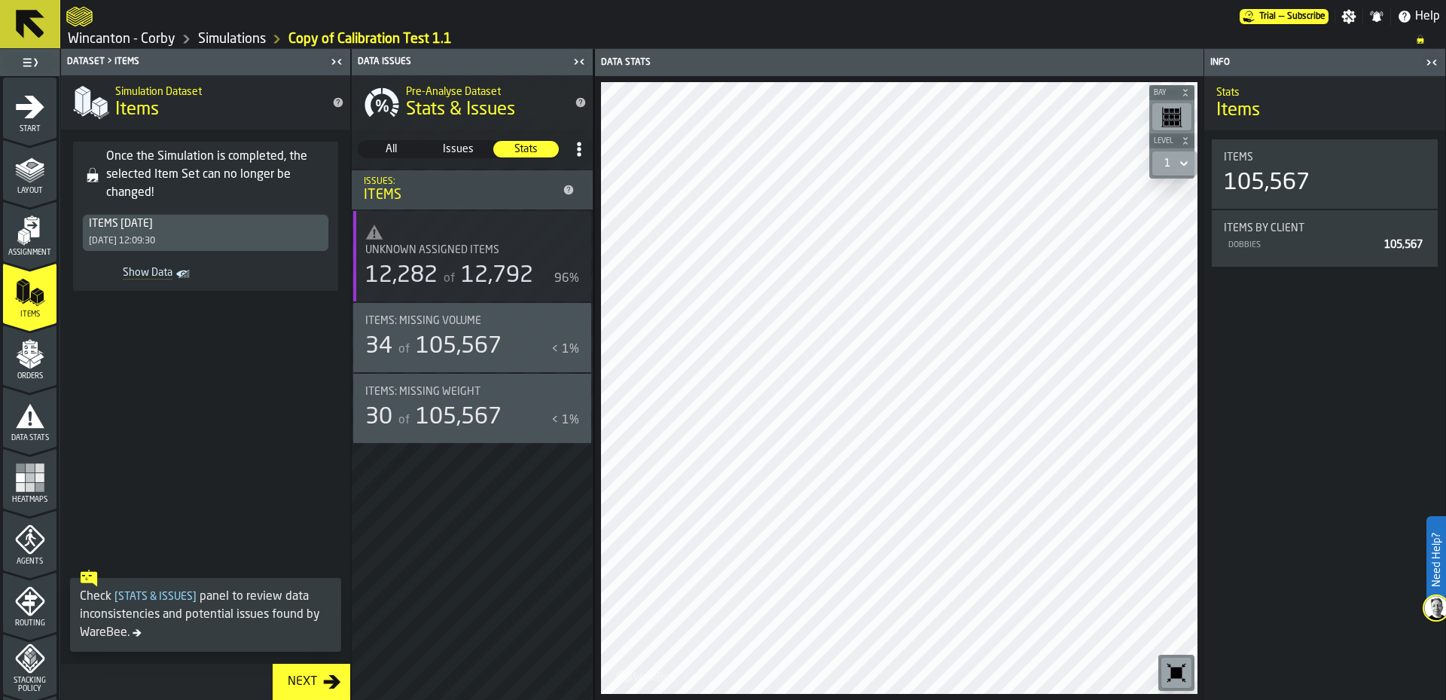
click at [514, 410] on div "30 of 105,567" at bounding box center [455, 417] width 180 height 27
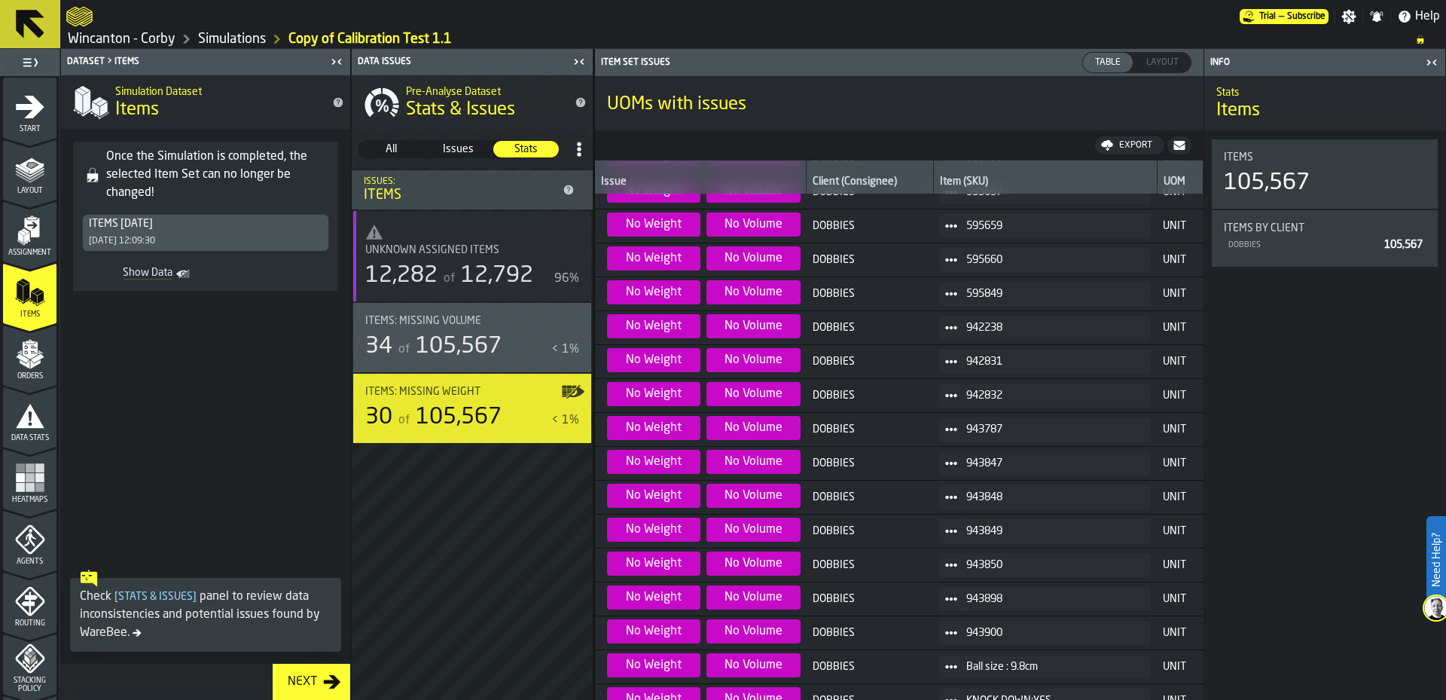
scroll to position [427, 0]
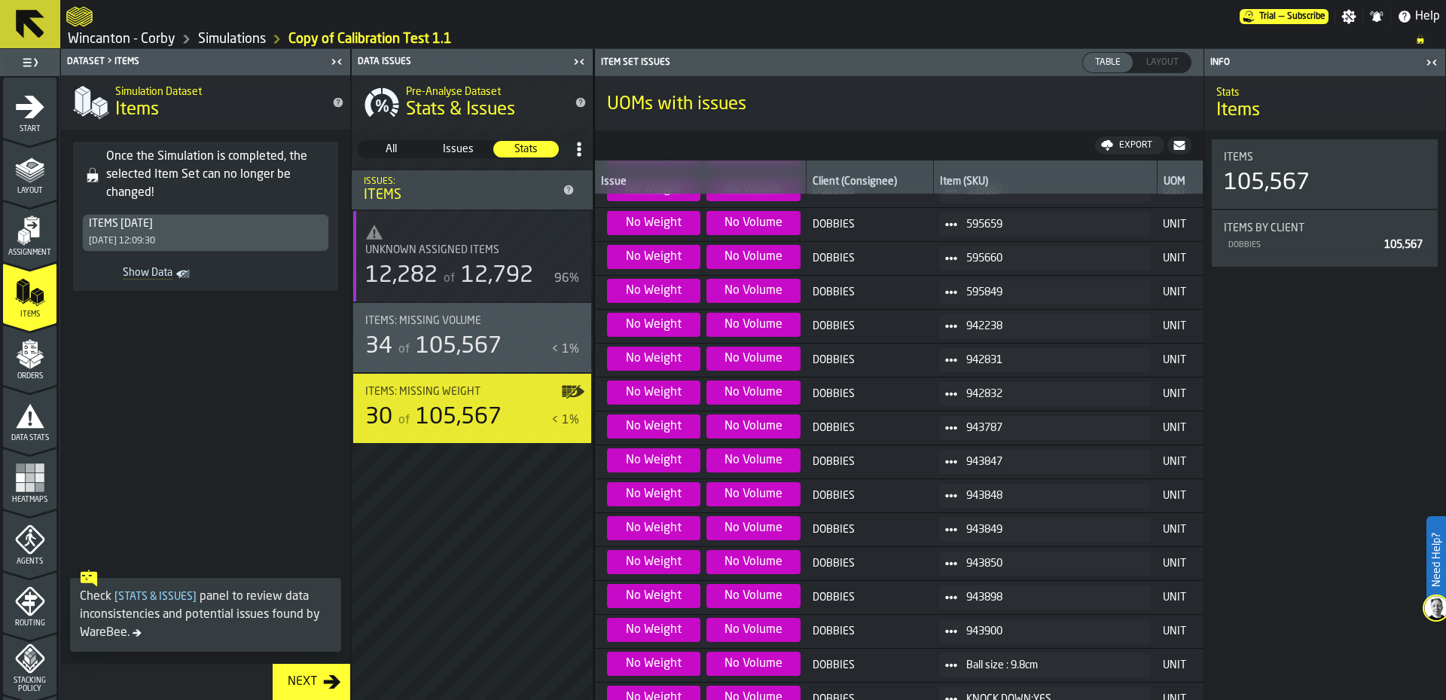
click at [945, 663] on icon at bounding box center [951, 665] width 12 height 12
click at [976, 695] on div "Show Orders" at bounding box center [991, 696] width 90 height 10
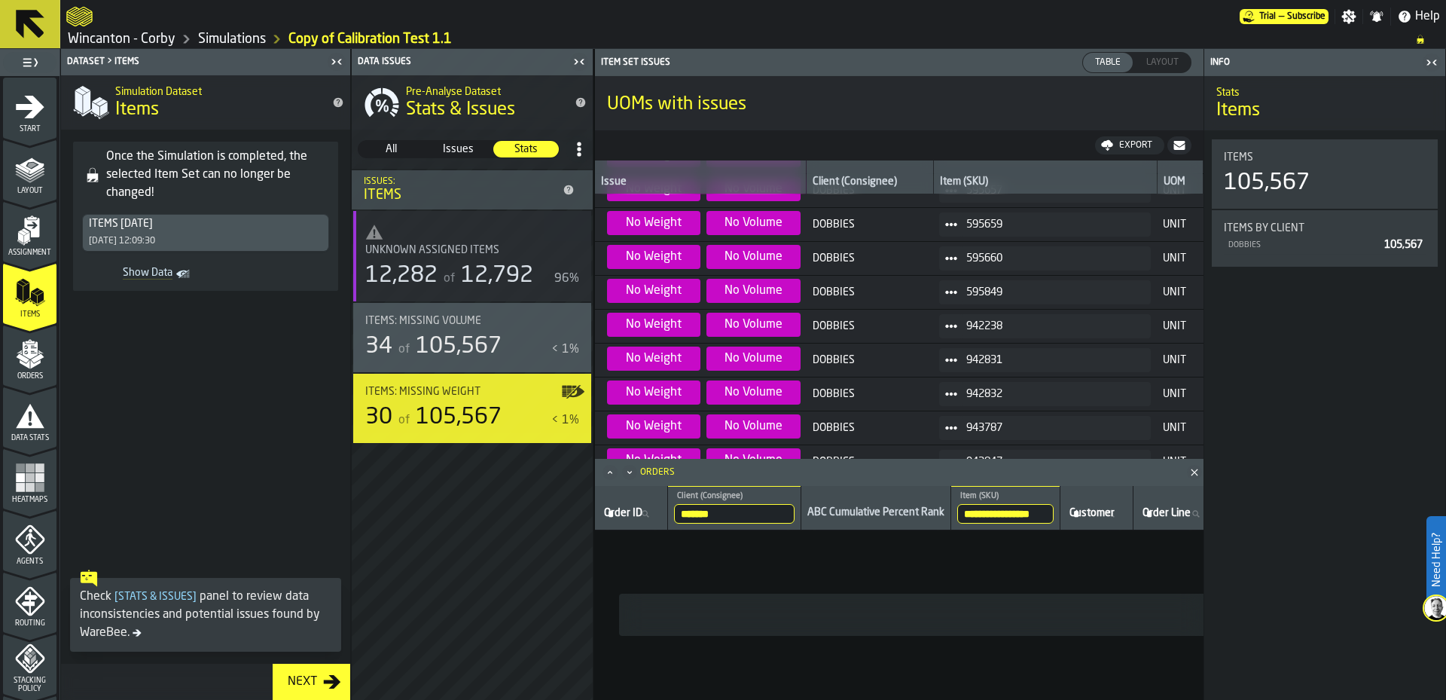
click at [218, 397] on span at bounding box center [205, 433] width 289 height 260
click at [31, 355] on icon "menu Orders" at bounding box center [29, 349] width 15 height 17
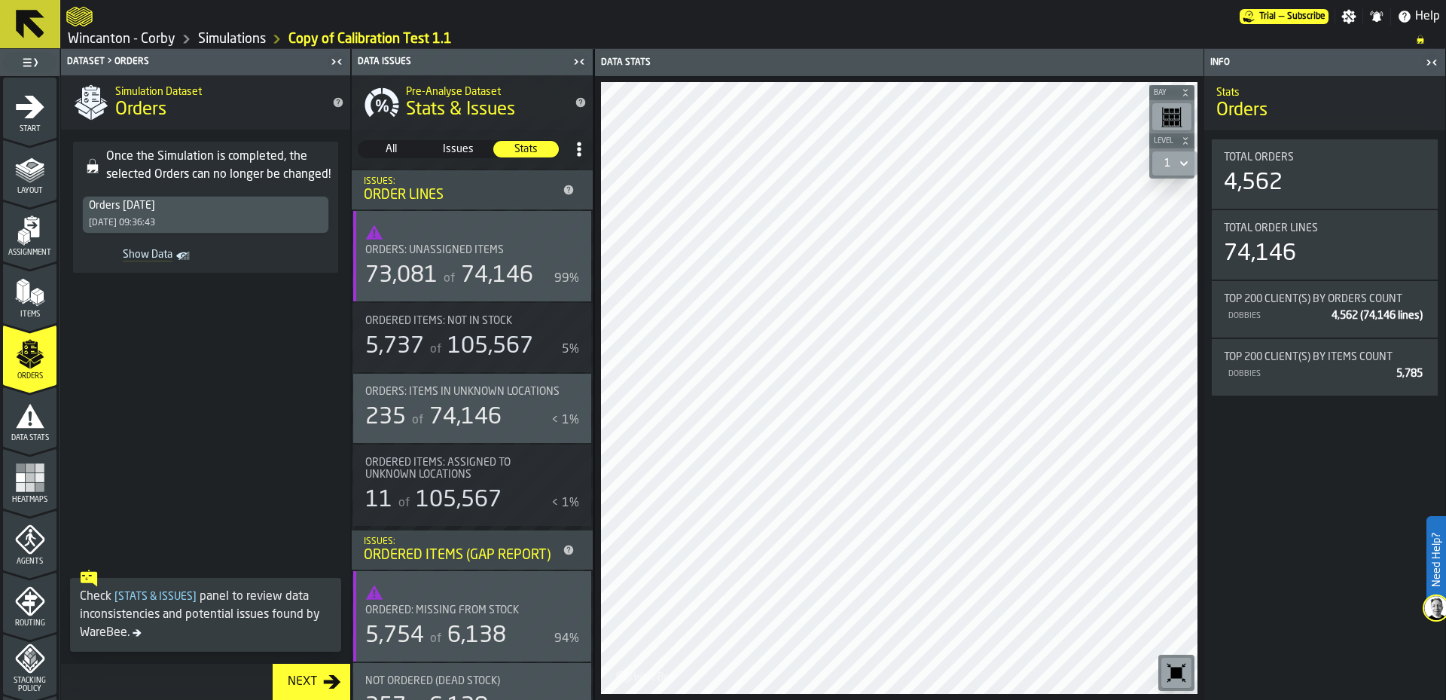
click at [42, 474] on icon "menu Heatmaps" at bounding box center [30, 477] width 30 height 30
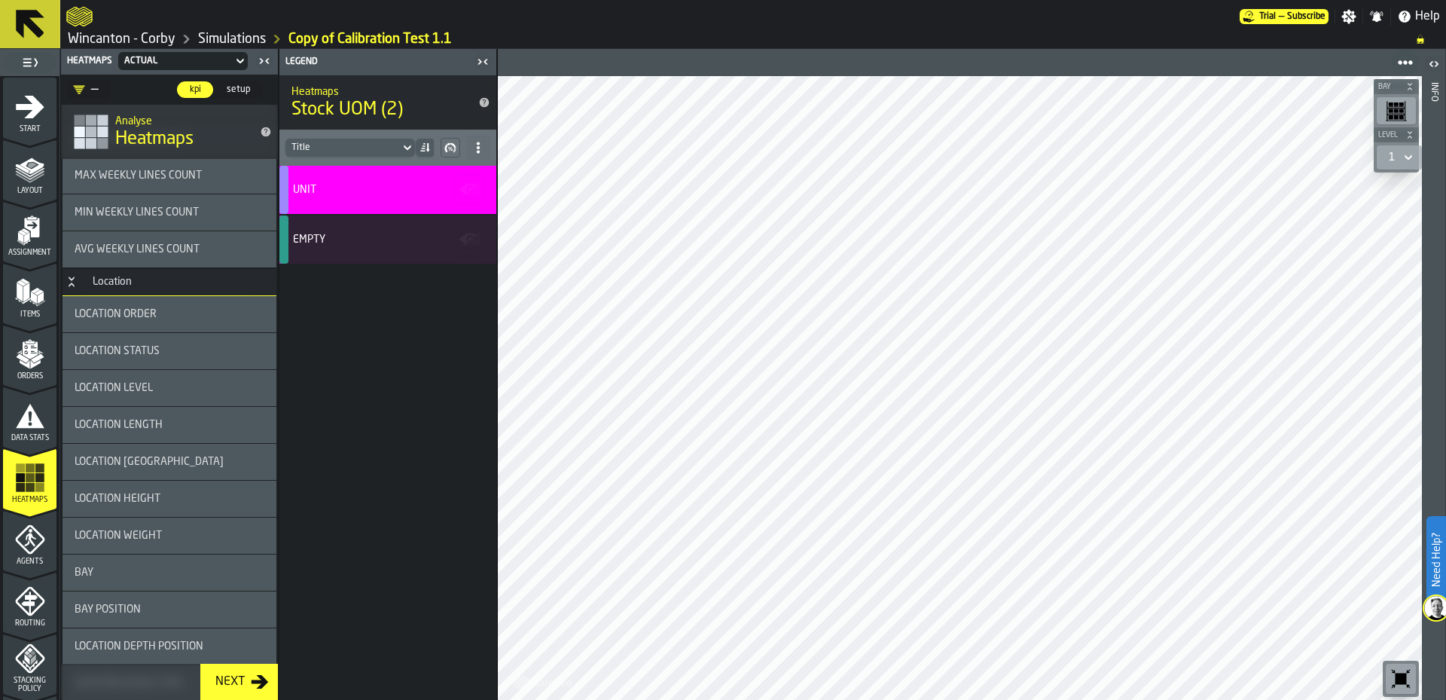
scroll to position [1657, 0]
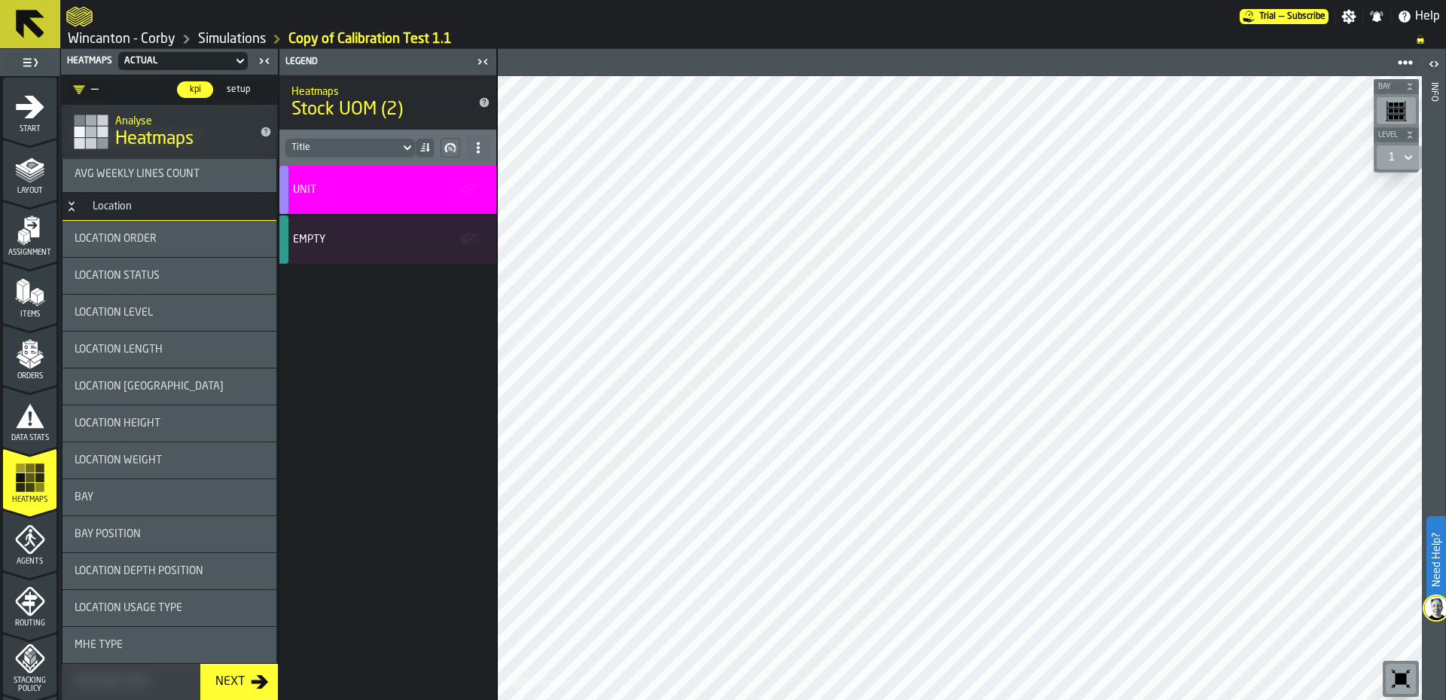
click at [166, 242] on div "Location Order" at bounding box center [170, 239] width 190 height 12
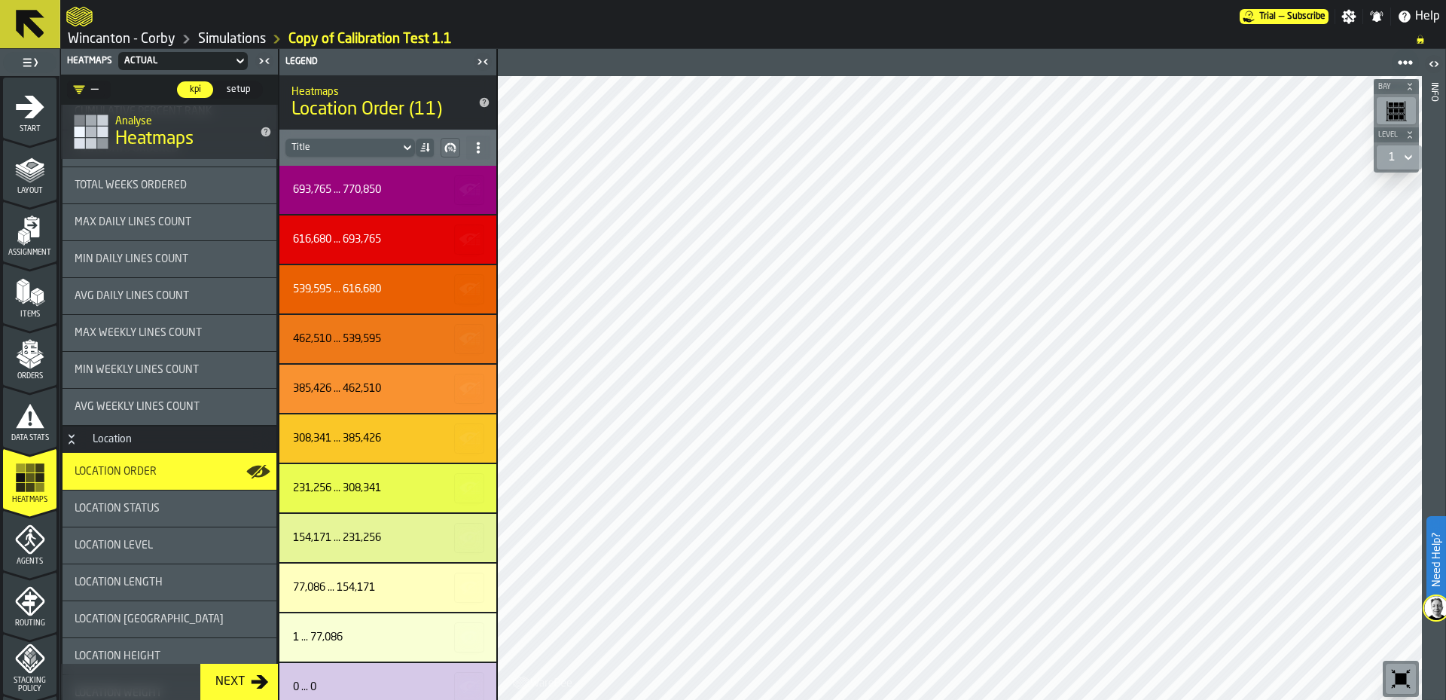
scroll to position [1387, 0]
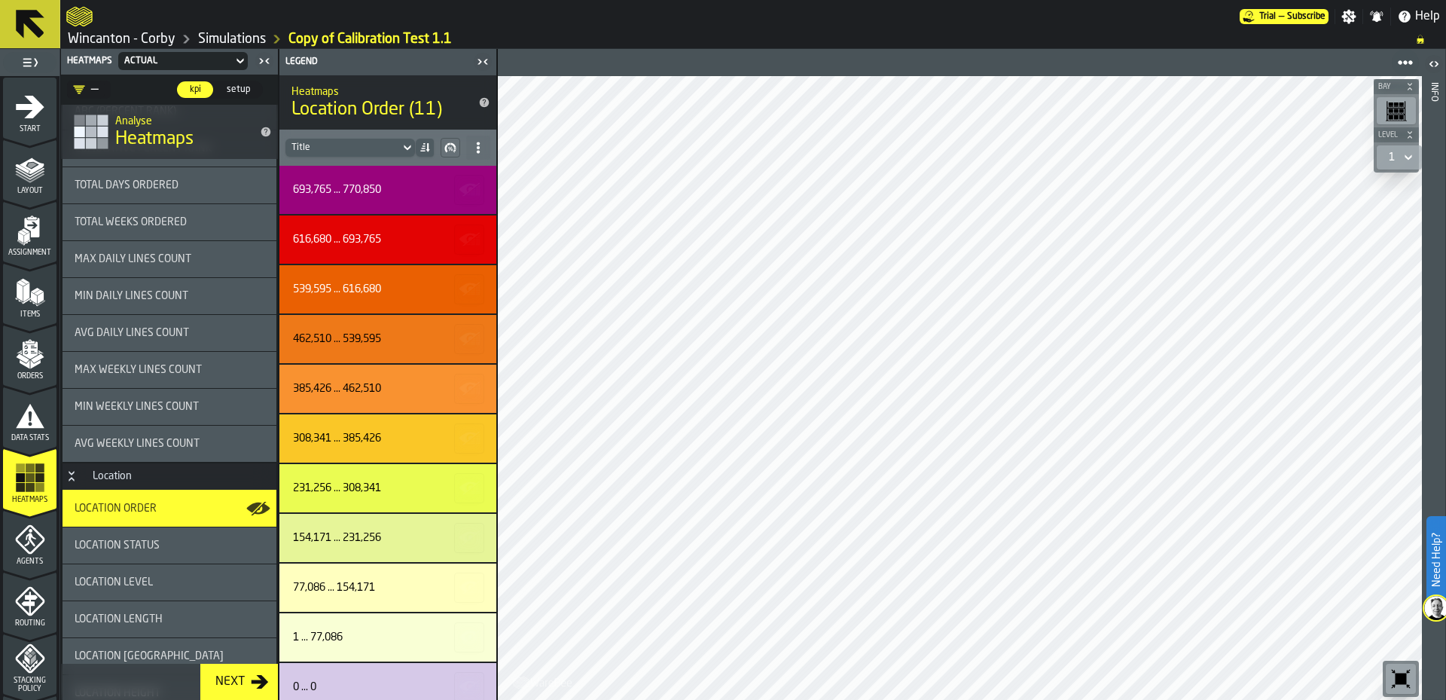
click at [211, 450] on div "Avg Weekly Lines Count" at bounding box center [169, 443] width 214 height 36
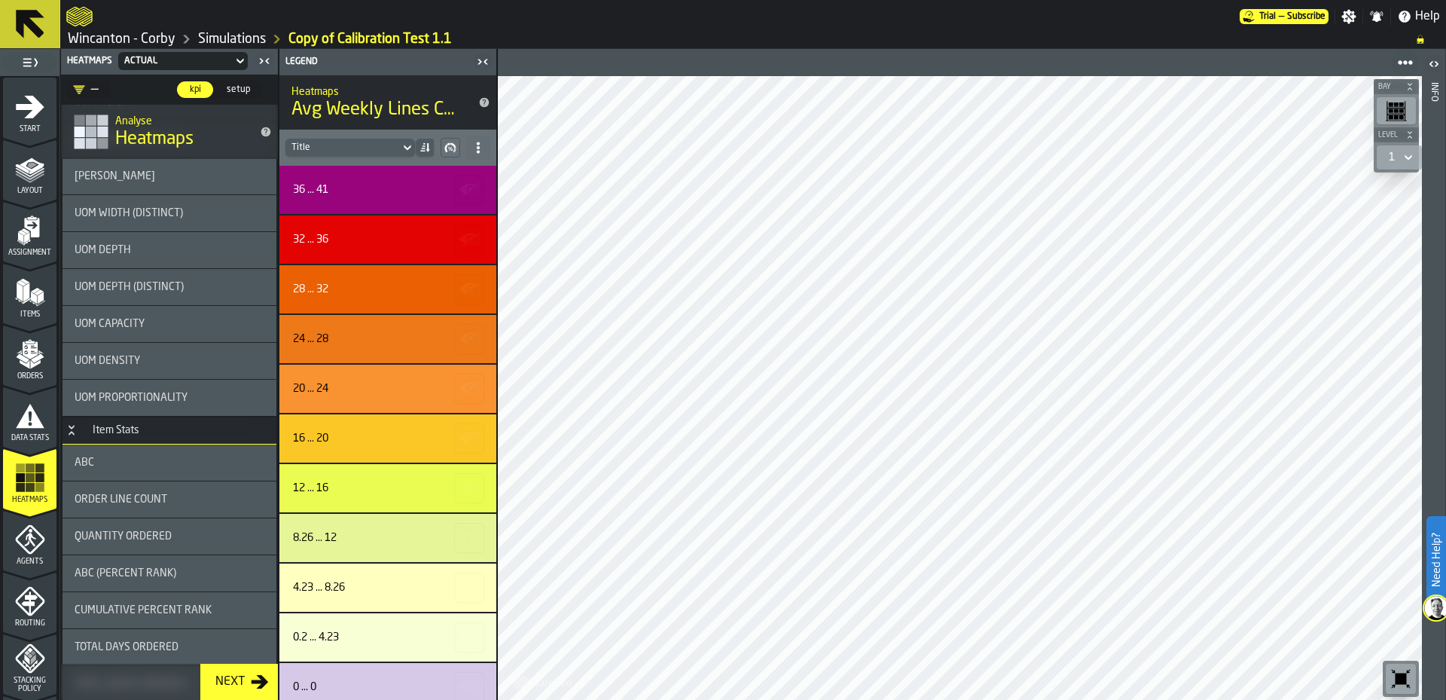
scroll to position [860, 0]
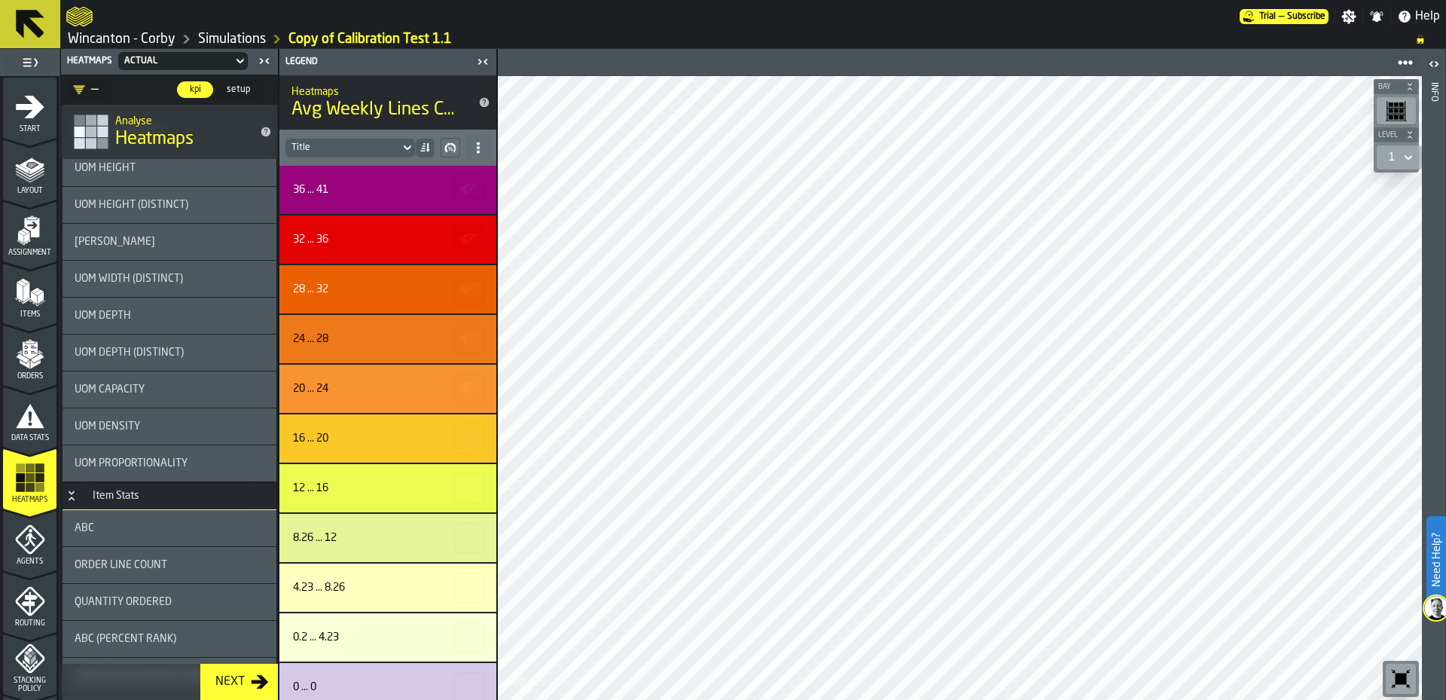
click at [192, 557] on div "Order Line Count" at bounding box center [169, 565] width 214 height 36
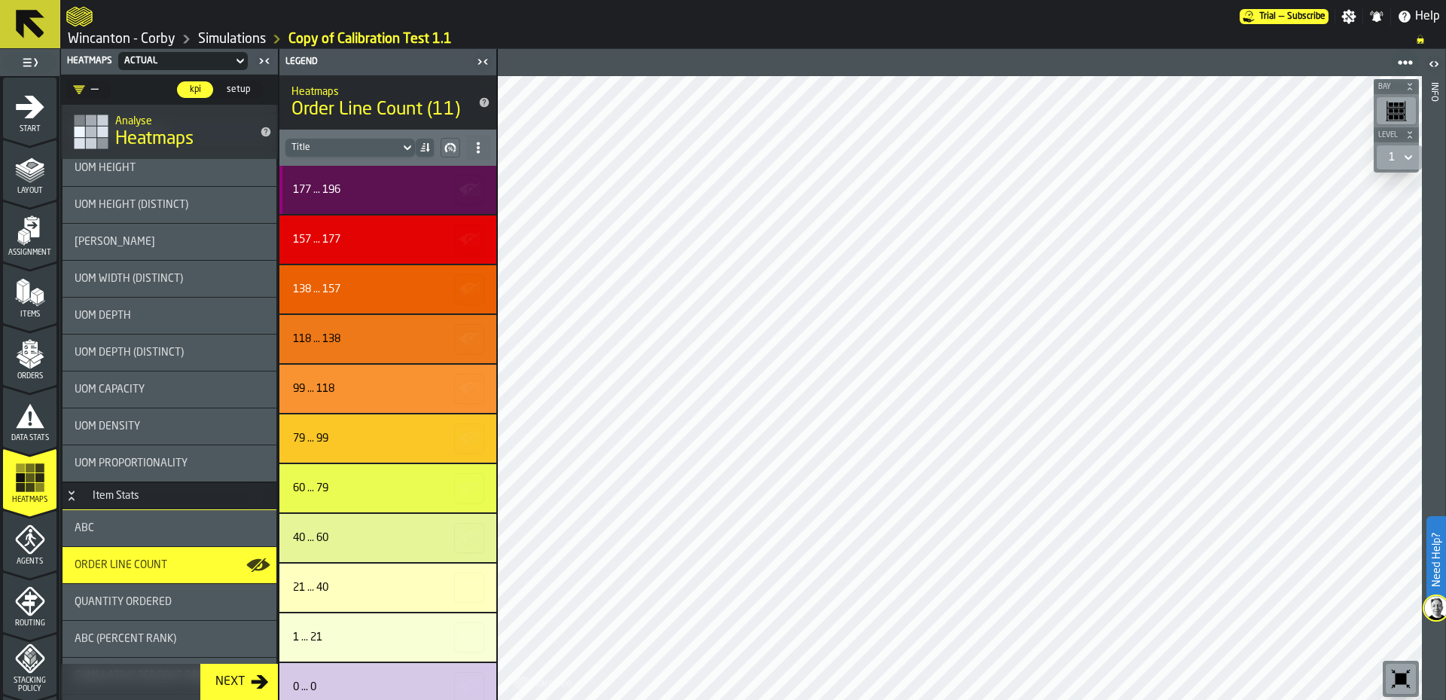
click at [377, 191] on div "177 ... 196" at bounding box center [385, 190] width 185 height 12
click at [398, 182] on div "177 ... 196" at bounding box center [387, 190] width 217 height 48
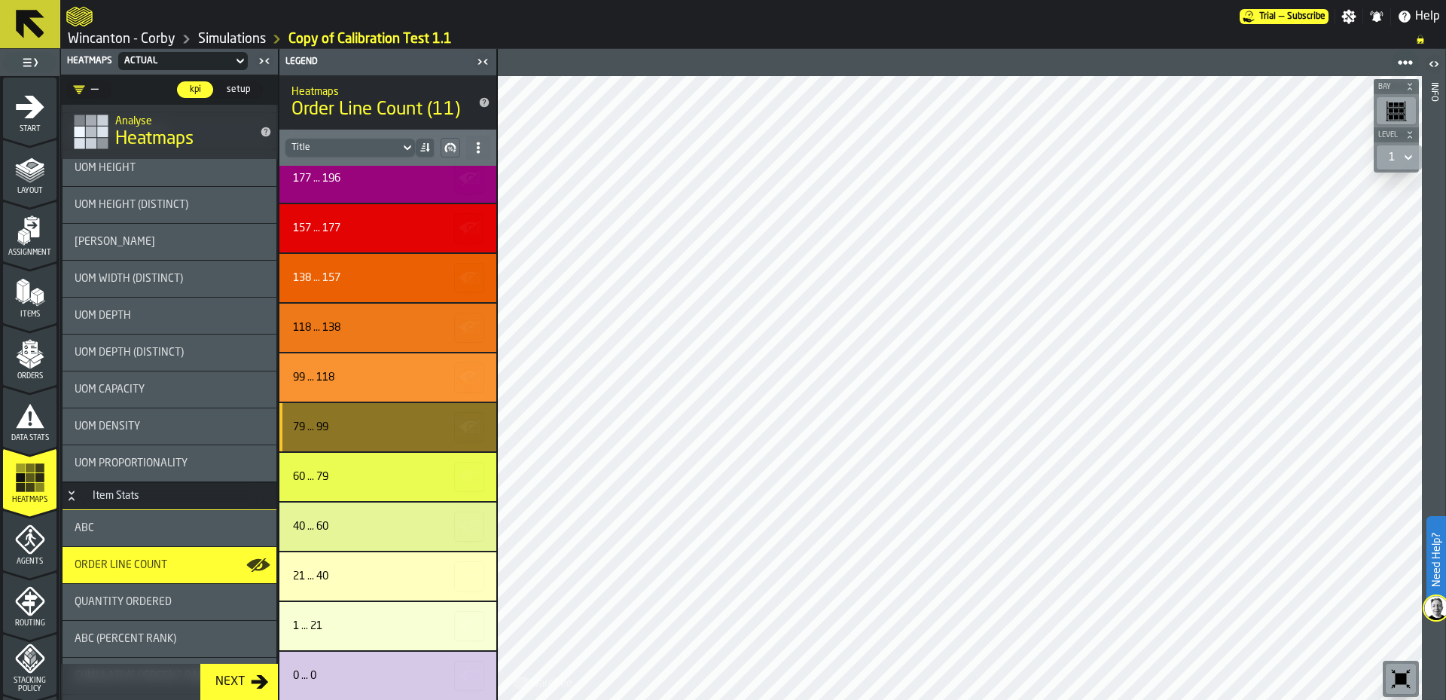
scroll to position [0, 0]
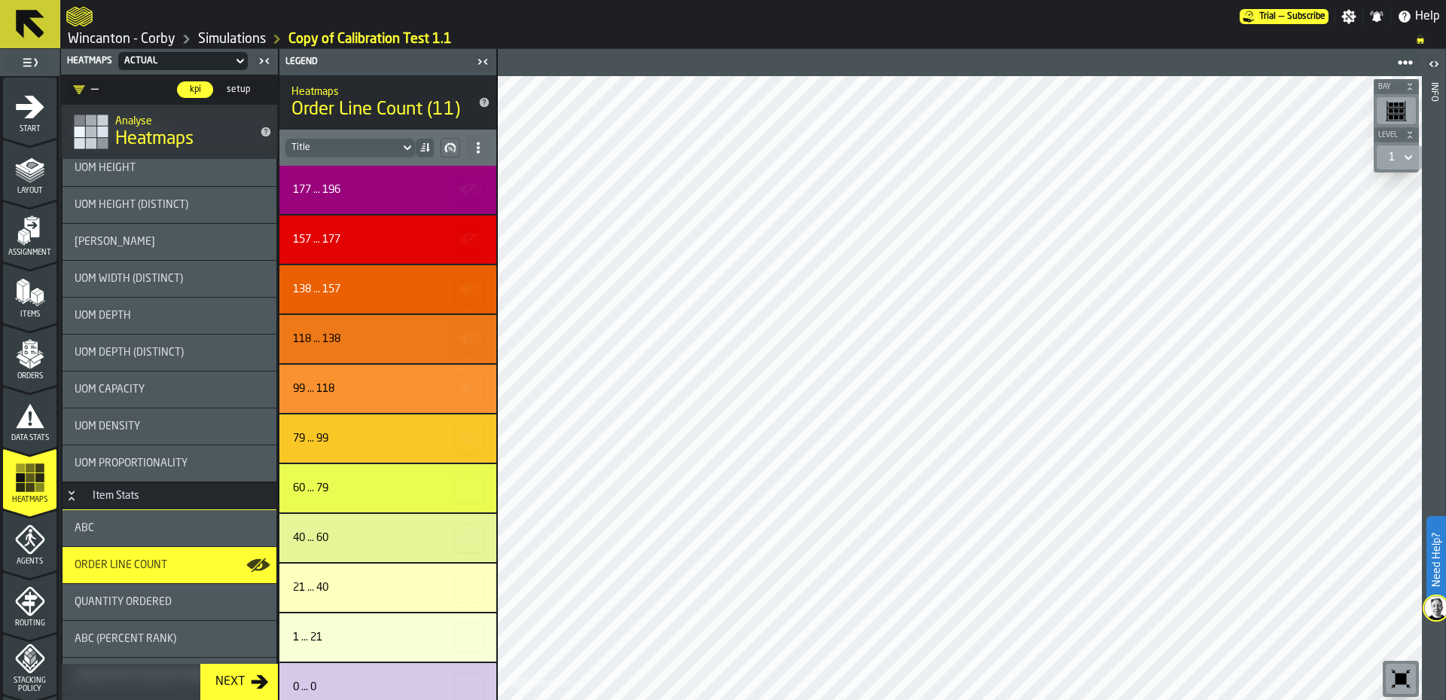
click at [39, 444] on icon "menu Data Stats" at bounding box center [29, 447] width 53 height 14
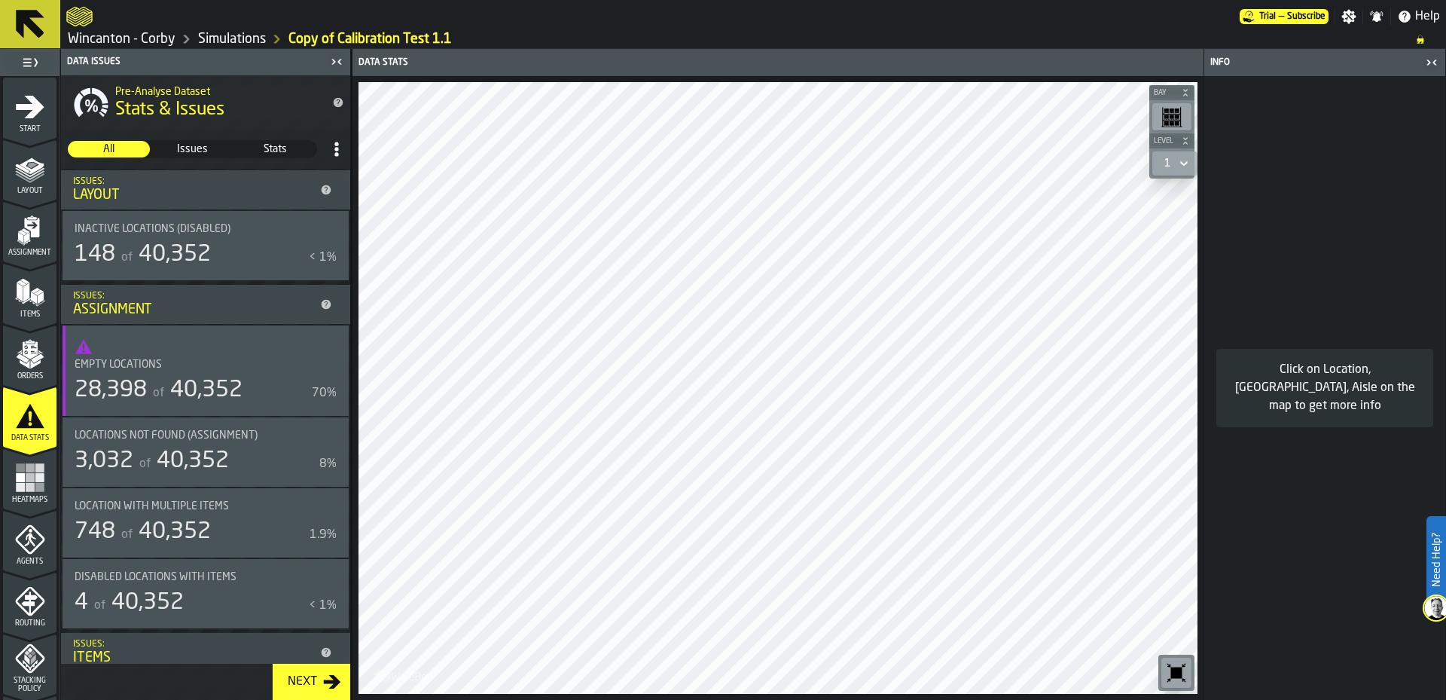
click at [236, 229] on div "Inactive Locations (Disabled)" at bounding box center [197, 229] width 244 height 12
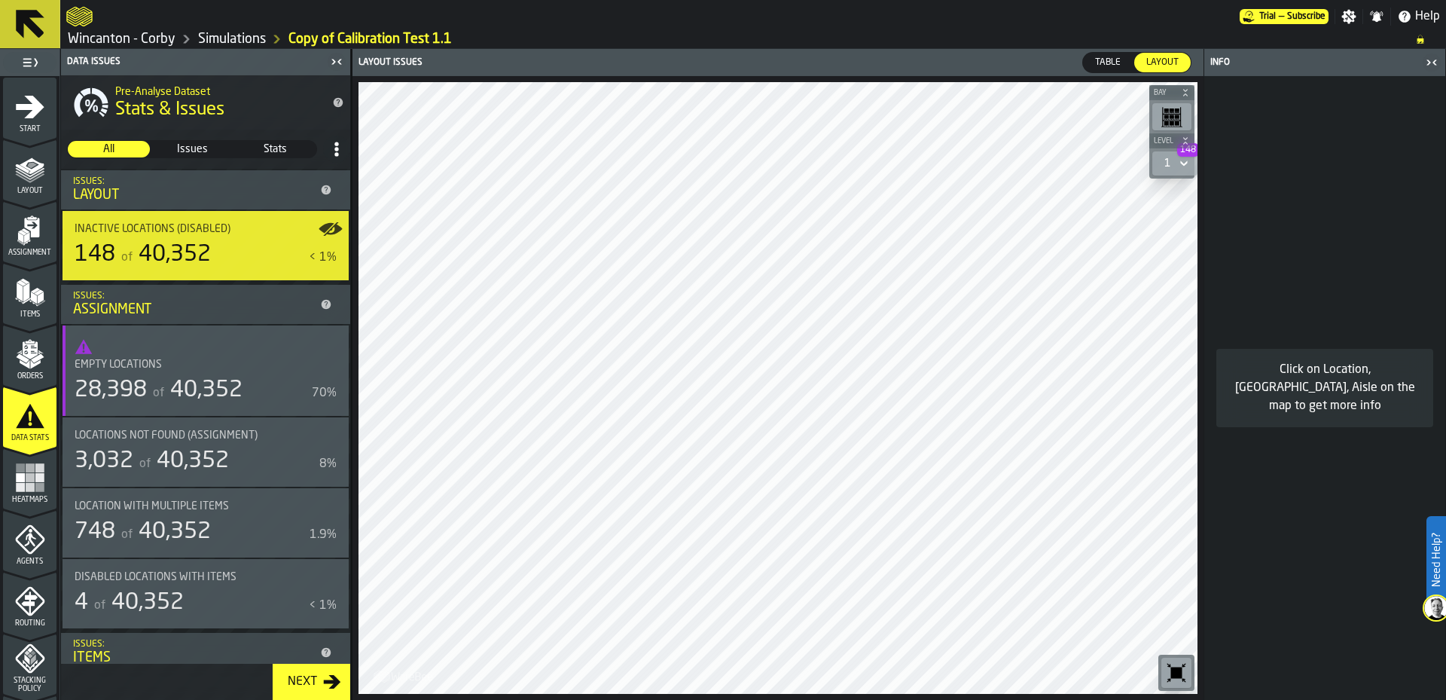
click at [35, 243] on icon "menu Assignment" at bounding box center [30, 230] width 30 height 30
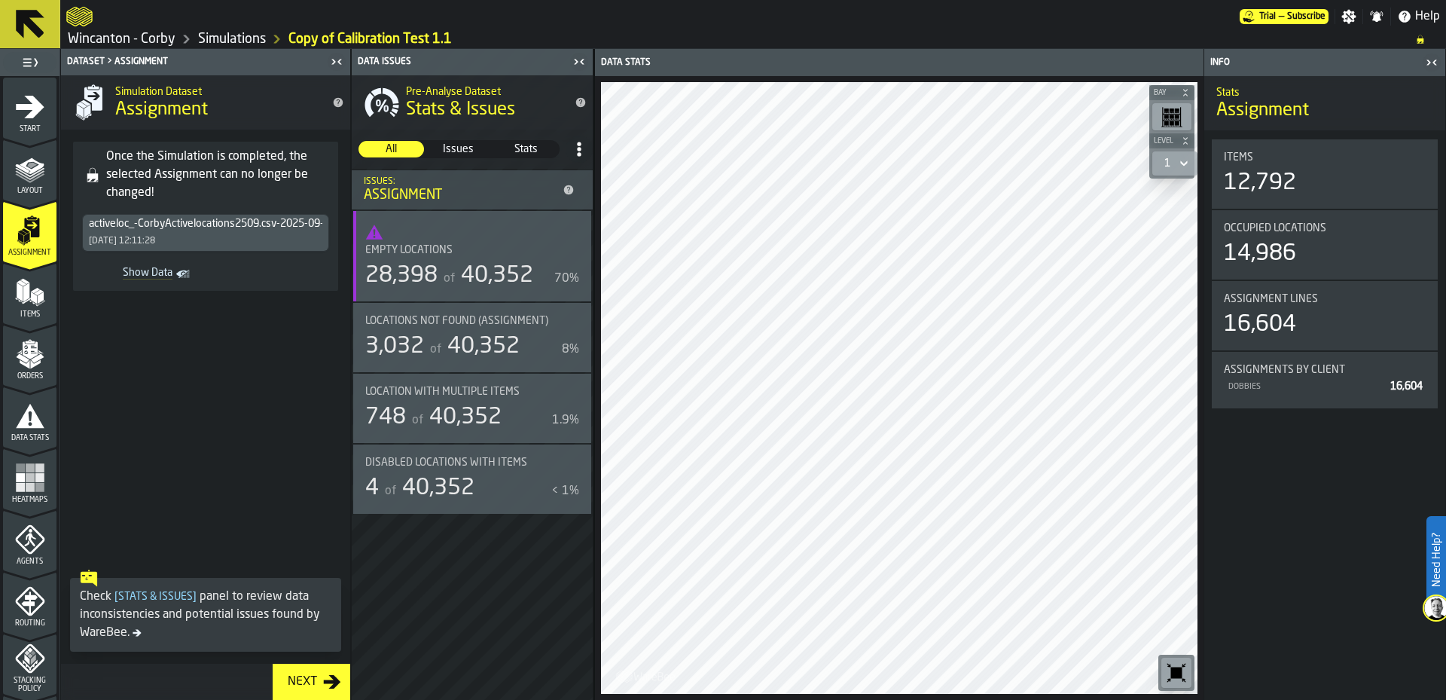
click at [6, 553] on div "Agents" at bounding box center [29, 544] width 53 height 41
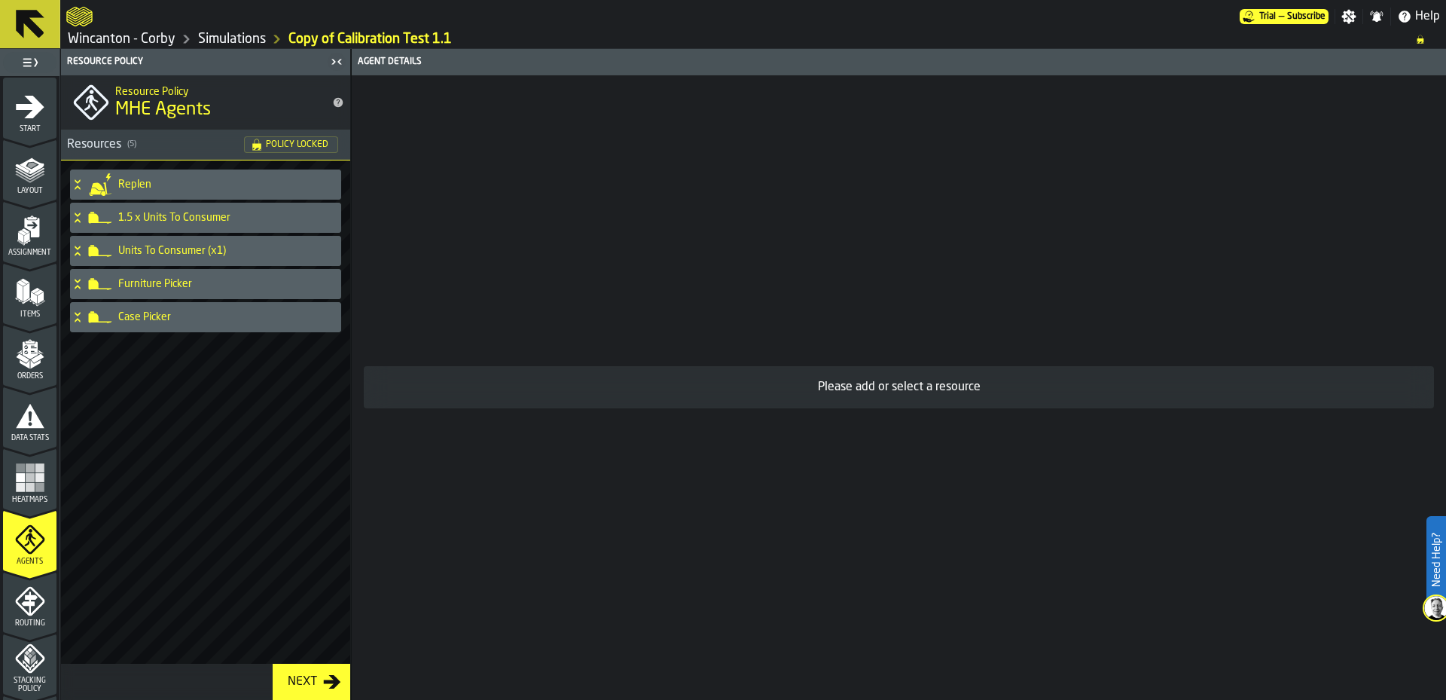
click at [160, 177] on div "Replen" at bounding box center [202, 184] width 265 height 30
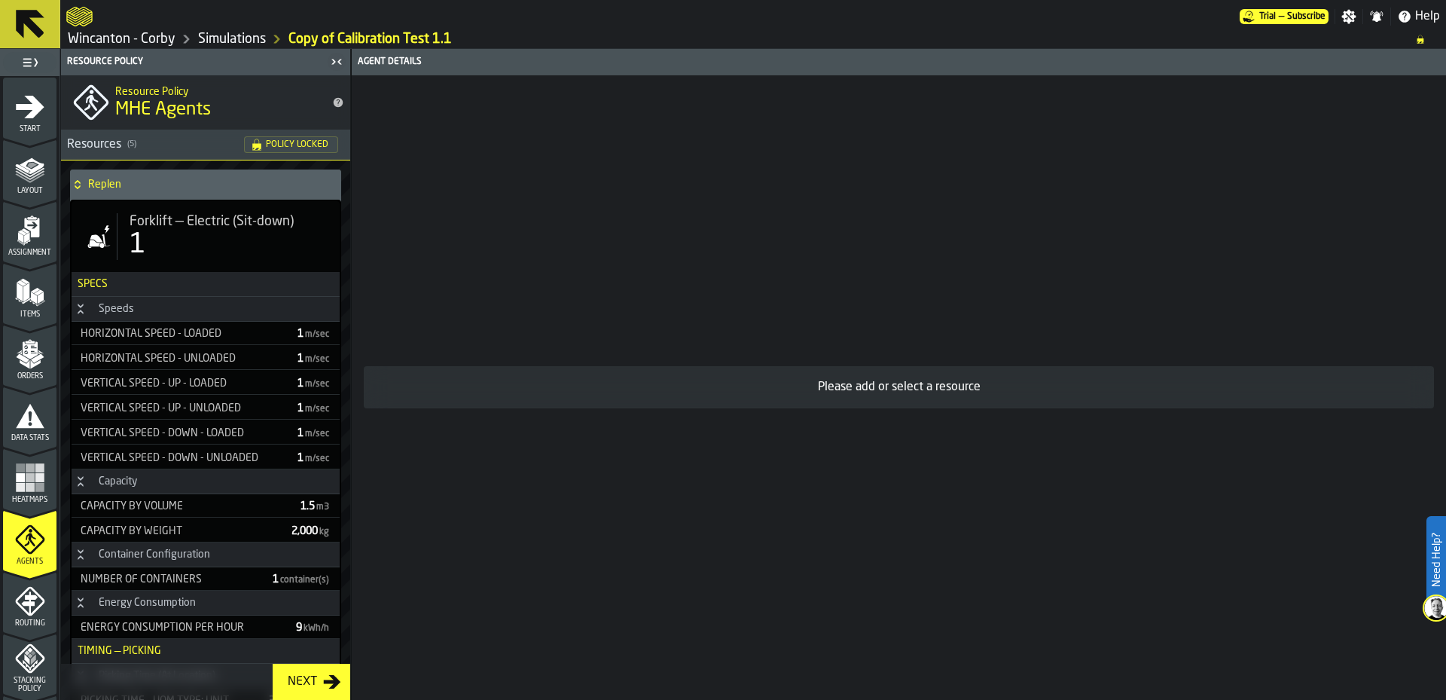
click at [160, 177] on div "Replen" at bounding box center [202, 184] width 265 height 30
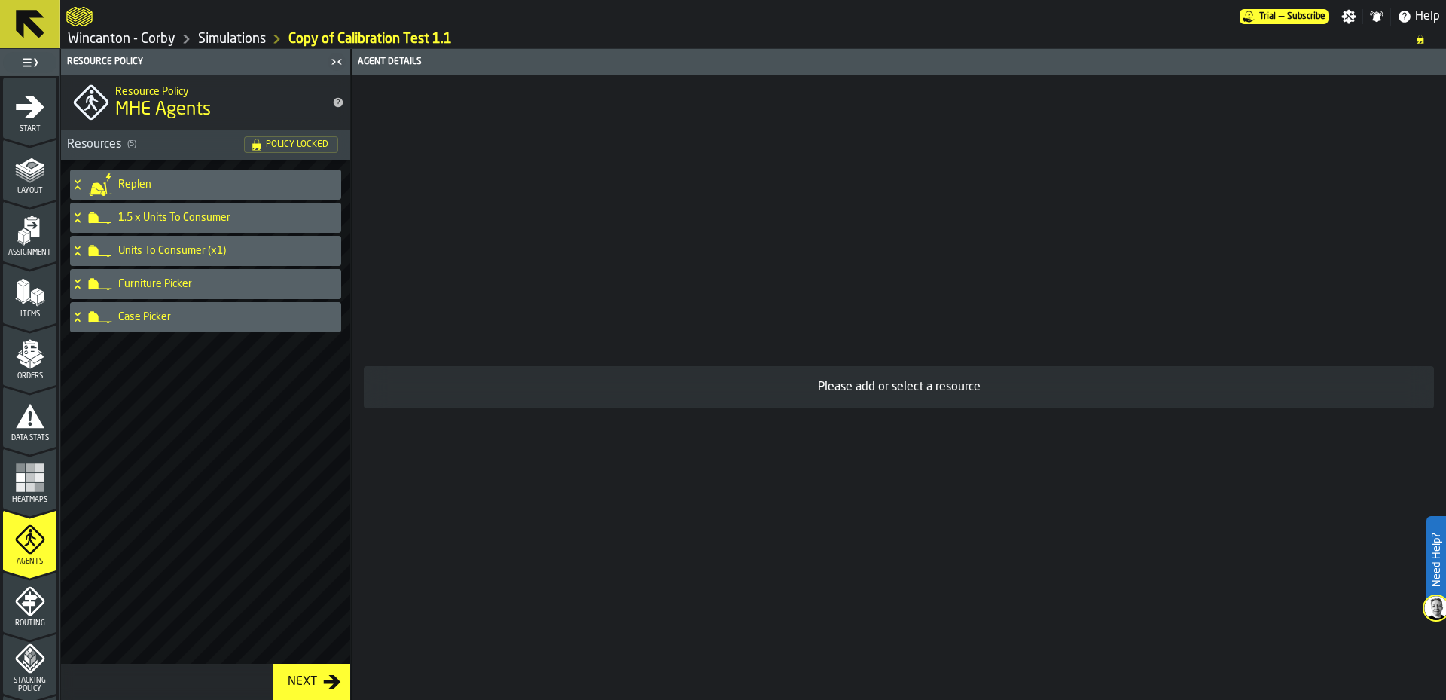
click at [177, 316] on h4 "Case Picker" at bounding box center [226, 317] width 217 height 12
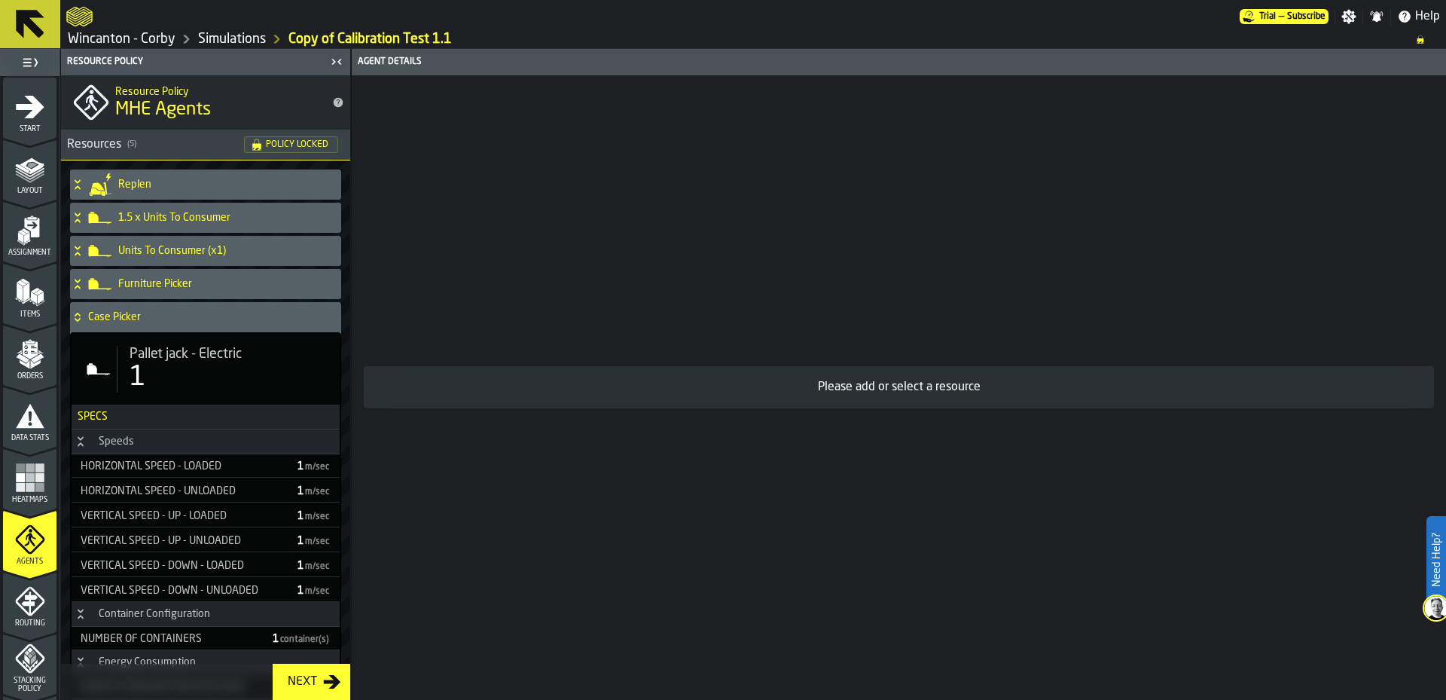
click at [181, 367] on div "1" at bounding box center [229, 377] width 198 height 30
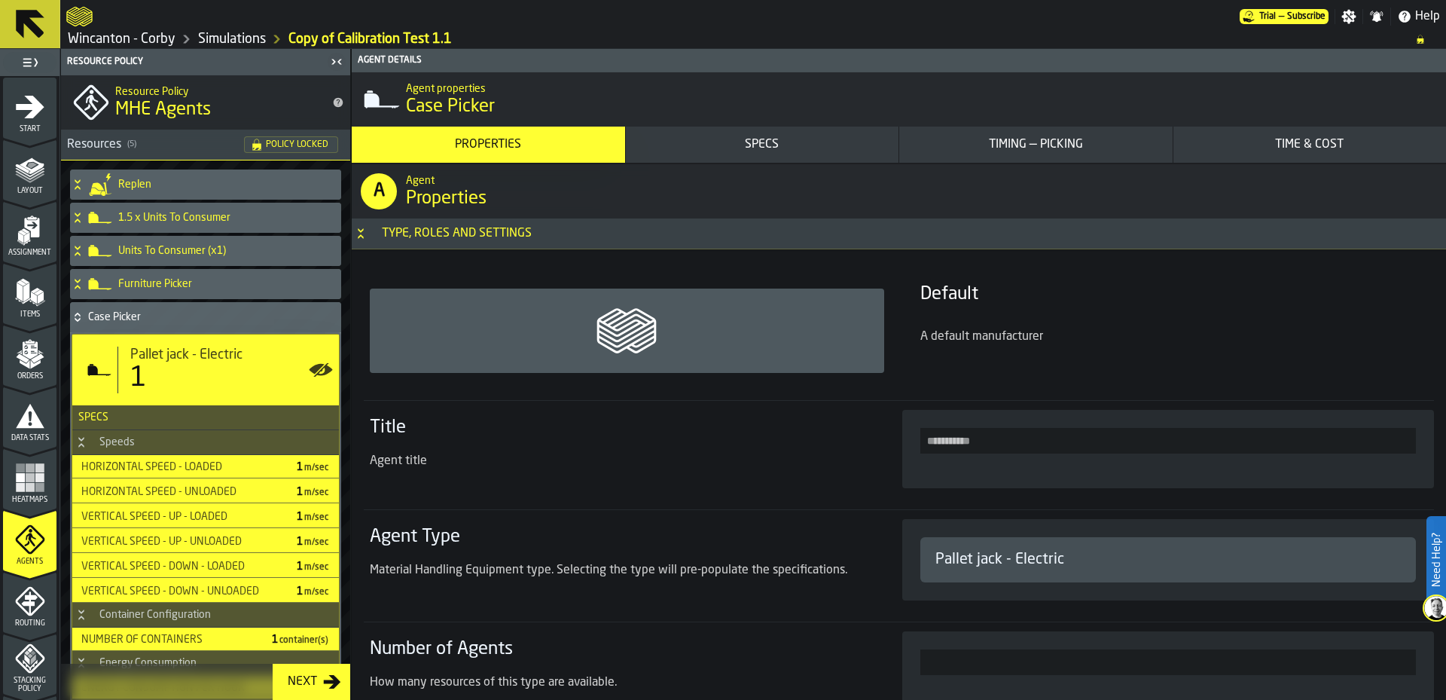
click at [782, 139] on div "Specs" at bounding box center [762, 145] width 261 height 18
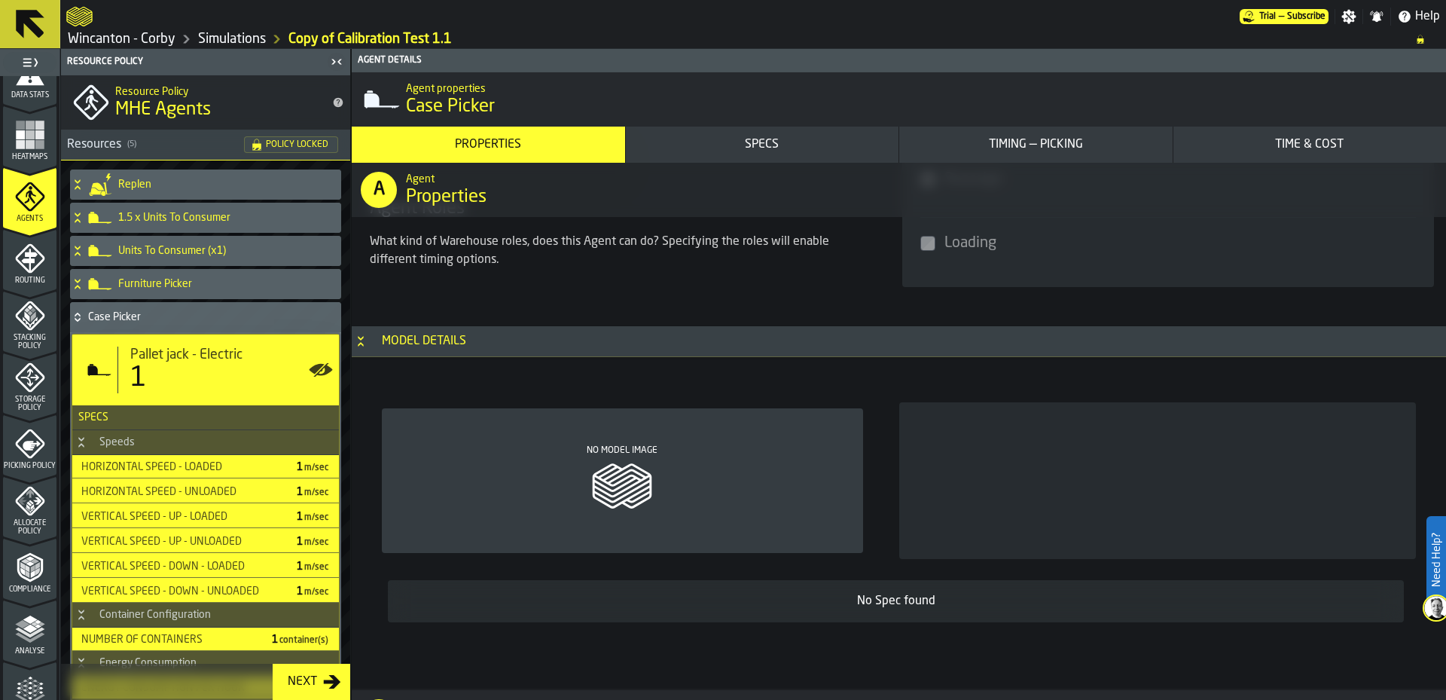
scroll to position [337, 0]
click at [32, 333] on icon "menu Stacking Policy" at bounding box center [30, 321] width 30 height 30
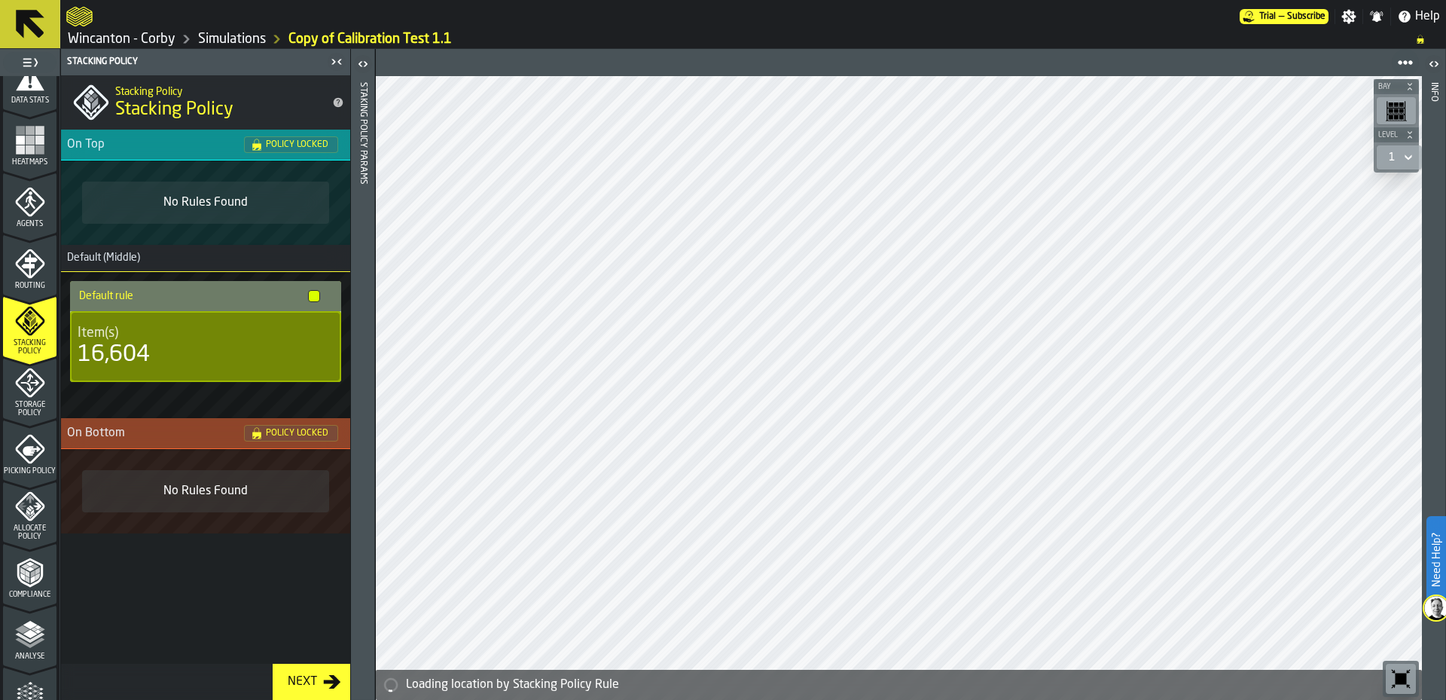
click at [28, 269] on icon "menu Routing" at bounding box center [29, 265] width 16 height 23
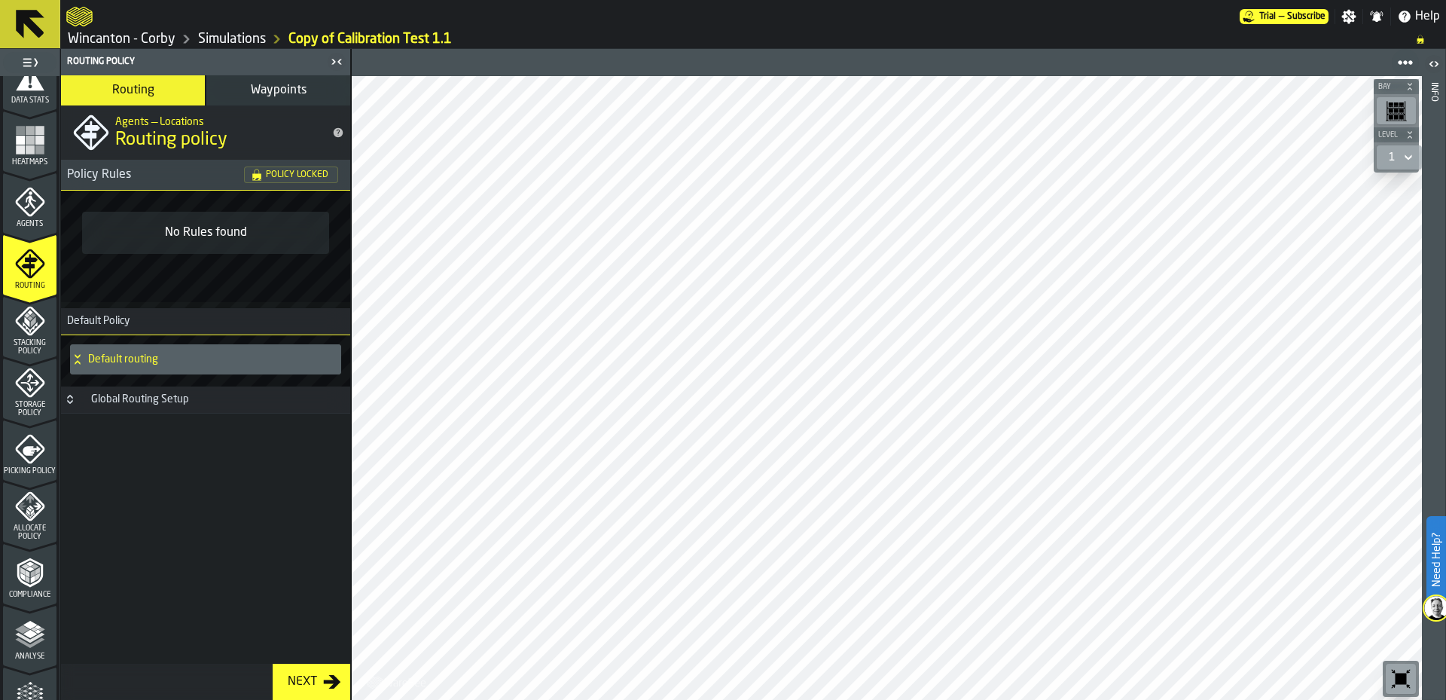
click at [230, 361] on h4 "Default routing" at bounding box center [211, 359] width 247 height 12
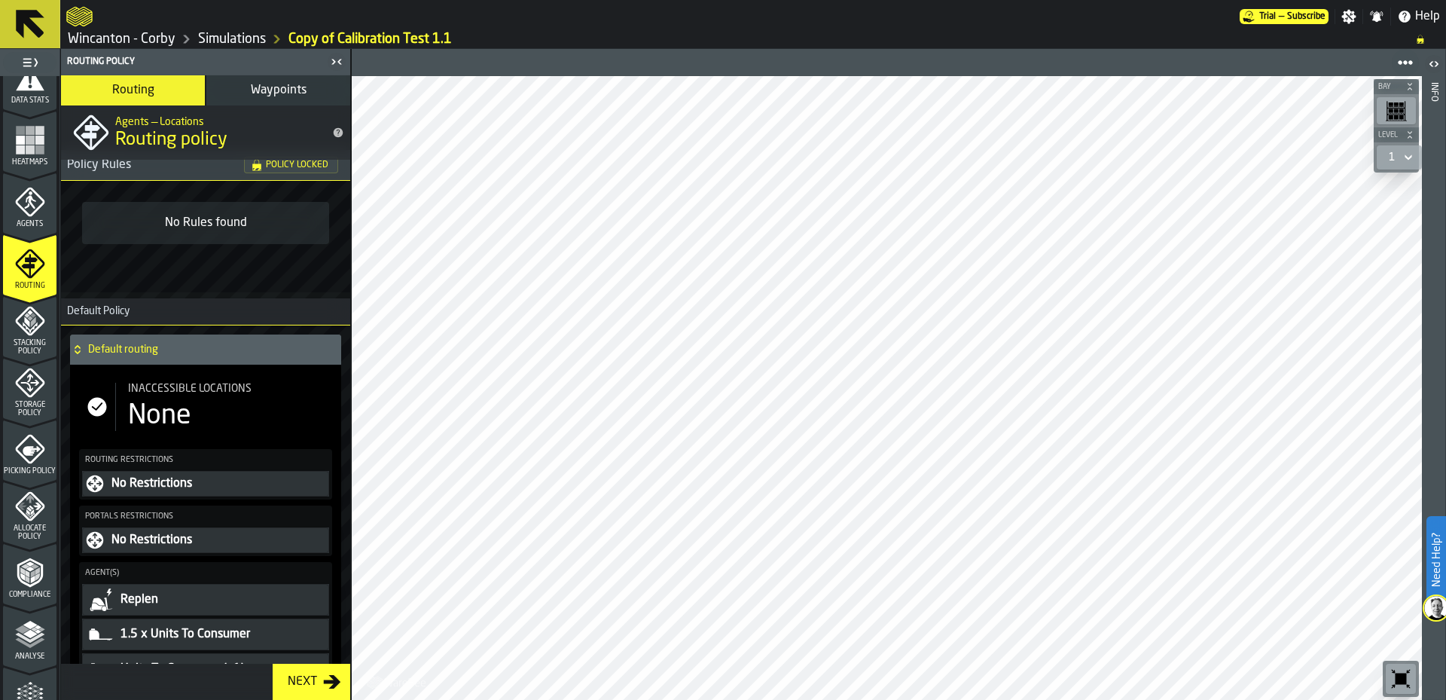
scroll to position [0, 0]
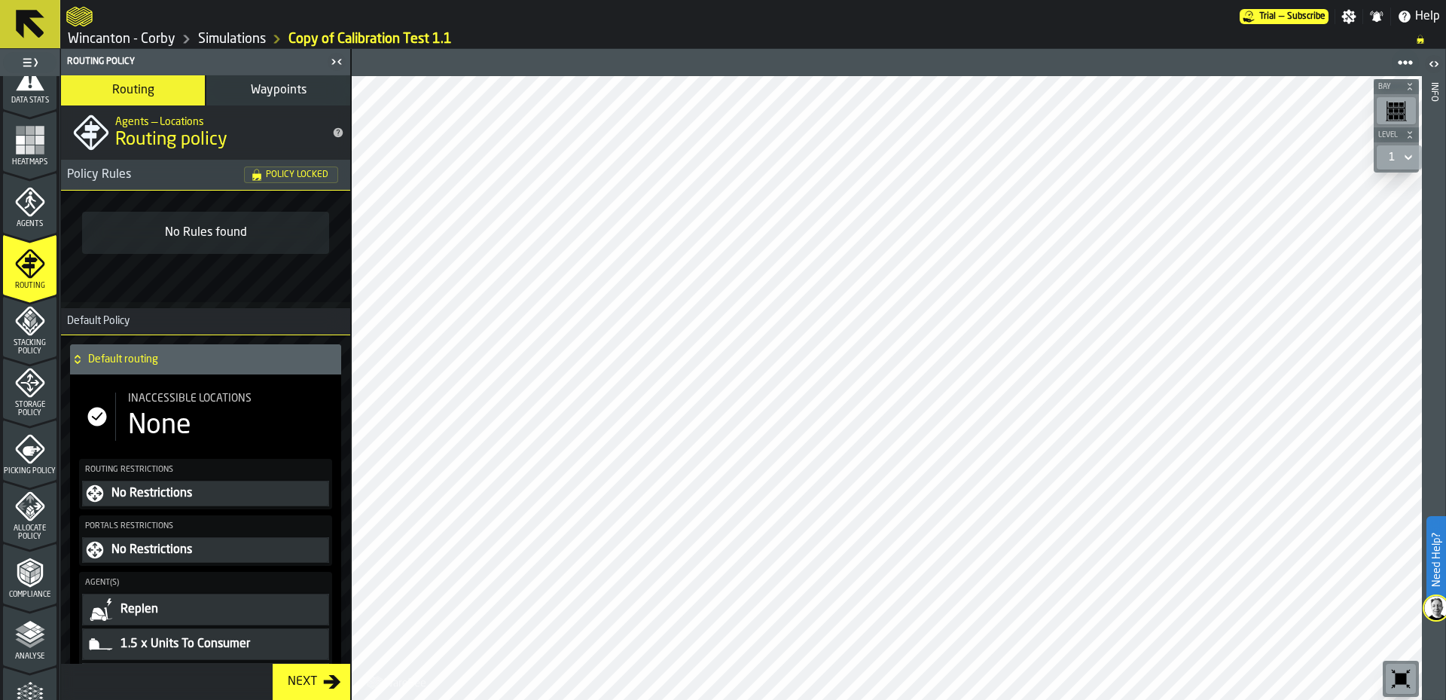
click at [256, 88] on span "Waypoints" at bounding box center [279, 90] width 56 height 12
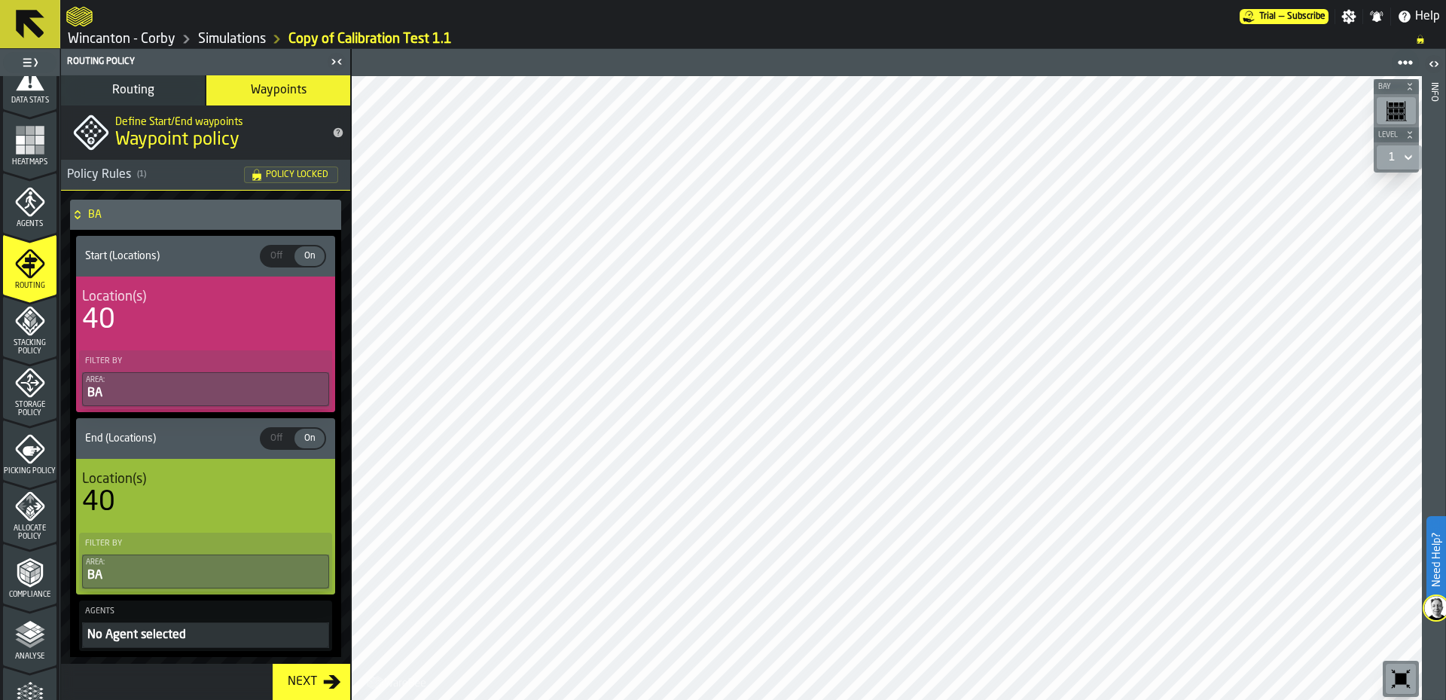
click at [78, 15] on icon "logo-header" at bounding box center [79, 17] width 26 height 20
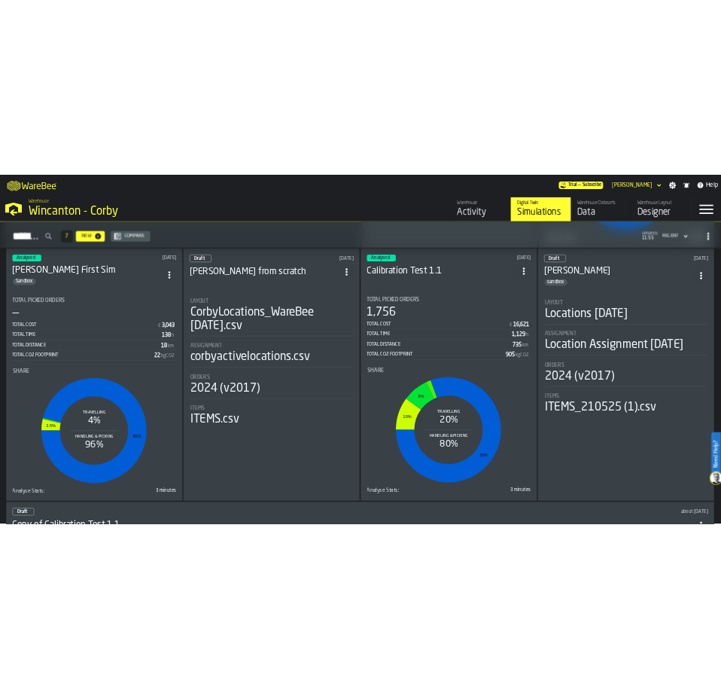
scroll to position [602, 0]
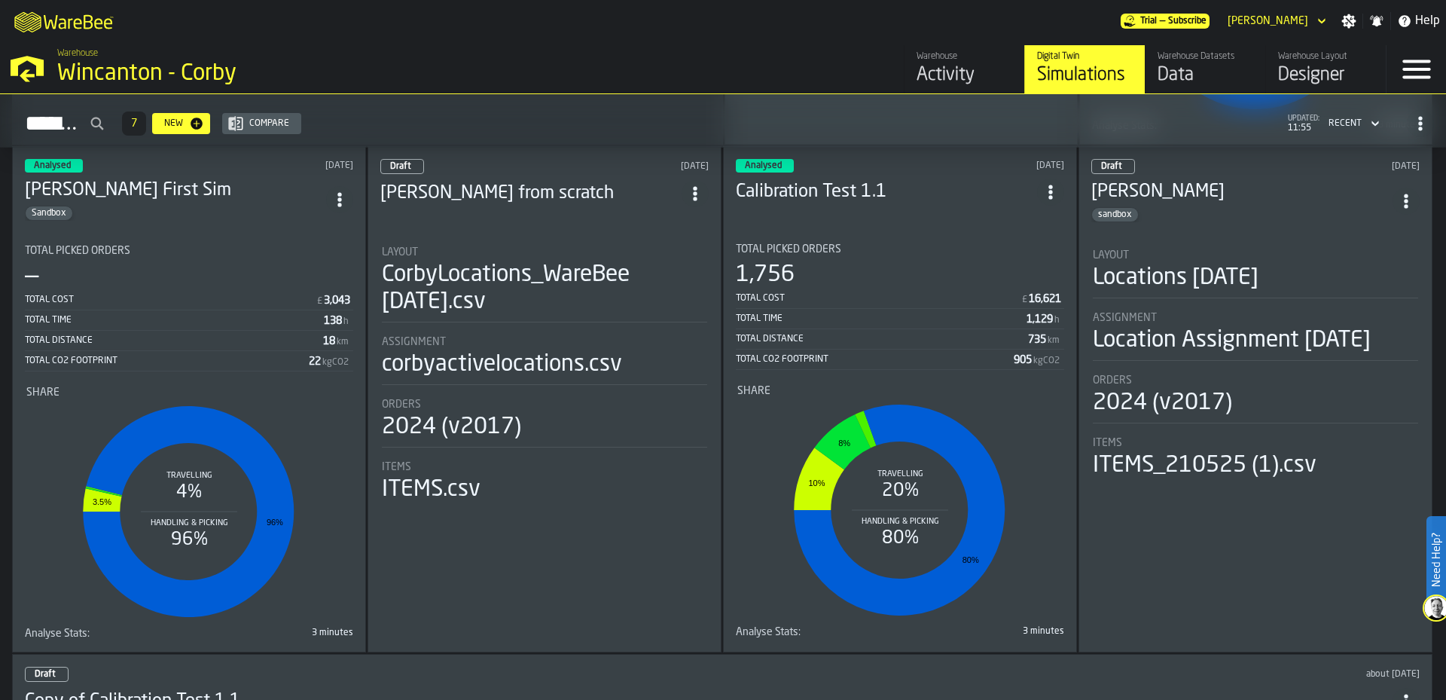
click at [258, 212] on div "Sandbox" at bounding box center [175, 213] width 301 height 15
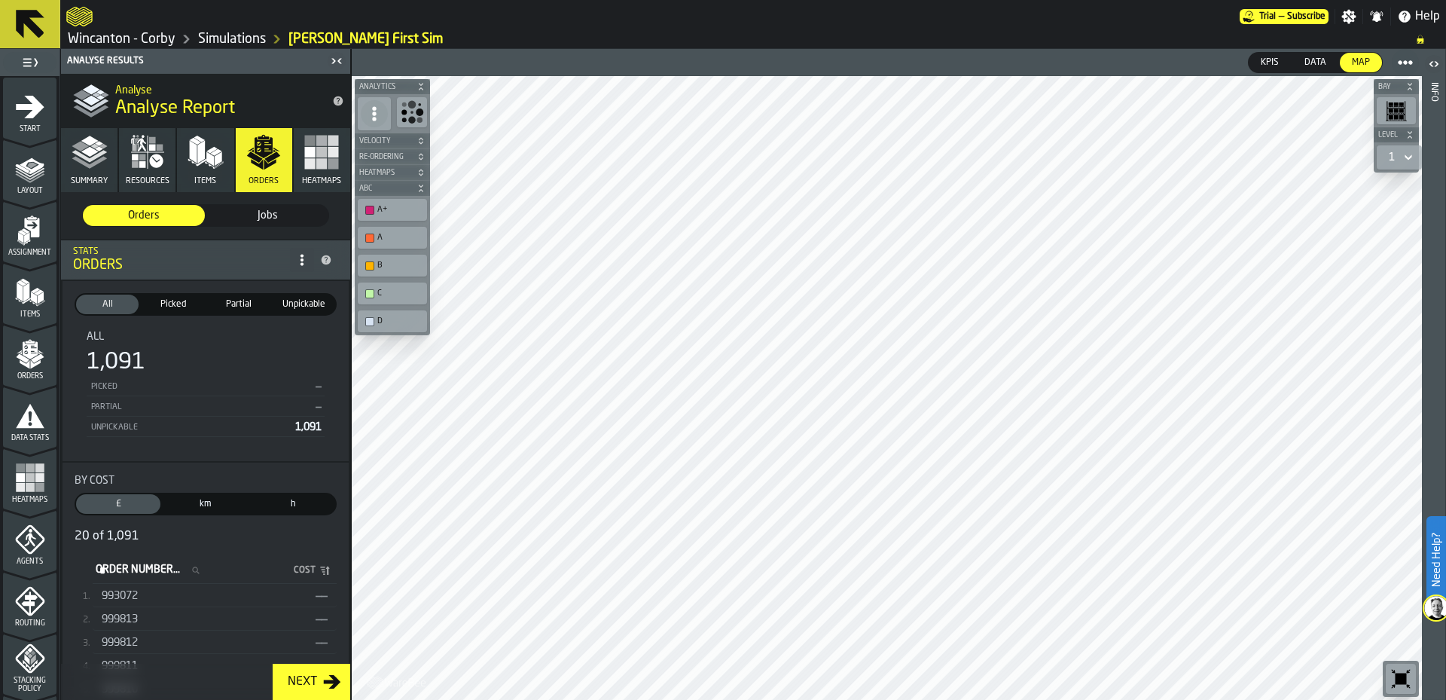
click at [252, 40] on link "Simulations" at bounding box center [232, 39] width 68 height 17
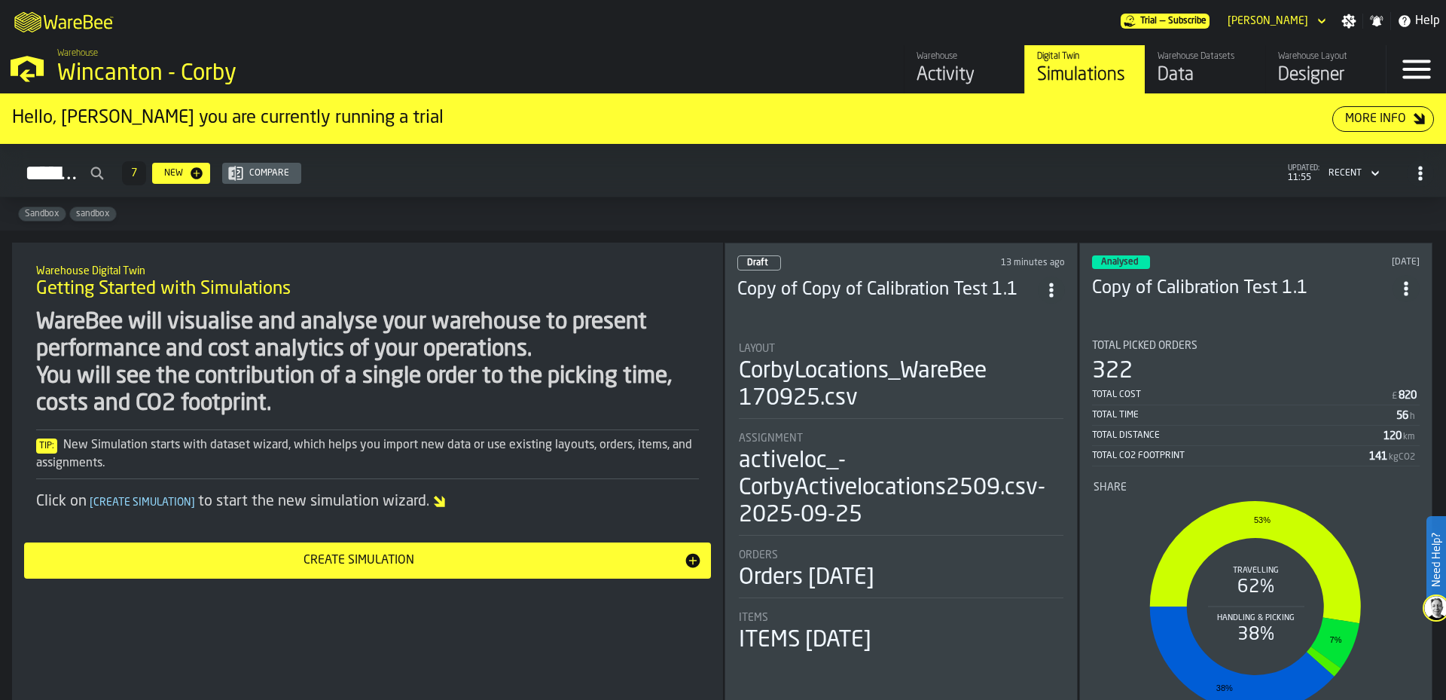
click at [1201, 81] on div "Data" at bounding box center [1205, 75] width 96 height 24
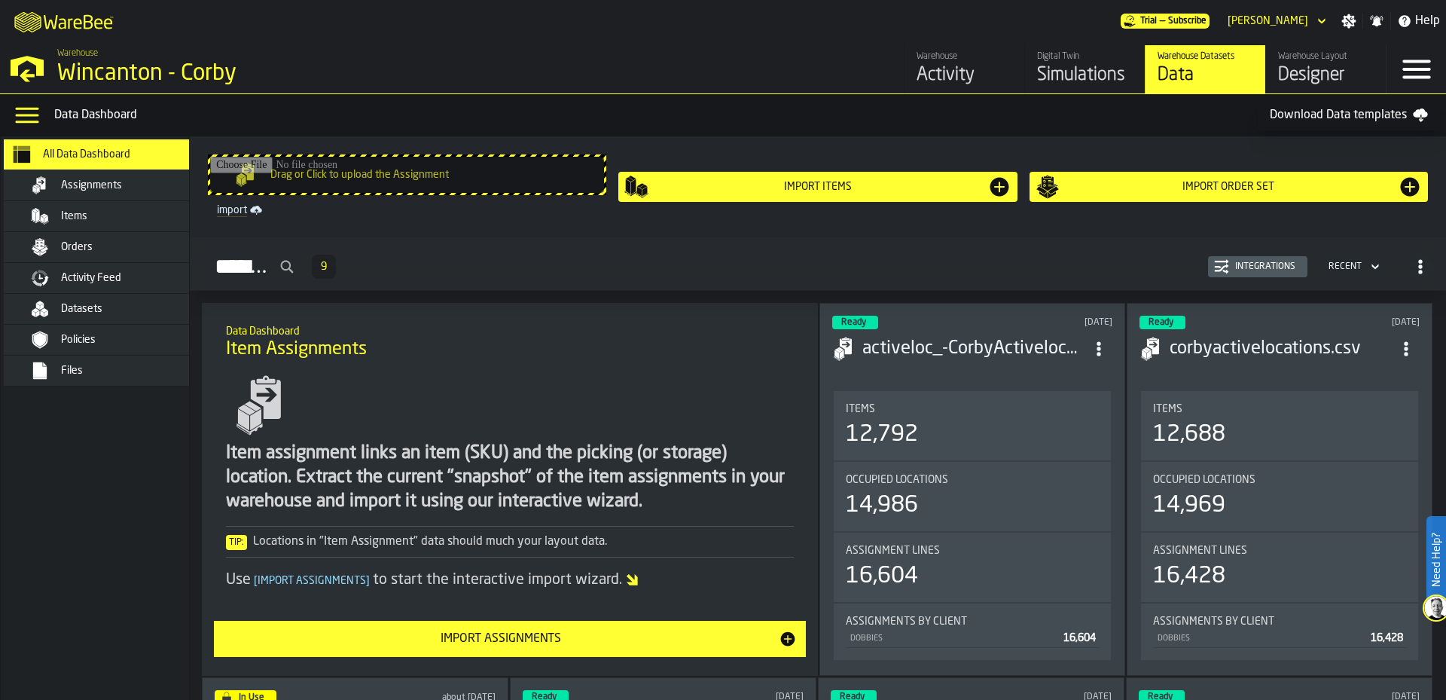
click at [1273, 267] on div "Integrations" at bounding box center [1265, 266] width 72 height 11
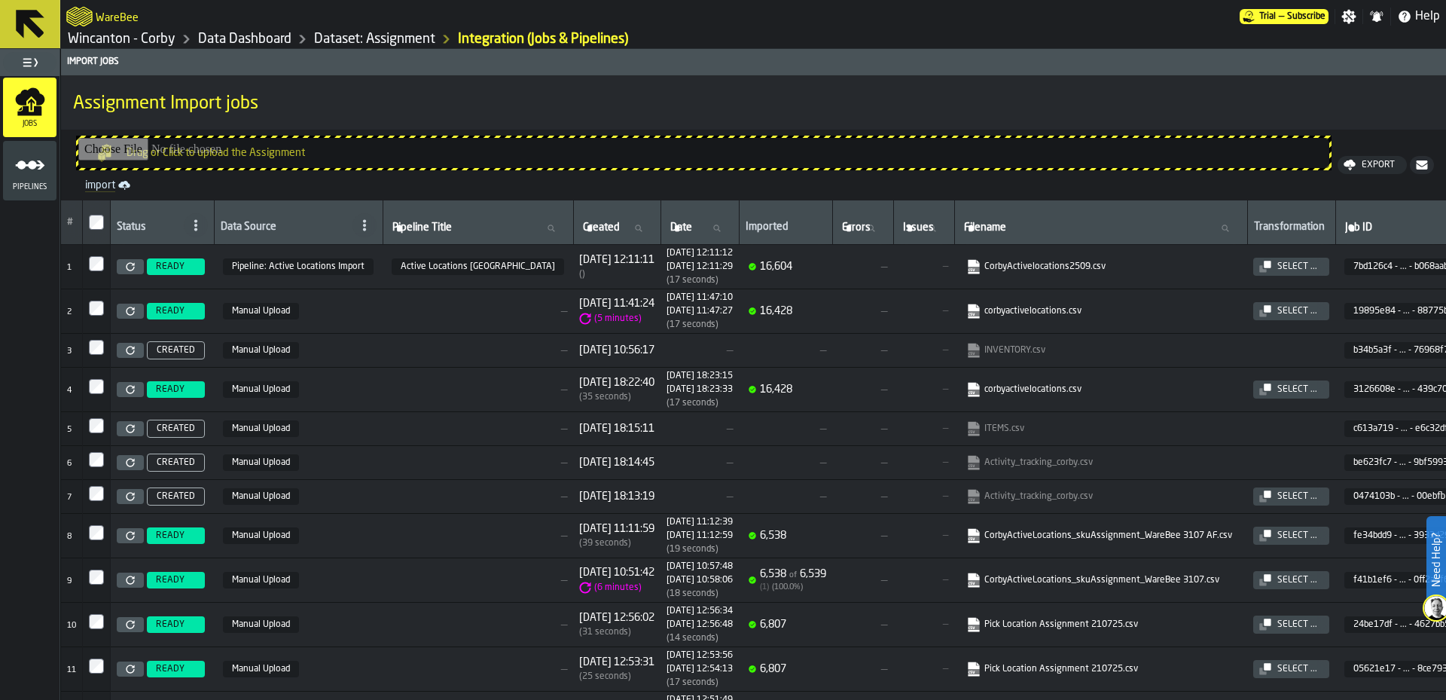
click at [37, 168] on icon "menu Pipelines" at bounding box center [30, 165] width 30 height 30
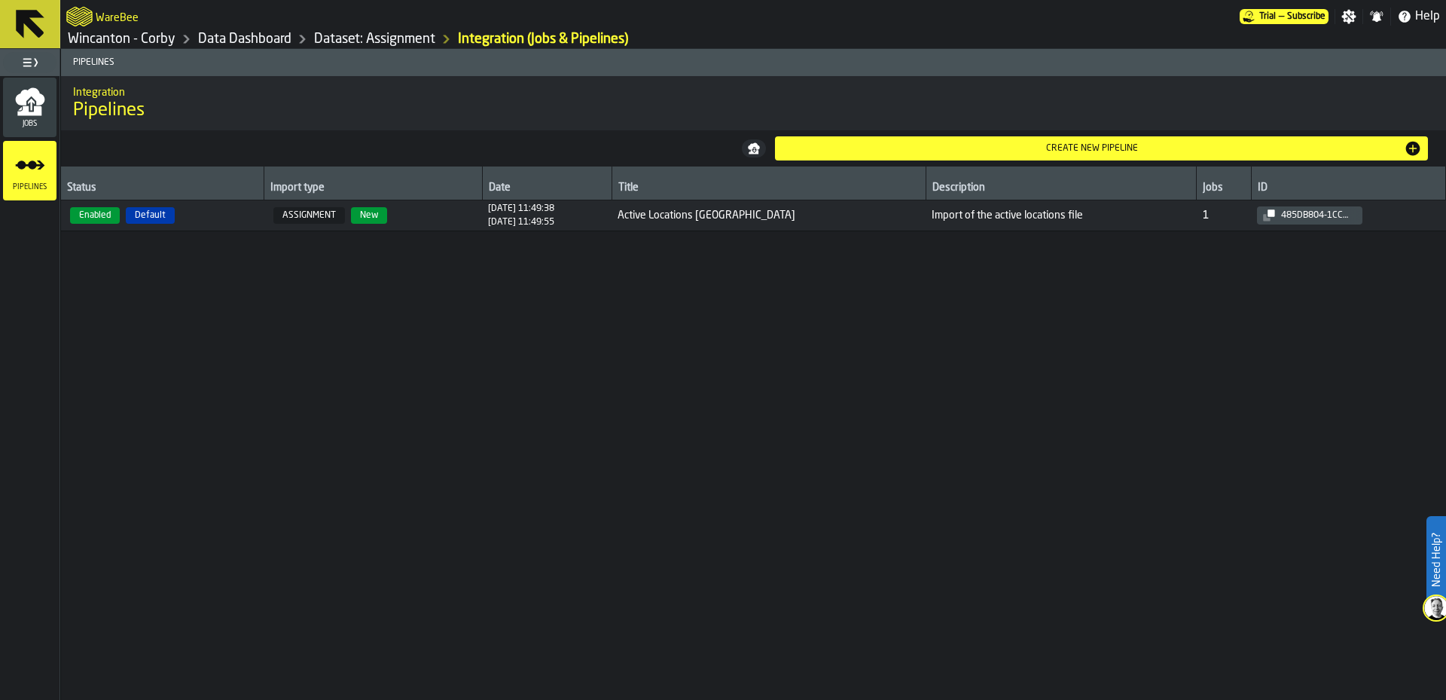
click at [18, 289] on div "Jobs Pipelines" at bounding box center [29, 387] width 59 height 623
click at [18, 94] on icon "menu Jobs" at bounding box center [30, 102] width 30 height 30
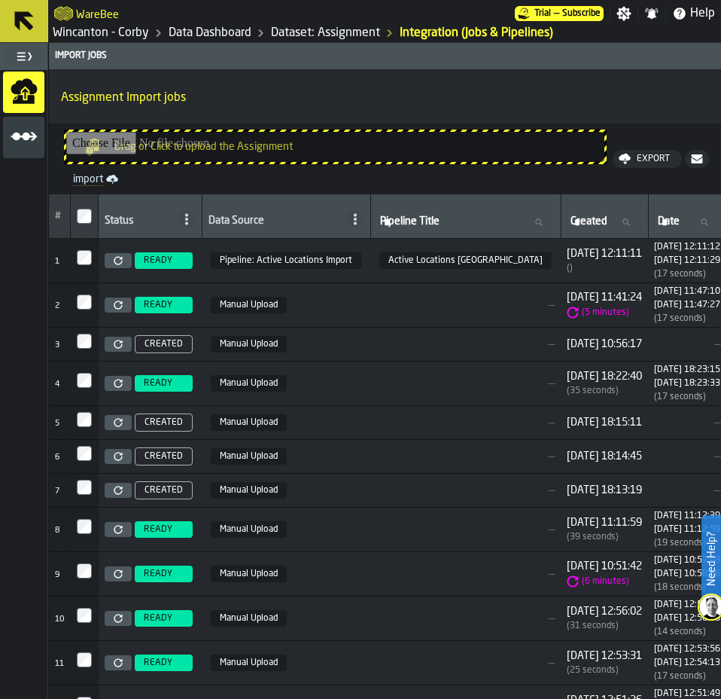
click at [23, 145] on icon "menu Pipelines" at bounding box center [24, 136] width 27 height 27
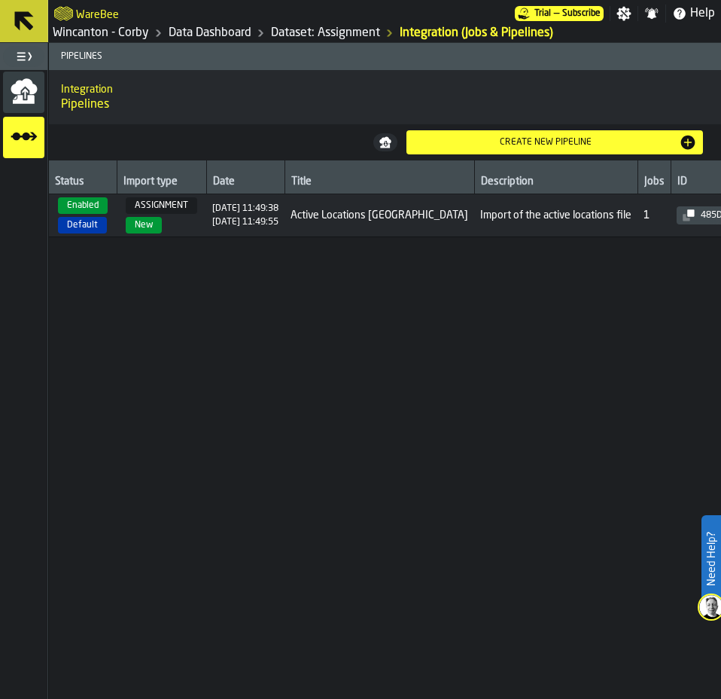
click at [23, 91] on icon "menu Jobs" at bounding box center [25, 93] width 6 height 11
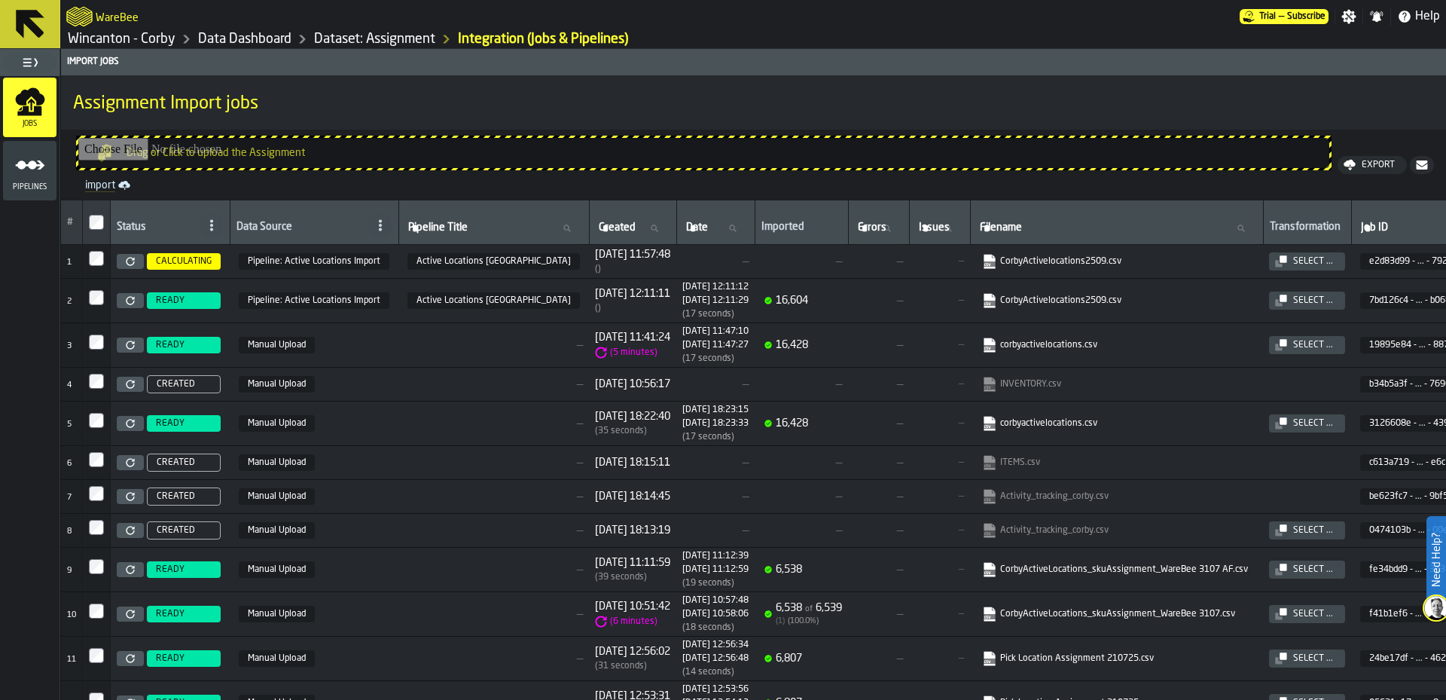
click at [688, 266] on span "—" at bounding box center [715, 261] width 66 height 12
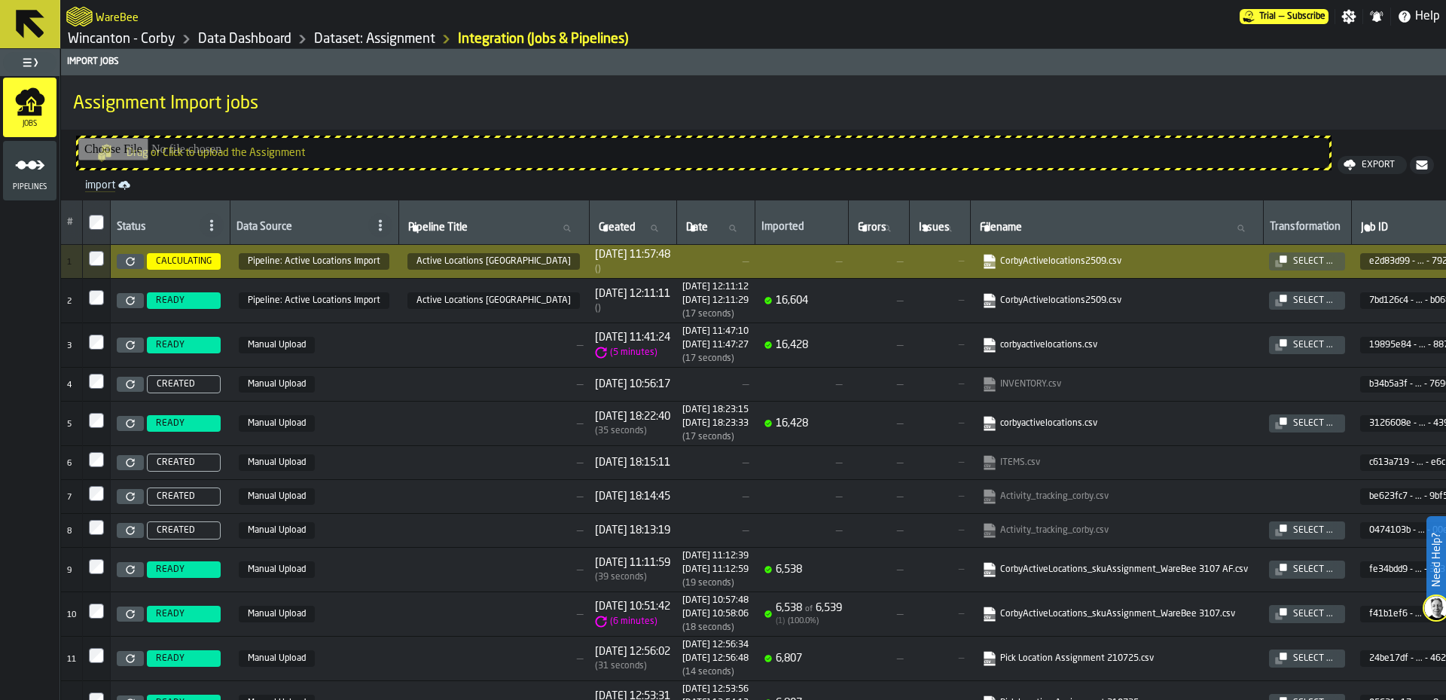
drag, startPoint x: 688, startPoint y: 266, endPoint x: 648, endPoint y: 266, distance: 39.9
click at [682, 266] on span "—" at bounding box center [715, 261] width 66 height 12
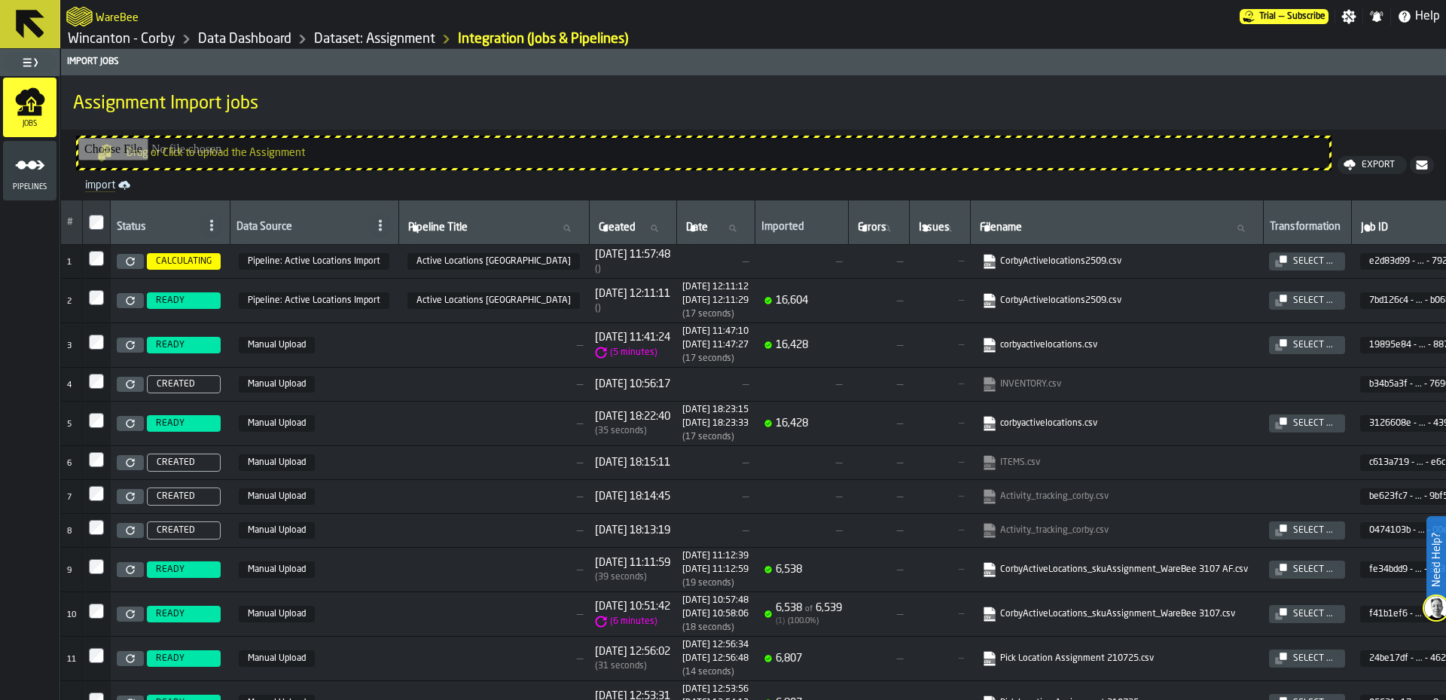
click at [682, 266] on span "—" at bounding box center [715, 261] width 66 height 12
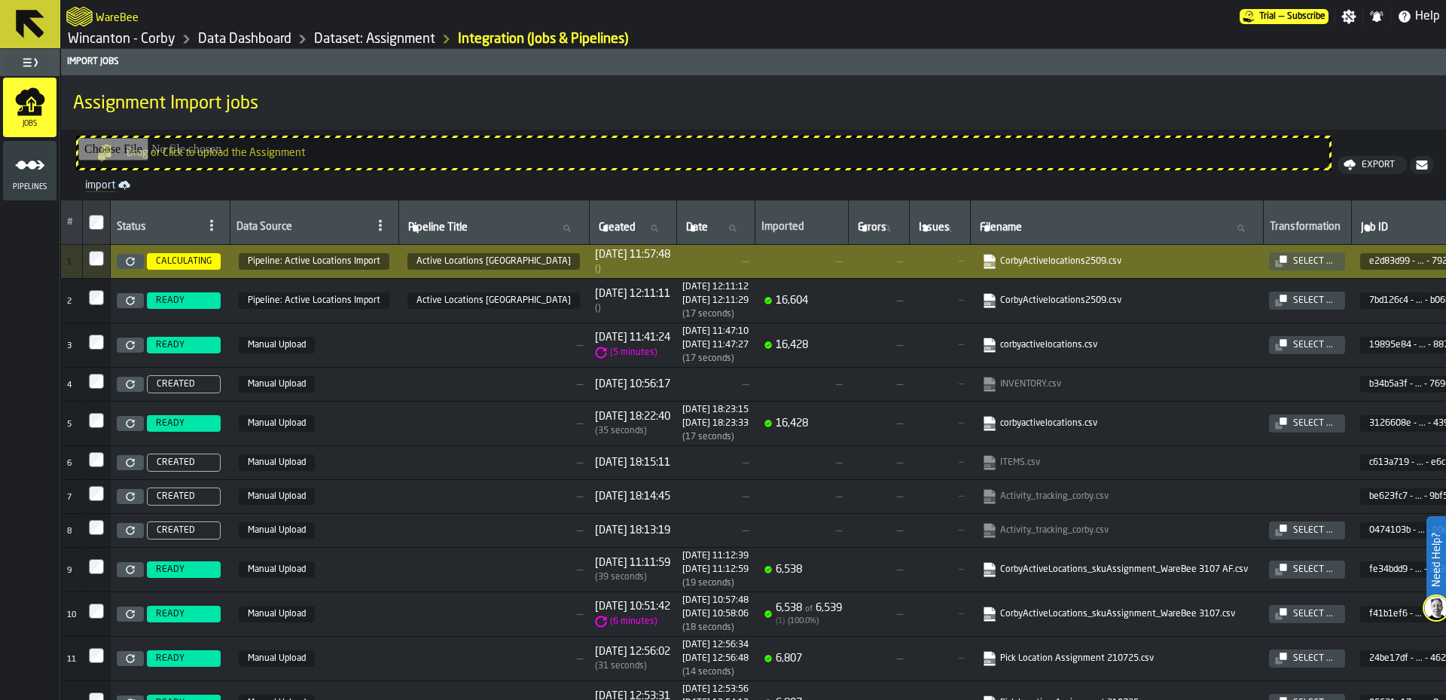
click at [682, 266] on span "—" at bounding box center [715, 261] width 66 height 12
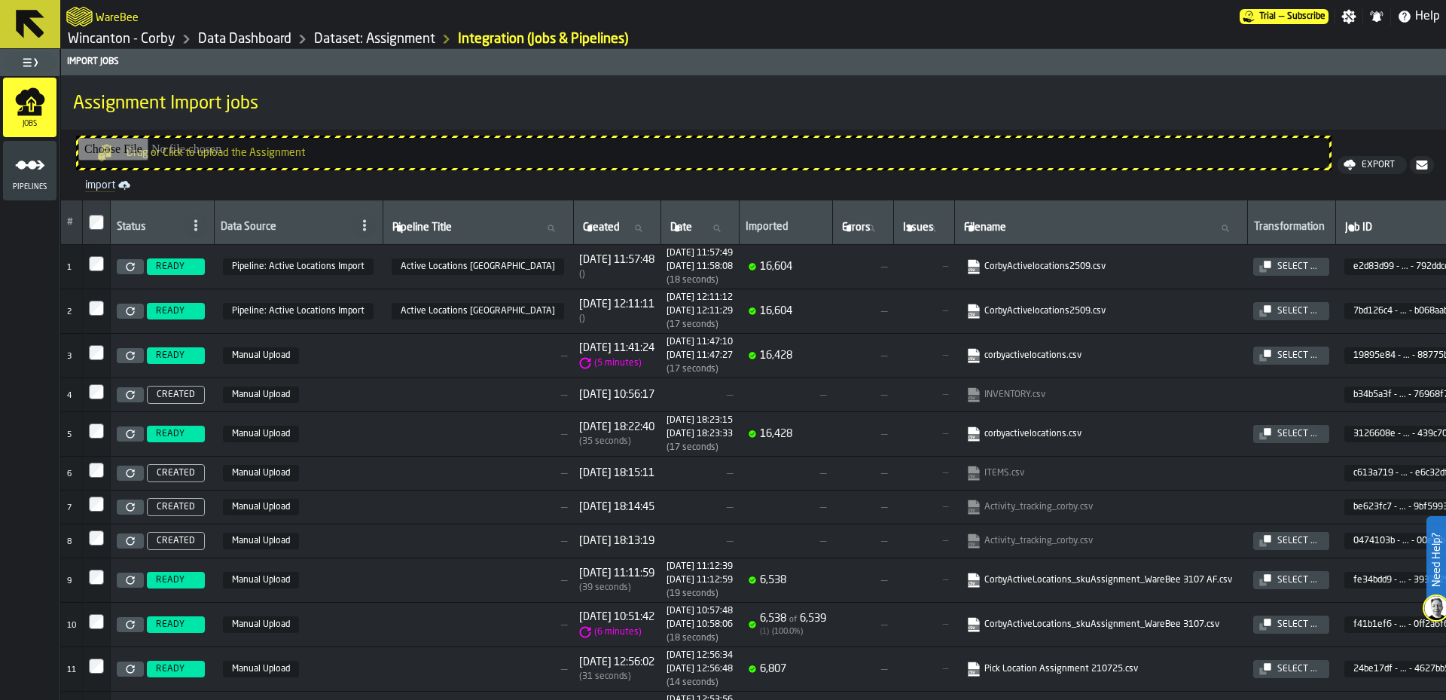
click at [253, 36] on link "Data Dashboard" at bounding box center [244, 39] width 93 height 17
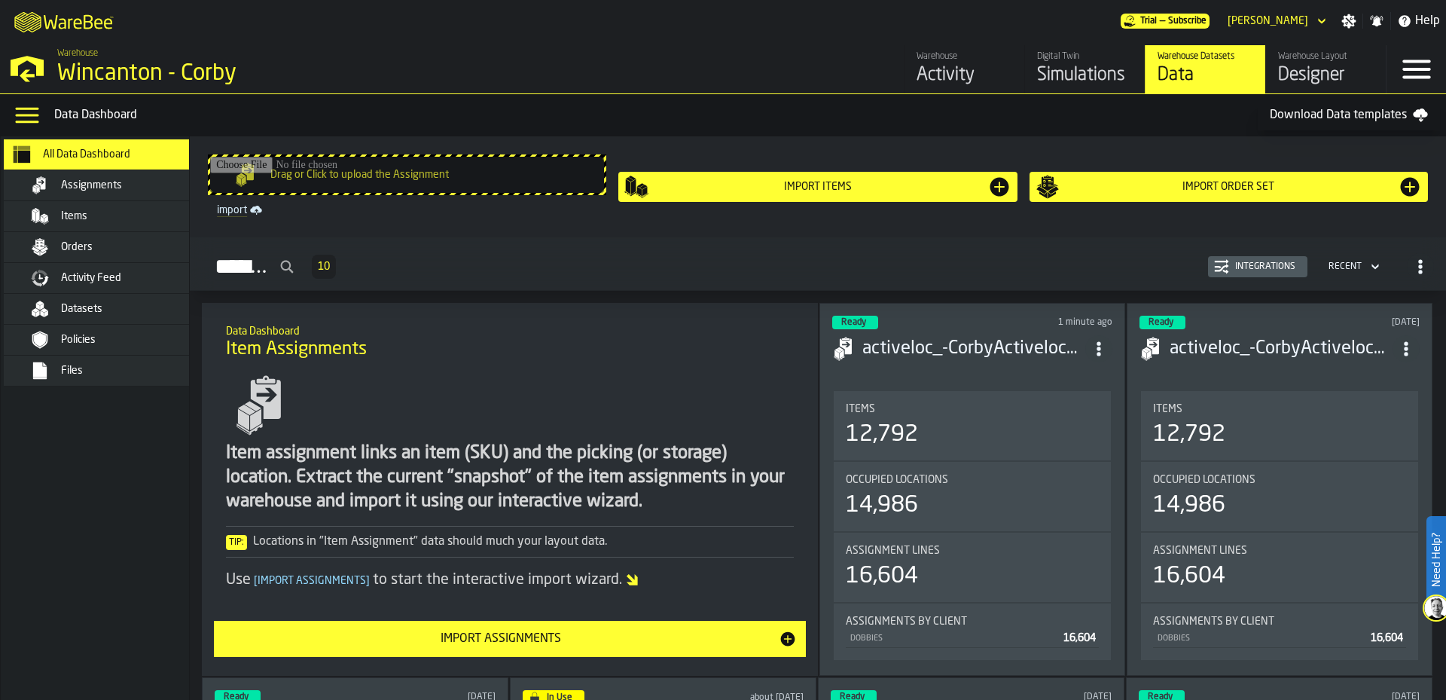
click at [960, 337] on h3 "activeloc_-CorbyActivelocations2509.csv-2025-09-27" at bounding box center [973, 349] width 223 height 24
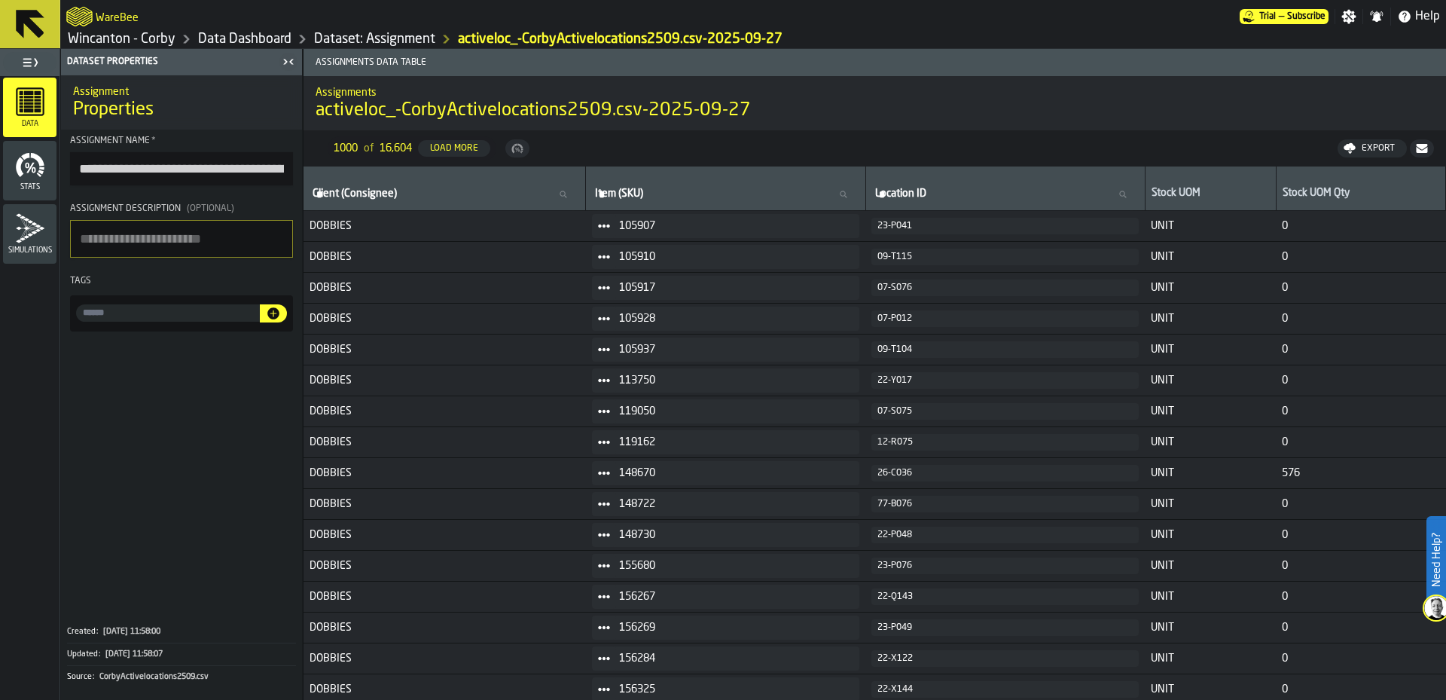
click at [41, 161] on icon "menu Stats" at bounding box center [37, 159] width 14 height 13
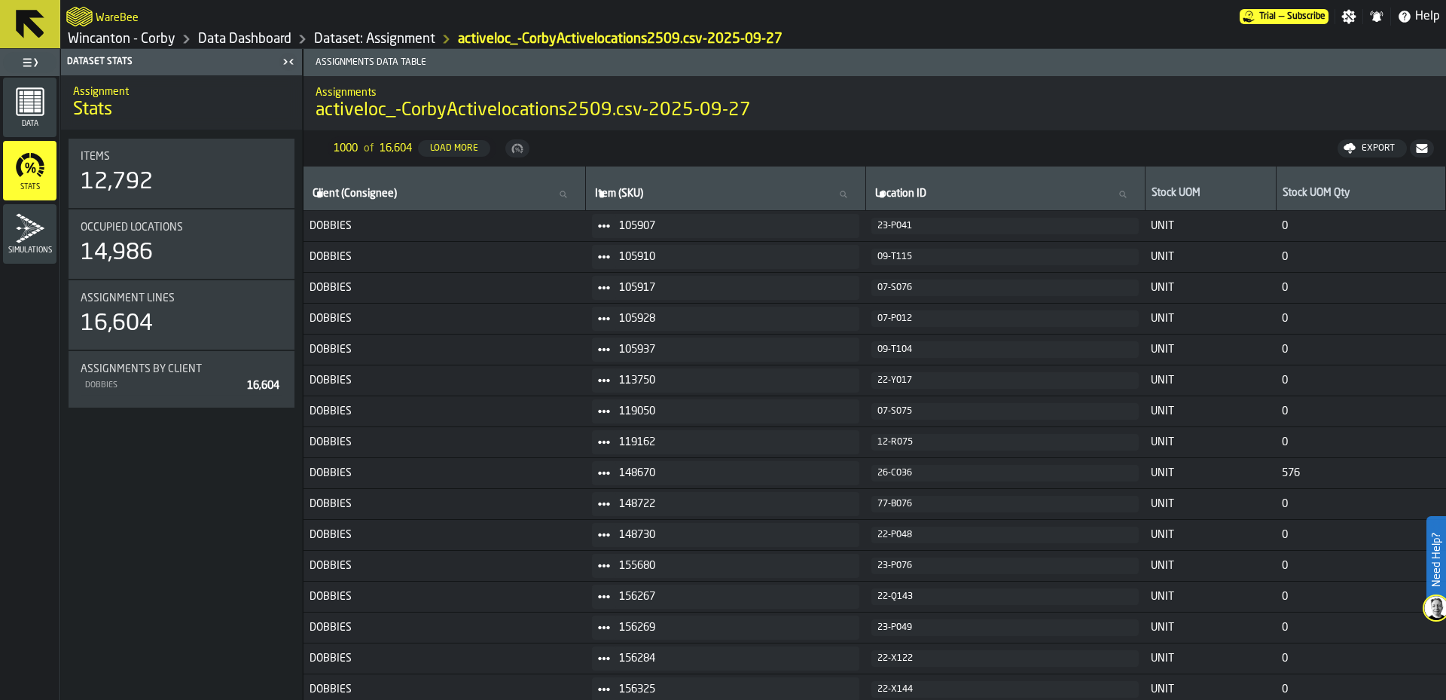
click at [169, 323] on div "16,604" at bounding box center [182, 323] width 202 height 27
click at [32, 230] on icon "menu Simulations" at bounding box center [30, 228] width 30 height 30
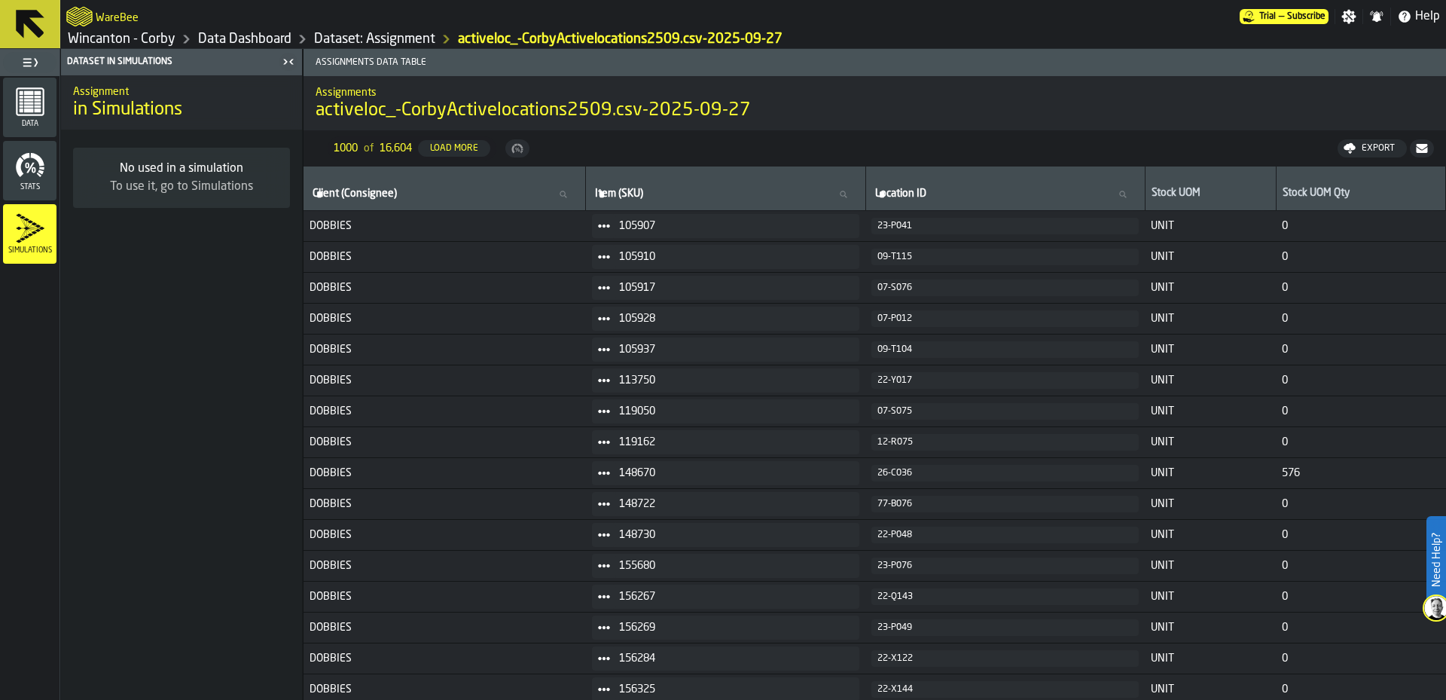
click at [142, 246] on div "Assignment in Simulations No used in a simulation To use it, go to Simulations" at bounding box center [181, 387] width 241 height 624
click at [37, 103] on rect "menu Data" at bounding box center [37, 103] width 7 height 2
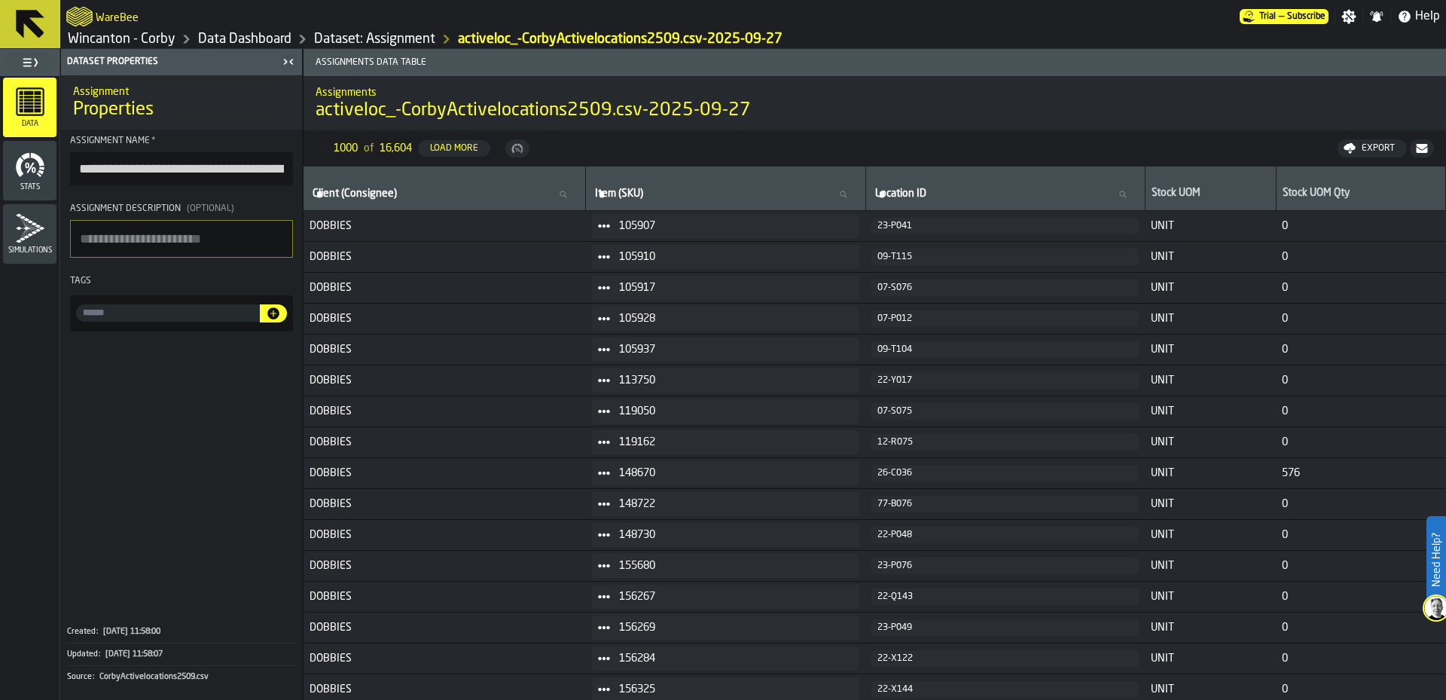
click at [206, 37] on link "Data Dashboard" at bounding box center [244, 39] width 93 height 17
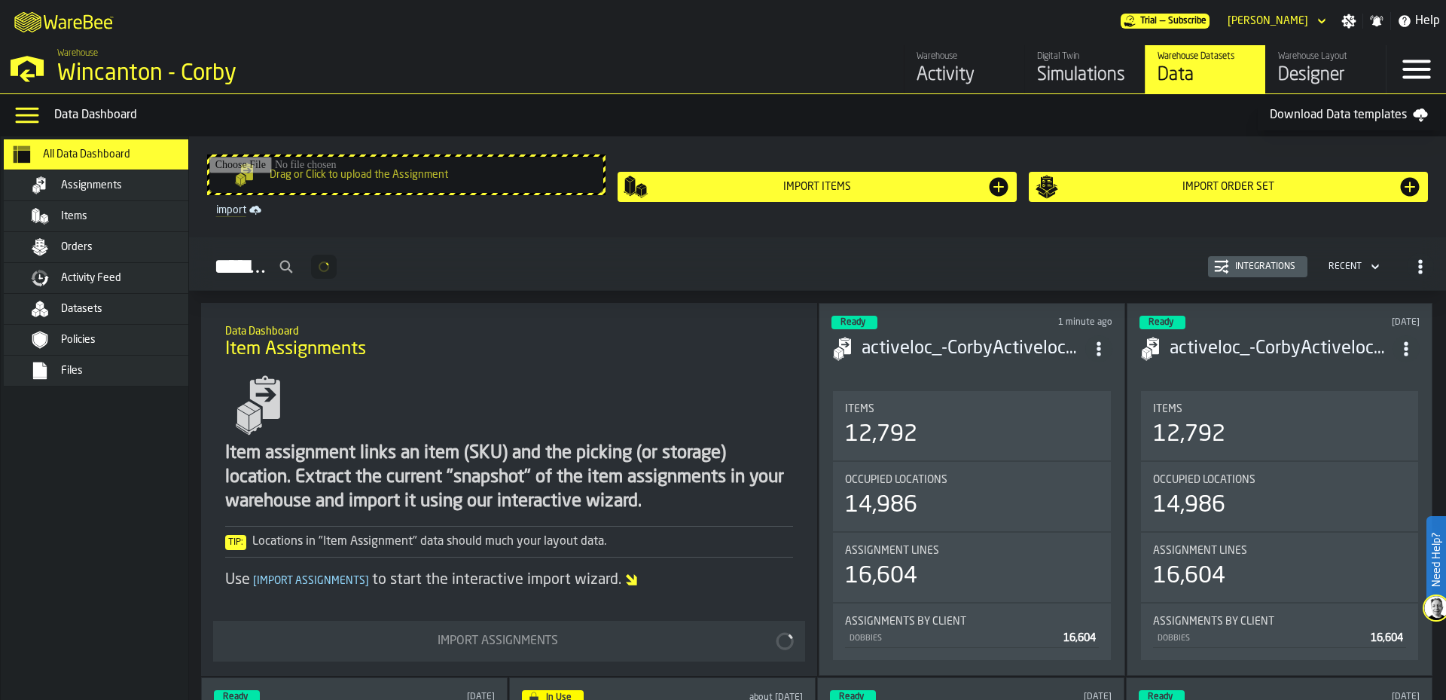
click at [139, 39] on div "M A K I N G W A R E H O U S E S M O R E EF F I C I E N T Trial — Subscribe [PER…" at bounding box center [723, 21] width 1446 height 42
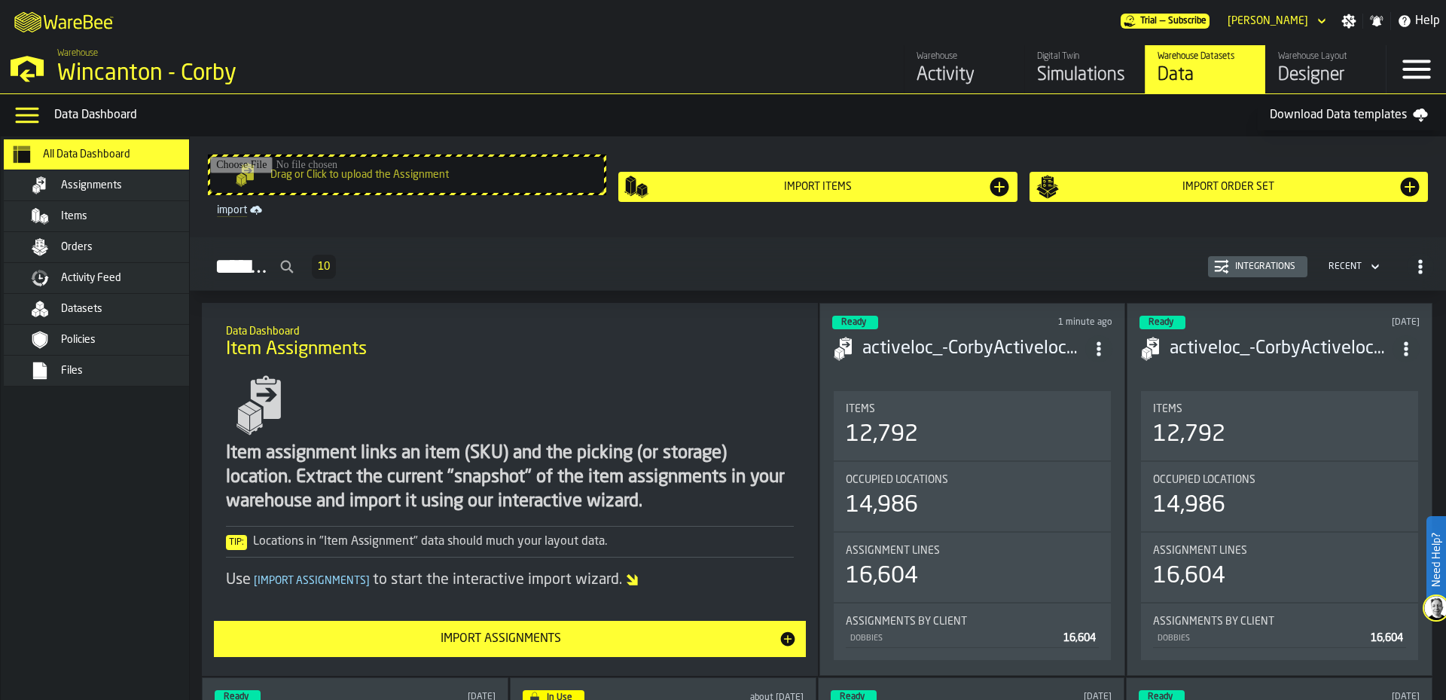
click at [970, 65] on div "Activity" at bounding box center [964, 75] width 96 height 24
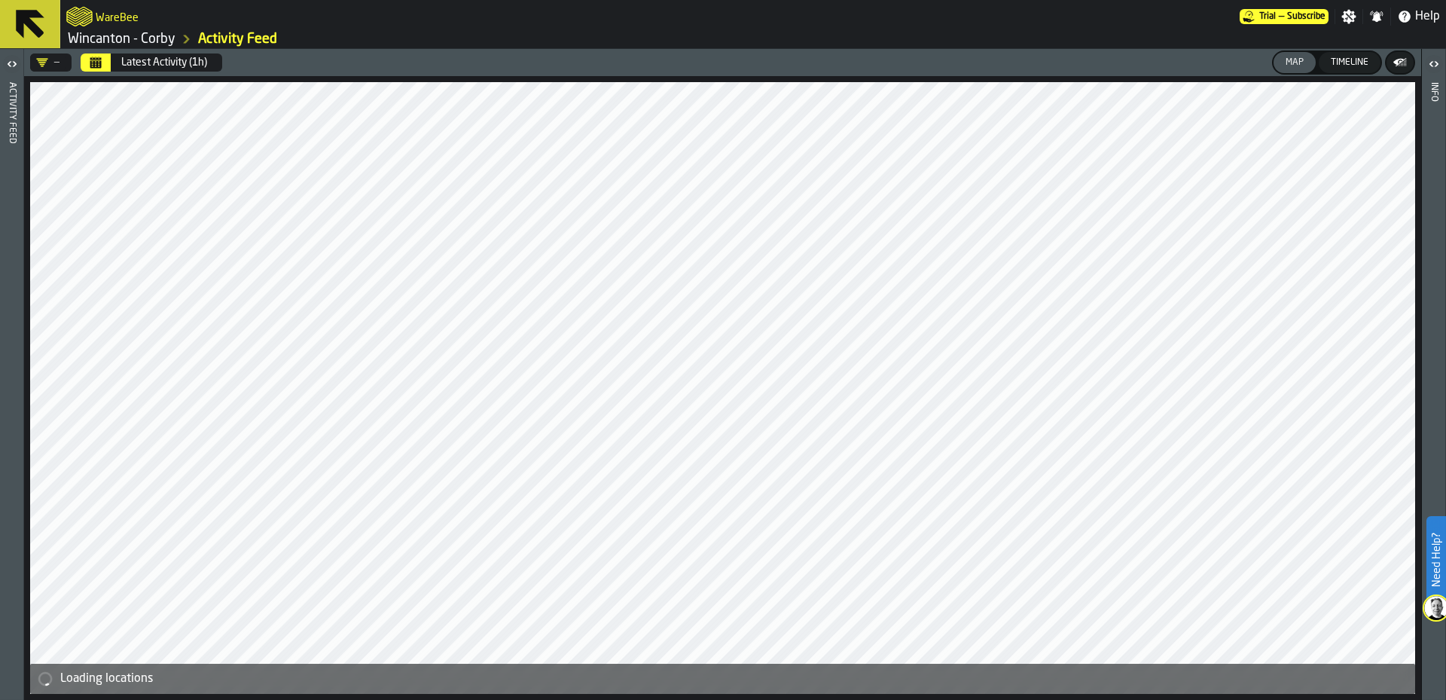
click at [9, 64] on icon "button-toggle-Open" at bounding box center [12, 64] width 18 height 18
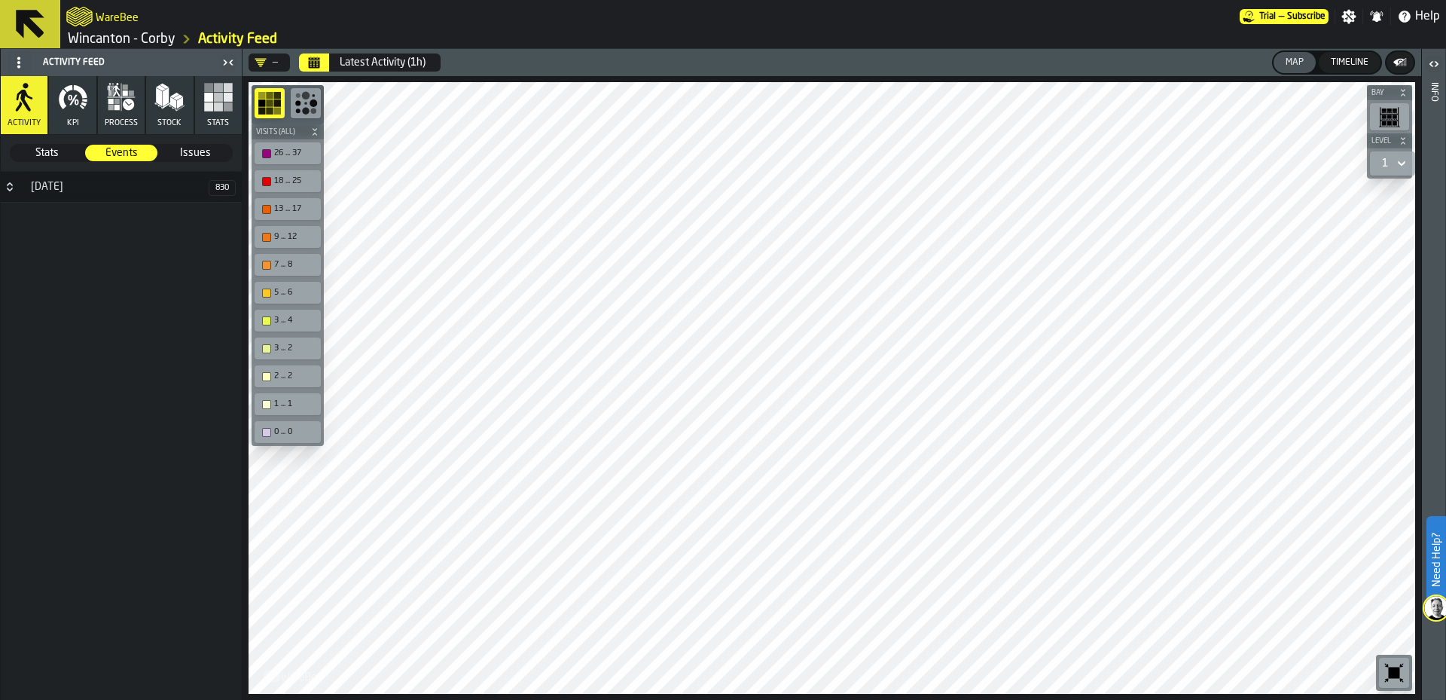
click at [102, 181] on div "[DATE]" at bounding box center [115, 187] width 187 height 12
click at [64, 157] on span "Stats" at bounding box center [47, 152] width 72 height 15
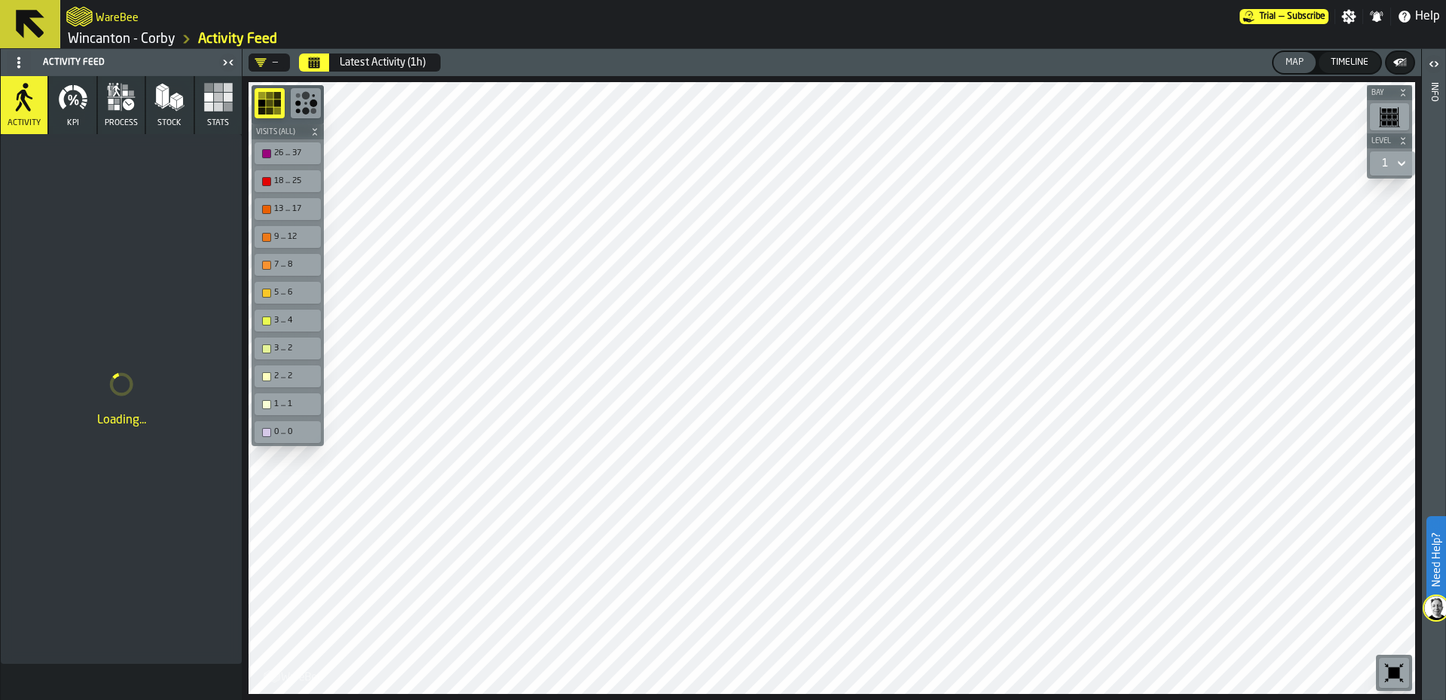
click at [136, 105] on icon "button" at bounding box center [121, 97] width 30 height 30
click at [185, 107] on button "Stock" at bounding box center [169, 105] width 47 height 58
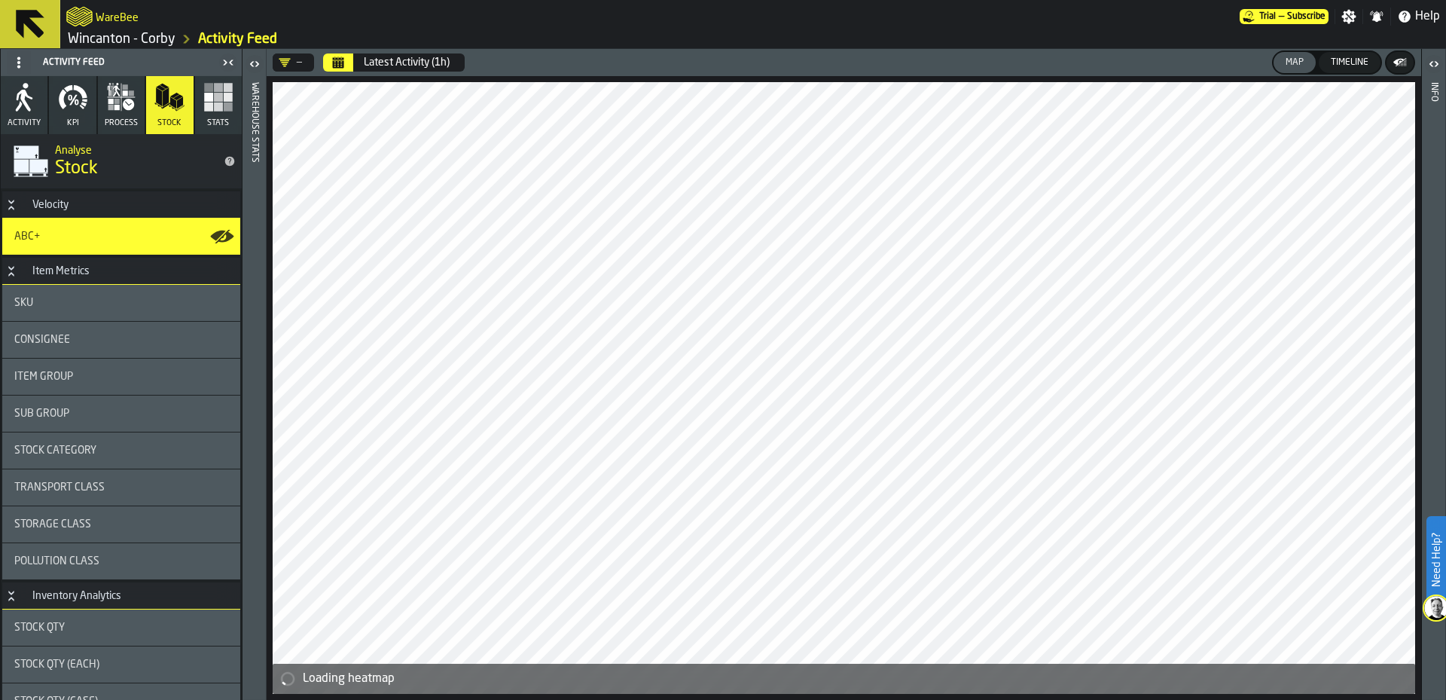
click at [106, 96] on icon "button" at bounding box center [121, 97] width 30 height 30
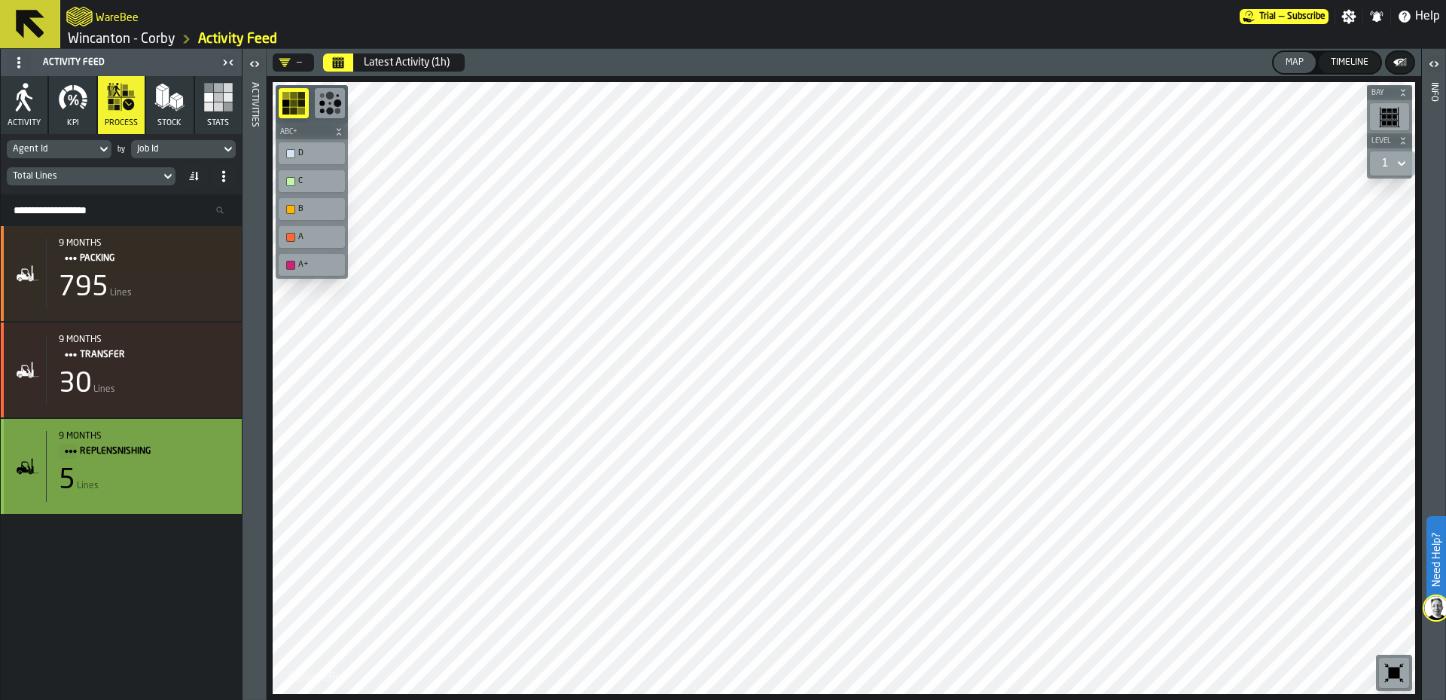
click at [165, 468] on div "9 months Replensnishing 5 Lines" at bounding box center [138, 466] width 184 height 71
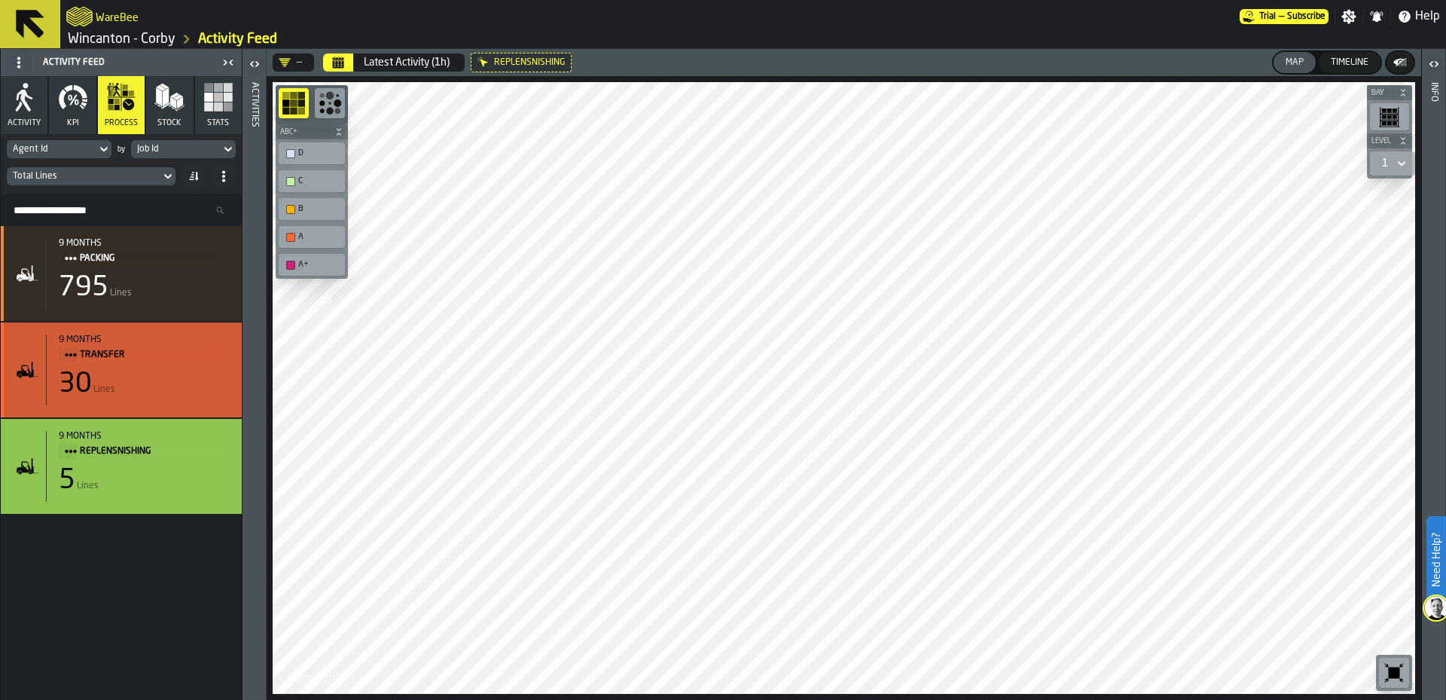
click at [136, 340] on div "9 months" at bounding box center [144, 339] width 171 height 11
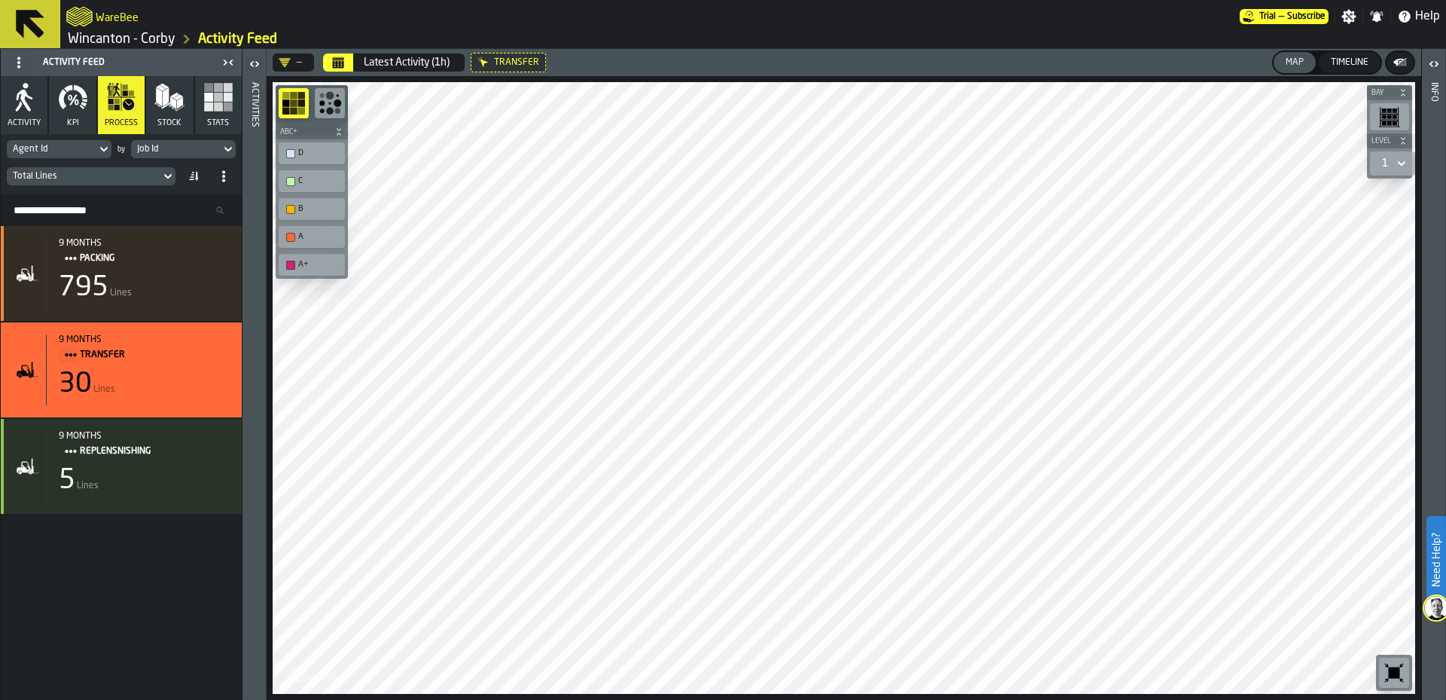
click at [321, 230] on div "A" at bounding box center [312, 237] width 60 height 16
click at [322, 236] on div "A" at bounding box center [319, 237] width 42 height 10
click at [319, 208] on div "B" at bounding box center [319, 209] width 42 height 10
drag, startPoint x: 316, startPoint y: 184, endPoint x: 315, endPoint y: 156, distance: 27.9
click at [316, 181] on div "C" at bounding box center [319, 181] width 42 height 10
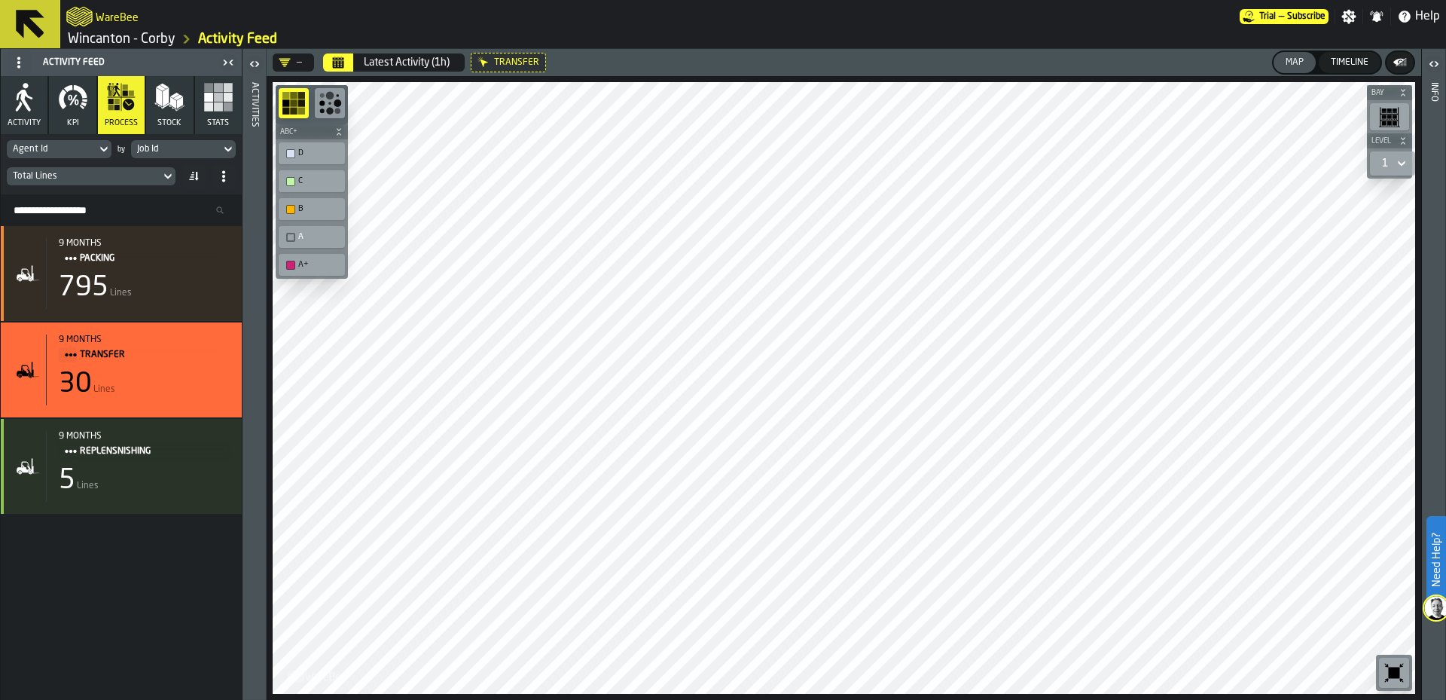
click at [315, 153] on div "D" at bounding box center [319, 153] width 42 height 10
click at [313, 258] on div "A+" at bounding box center [312, 265] width 60 height 16
click at [319, 209] on div "B" at bounding box center [319, 209] width 42 height 10
click at [319, 187] on div "C" at bounding box center [312, 181] width 60 height 16
click at [319, 236] on div "A" at bounding box center [319, 237] width 42 height 10
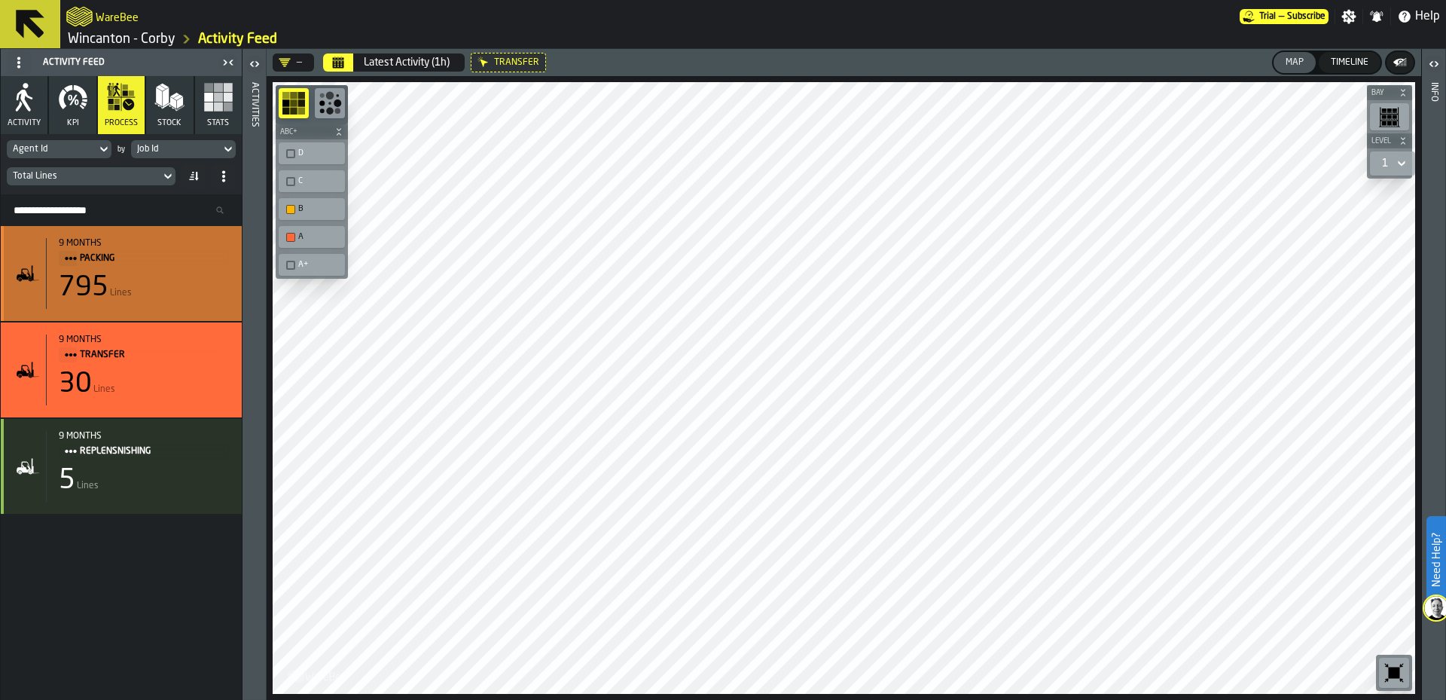
click at [188, 295] on div "795 Lines" at bounding box center [144, 288] width 171 height 30
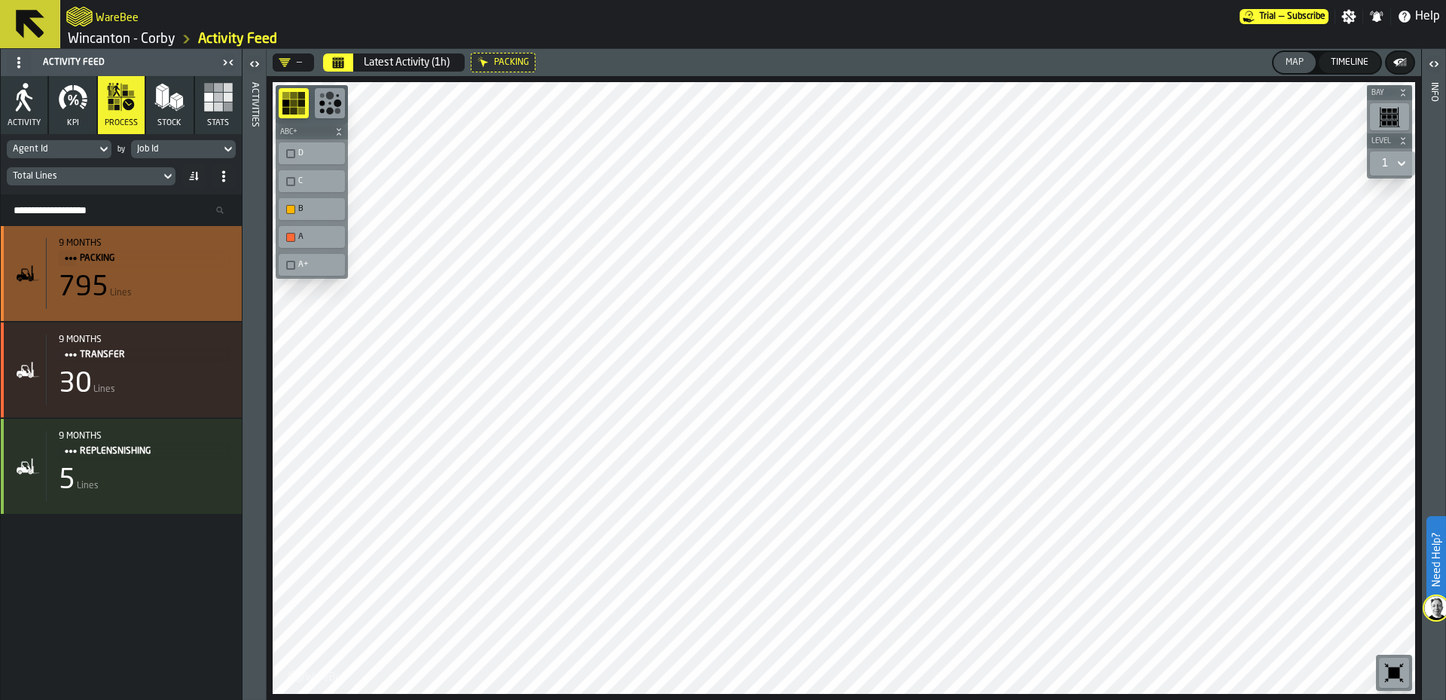
click at [173, 264] on span "Packing" at bounding box center [149, 258] width 138 height 17
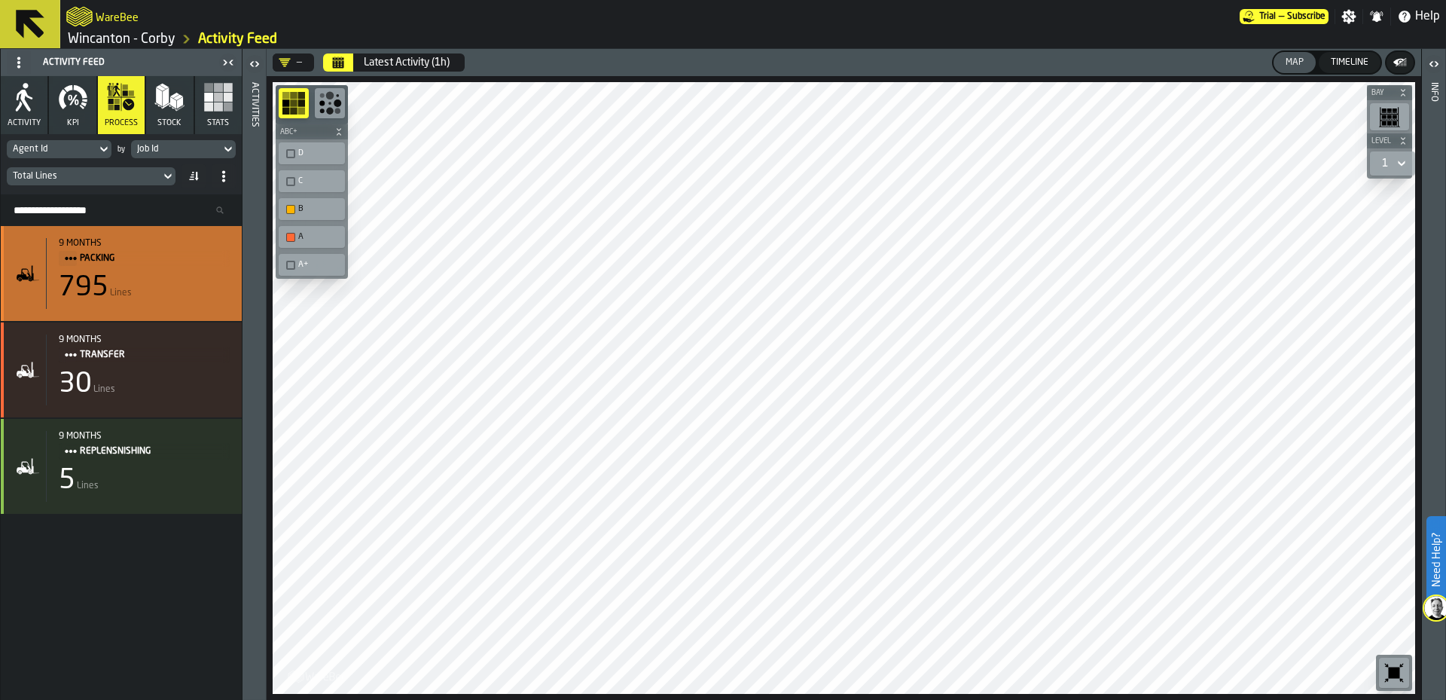
click at [173, 264] on span "Packing" at bounding box center [149, 258] width 138 height 17
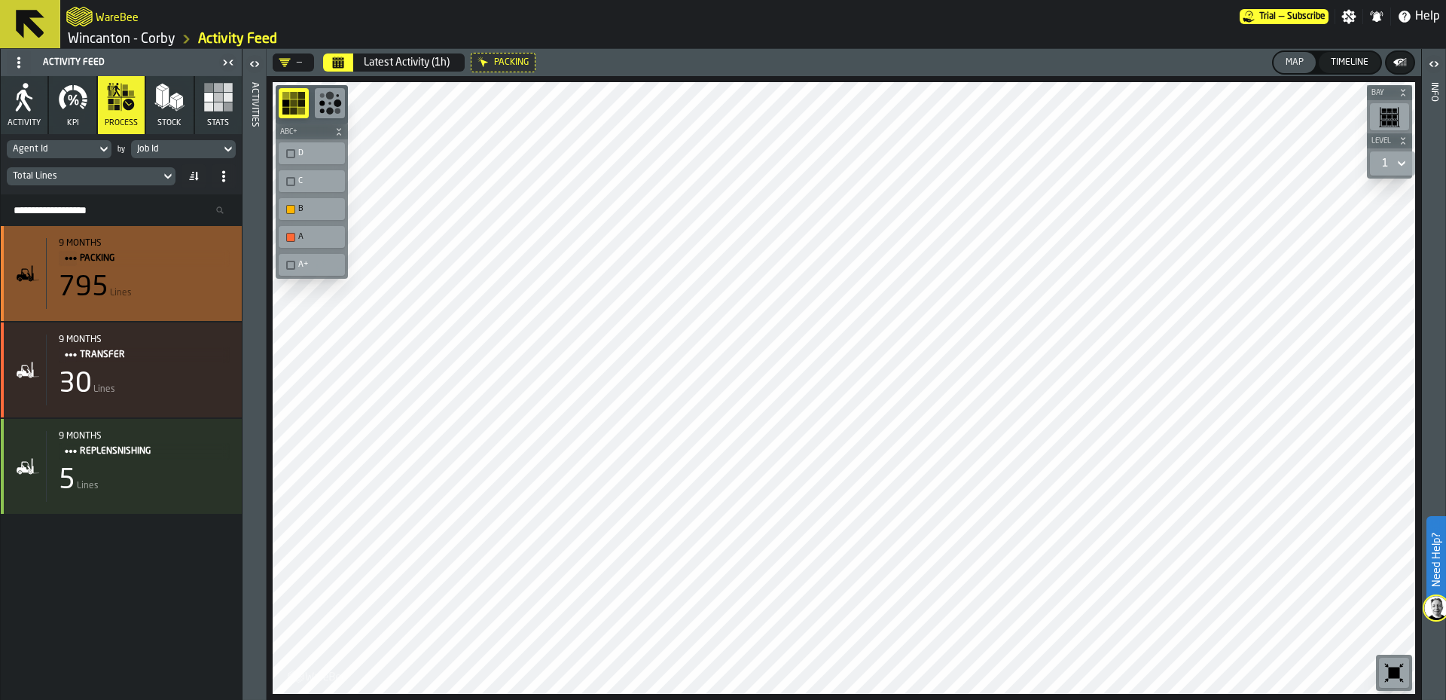
click at [171, 291] on div "795 Lines" at bounding box center [144, 288] width 171 height 30
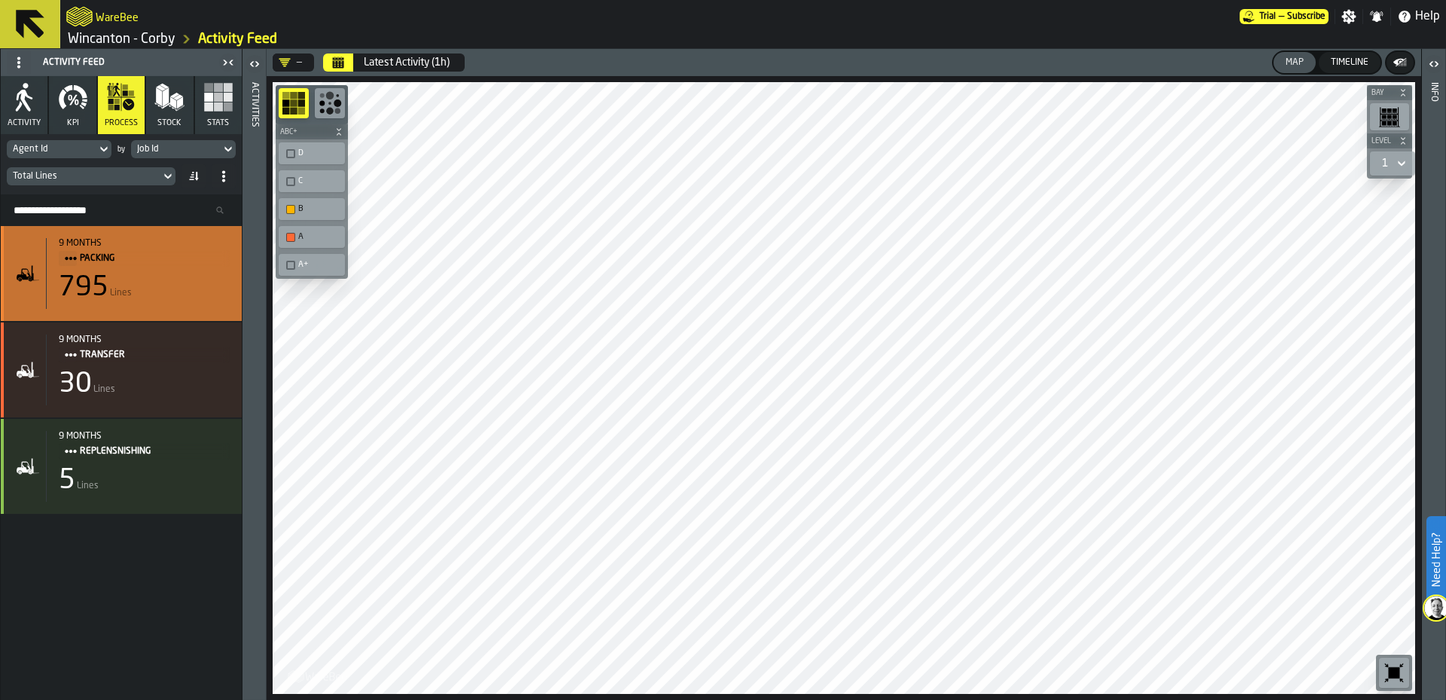
click at [171, 291] on div "795 Lines" at bounding box center [144, 288] width 171 height 30
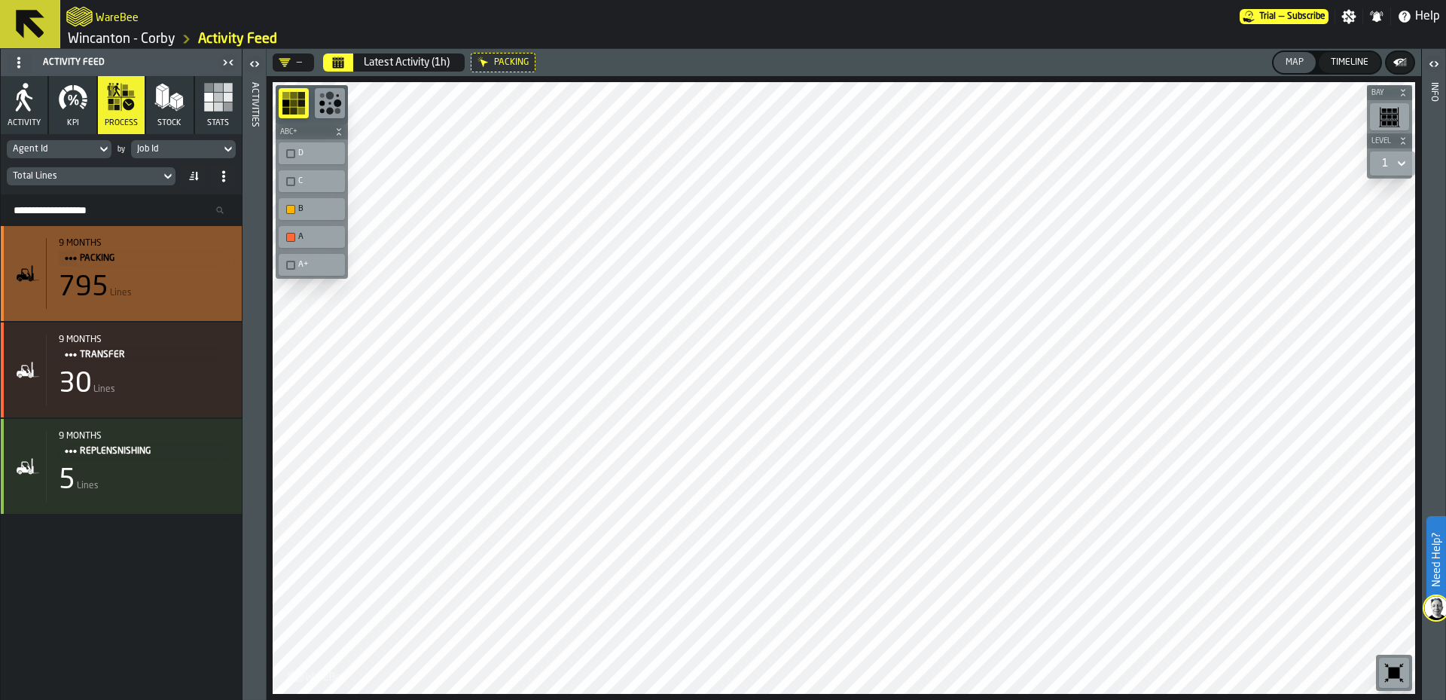
click at [171, 291] on div "795 Lines" at bounding box center [144, 288] width 171 height 30
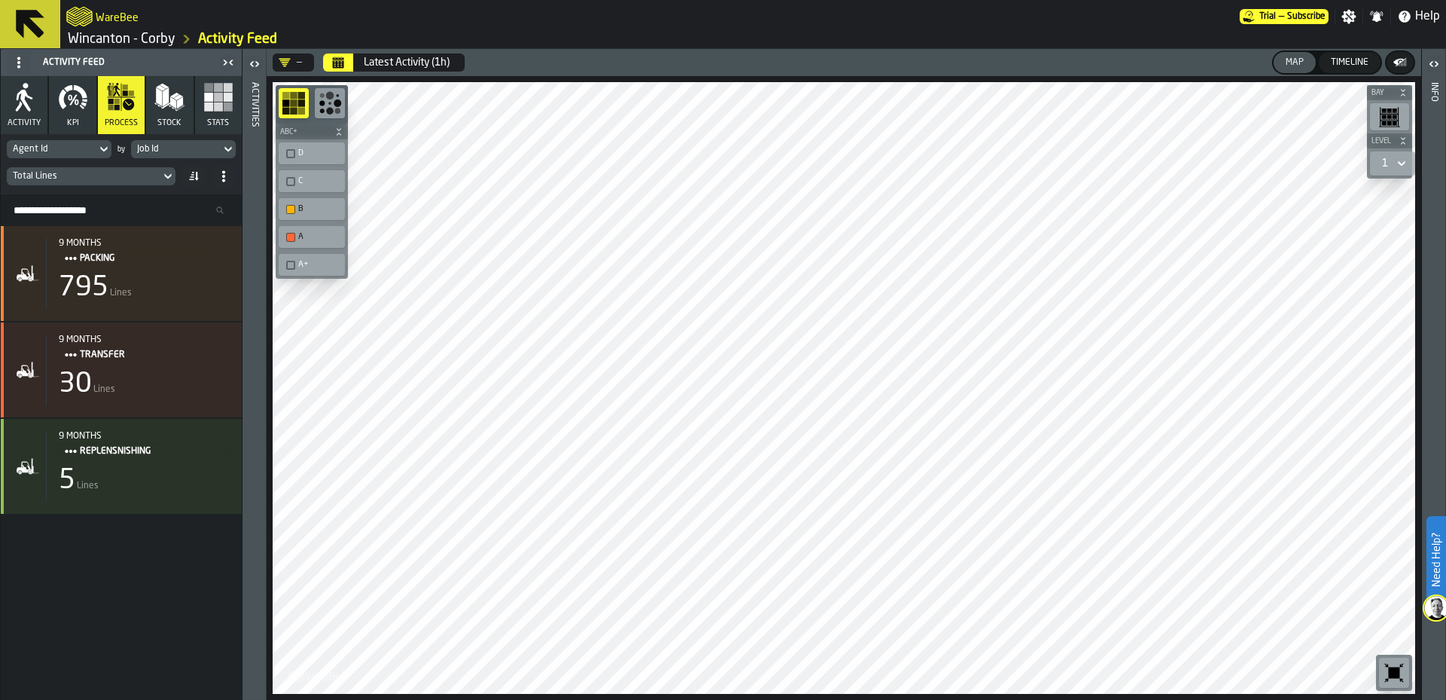
click at [282, 150] on div "D" at bounding box center [312, 153] width 60 height 16
click at [290, 179] on div "button-toolbar-undefined" at bounding box center [290, 181] width 9 height 9
click at [287, 259] on div "A+" at bounding box center [312, 265] width 60 height 16
click at [336, 98] on icon "button-toolbar-undefined" at bounding box center [330, 103] width 24 height 24
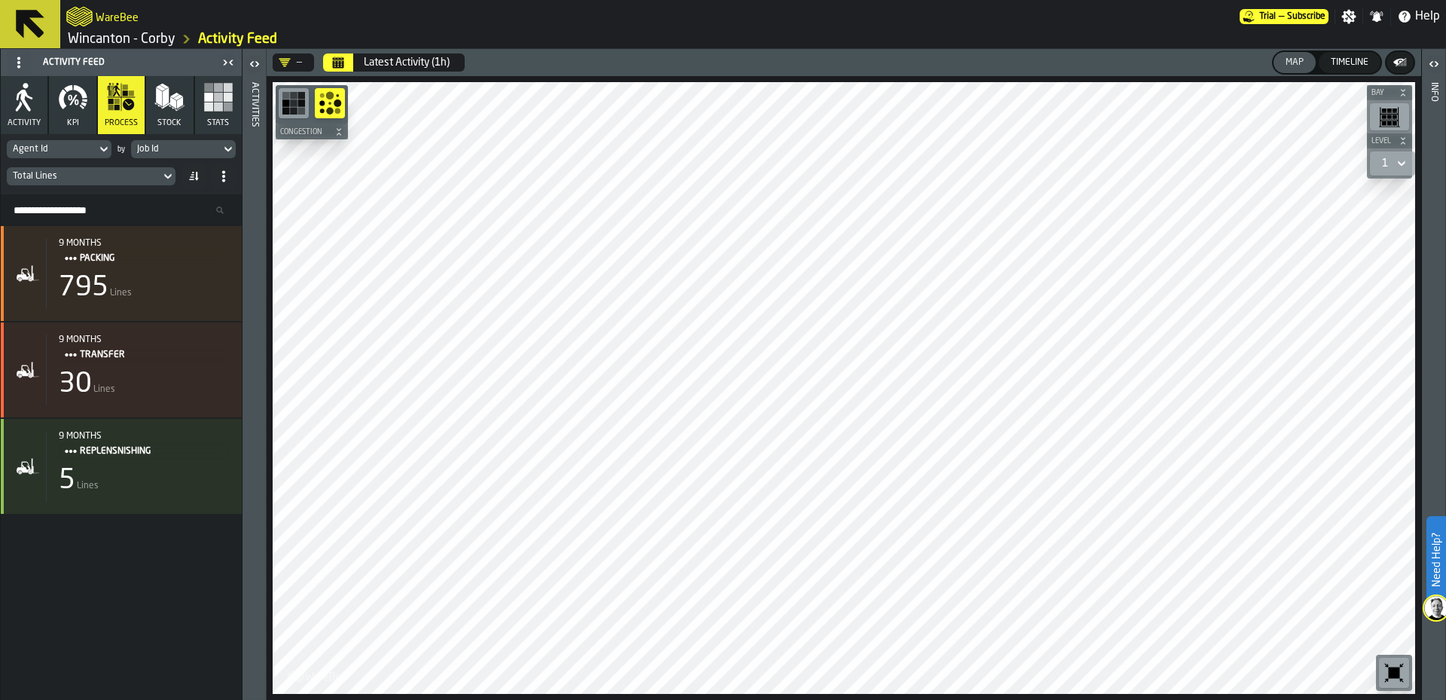
click at [285, 102] on rect "button-toolbar-undefined" at bounding box center [286, 103] width 8 height 8
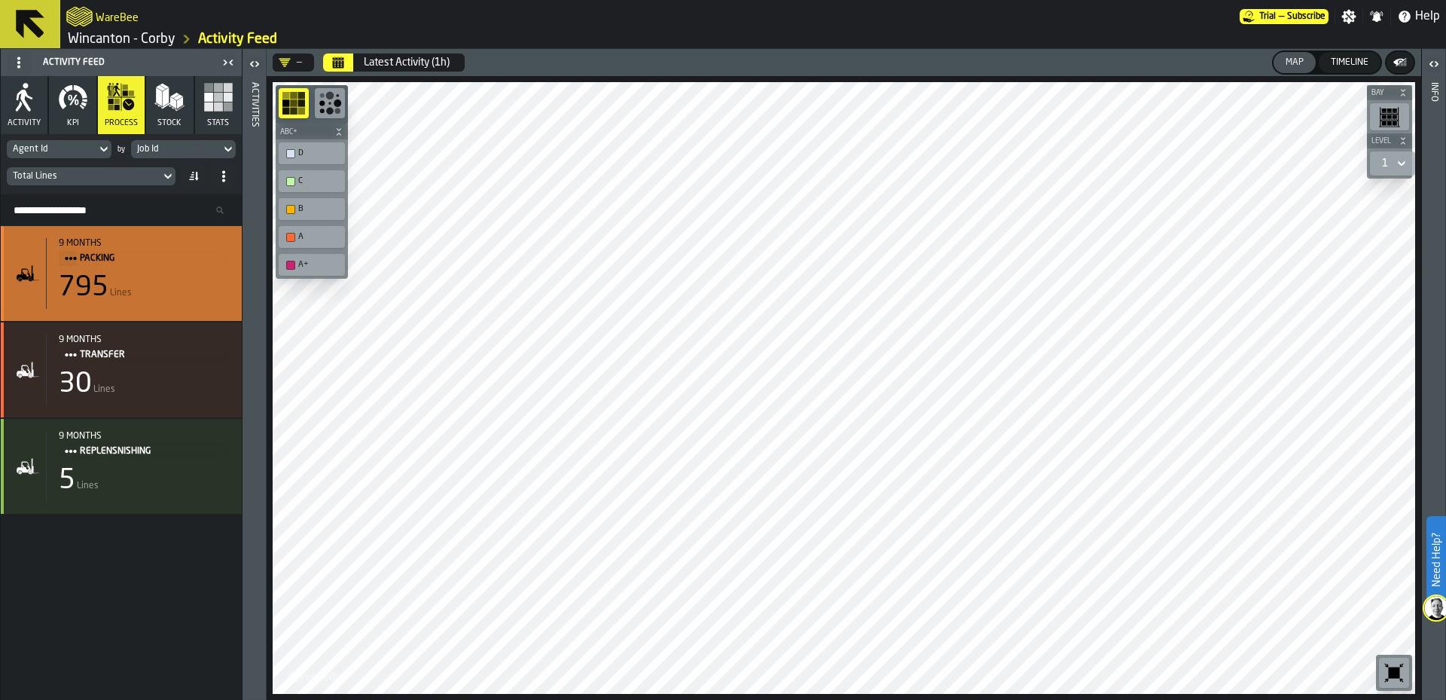
click at [115, 273] on div "9 months Packing 795 Lines" at bounding box center [138, 273] width 184 height 71
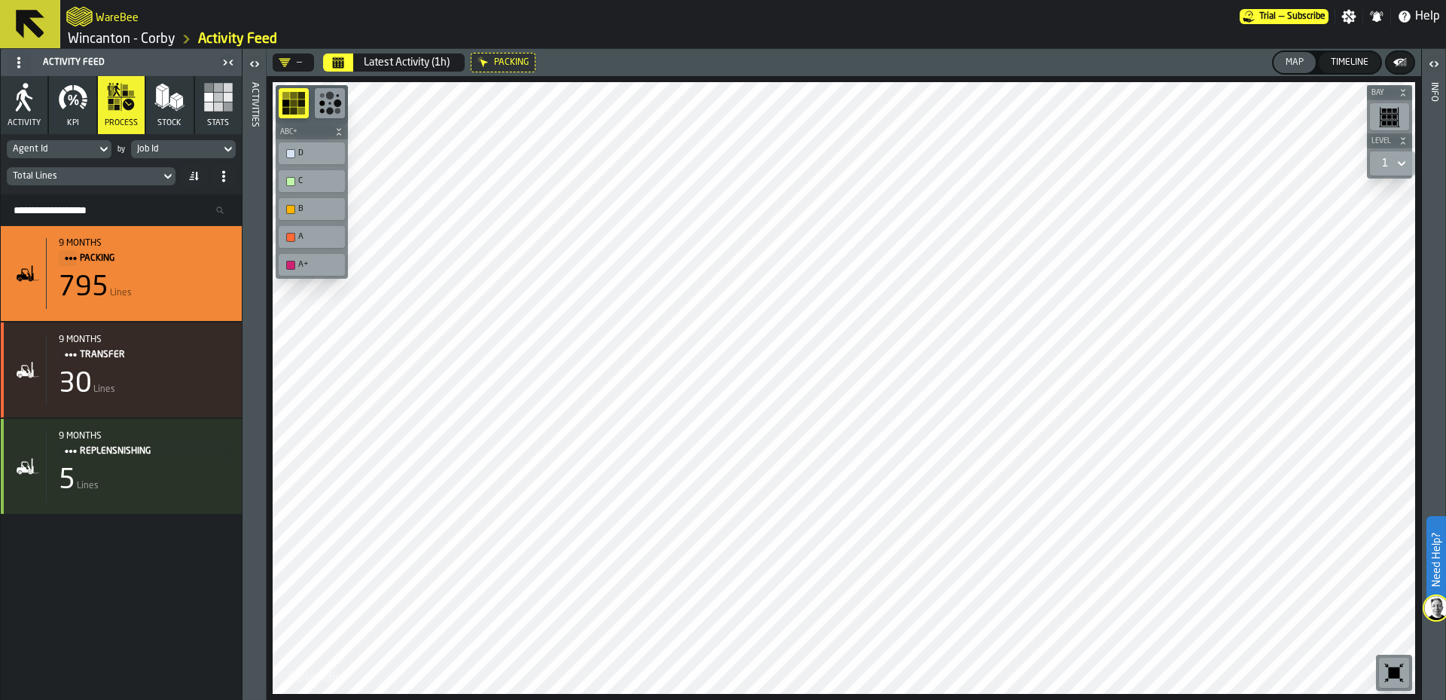
click at [136, 41] on link "Wincanton - Corby" at bounding box center [122, 39] width 108 height 17
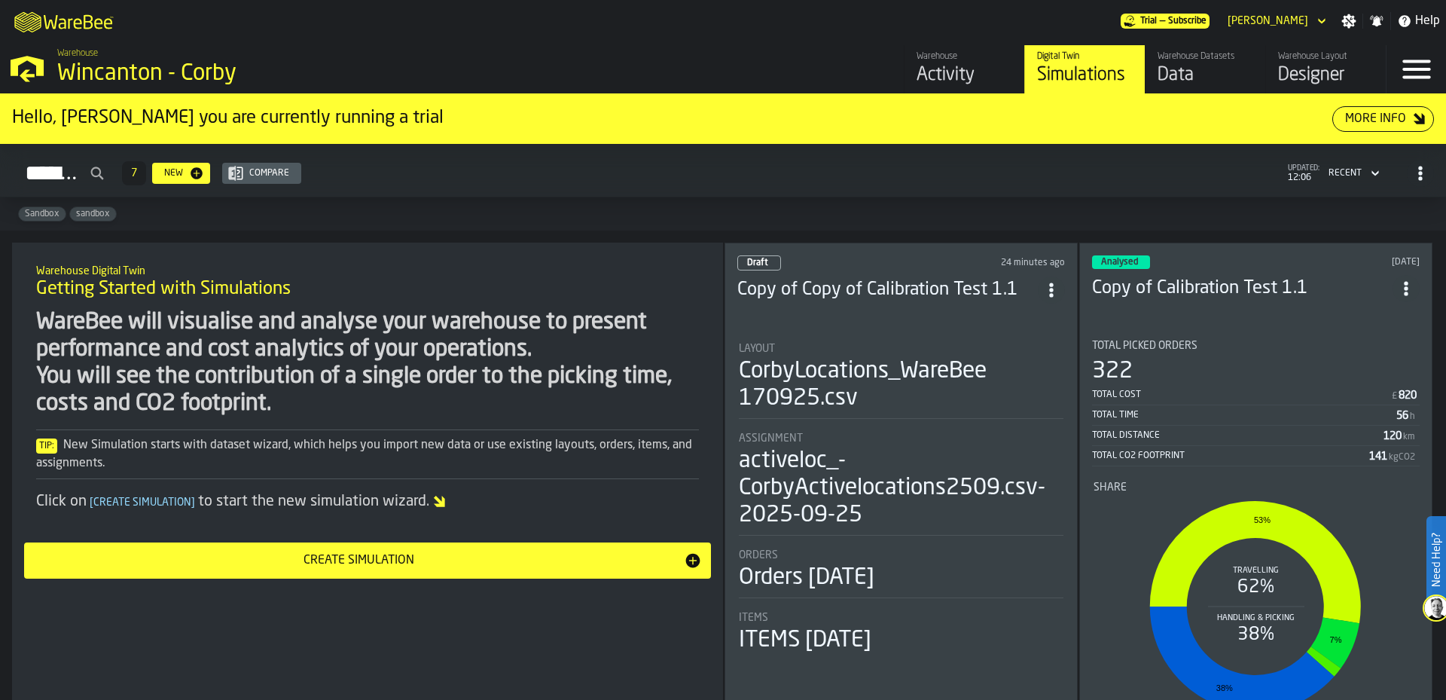
click at [1049, 317] on div "Draft 24 minutes ago Copy of Copy of Calibration Test 1.1 Layout CorbyLocations…" at bounding box center [900, 494] width 353 height 504
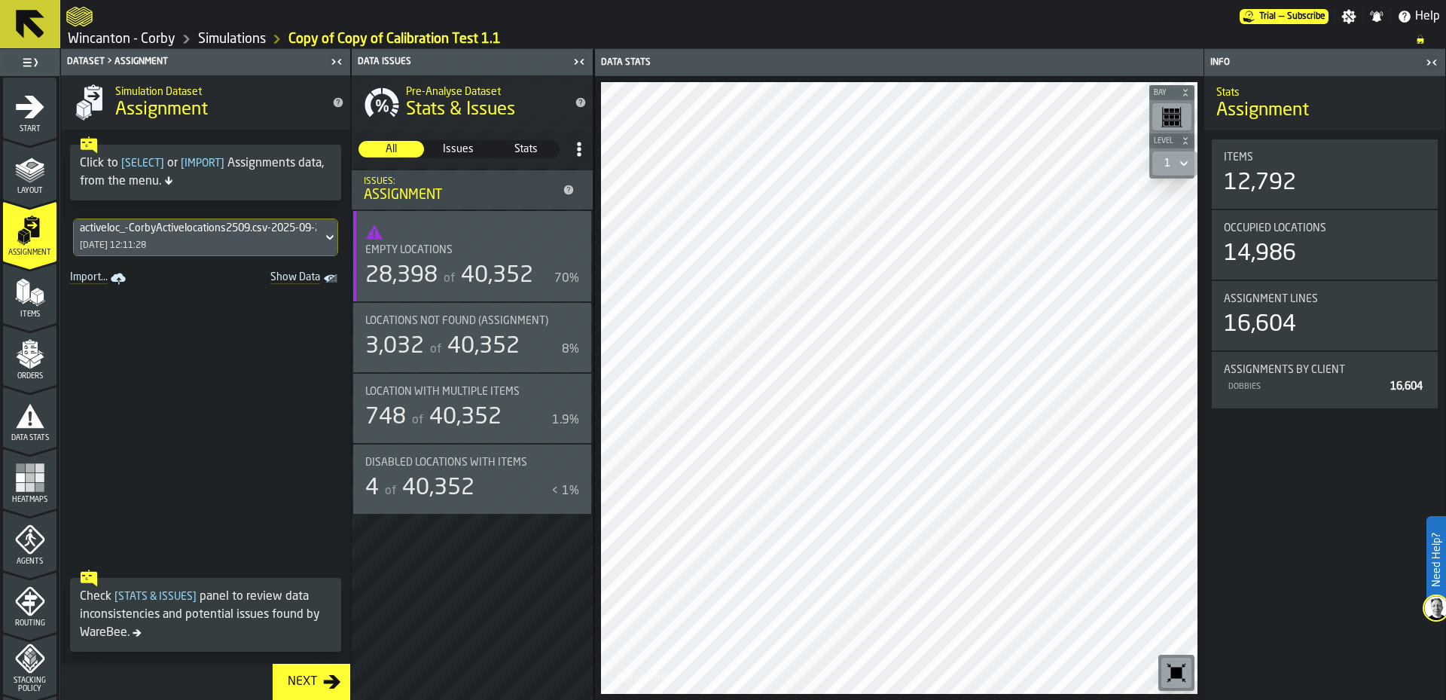
click at [322, 239] on icon at bounding box center [329, 237] width 15 height 18
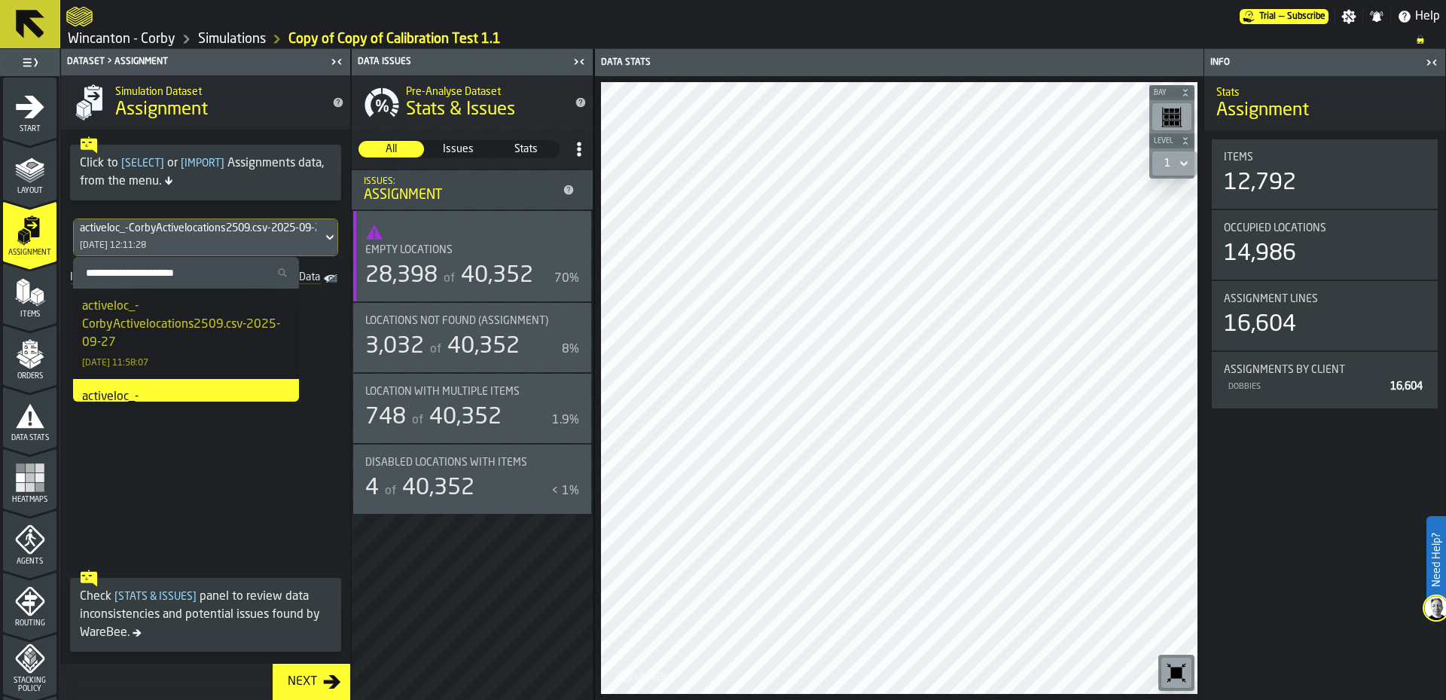
click at [224, 331] on div "activeloc_-CorbyActivelocations2509.csv-2025-09-27" at bounding box center [186, 324] width 208 height 54
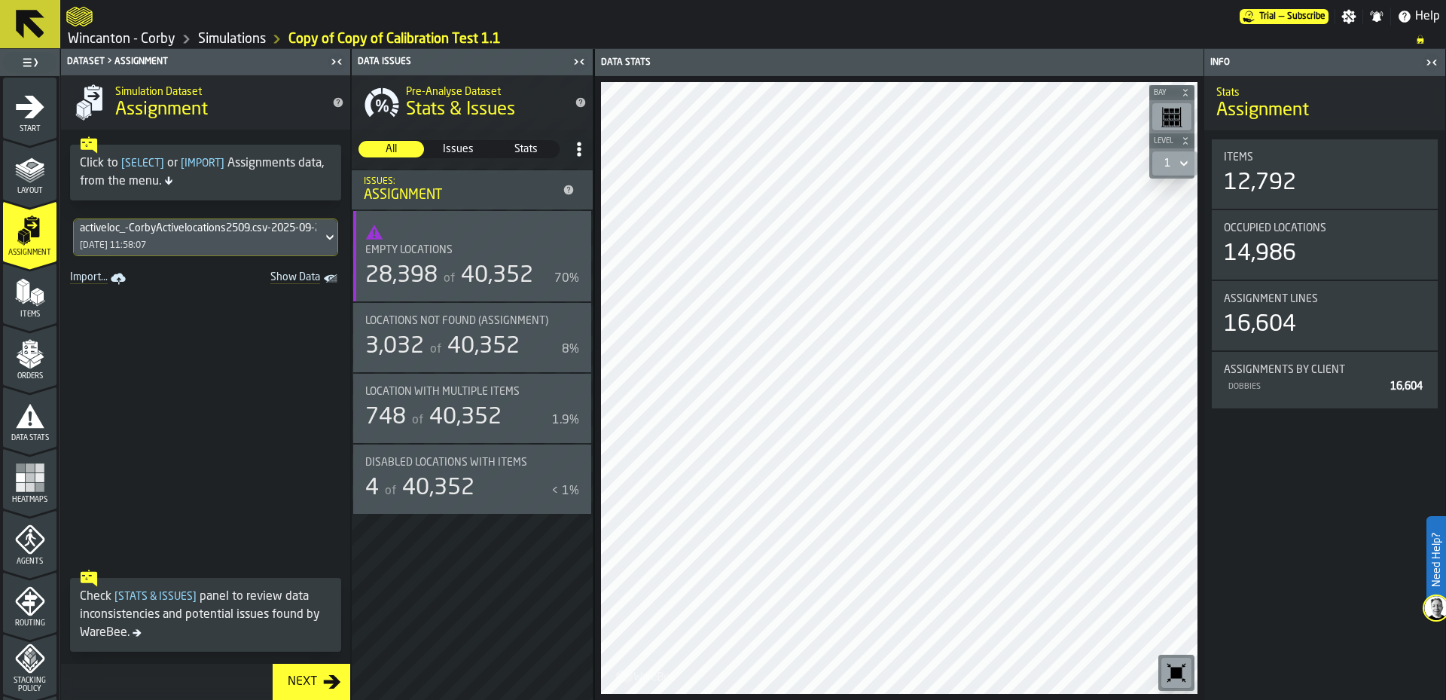
click at [485, 238] on span "stat-Empty locations" at bounding box center [472, 232] width 214 height 18
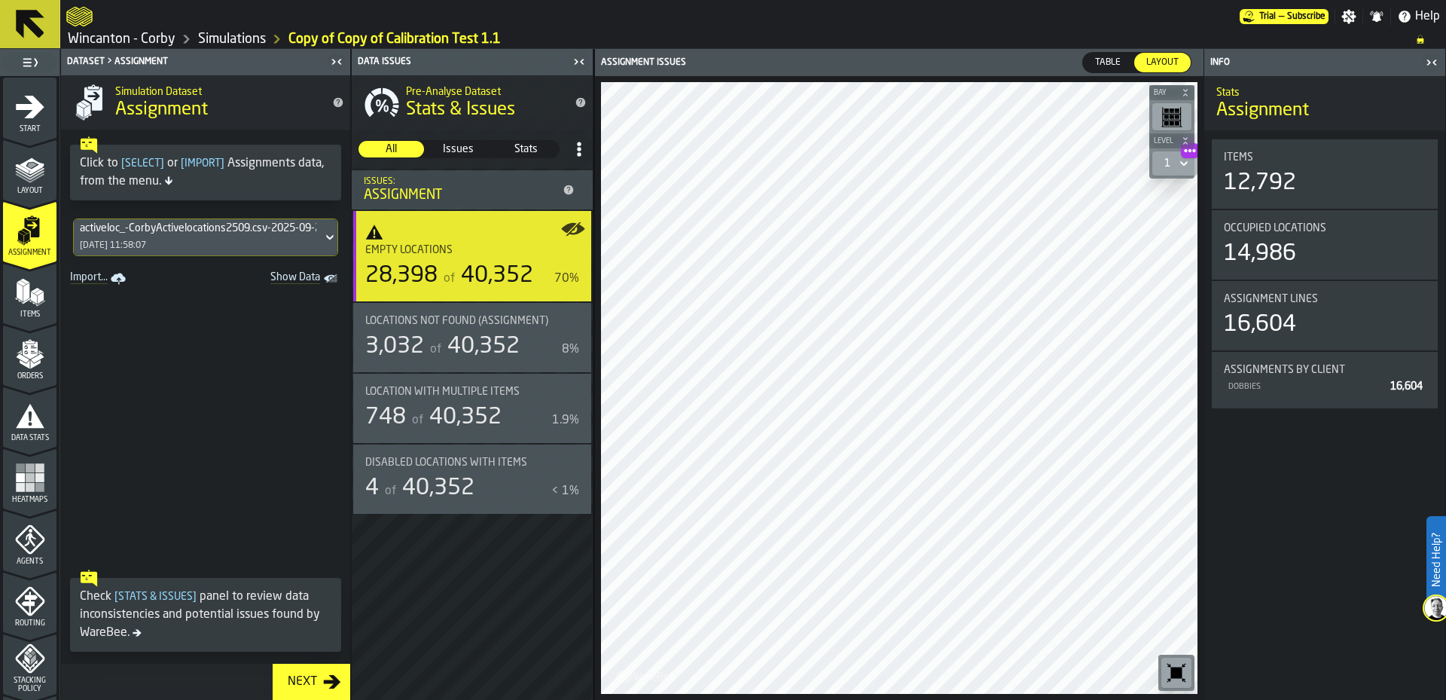
click at [1383, 194] on div "12,792" at bounding box center [1325, 182] width 202 height 27
click at [214, 382] on span at bounding box center [205, 425] width 289 height 273
click at [354, 40] on link "Copy of Copy of Calibration Test 1.1" at bounding box center [394, 39] width 212 height 17
click at [117, 36] on link "Wincanton - Corby" at bounding box center [122, 39] width 108 height 17
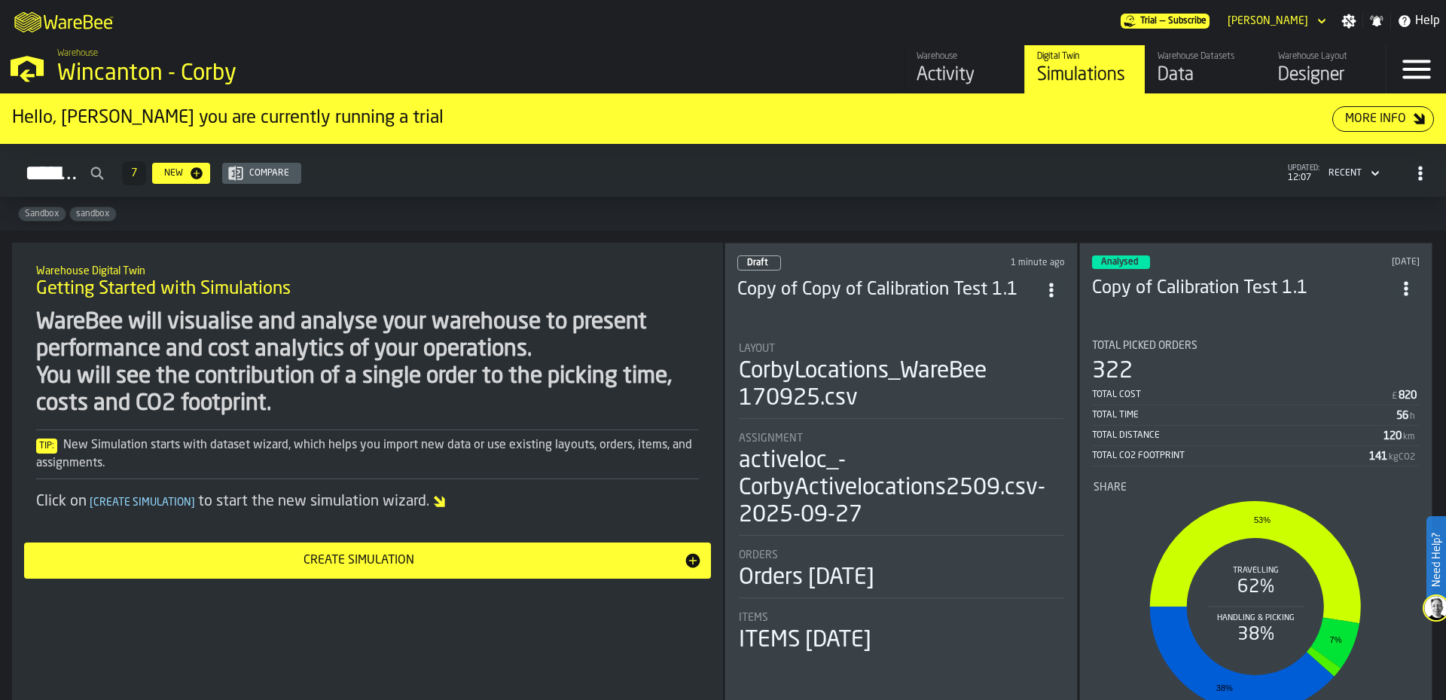
click at [1416, 66] on icon "button-toggle-Menu" at bounding box center [1416, 69] width 36 height 36
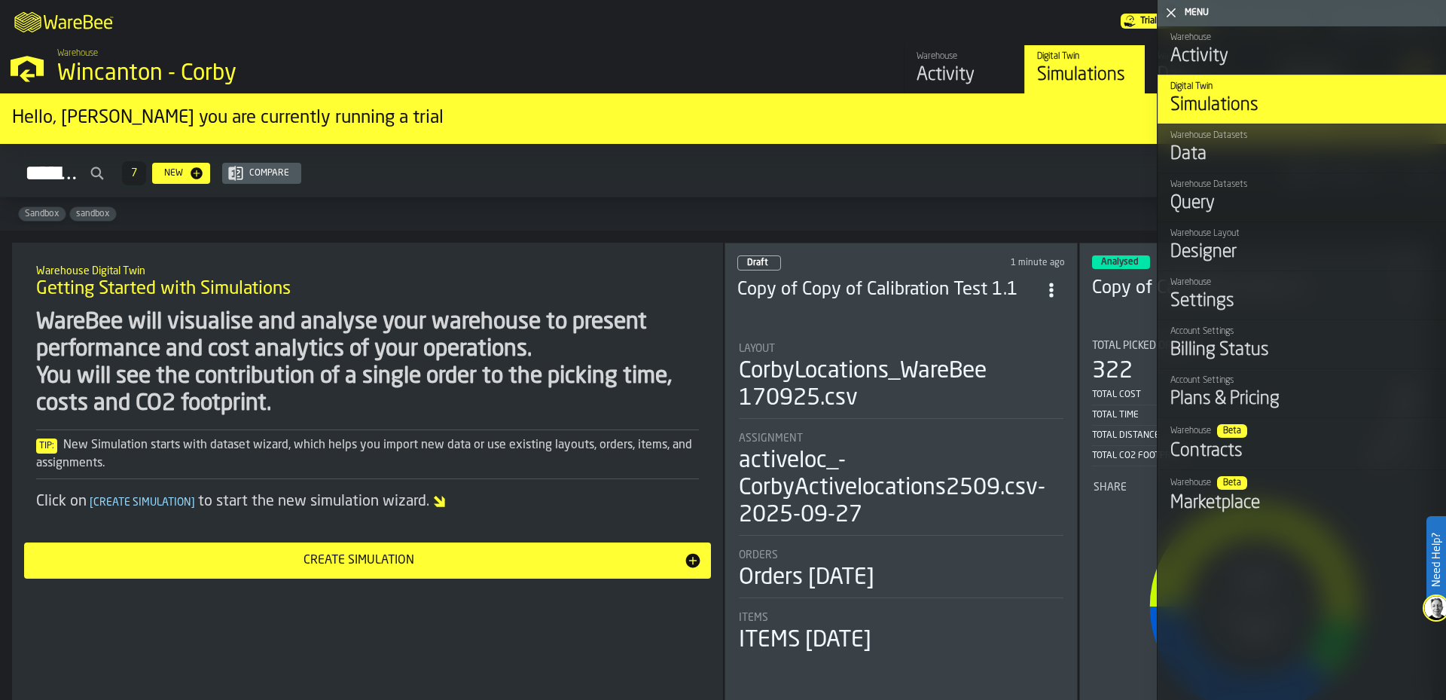
click at [1312, 293] on div "Settings" at bounding box center [1302, 301] width 264 height 24
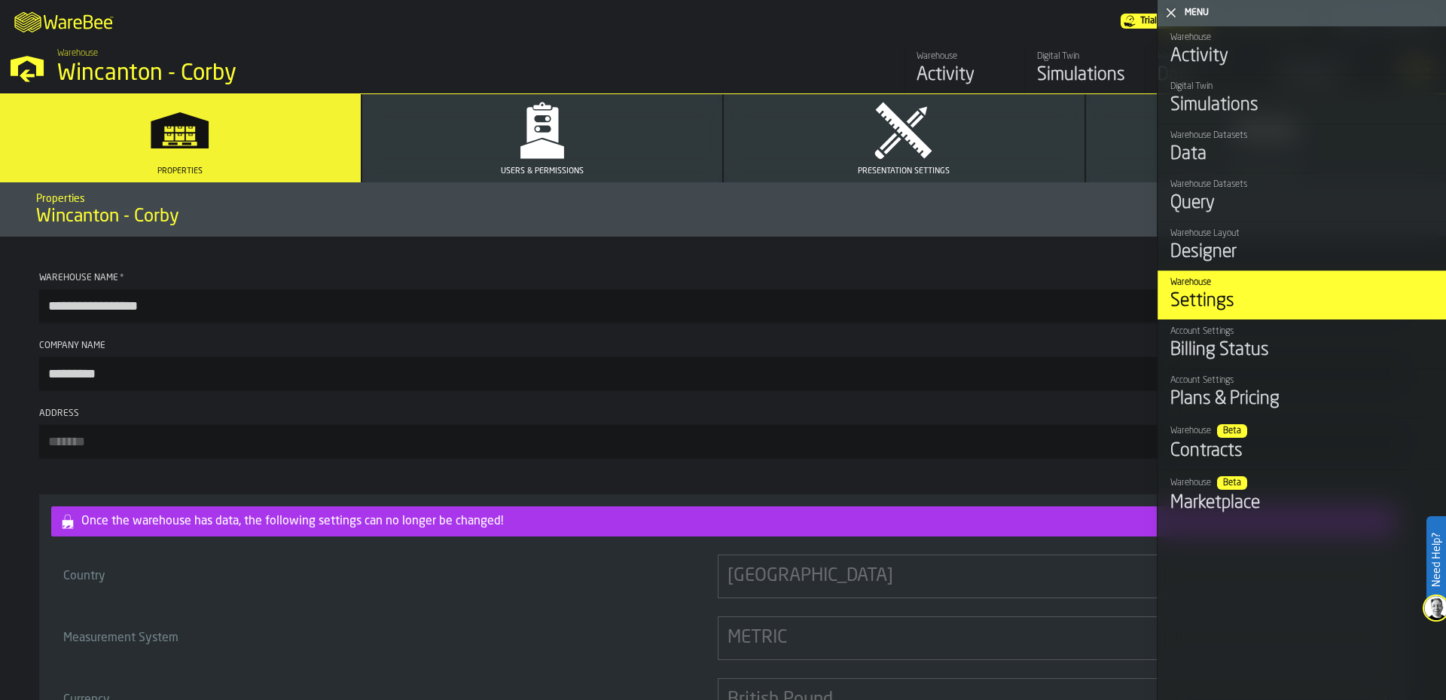
click at [487, 255] on div "**********" at bounding box center [723, 502] width 1446 height 533
click at [1252, 113] on div "Simulations" at bounding box center [1302, 105] width 264 height 24
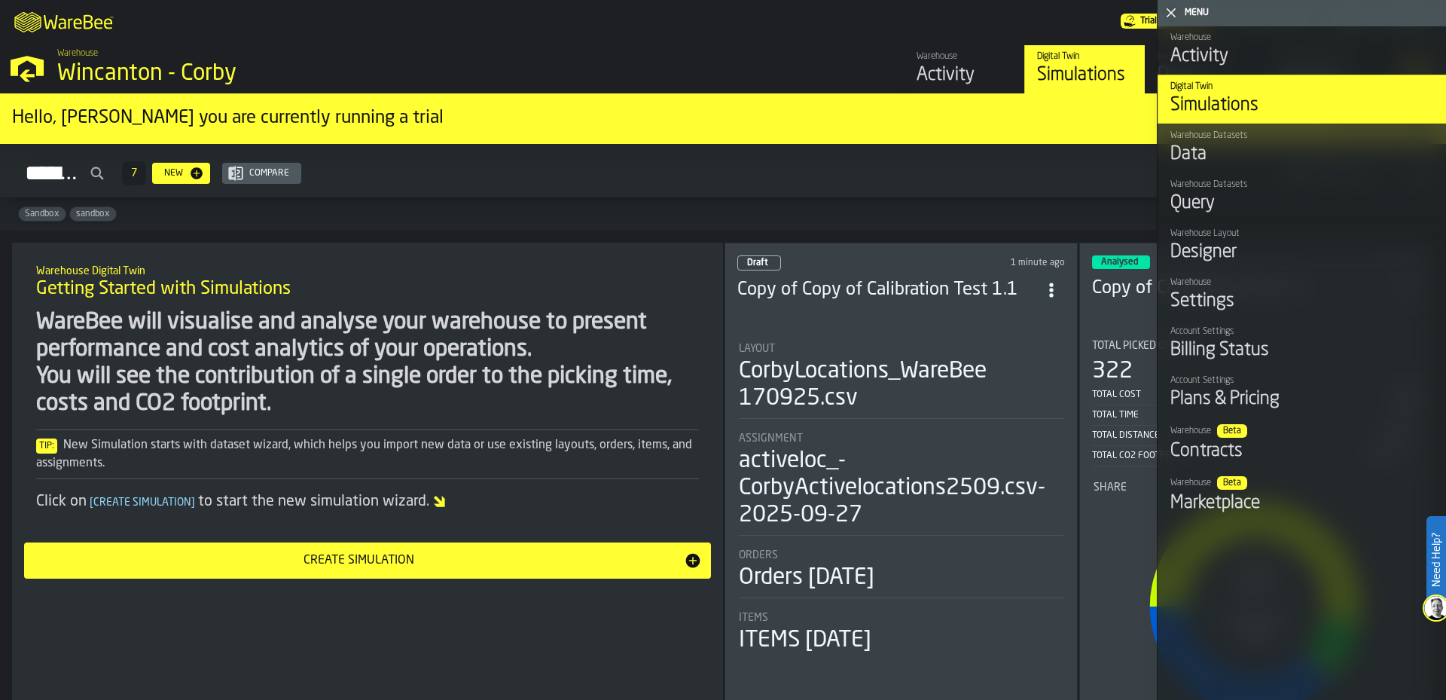
click at [790, 191] on h2 "Simulations 7 New Compare updated: 12:07 Recent" at bounding box center [723, 170] width 1446 height 53
click at [1158, 19] on header "Menu" at bounding box center [1301, 13] width 288 height 26
click at [1178, 6] on div "button-toggle-Close me" at bounding box center [1170, 13] width 21 height 18
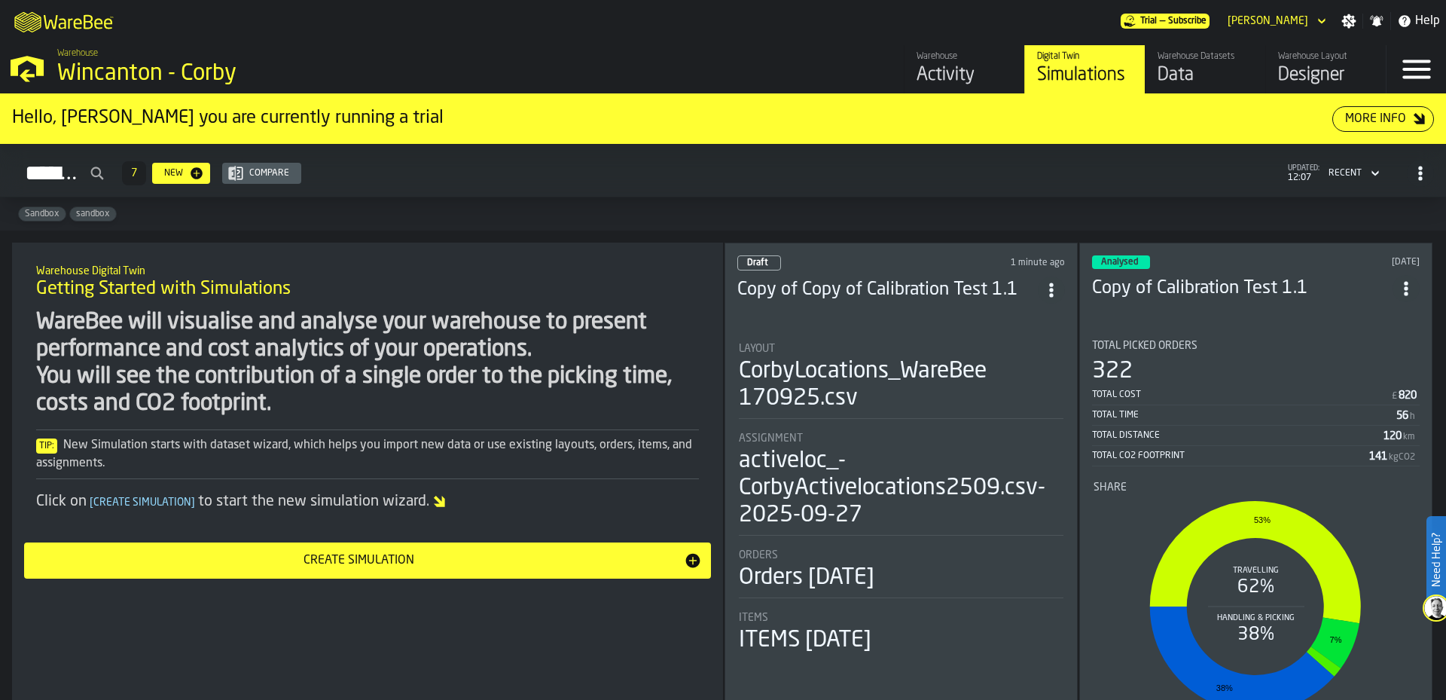
click at [1209, 60] on div "Warehouse Datasets" at bounding box center [1205, 56] width 96 height 11
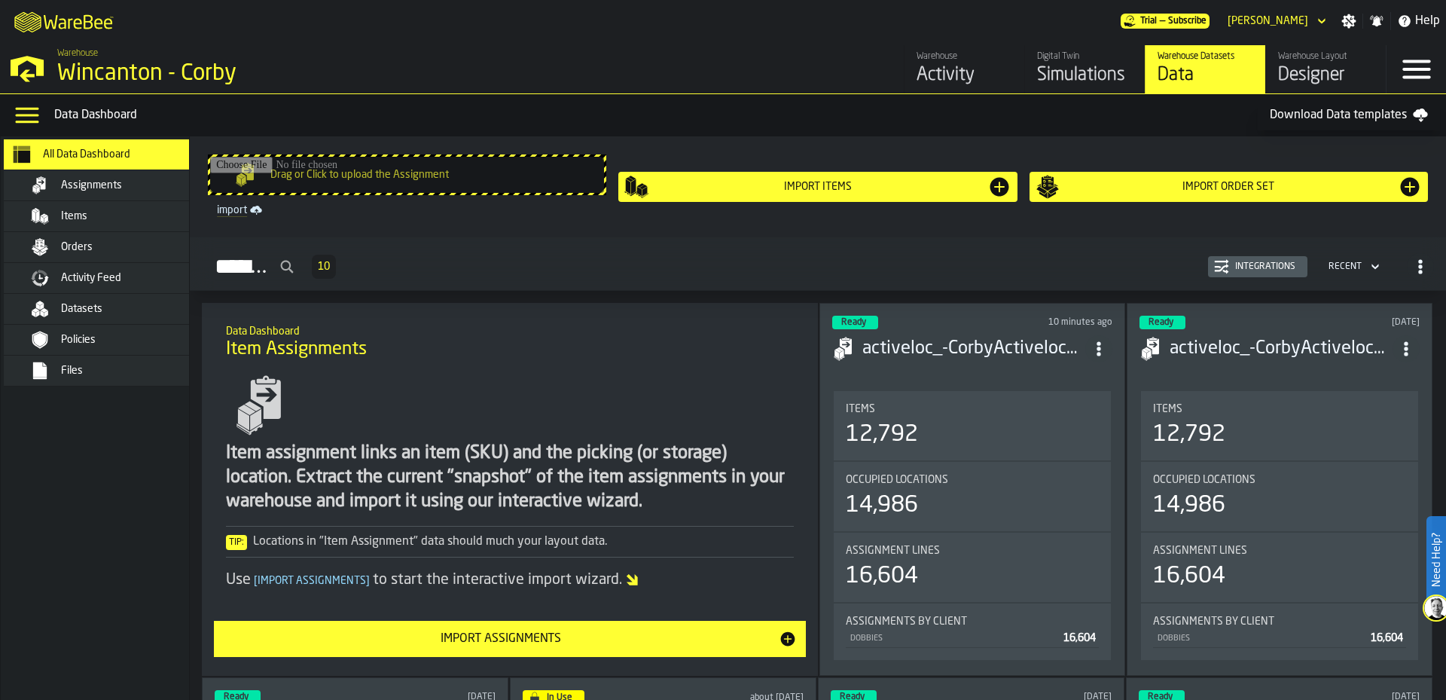
click at [107, 245] on div "Orders" at bounding box center [135, 247] width 148 height 12
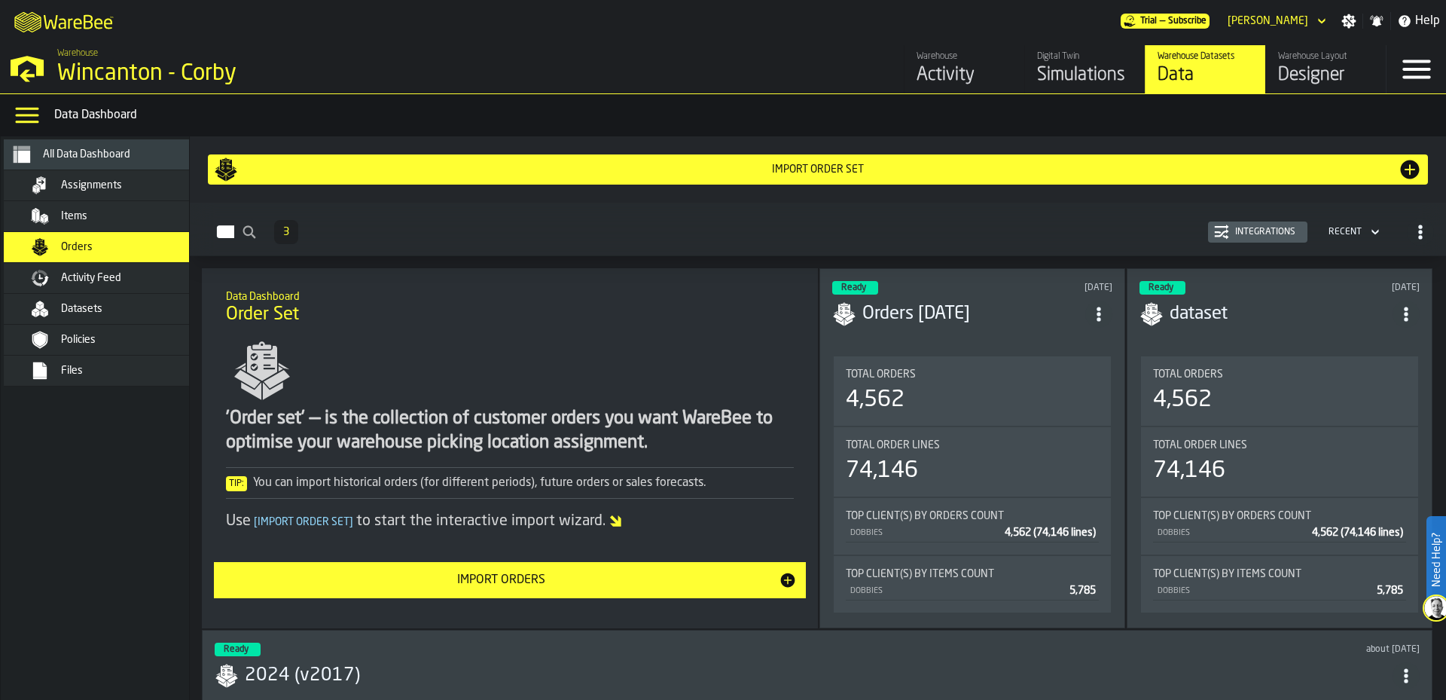
click at [123, 211] on div "Items" at bounding box center [135, 216] width 148 height 12
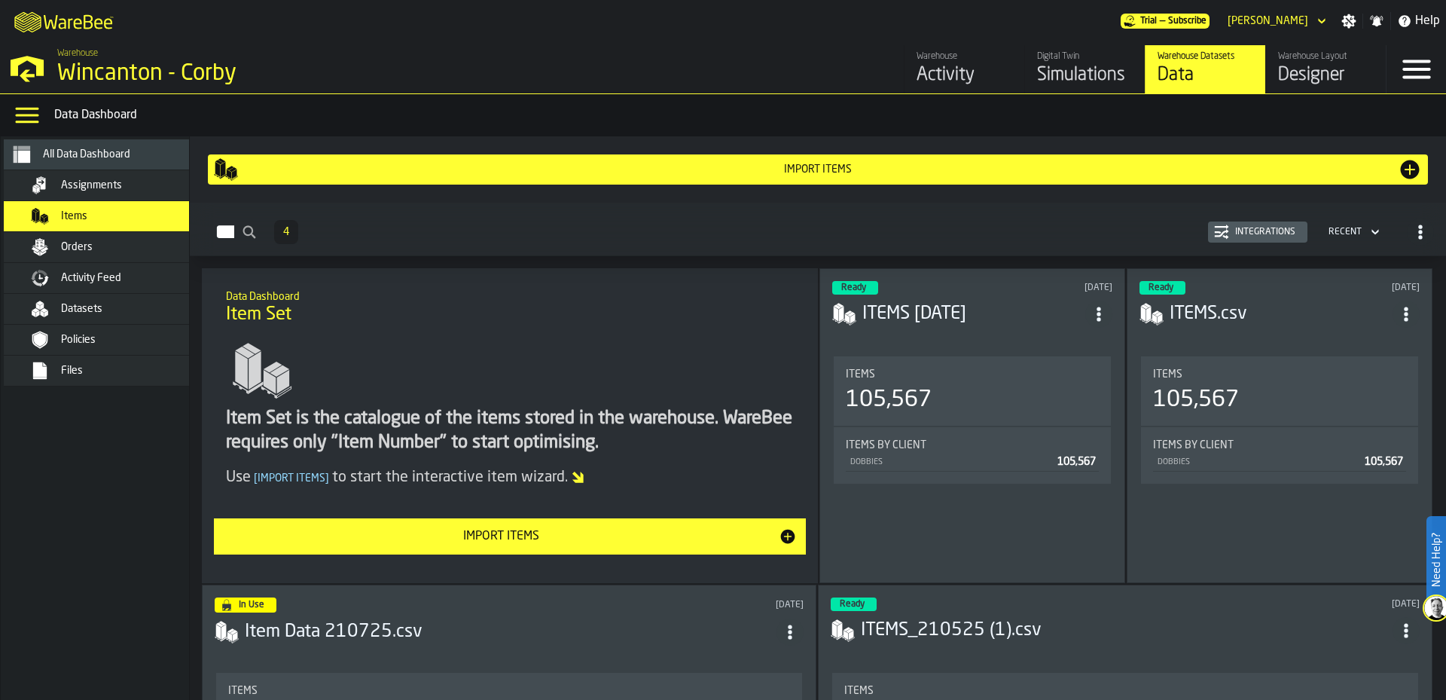
click at [120, 189] on span "Assignments" at bounding box center [91, 185] width 61 height 12
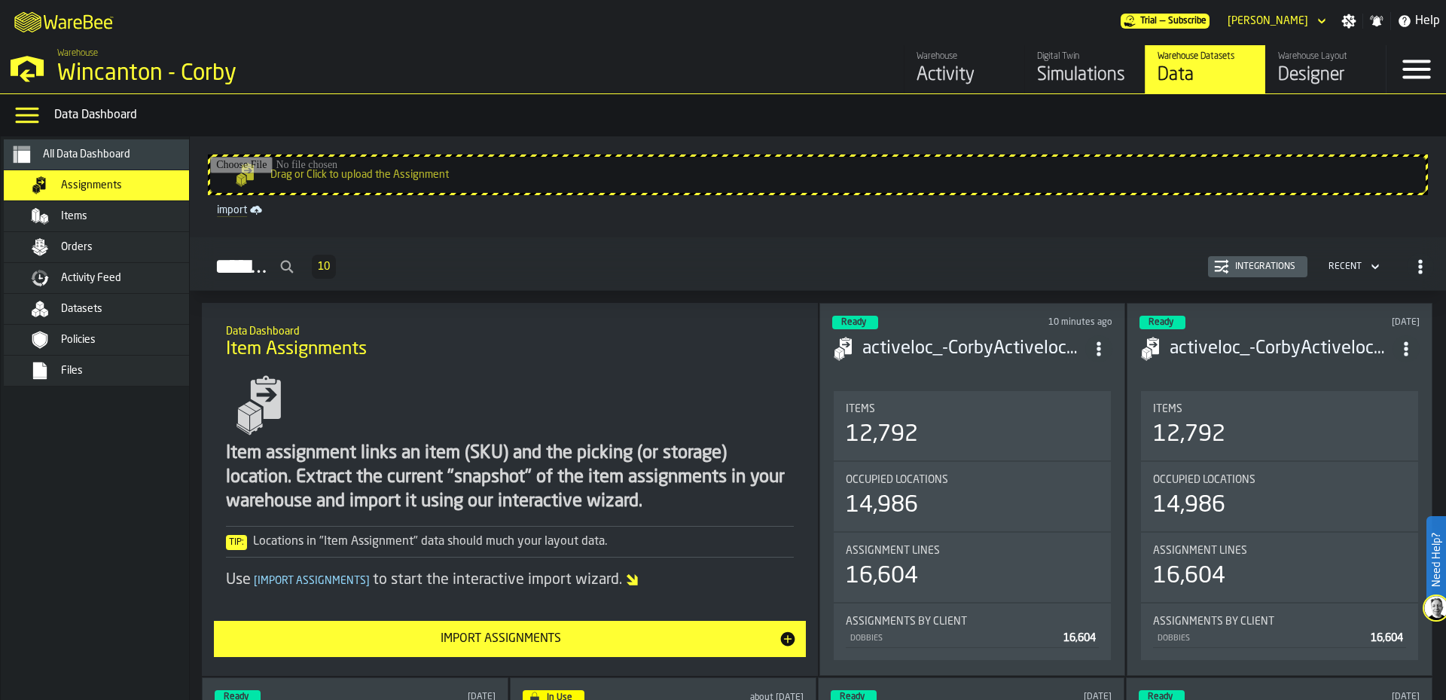
click at [78, 516] on nav "All Data Dashboard Assignments Items Orders Activity Feed Datasets Policies Fil…" at bounding box center [109, 417] width 217 height 563
click at [112, 288] on div "Activity Feed" at bounding box center [109, 278] width 211 height 30
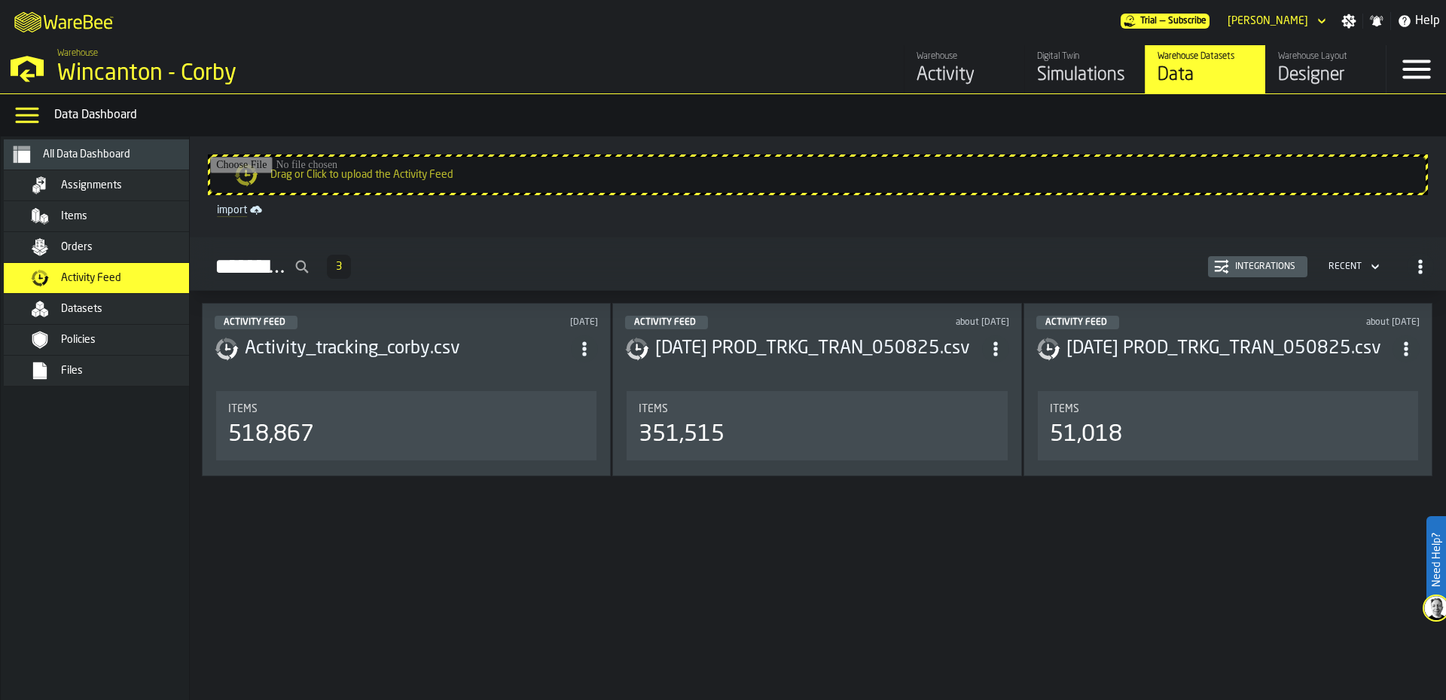
click at [114, 317] on div "Datasets" at bounding box center [117, 309] width 184 height 18
